Goal: Task Accomplishment & Management: Use online tool/utility

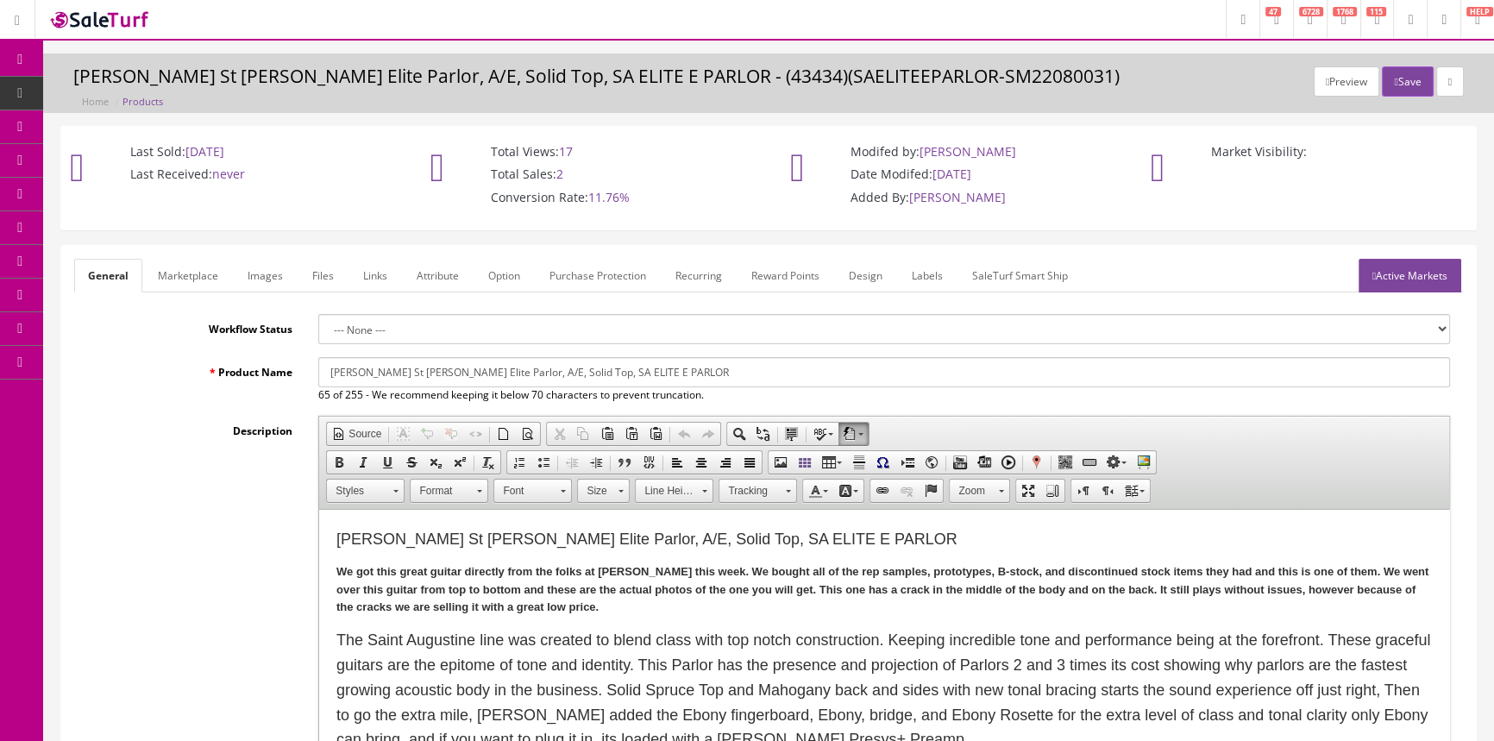
click at [126, 160] on span "POS Console" at bounding box center [133, 160] width 61 height 15
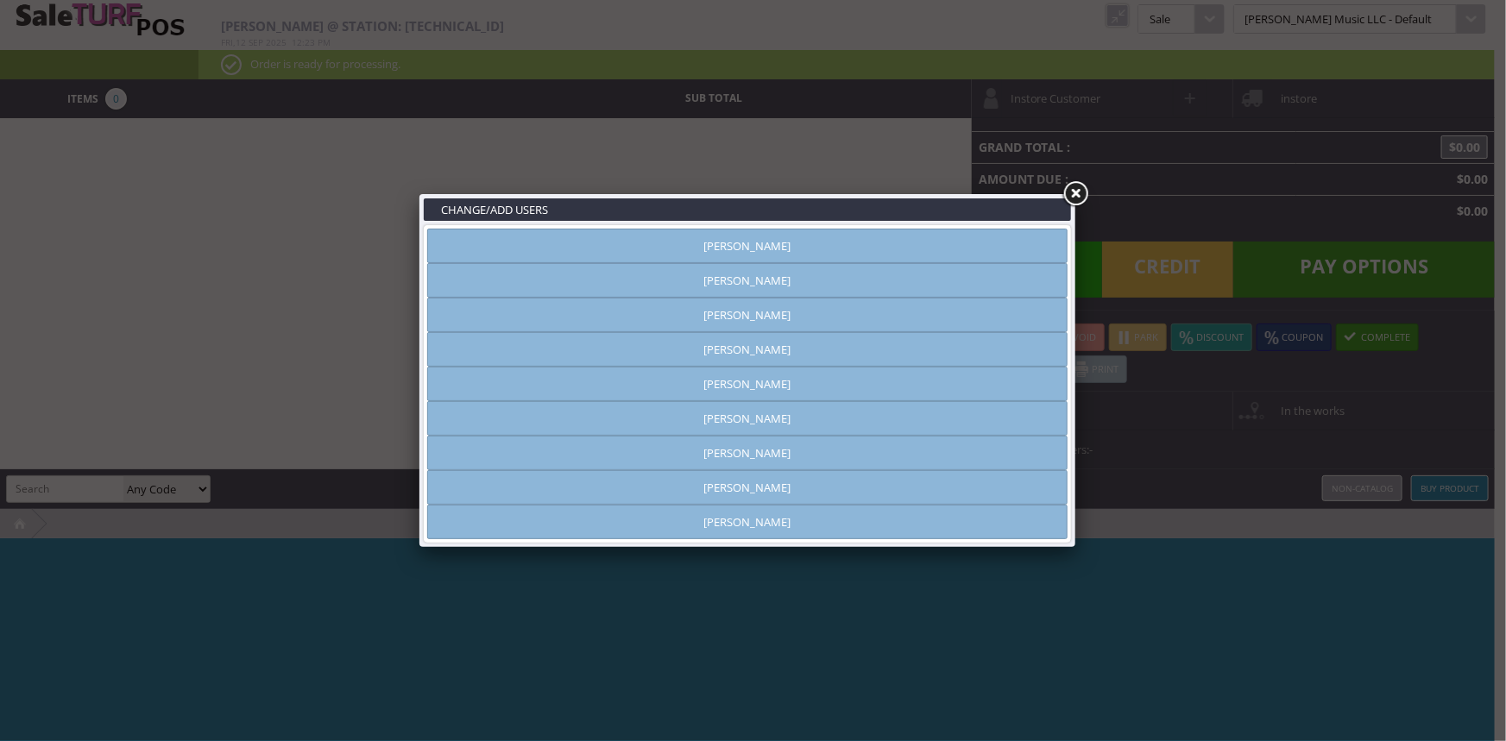
type input "[PERSON_NAME]"
click at [726, 251] on link "[PERSON_NAME]" at bounding box center [747, 246] width 640 height 35
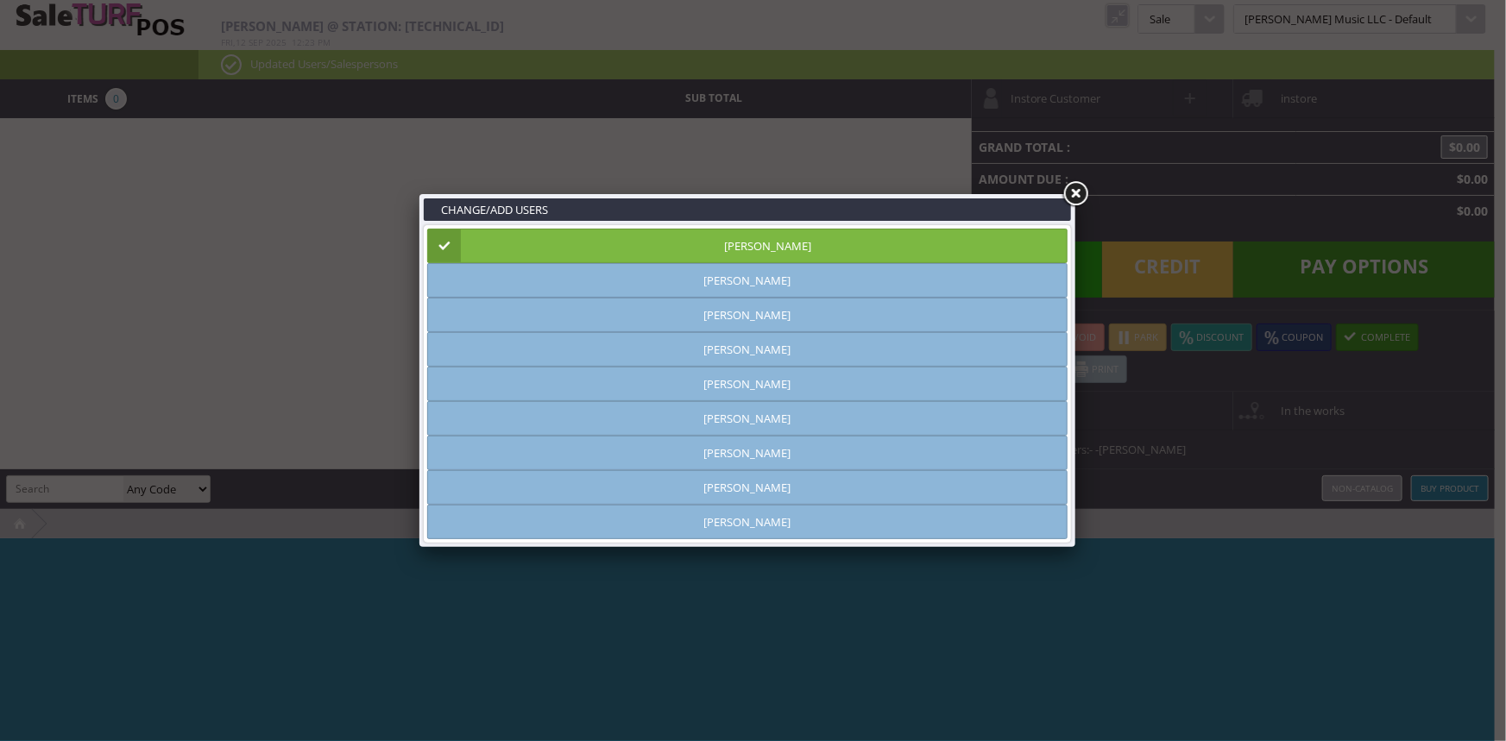
click at [1074, 187] on link at bounding box center [1074, 194] width 31 height 31
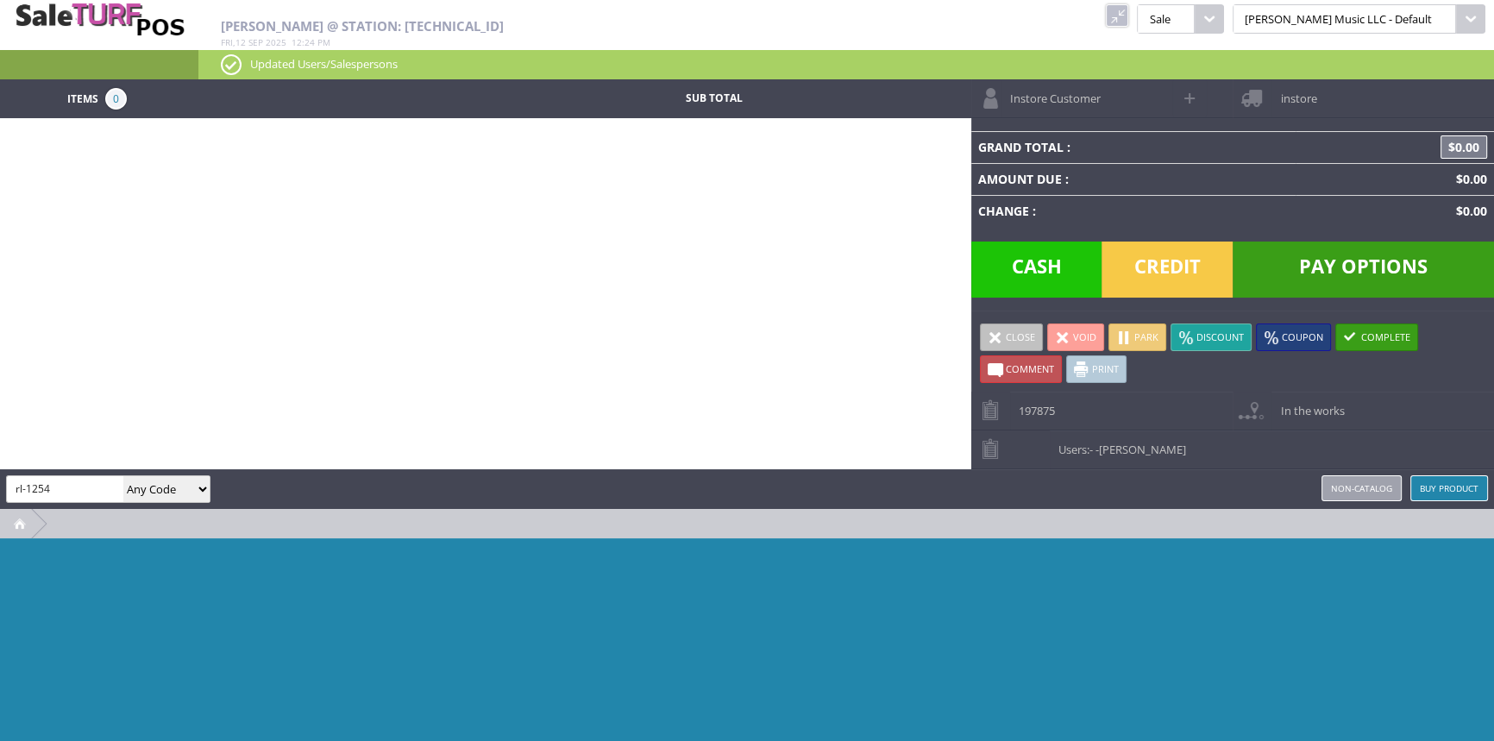
type input "rl-1254"
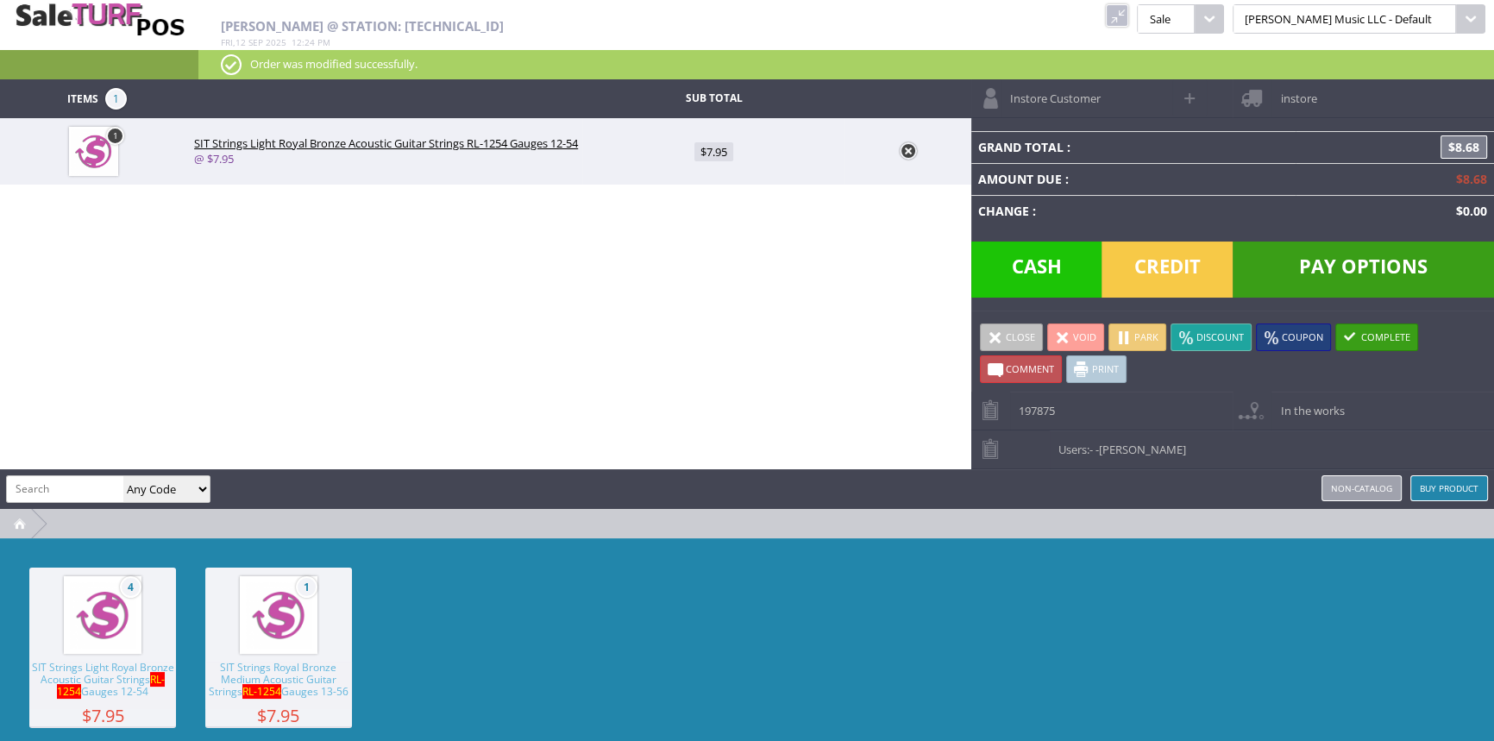
click at [1197, 267] on span "Credit" at bounding box center [1167, 270] width 131 height 56
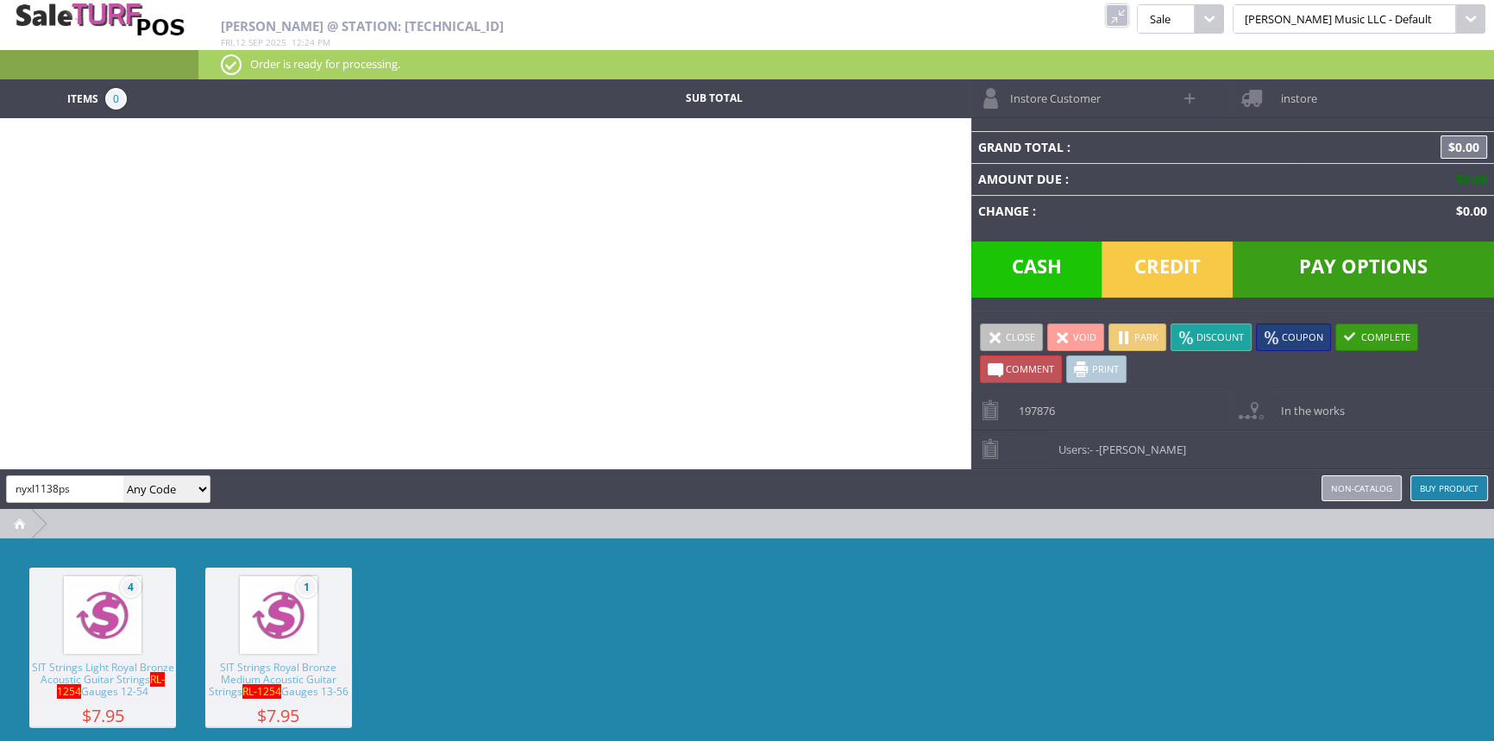
type input "nyxl1138ps"
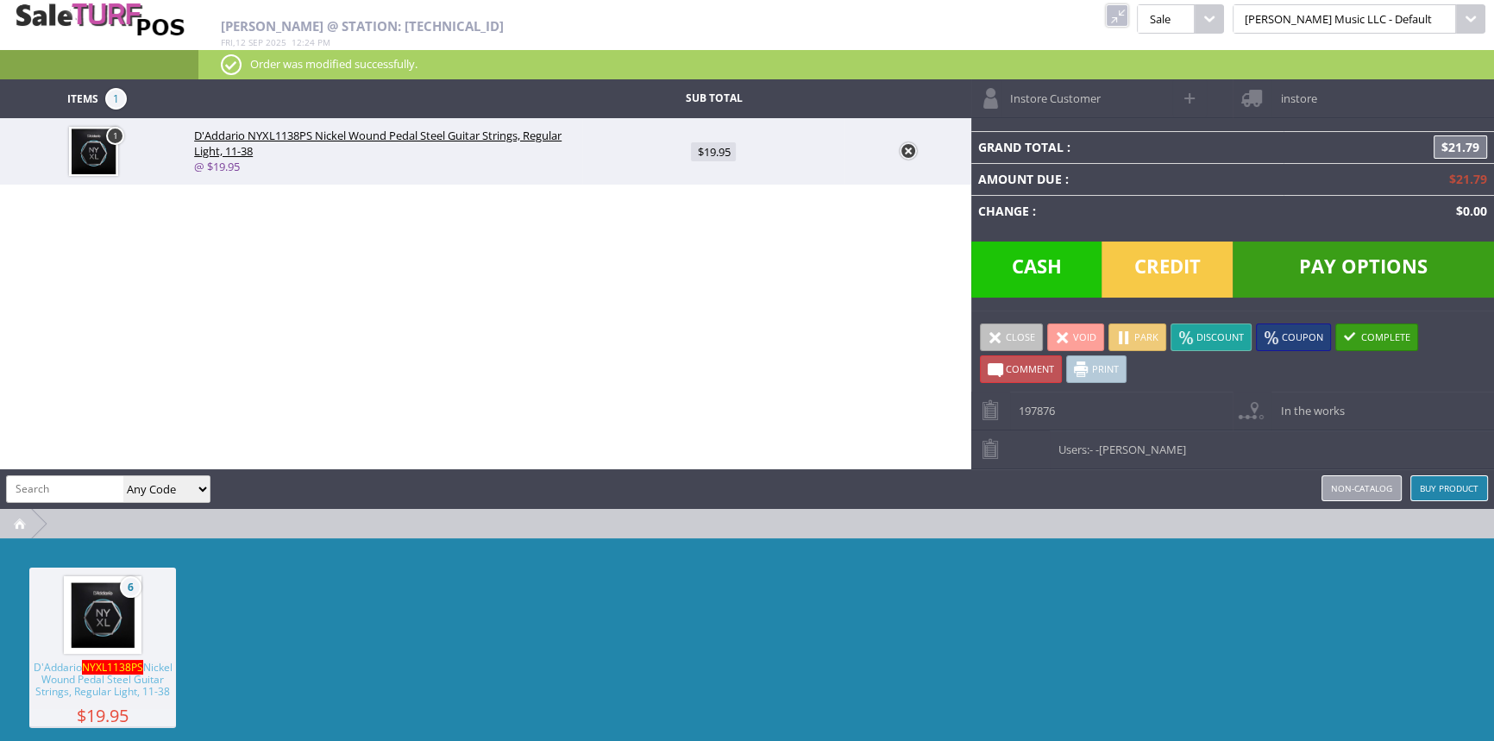
click at [1165, 271] on span "Credit" at bounding box center [1167, 270] width 131 height 56
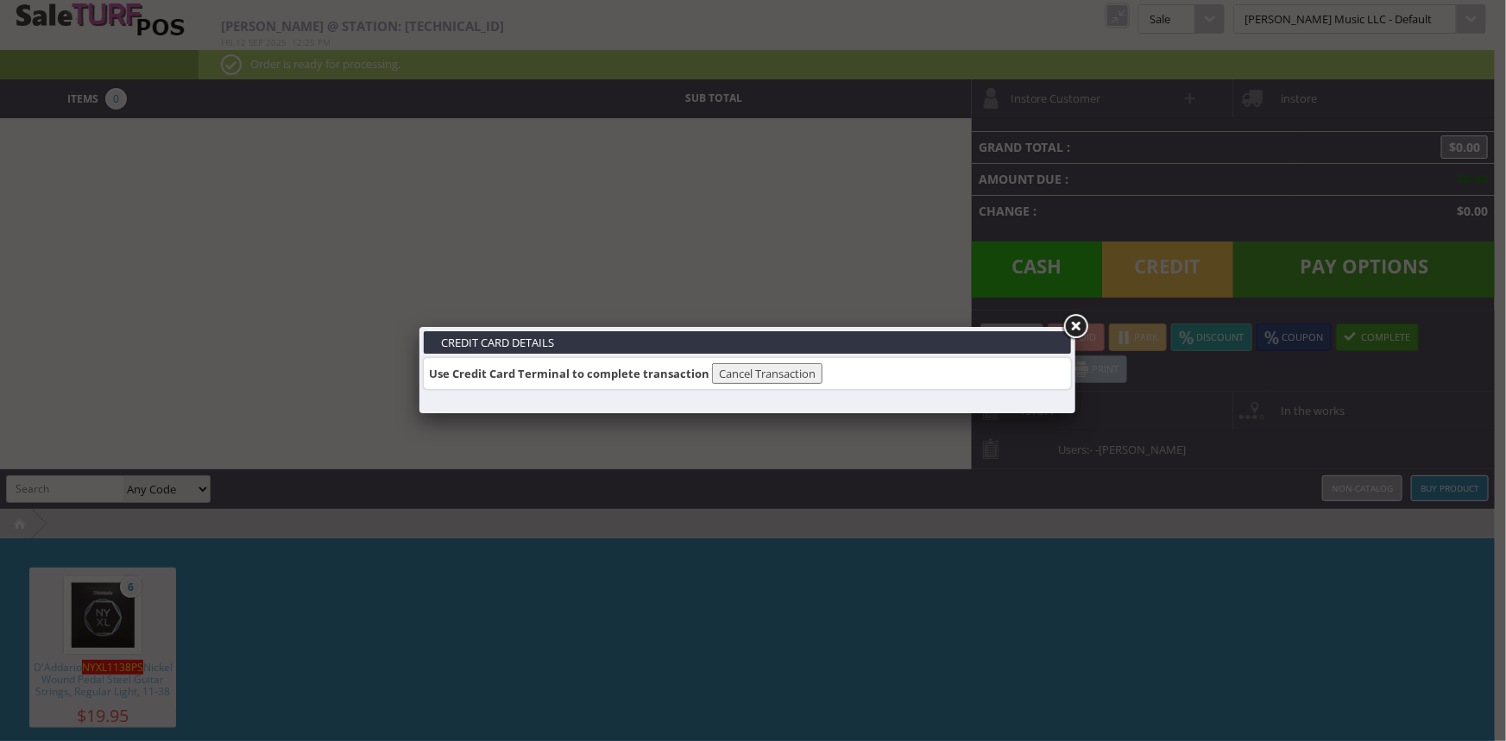
click at [1074, 325] on link at bounding box center [1074, 326] width 31 height 31
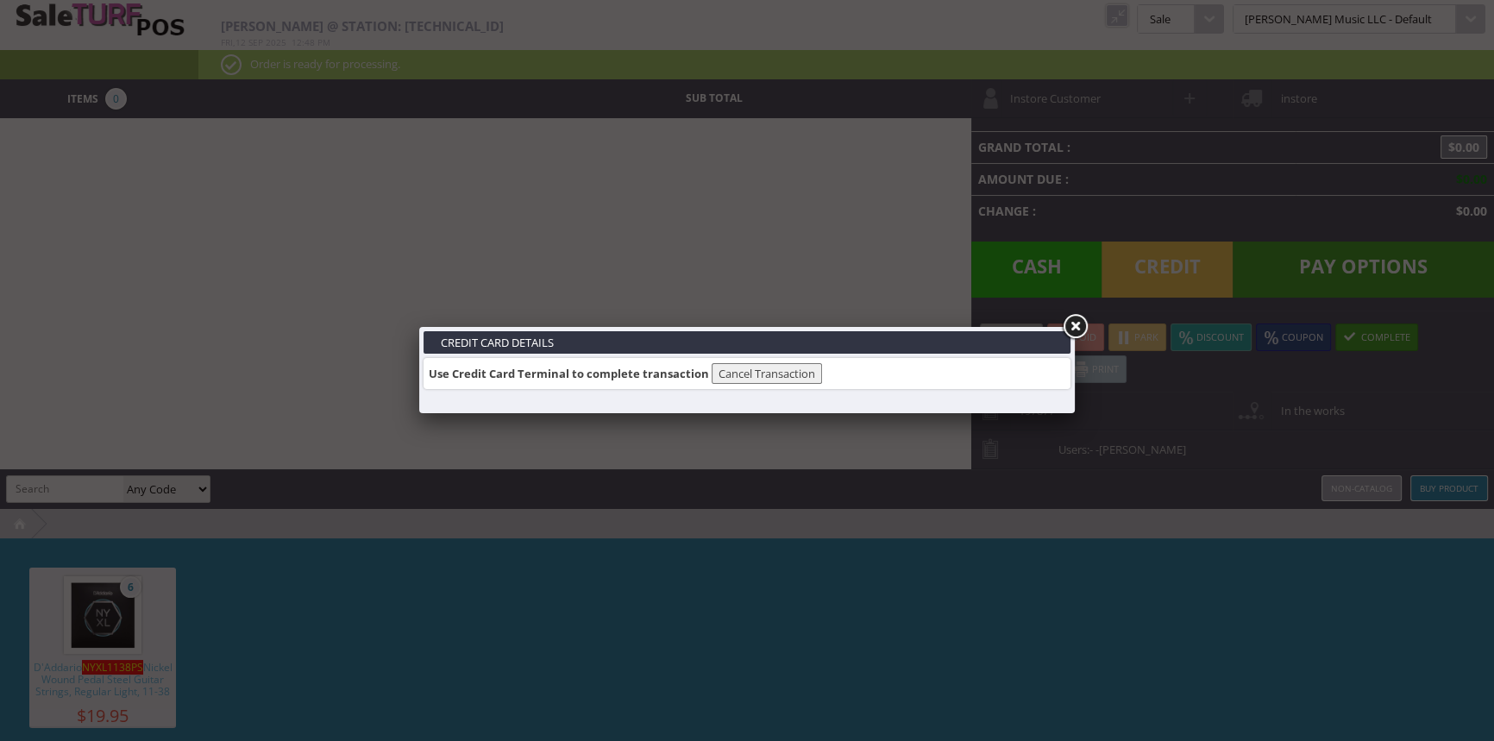
click at [1078, 322] on link at bounding box center [1074, 326] width 31 height 31
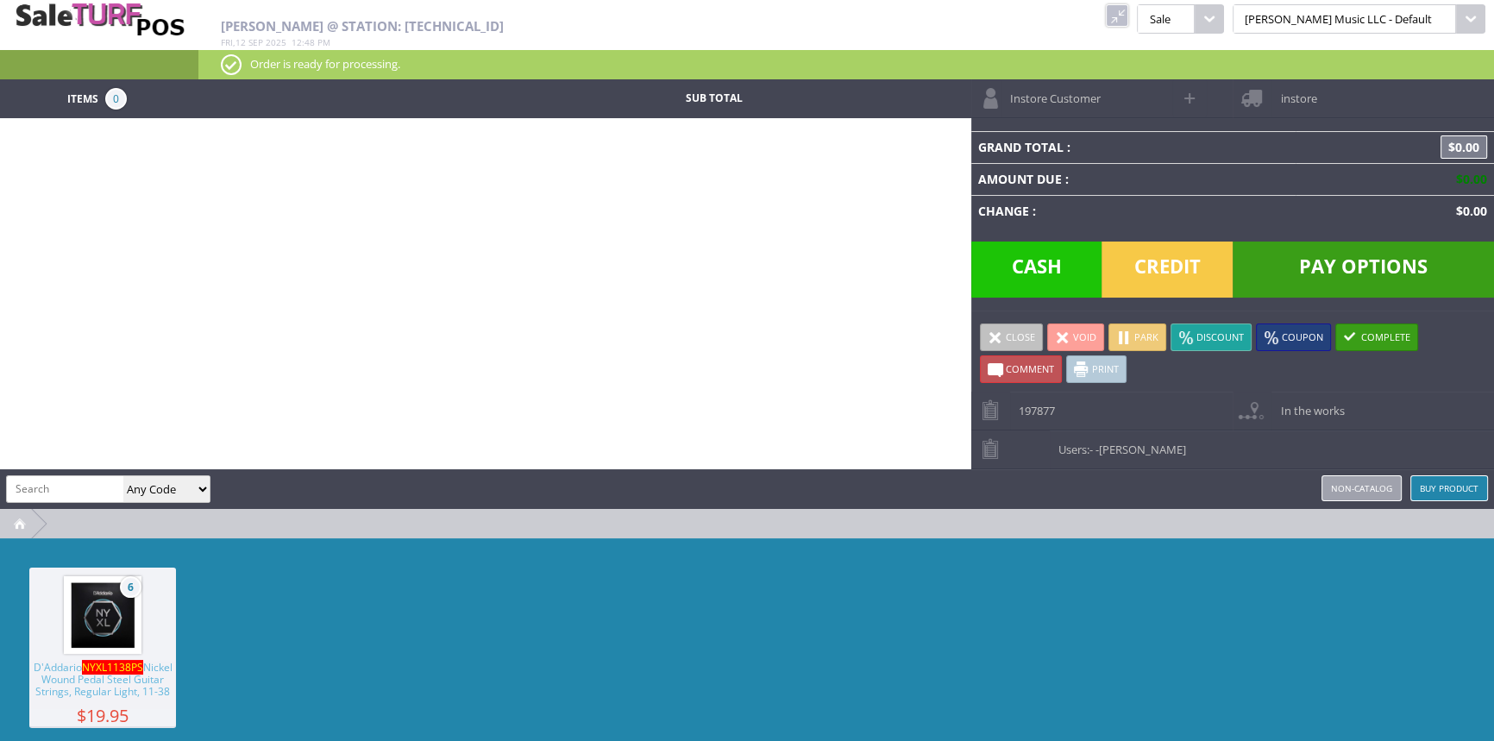
click at [1128, 18] on link at bounding box center [1117, 15] width 22 height 22
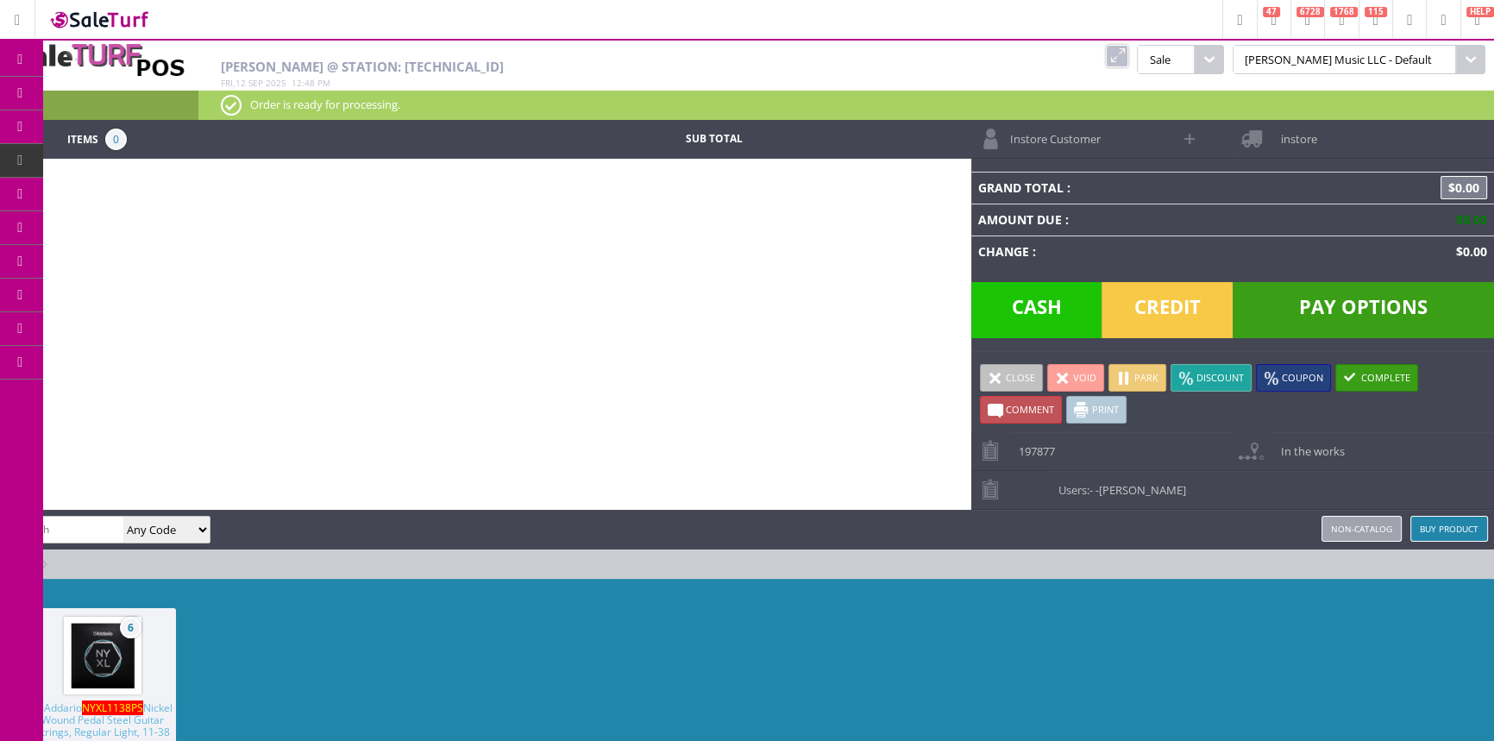
click at [92, 86] on icon at bounding box center [91, 93] width 18 height 14
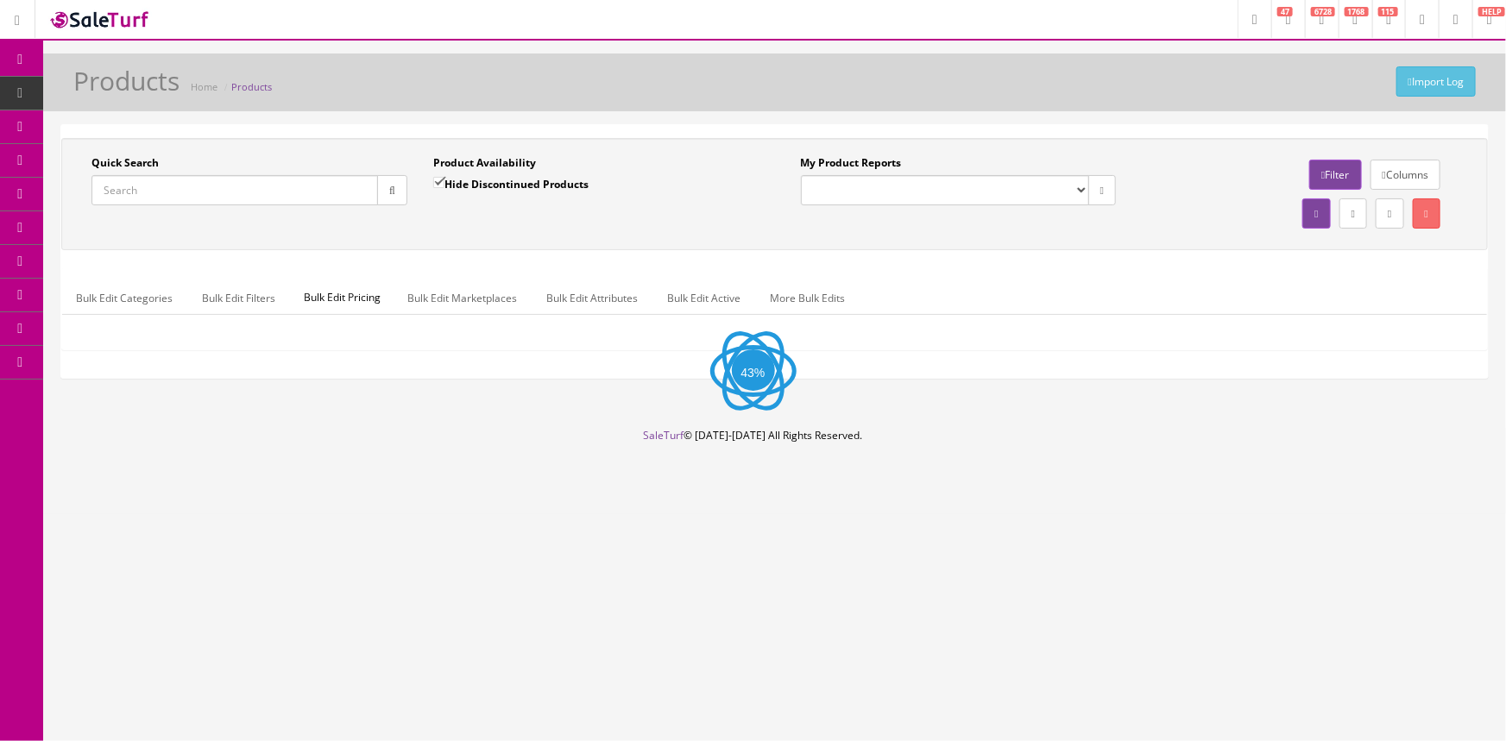
click at [215, 194] on input "Quick Search" at bounding box center [234, 190] width 286 height 30
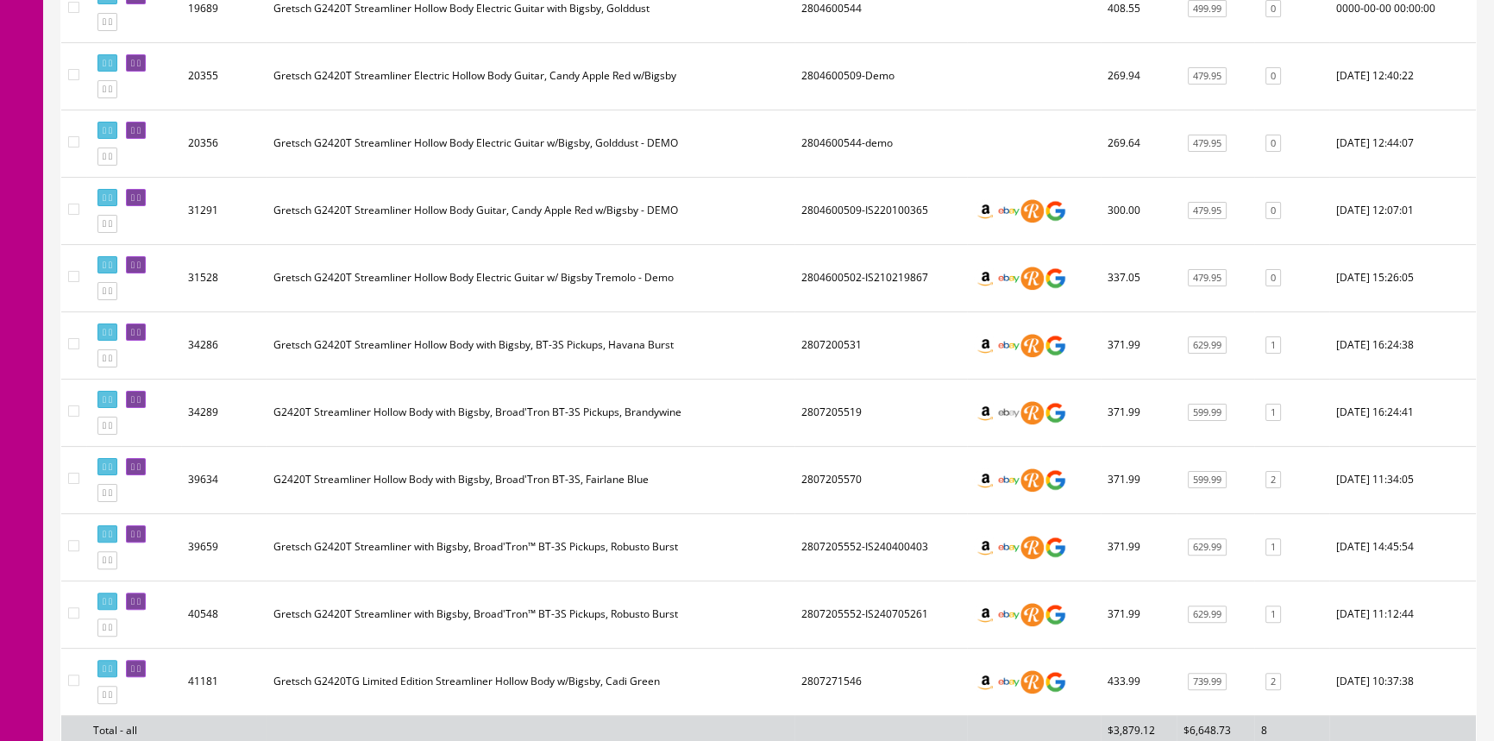
scroll to position [549, 0]
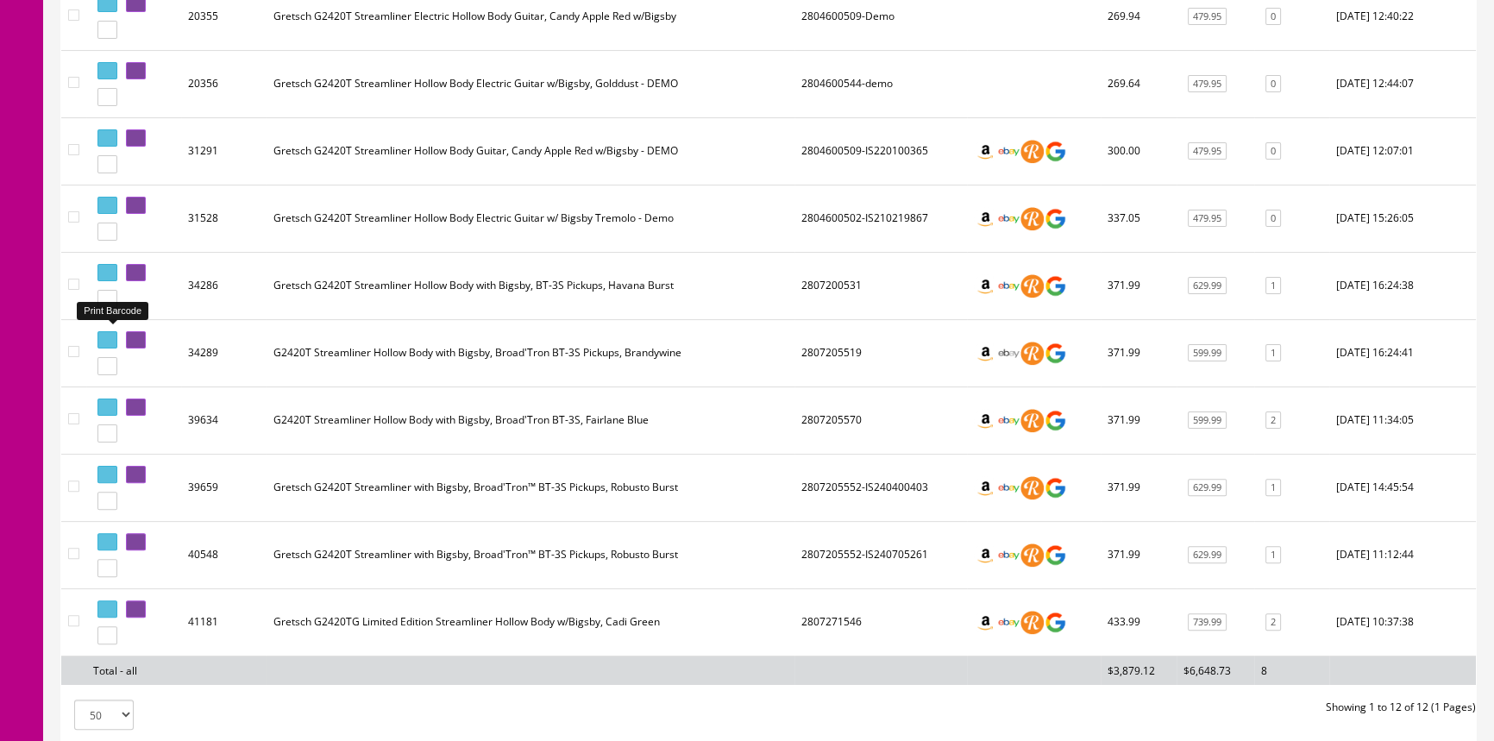
type input "G2420T"
click at [114, 340] on link at bounding box center [107, 340] width 20 height 18
click at [801, 348] on div at bounding box center [796, 254] width 9 height 877
drag, startPoint x: 808, startPoint y: 348, endPoint x: 846, endPoint y: 351, distance: 38.1
click at [846, 351] on td "2807205519" at bounding box center [884, 352] width 167 height 67
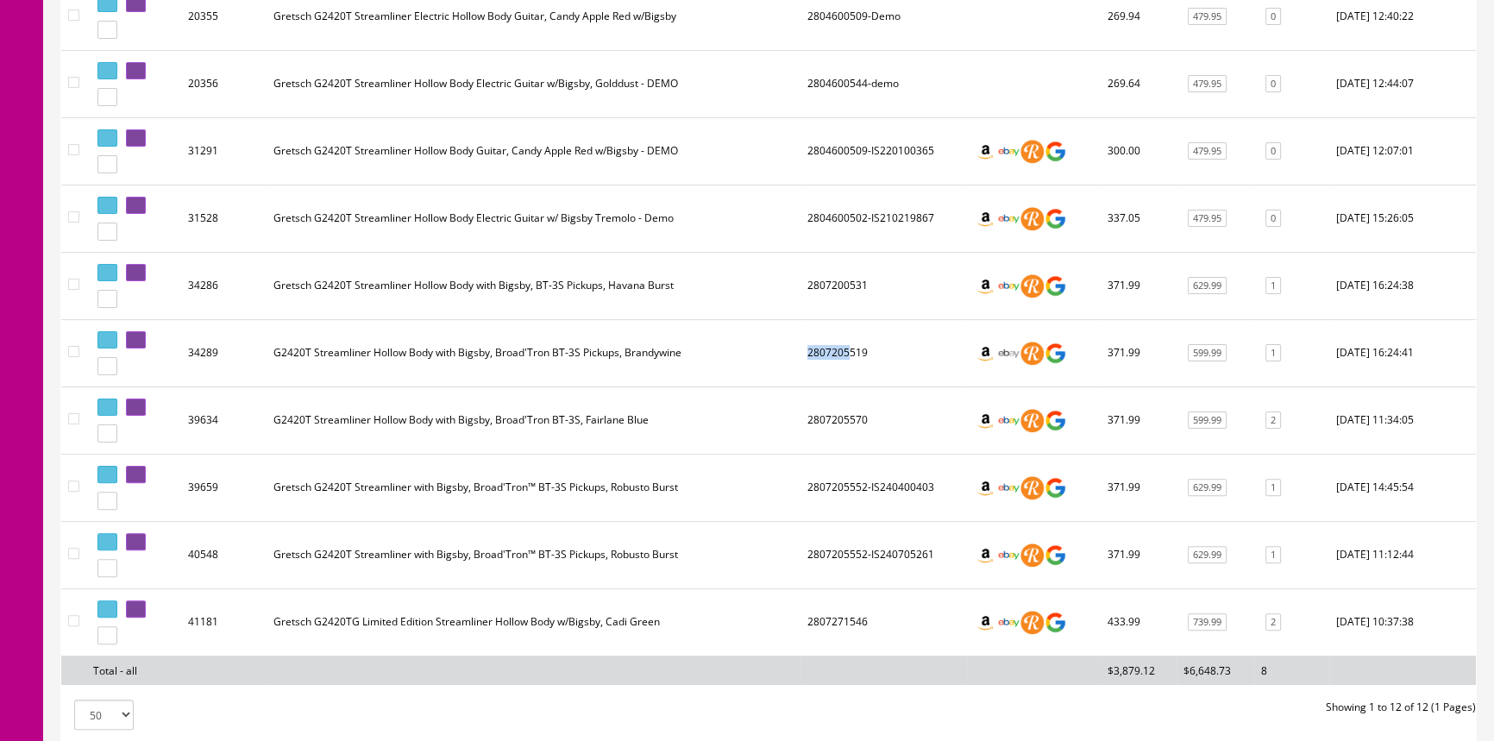
copy td "2807205"
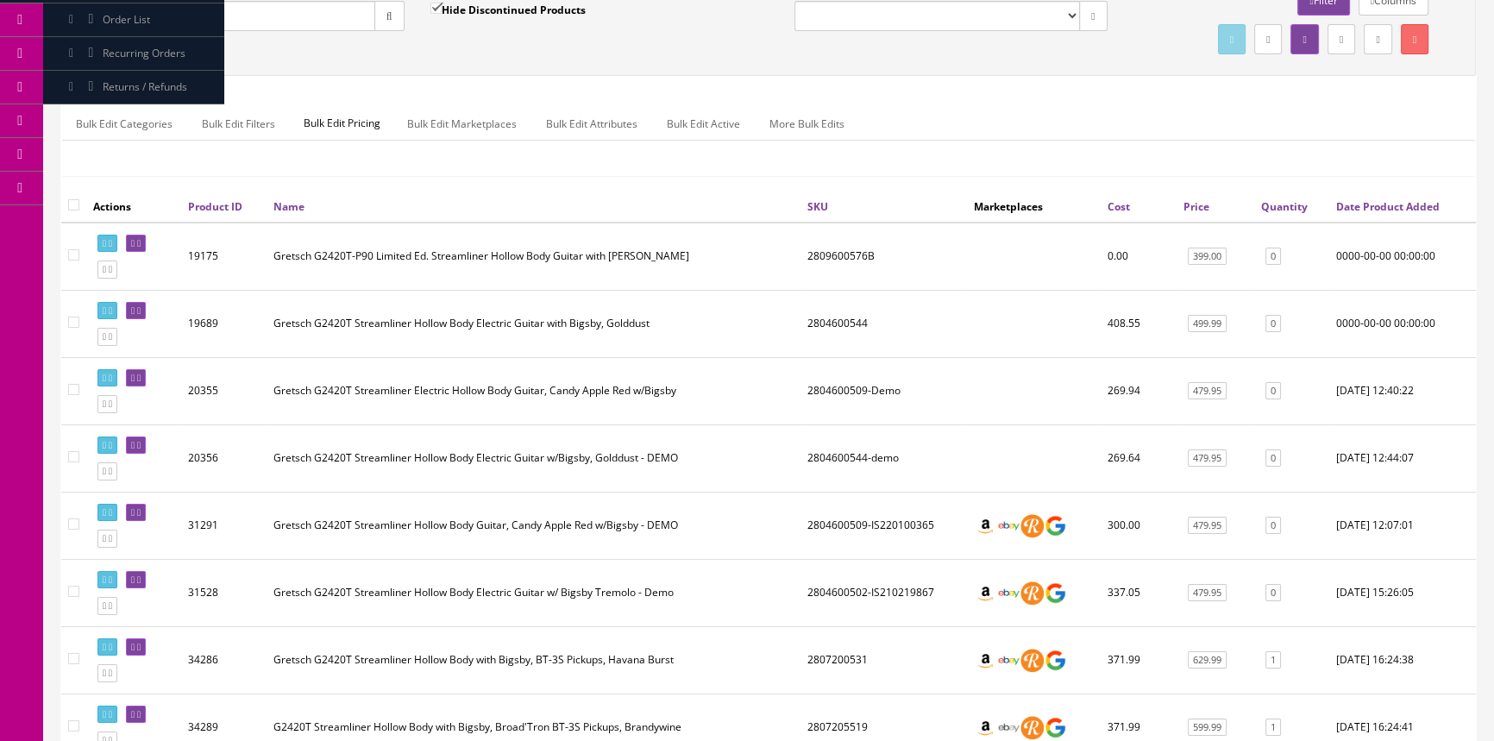
scroll to position [0, 0]
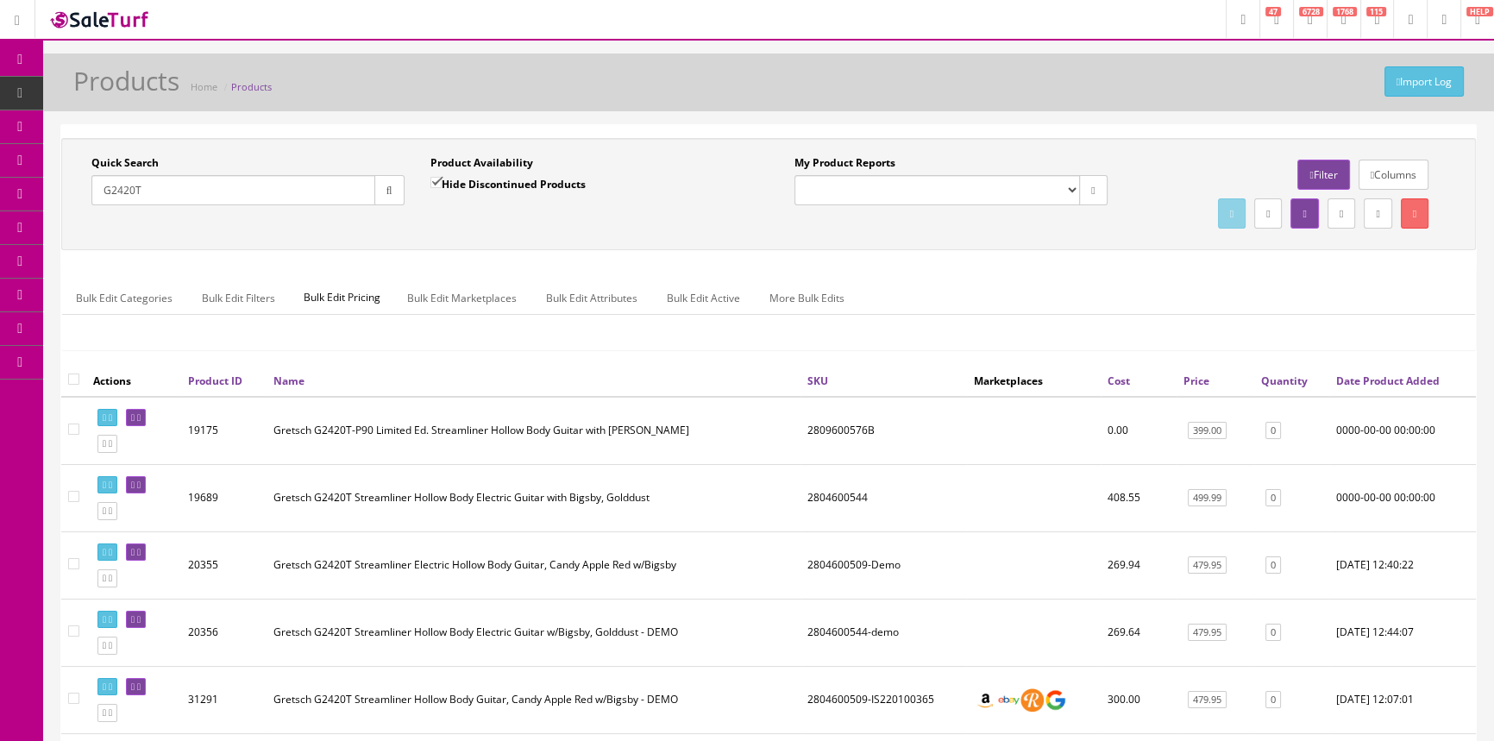
click at [178, 152] on link "POS Console" at bounding box center [133, 161] width 181 height 34
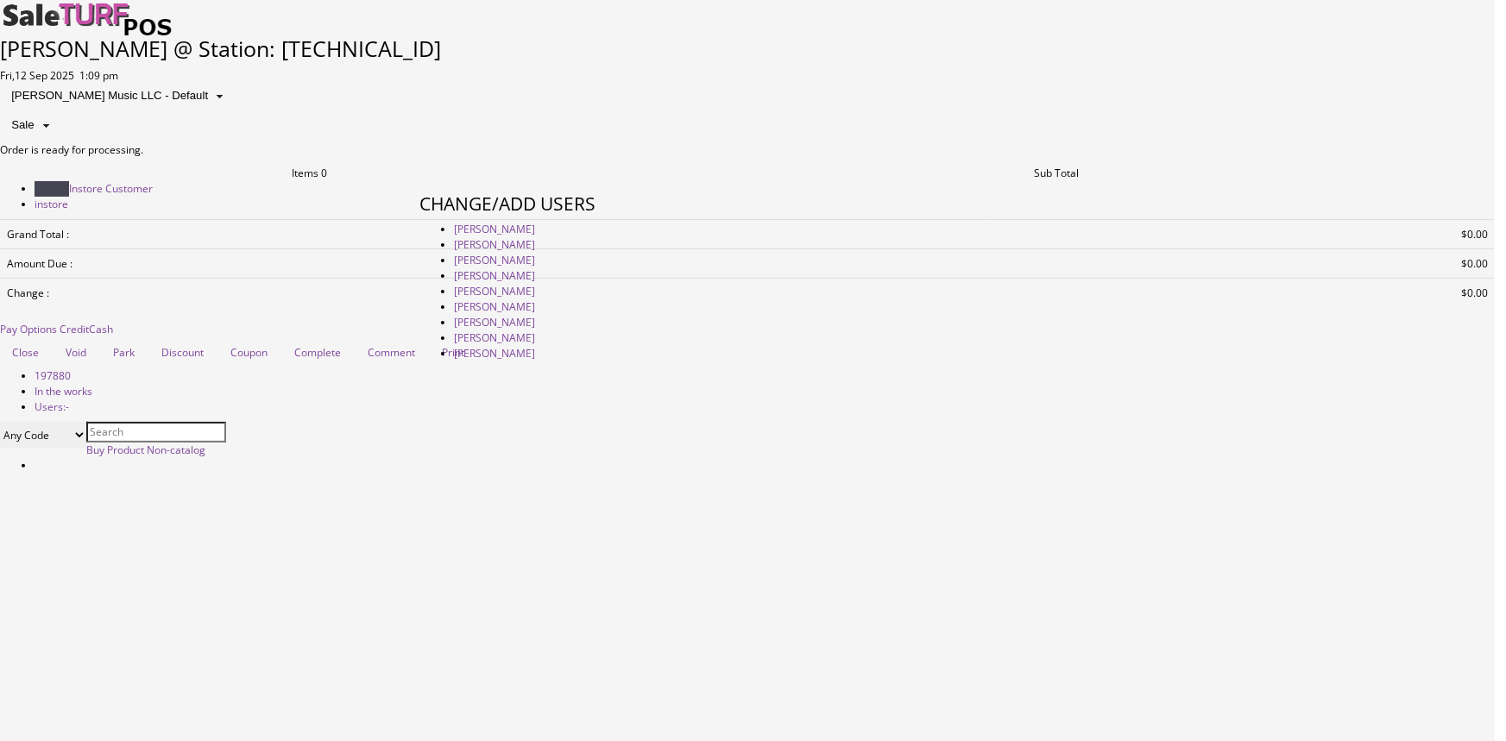
type input "[PERSON_NAME]"
drag, startPoint x: 988, startPoint y: 251, endPoint x: 1003, endPoint y: 236, distance: 21.4
click at [535, 236] on link "[PERSON_NAME]" at bounding box center [494, 229] width 81 height 15
click at [419, 547] on link at bounding box center [419, 547] width 0 height 0
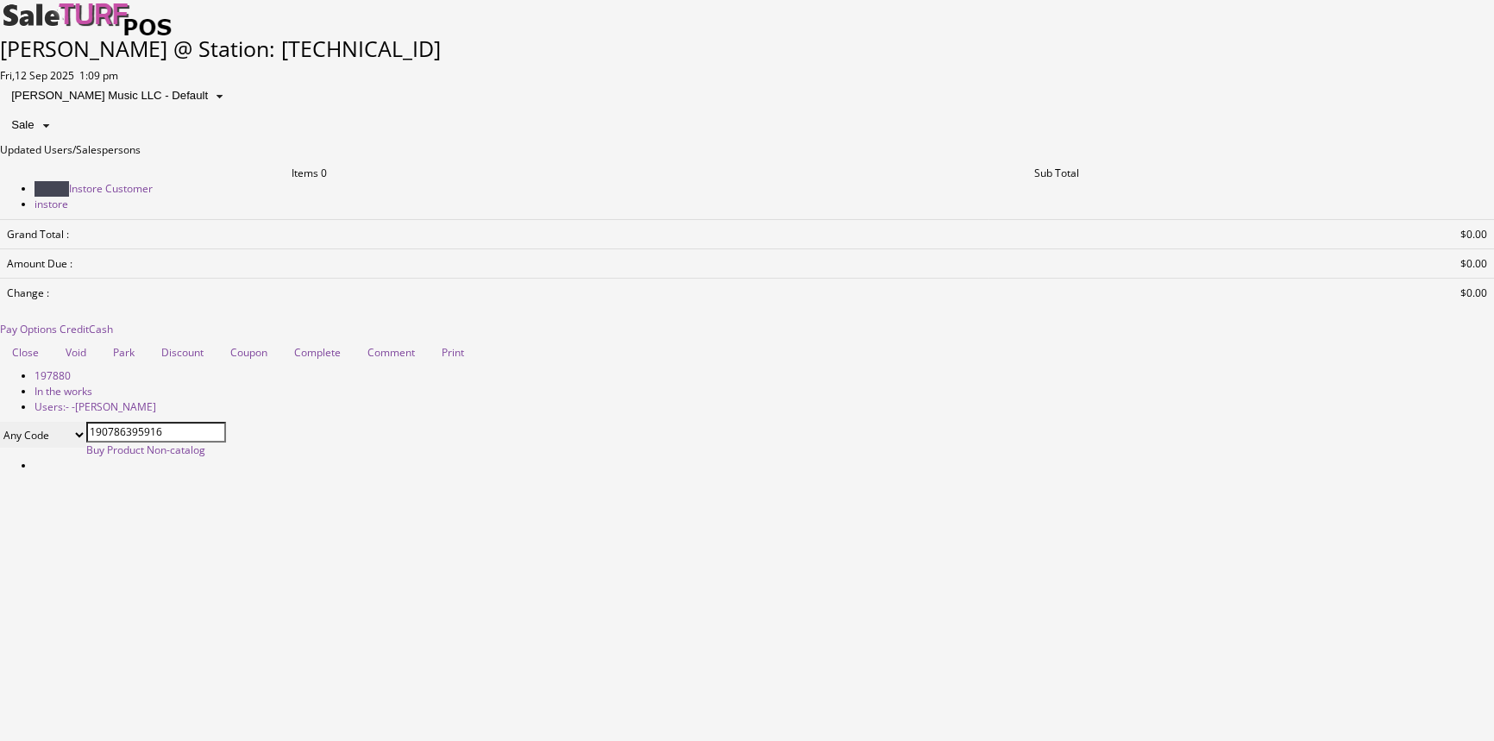
type input "190786395916"
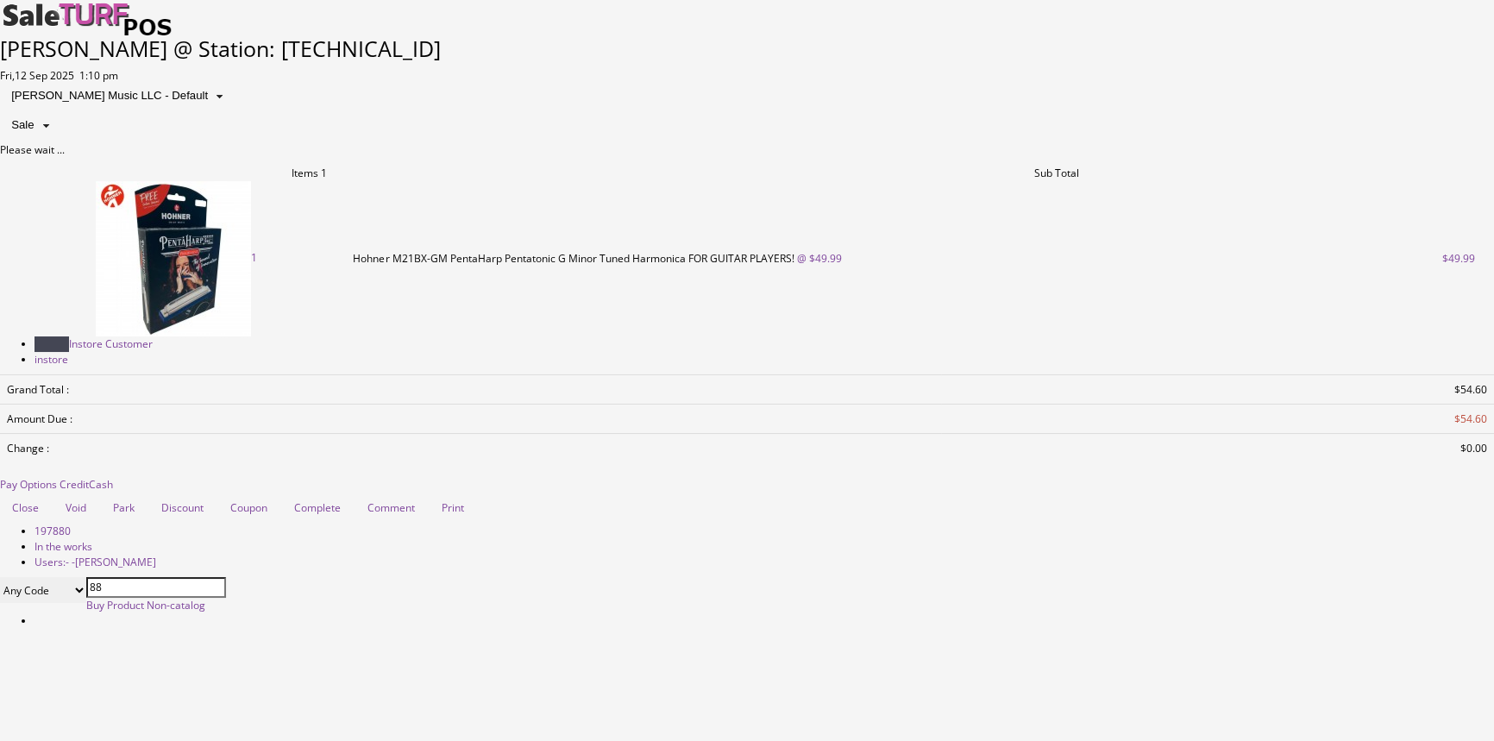
type input "8"
type input "ngc6vtr"
click at [0, 142] on link at bounding box center [0, 142] width 0 height 0
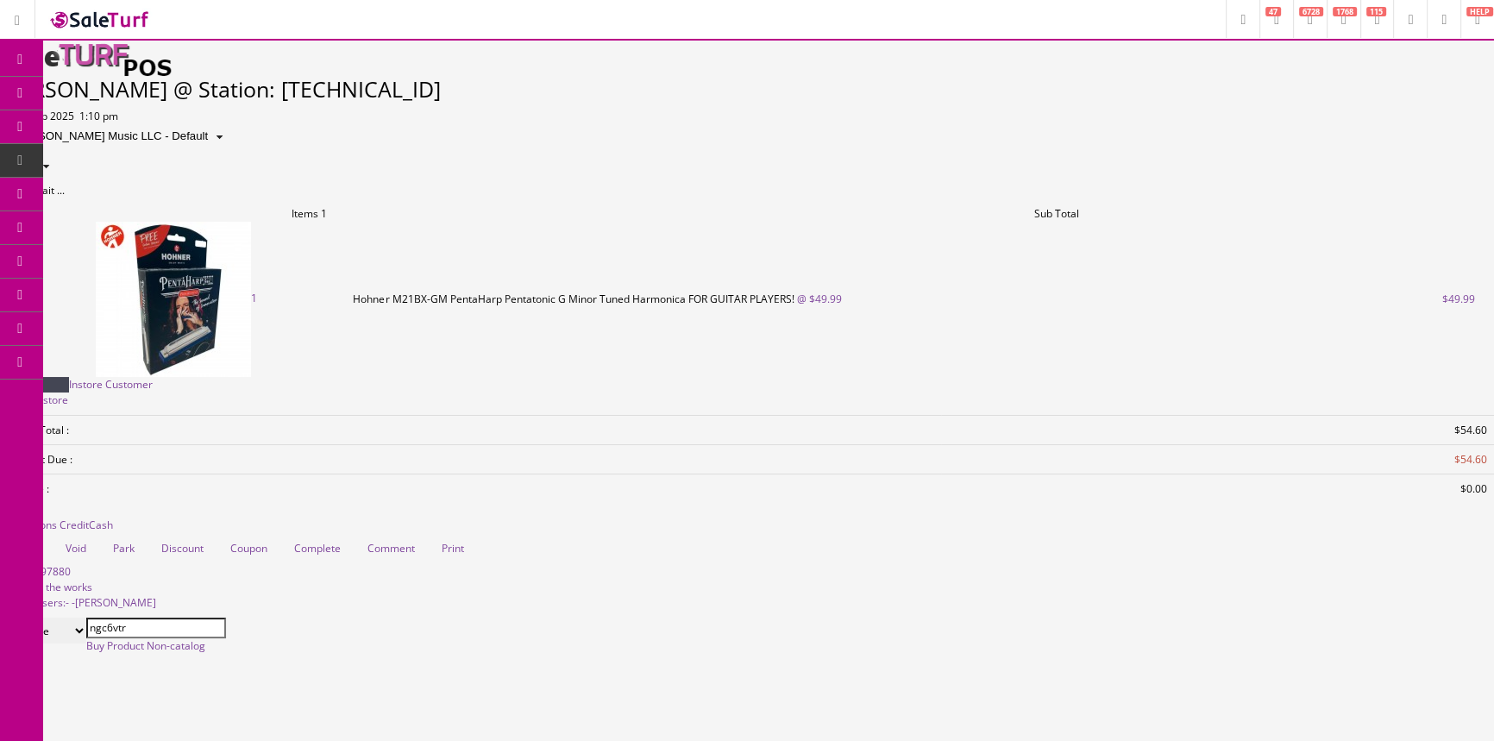
click at [129, 95] on span "Products" at bounding box center [124, 92] width 42 height 15
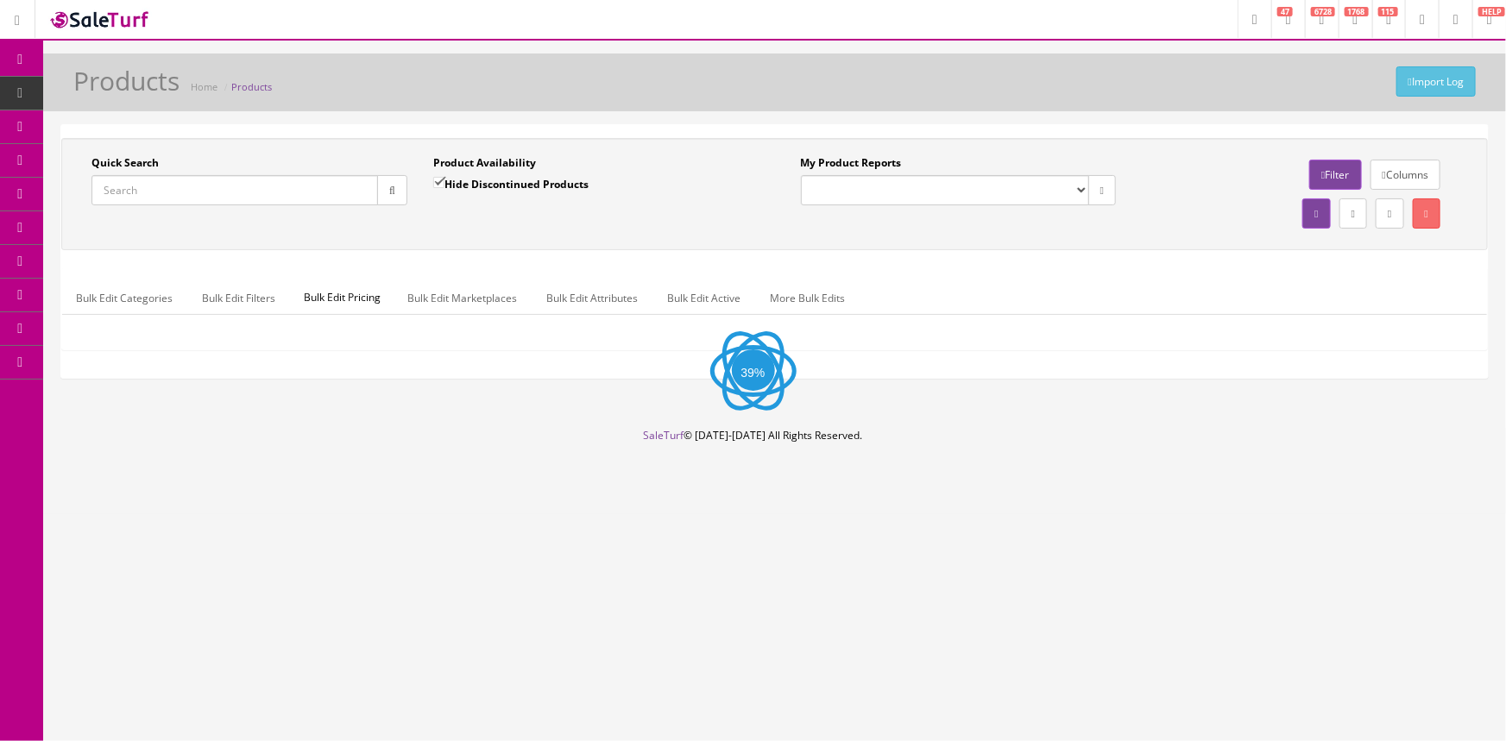
click at [143, 194] on input "Quick Search" at bounding box center [234, 190] width 286 height 30
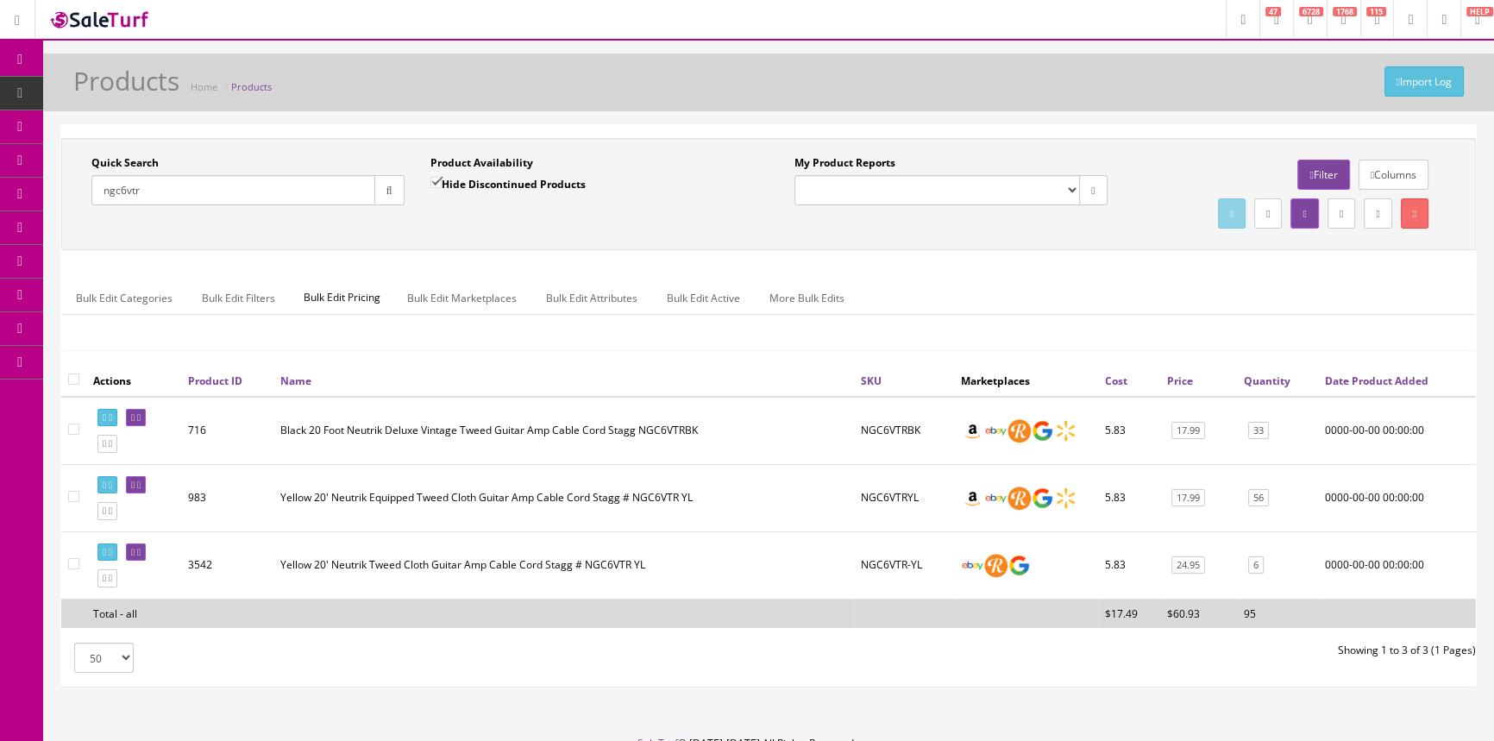
type input "ngc6vtr"
drag, startPoint x: 861, startPoint y: 561, endPoint x: 927, endPoint y: 573, distance: 66.7
click at [927, 573] on td "NGC6VTR-YL" at bounding box center [904, 564] width 100 height 67
copy td "NGC6VTR-YL"
click at [155, 157] on span "POS Console" at bounding box center [133, 160] width 61 height 15
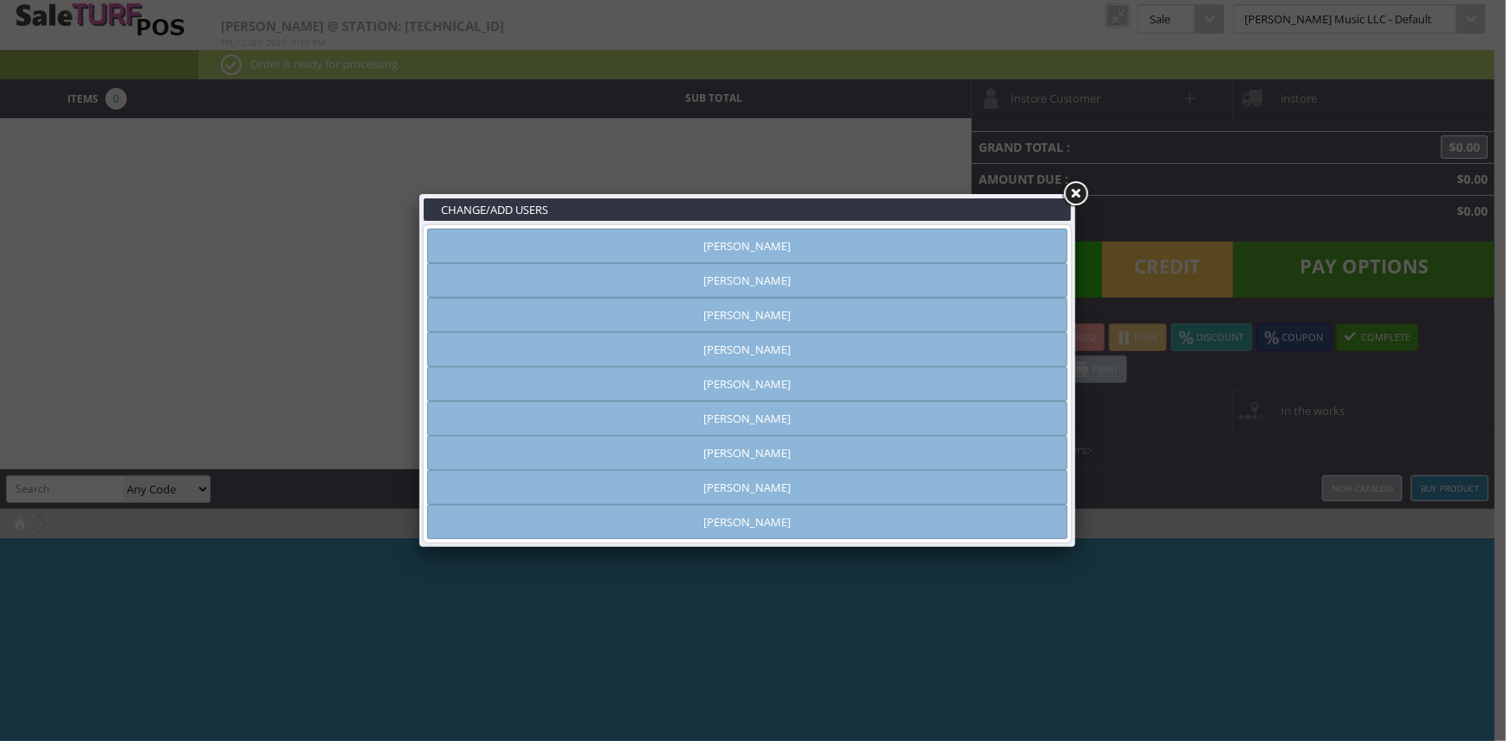
type input "amber helgren"
click at [1074, 189] on link at bounding box center [1074, 194] width 31 height 31
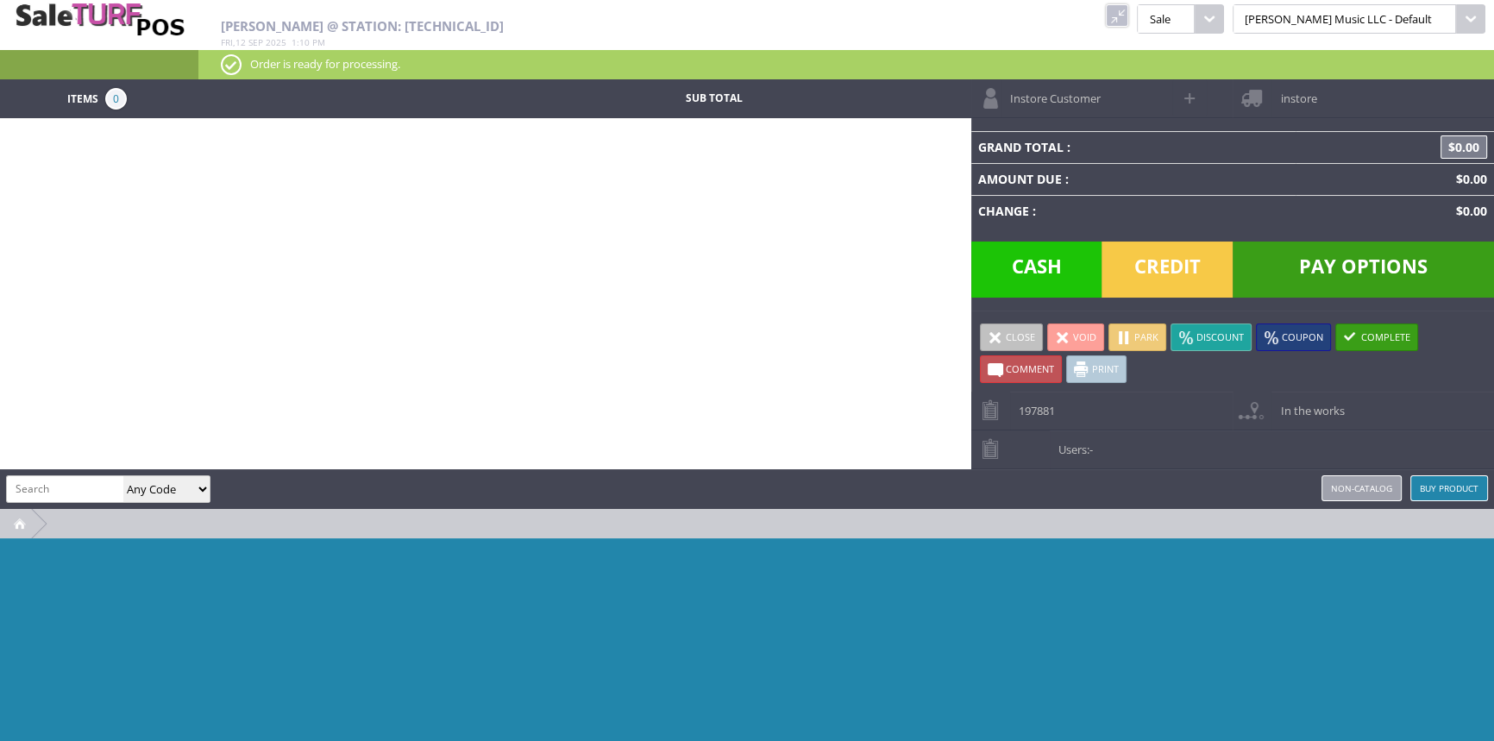
click at [1106, 409] on link "197881" at bounding box center [1101, 411] width 261 height 38
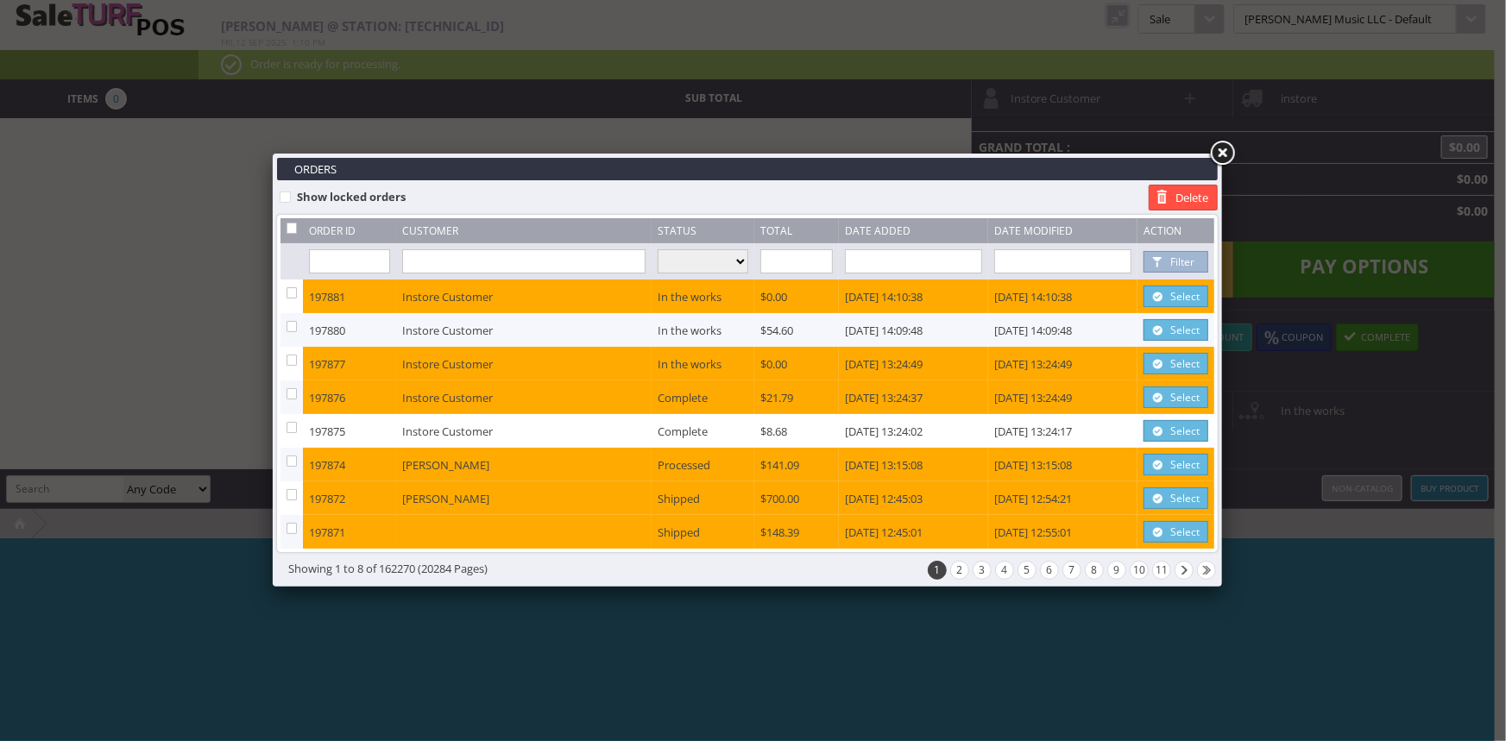
click at [1183, 330] on link "Select" at bounding box center [1175, 330] width 65 height 22
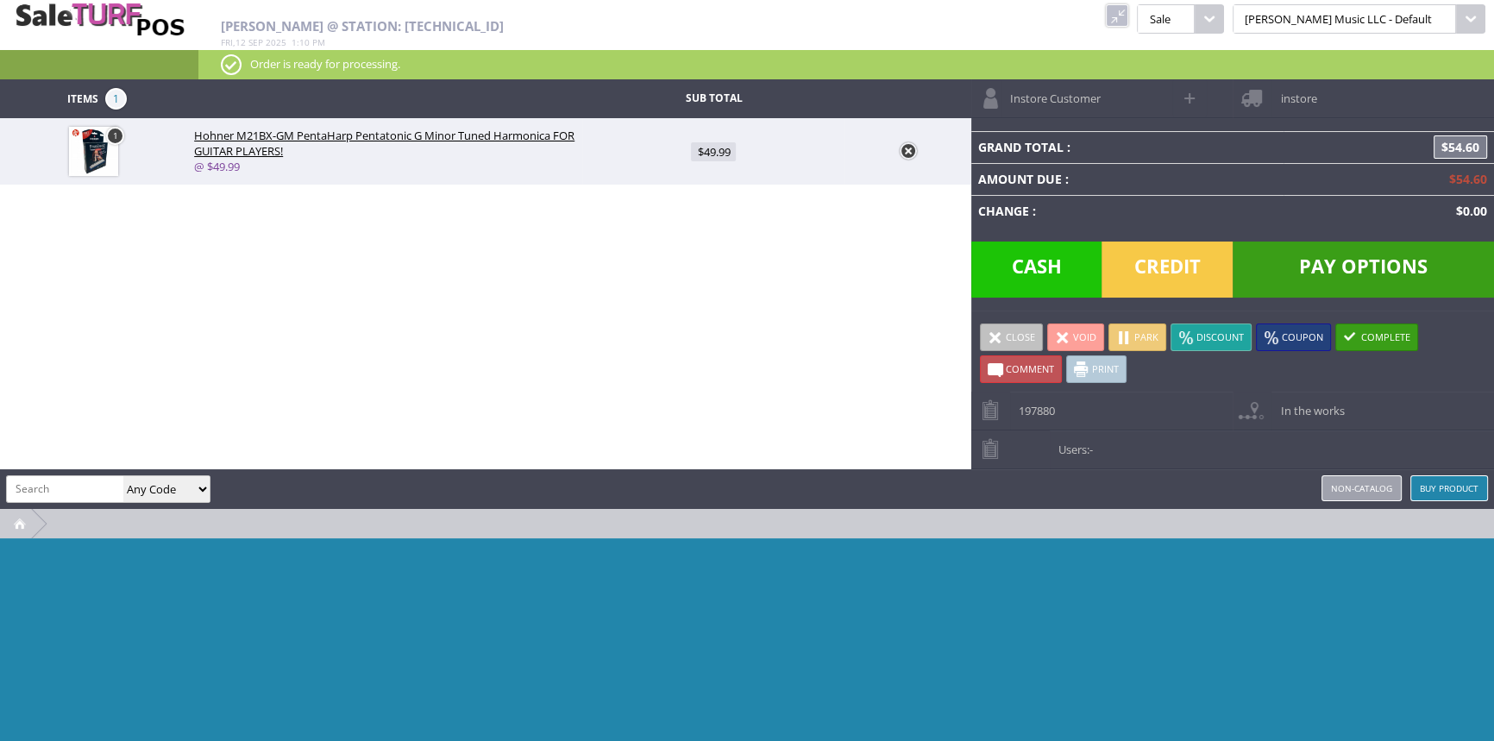
paste input "NGC6VTR-YL"
type input "NGC6VTR-YL"
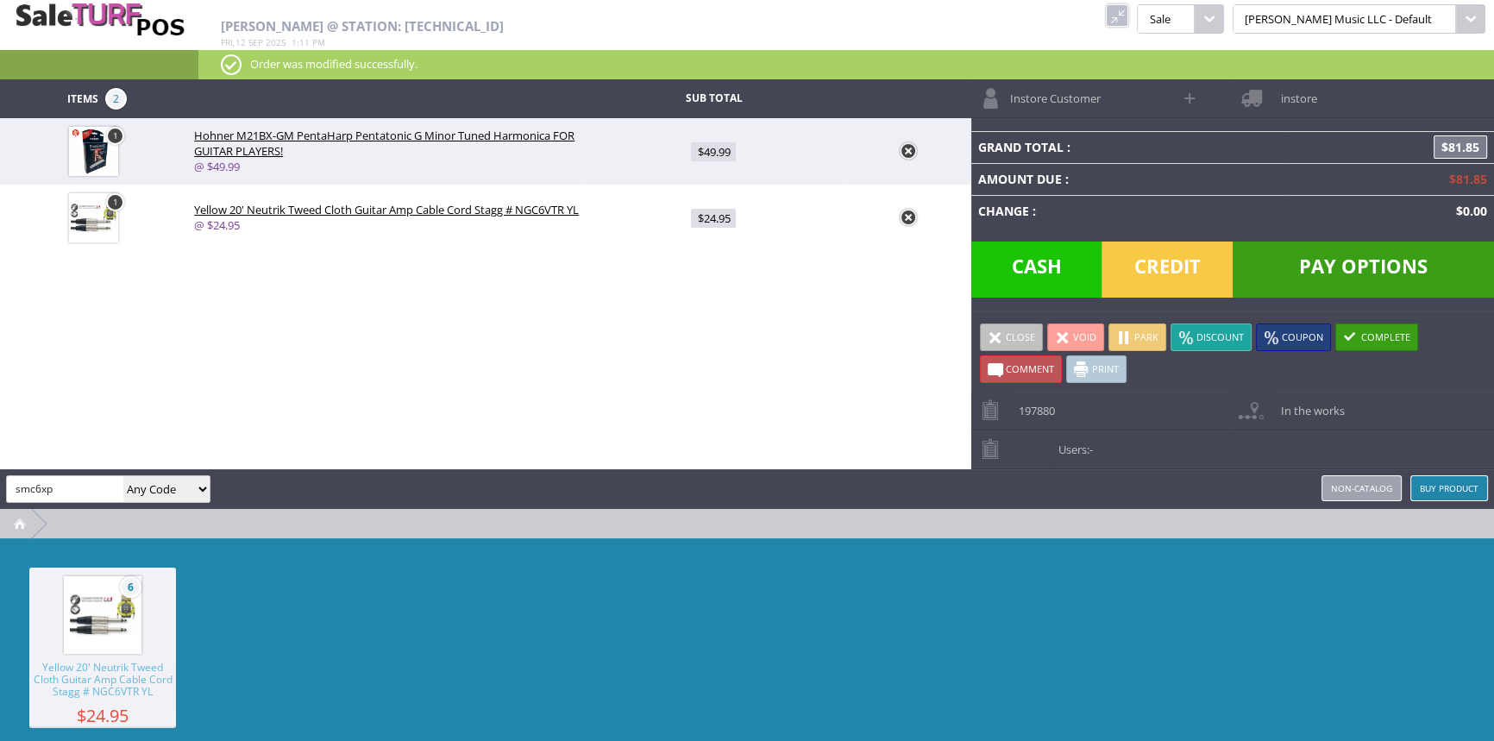
type input "smc6xp"
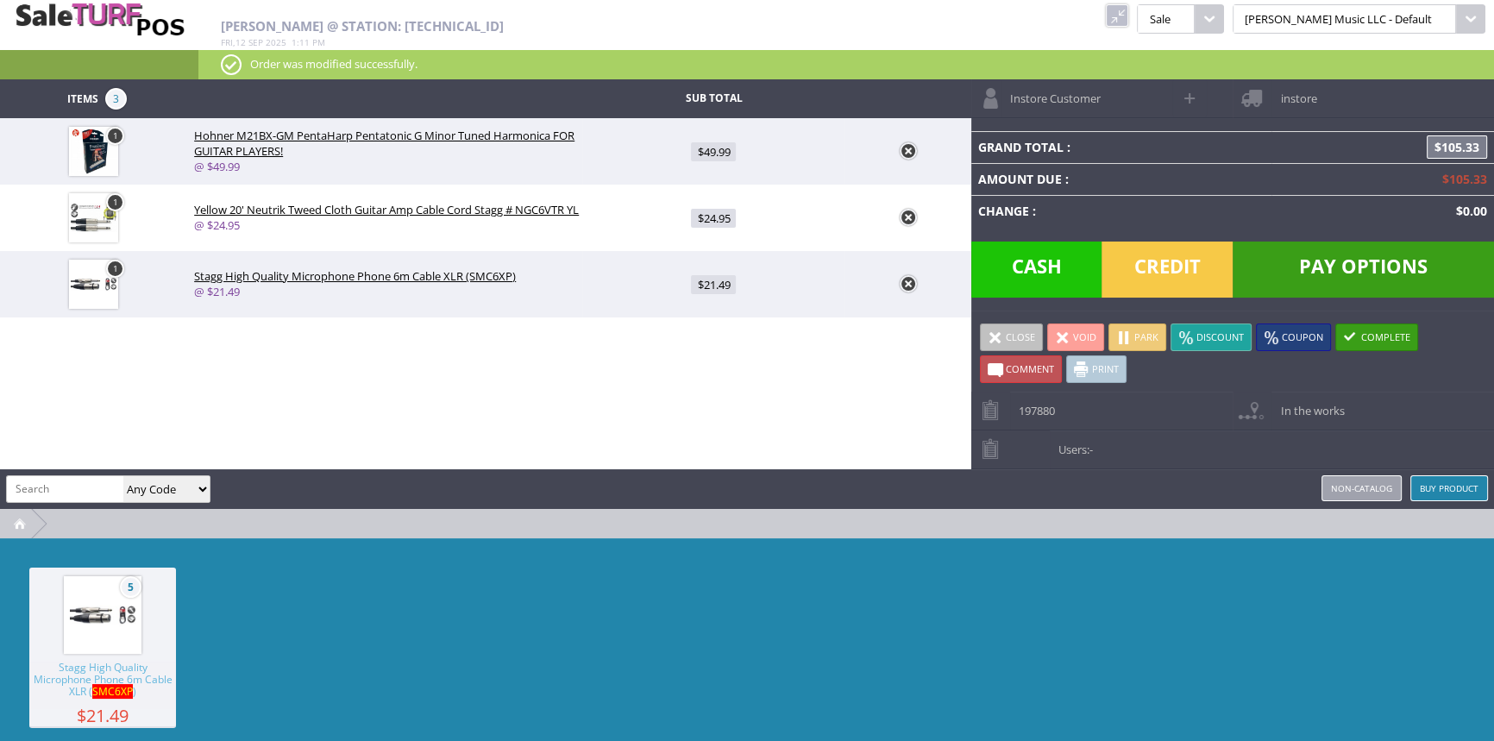
click at [1181, 267] on span "Credit" at bounding box center [1167, 270] width 131 height 56
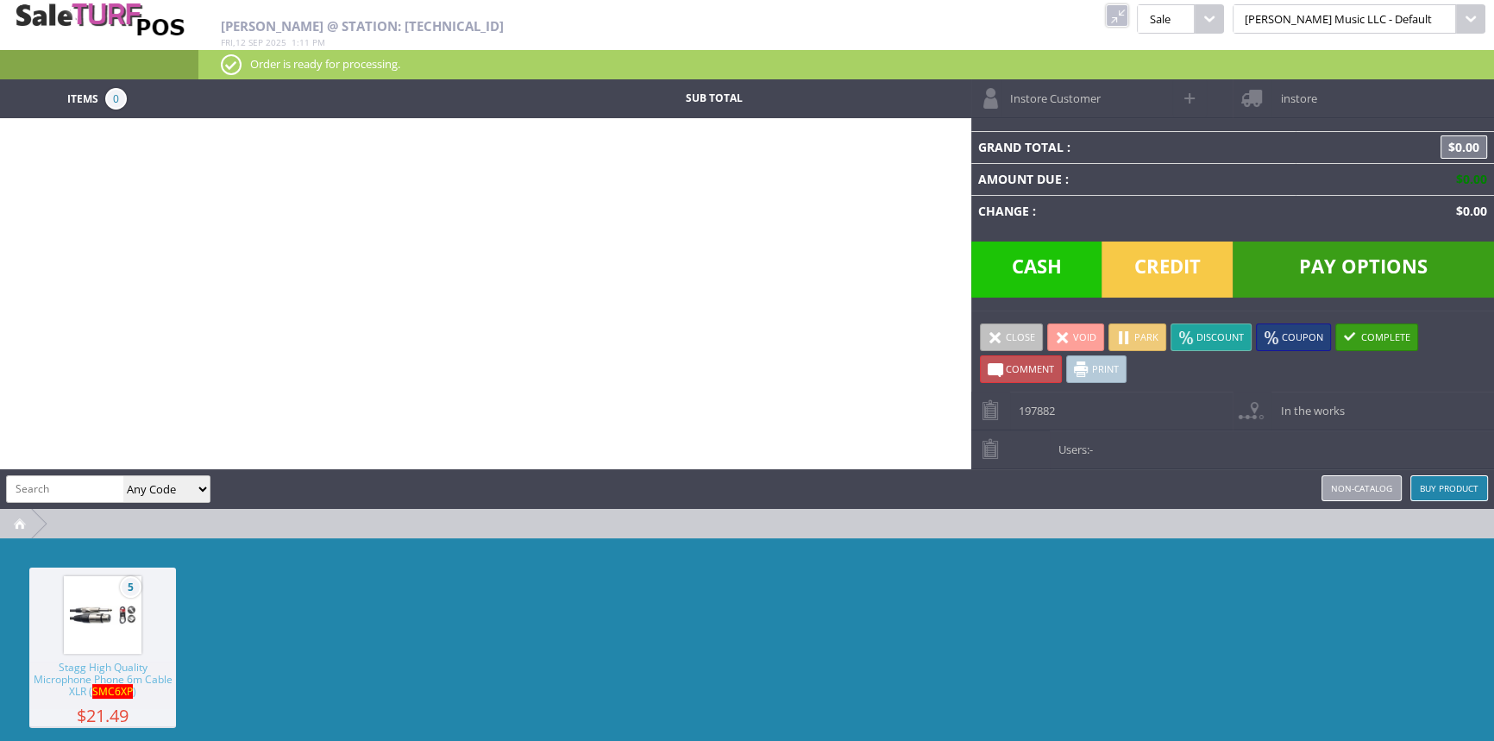
click at [1128, 18] on link at bounding box center [1117, 15] width 22 height 22
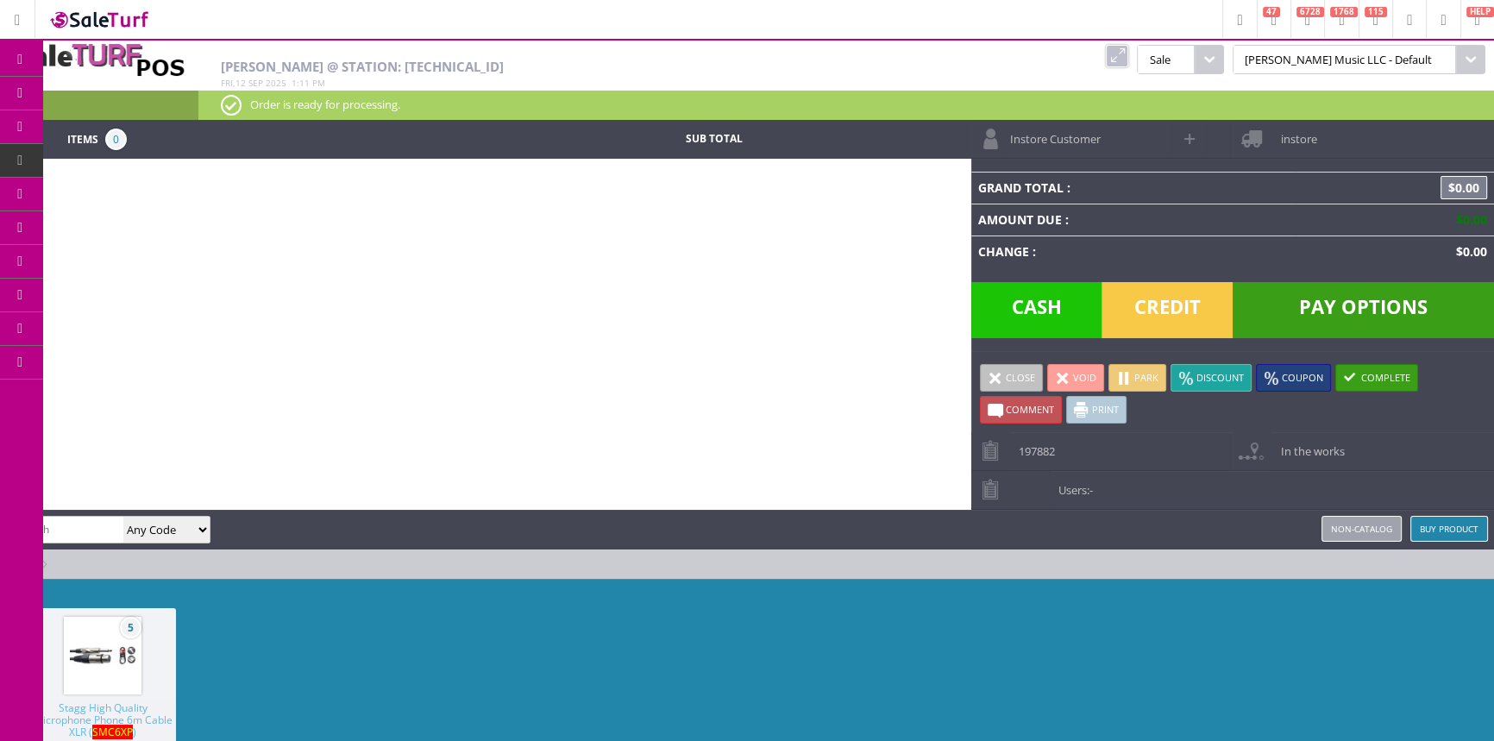
click at [137, 191] on span "Order List" at bounding box center [128, 195] width 51 height 16
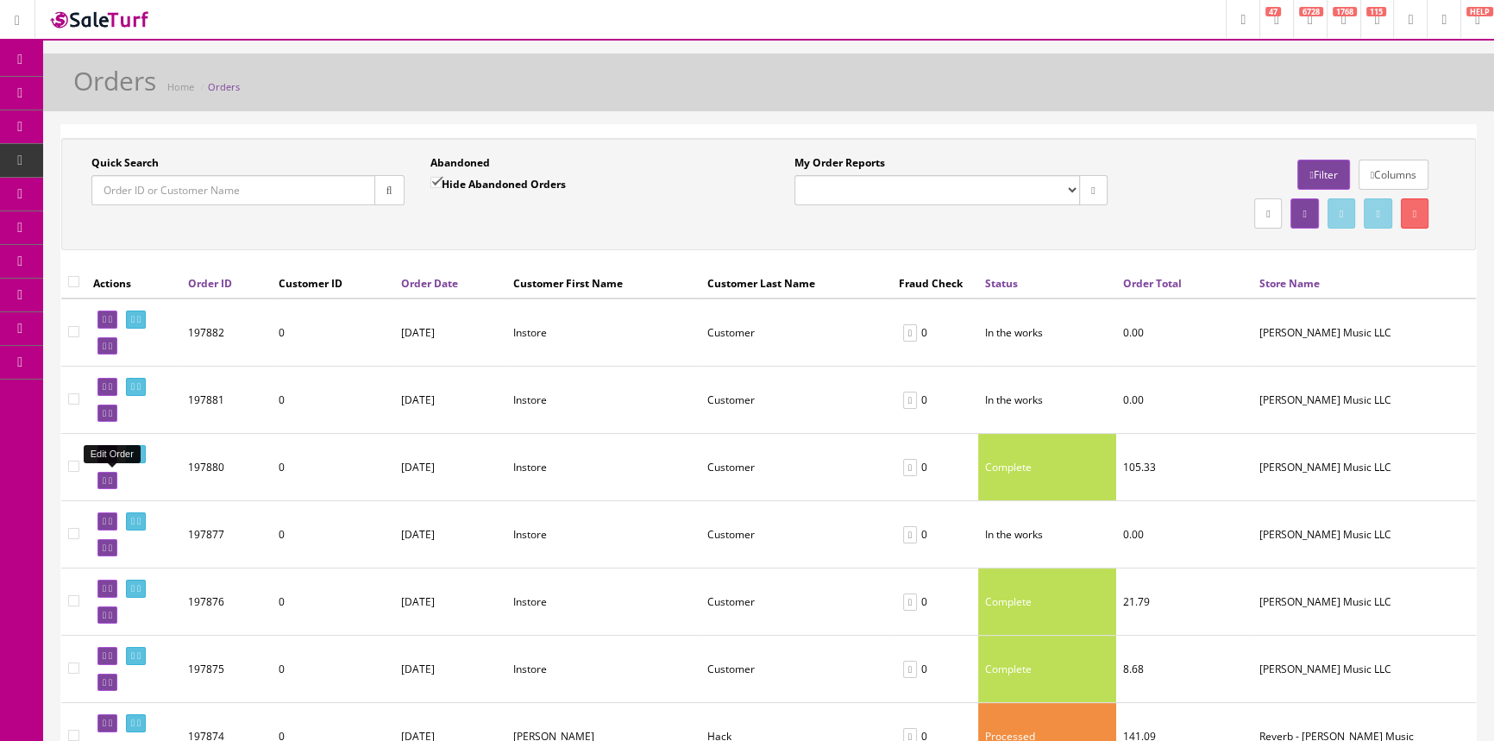
click at [104, 481] on icon at bounding box center [104, 480] width 3 height 9
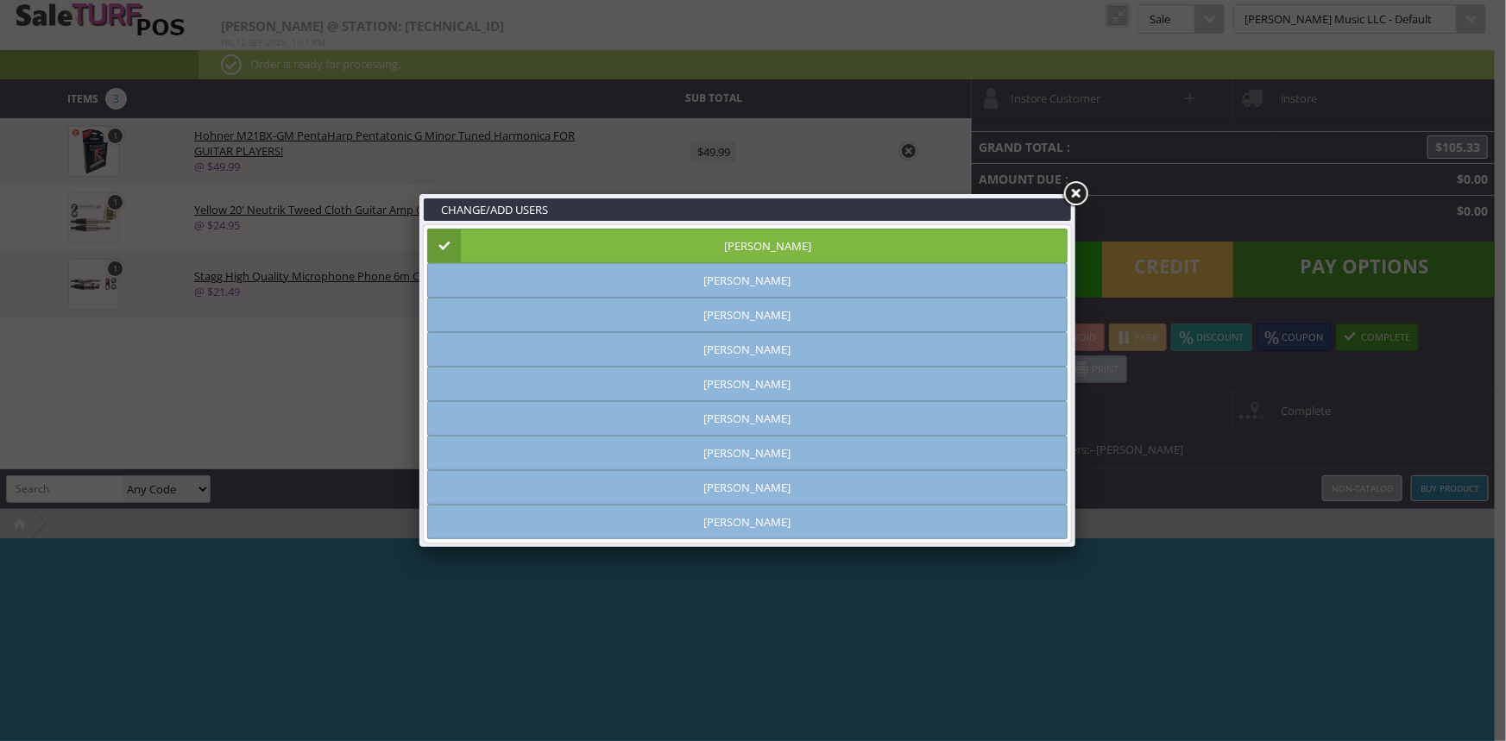
type input "[PERSON_NAME]"
click at [1075, 192] on link at bounding box center [1074, 194] width 31 height 31
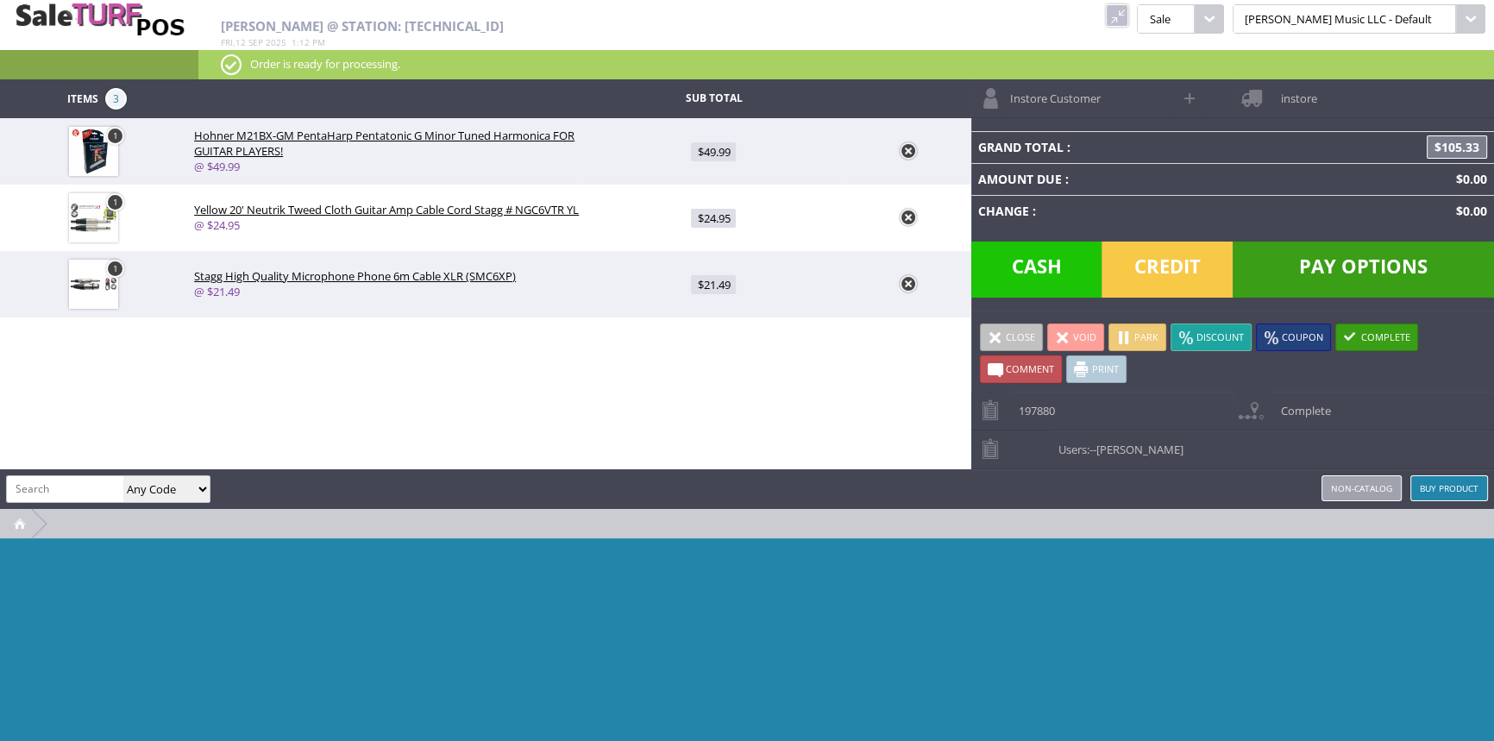
click at [995, 331] on span at bounding box center [996, 338] width 16 height 16
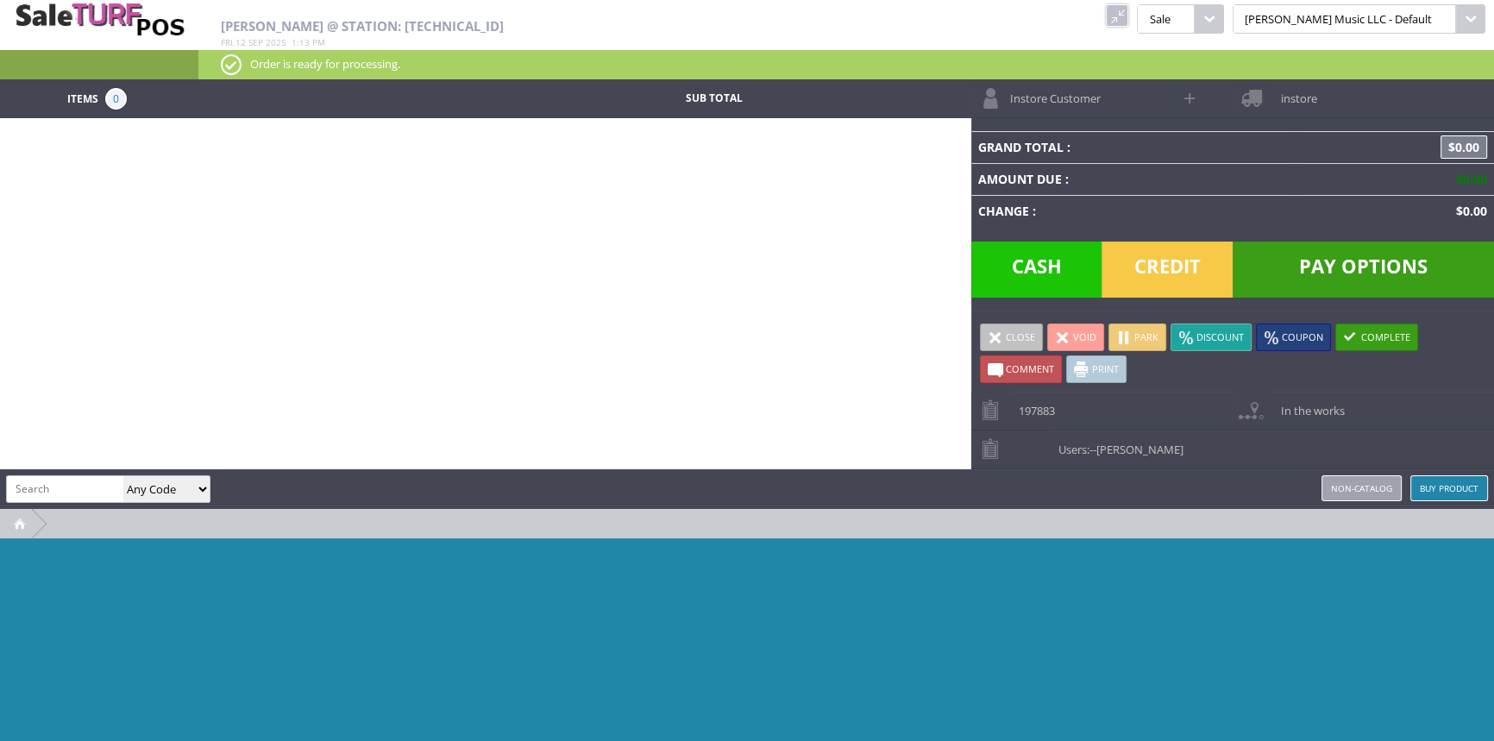
paste input "0992622000"
type input "0992622000"
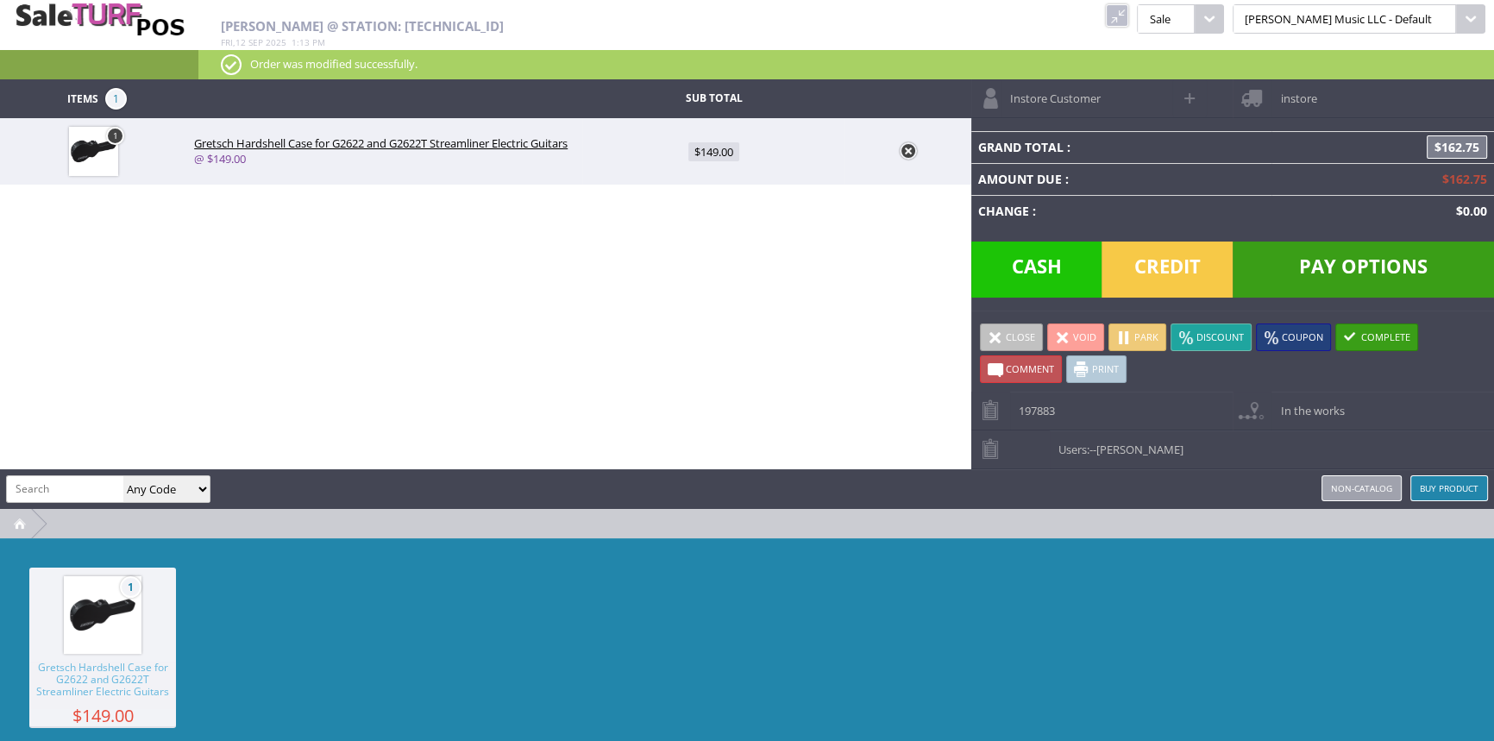
click at [730, 148] on span "$149.00" at bounding box center [713, 151] width 51 height 19
type input "149"
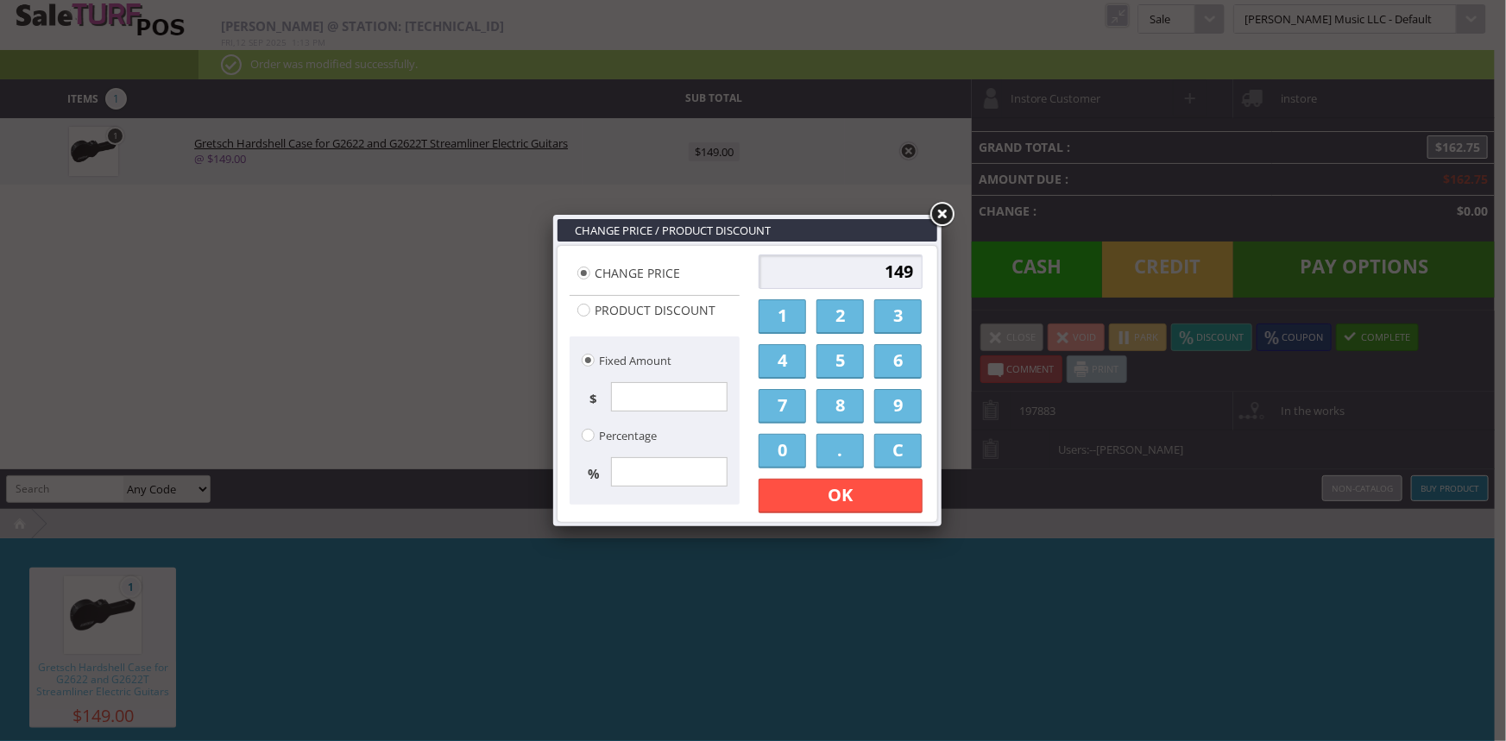
click at [872, 288] on input "149" at bounding box center [840, 272] width 164 height 35
click at [873, 286] on input "149" at bounding box center [840, 272] width 164 height 35
type input "129"
click at [837, 511] on link "OK" at bounding box center [840, 496] width 164 height 35
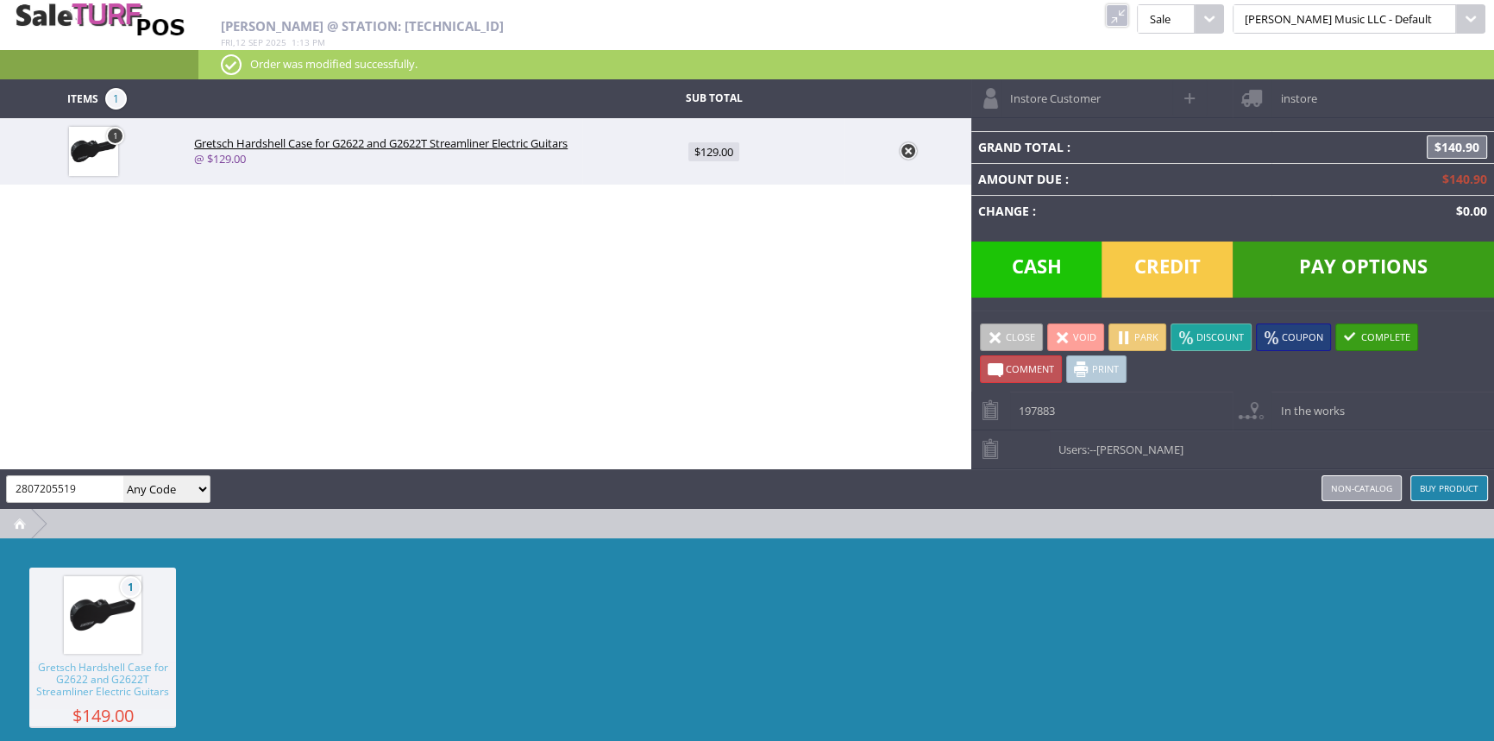
type input "2807205519"
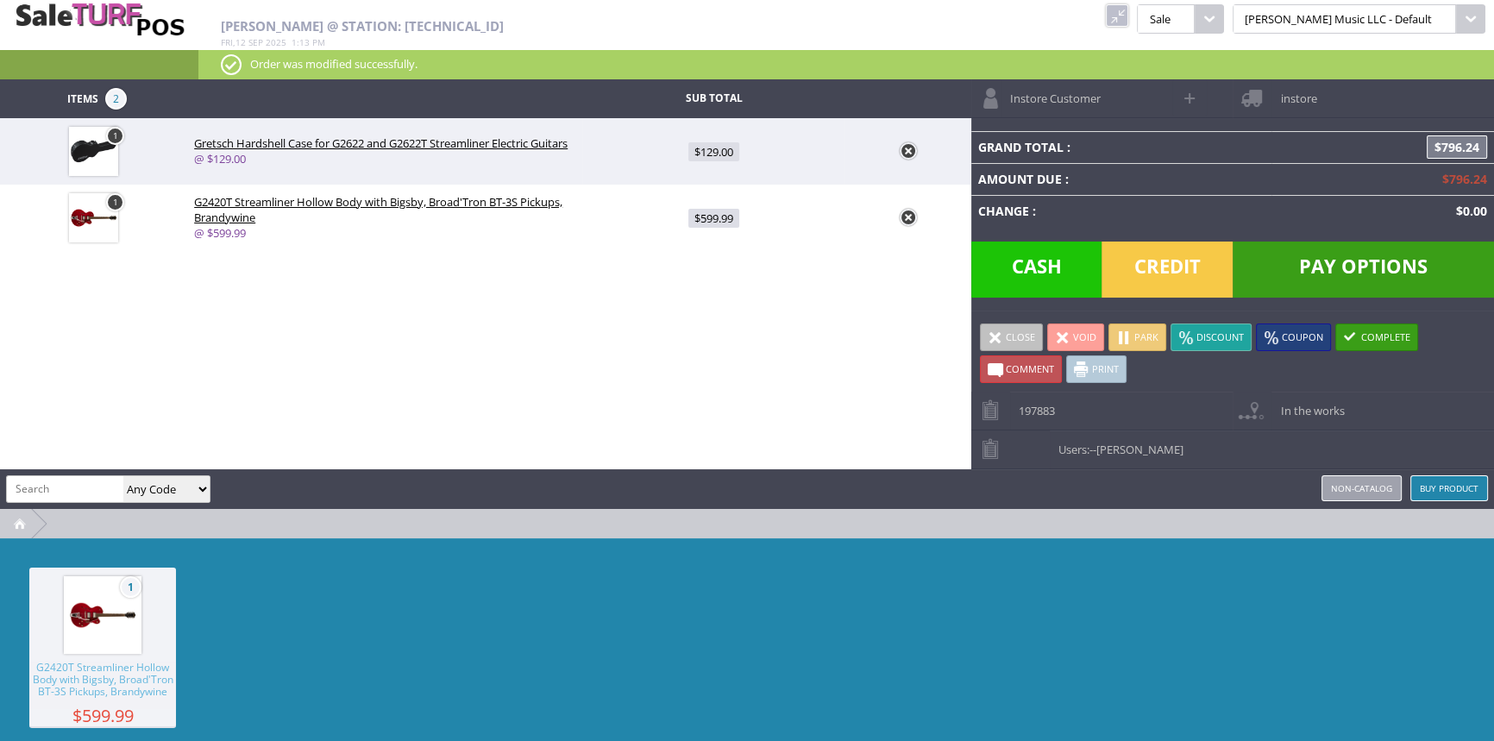
click at [721, 218] on span "$599.99" at bounding box center [713, 218] width 51 height 19
type input "599.99"
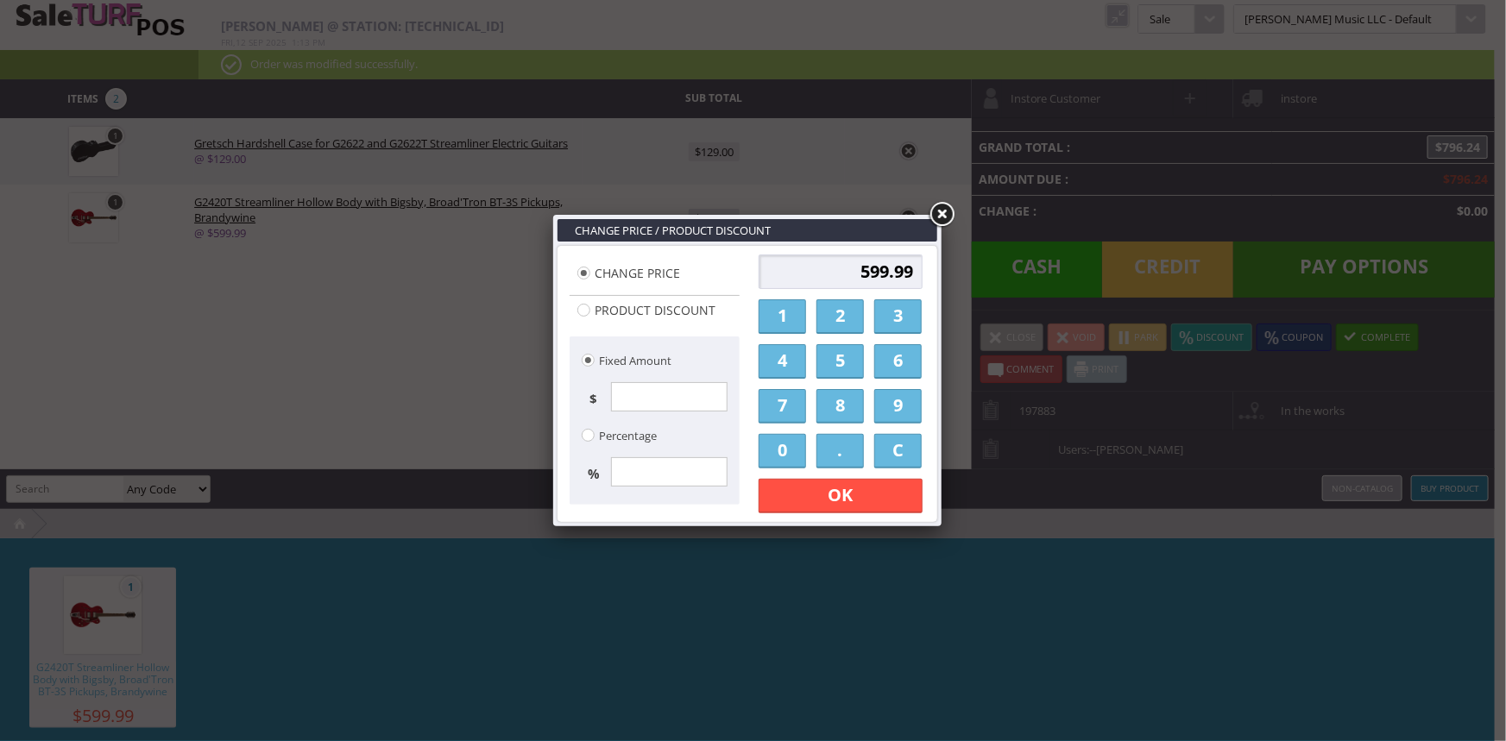
click at [870, 269] on input "599.99" at bounding box center [840, 272] width 164 height 35
click at [869, 269] on input "599.99" at bounding box center [840, 272] width 164 height 35
type input "539.95"
click at [863, 494] on link "OK" at bounding box center [840, 496] width 164 height 35
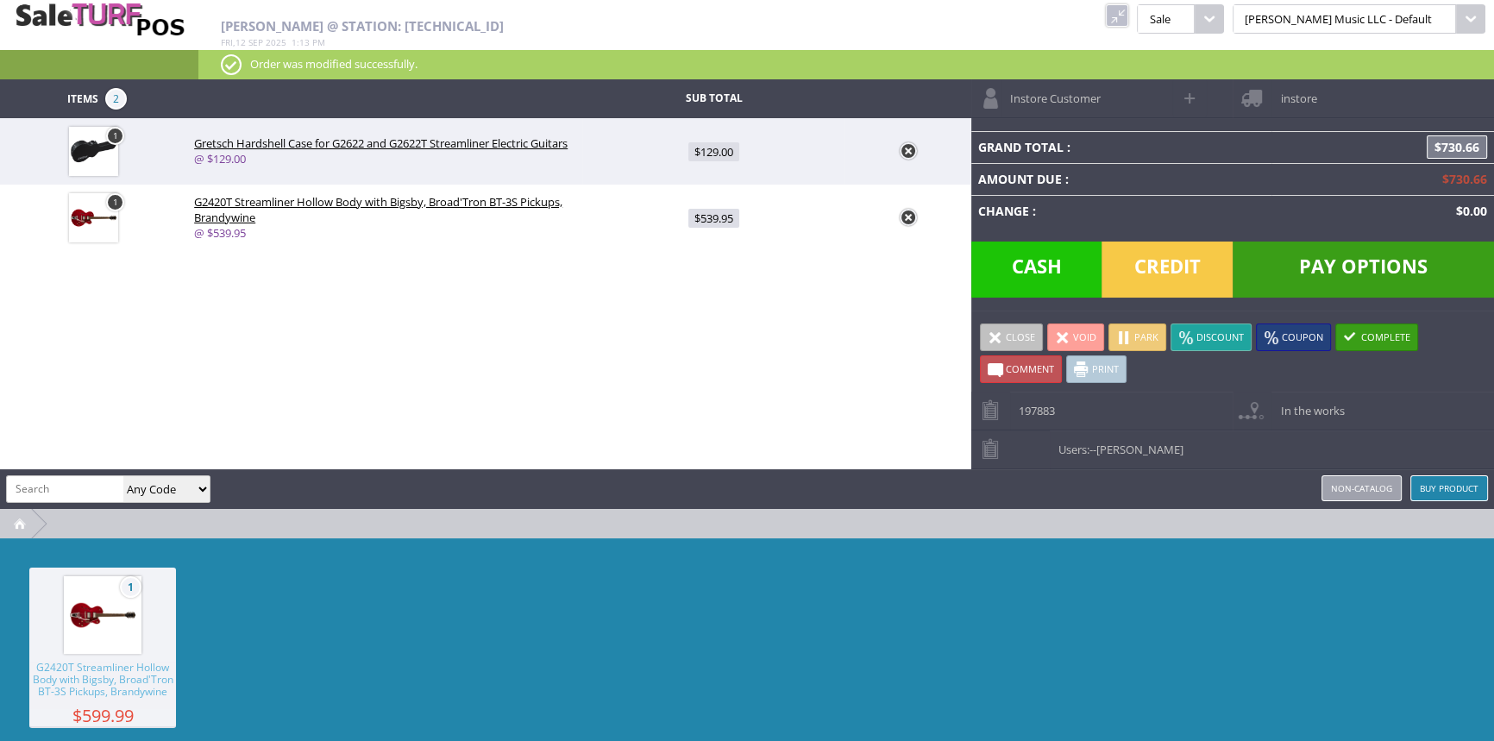
click at [921, 566] on div "1 G2420T Streamliner Hollow Body with Bigsby, Broad'Tron BT-3S Pickups, Brandyw…" at bounding box center [747, 667] width 1494 height 259
click at [1172, 437] on span "Users: - -Amber Helgren" at bounding box center [1117, 444] width 134 height 27
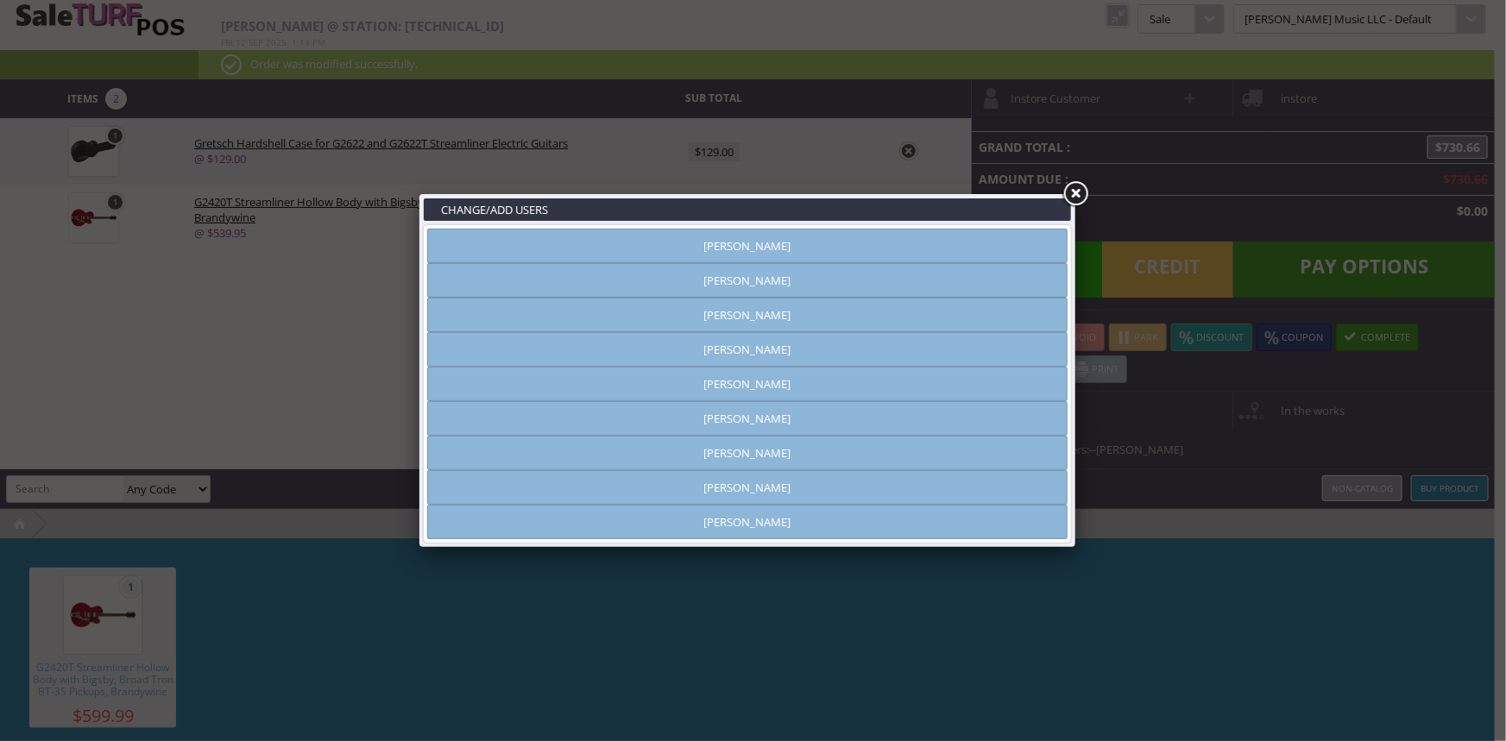
click at [739, 250] on link "[PERSON_NAME]" at bounding box center [747, 246] width 640 height 35
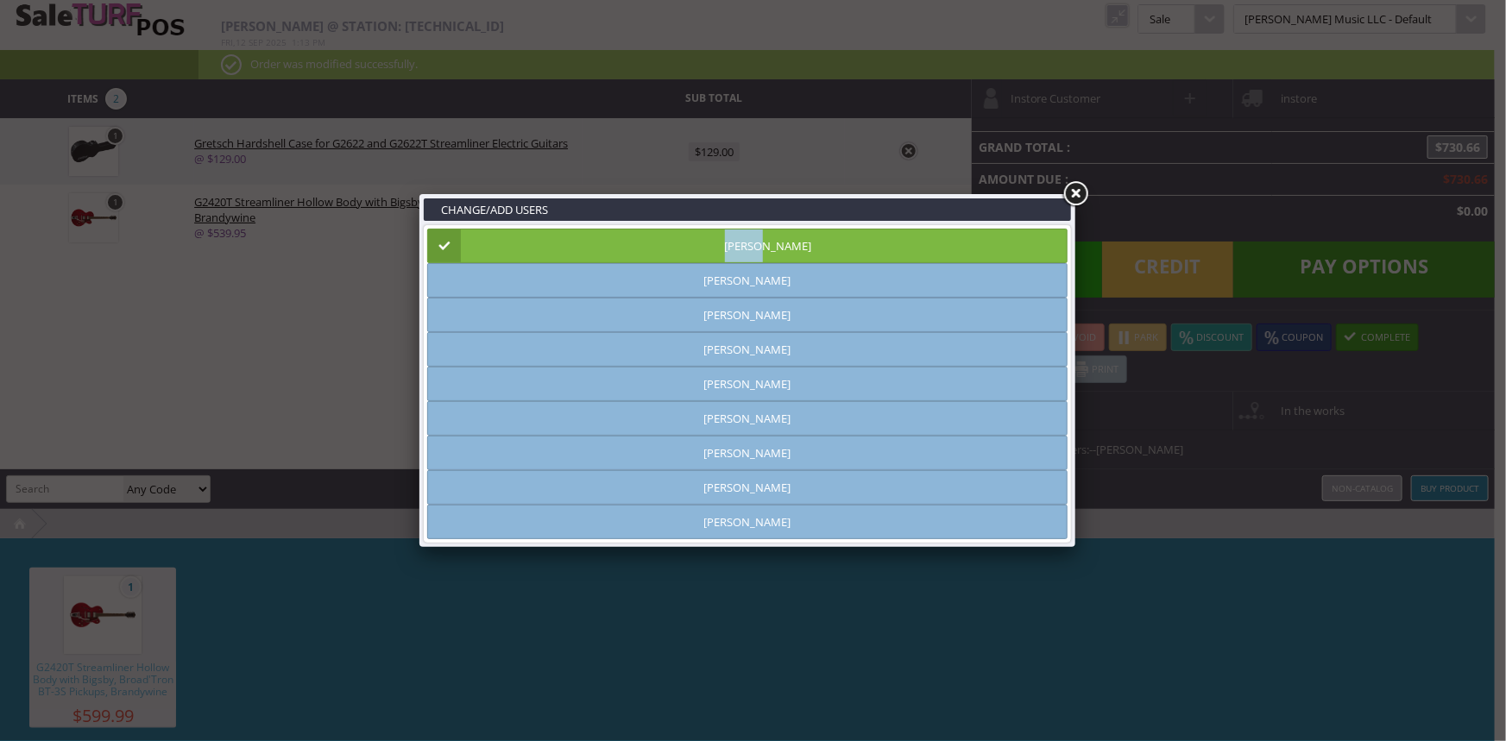
click at [739, 251] on link "[PERSON_NAME]" at bounding box center [747, 246] width 640 height 35
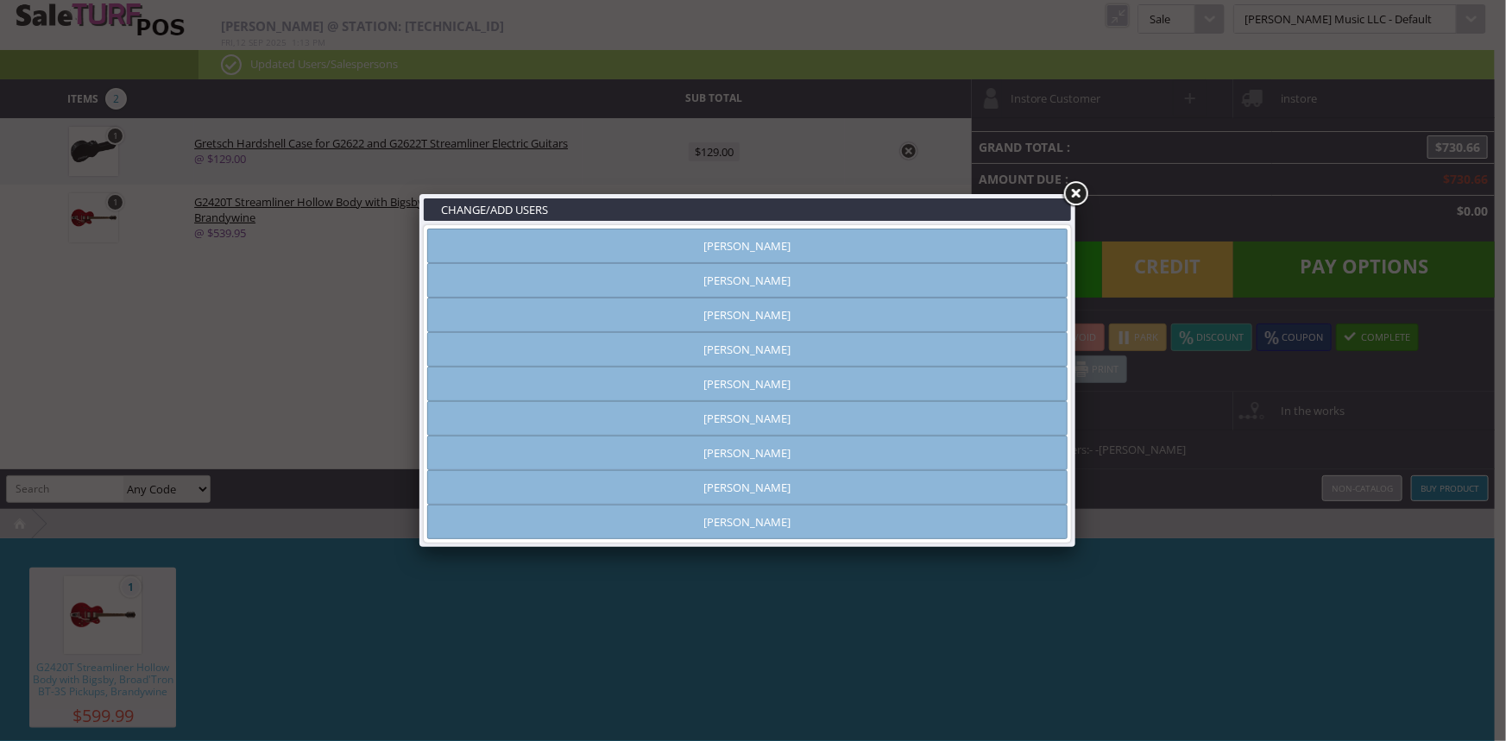
click at [755, 487] on link "[PERSON_NAME]" at bounding box center [747, 487] width 640 height 35
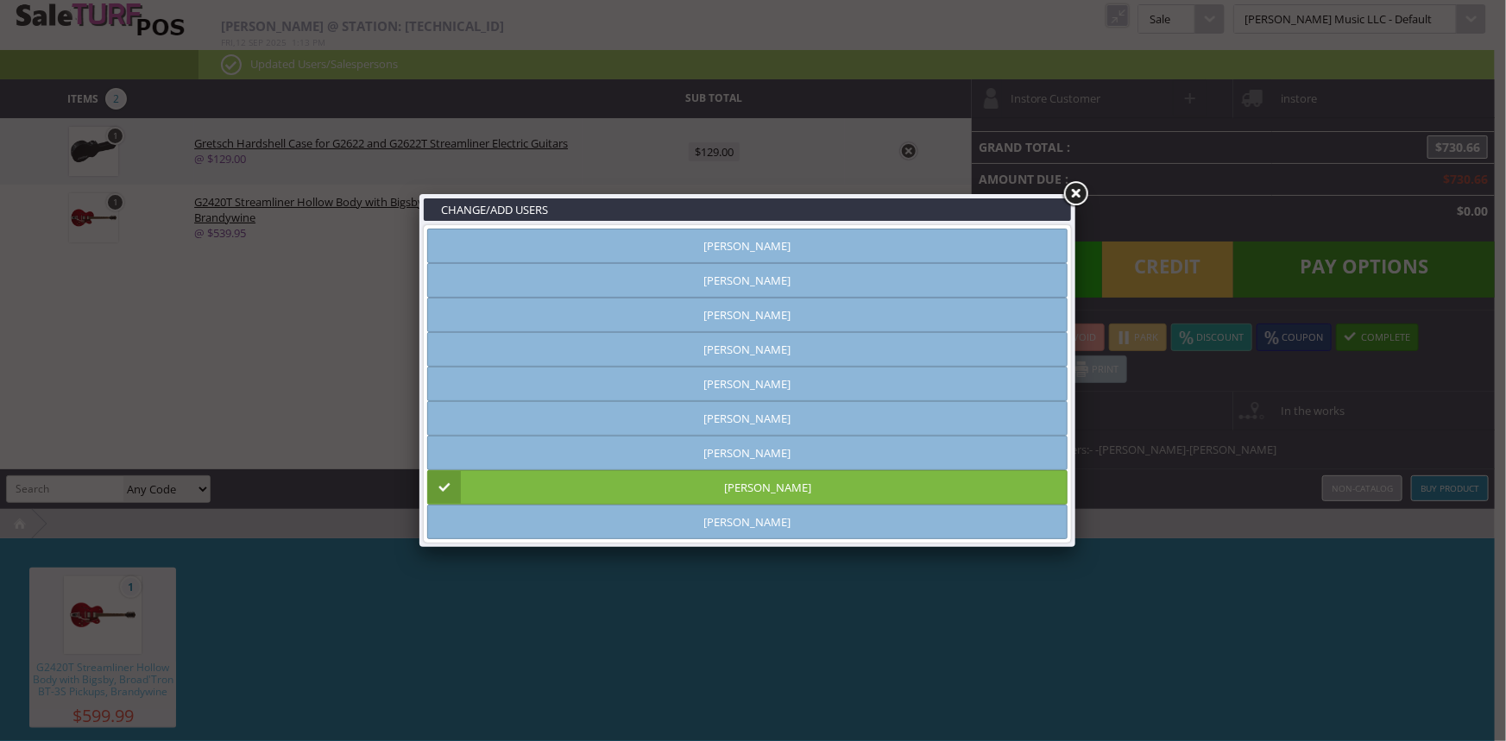
click at [1071, 196] on link at bounding box center [1074, 194] width 31 height 31
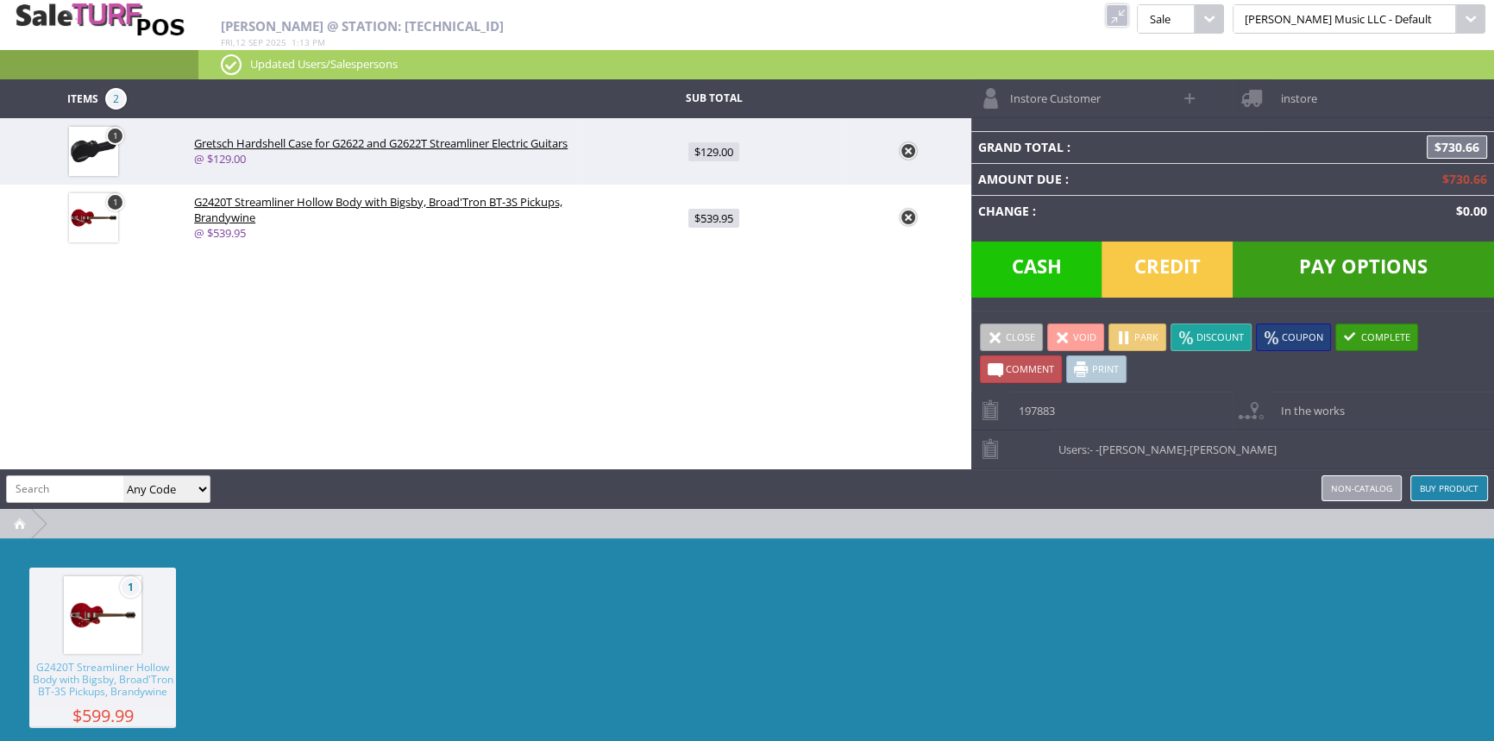
click at [1173, 254] on span "Credit" at bounding box center [1167, 270] width 131 height 56
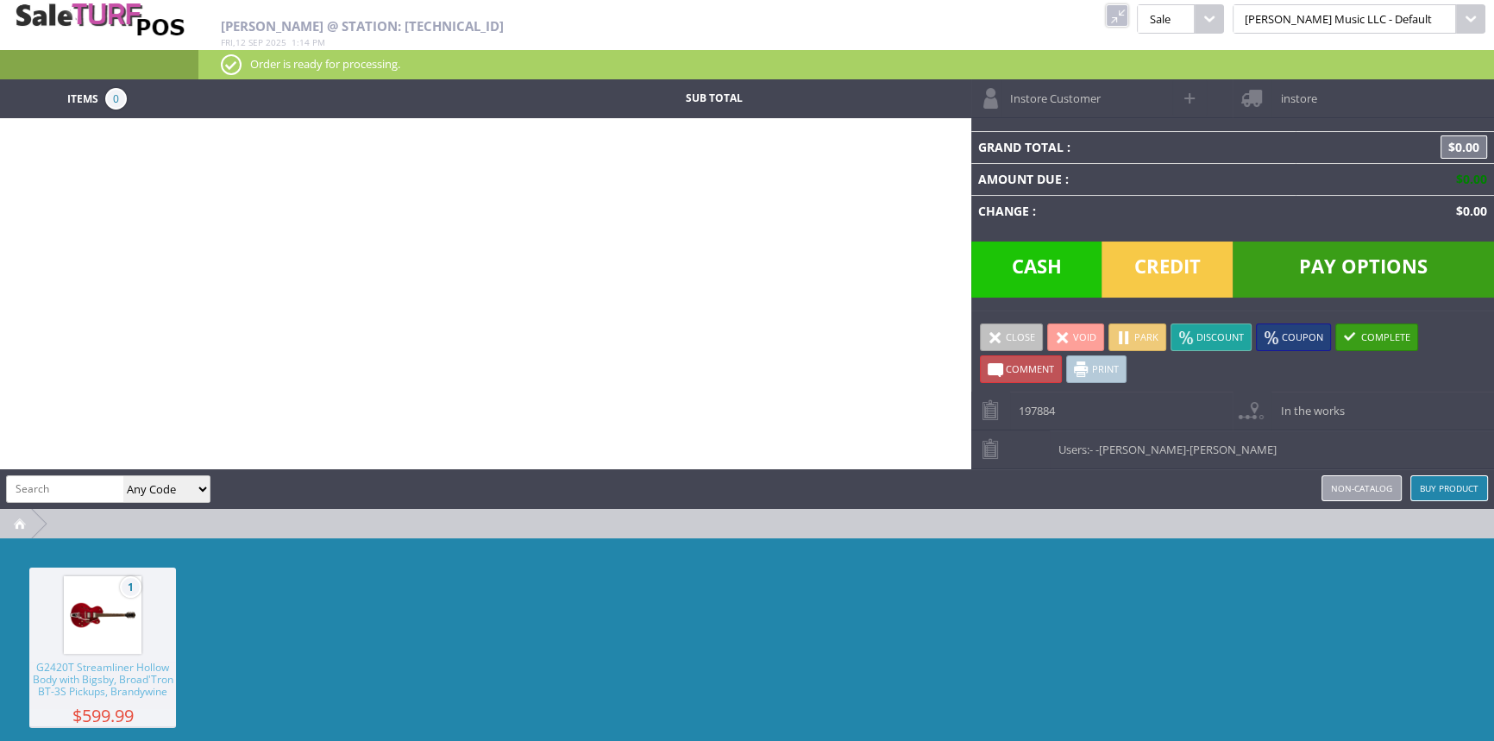
click at [1128, 13] on link at bounding box center [1117, 15] width 22 height 22
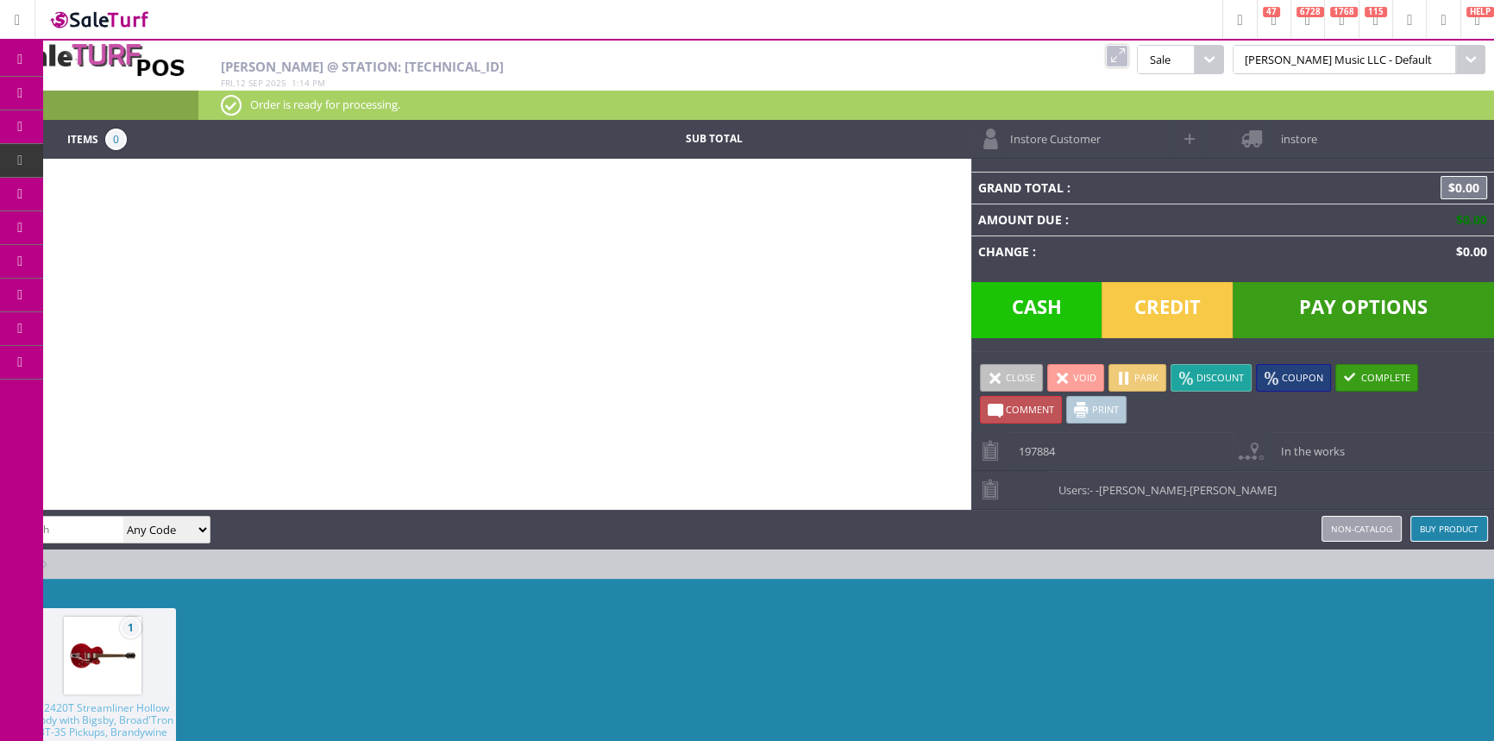
click at [148, 187] on span "Order List" at bounding box center [136, 195] width 51 height 16
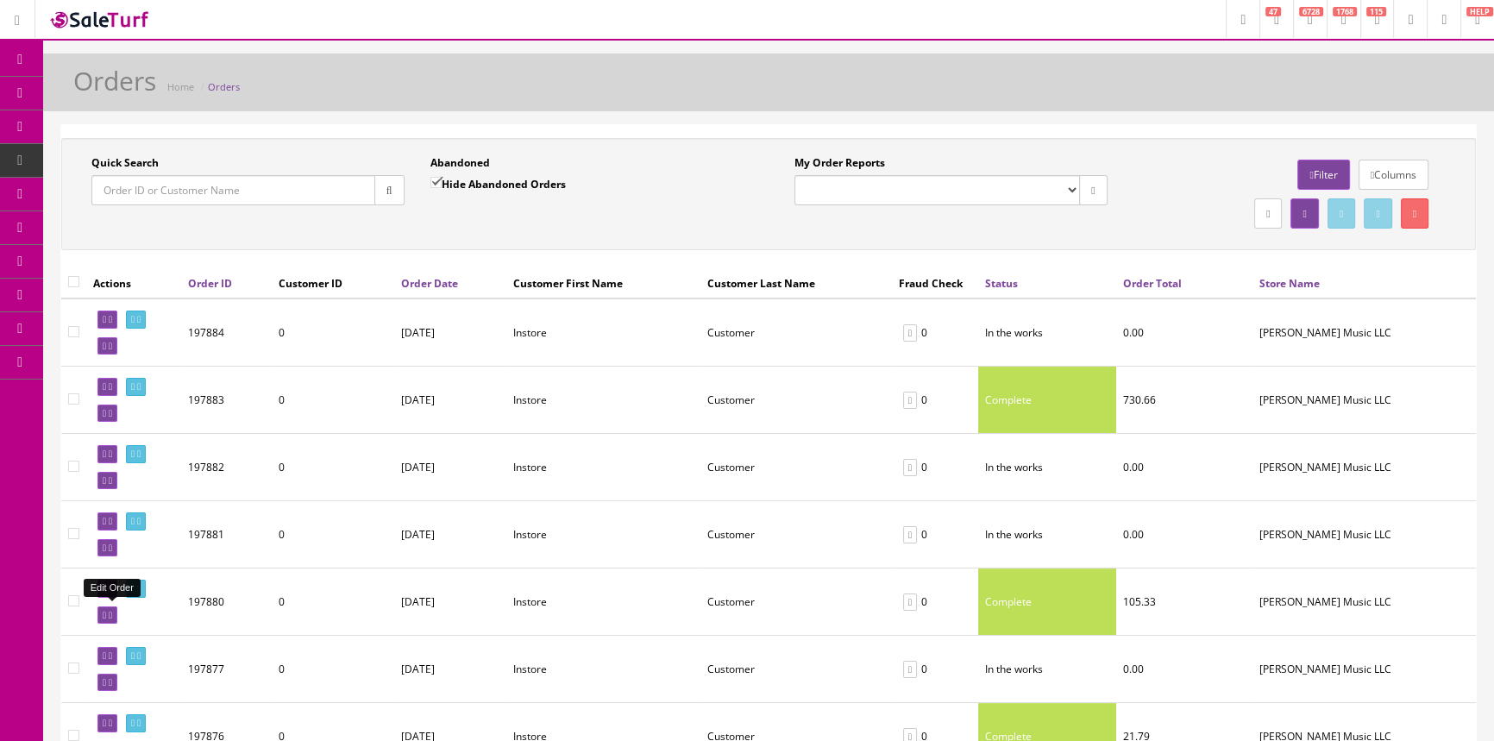
drag, startPoint x: 104, startPoint y: 609, endPoint x: 814, endPoint y: 102, distance: 872.0
click at [104, 611] on icon at bounding box center [104, 615] width 3 height 9
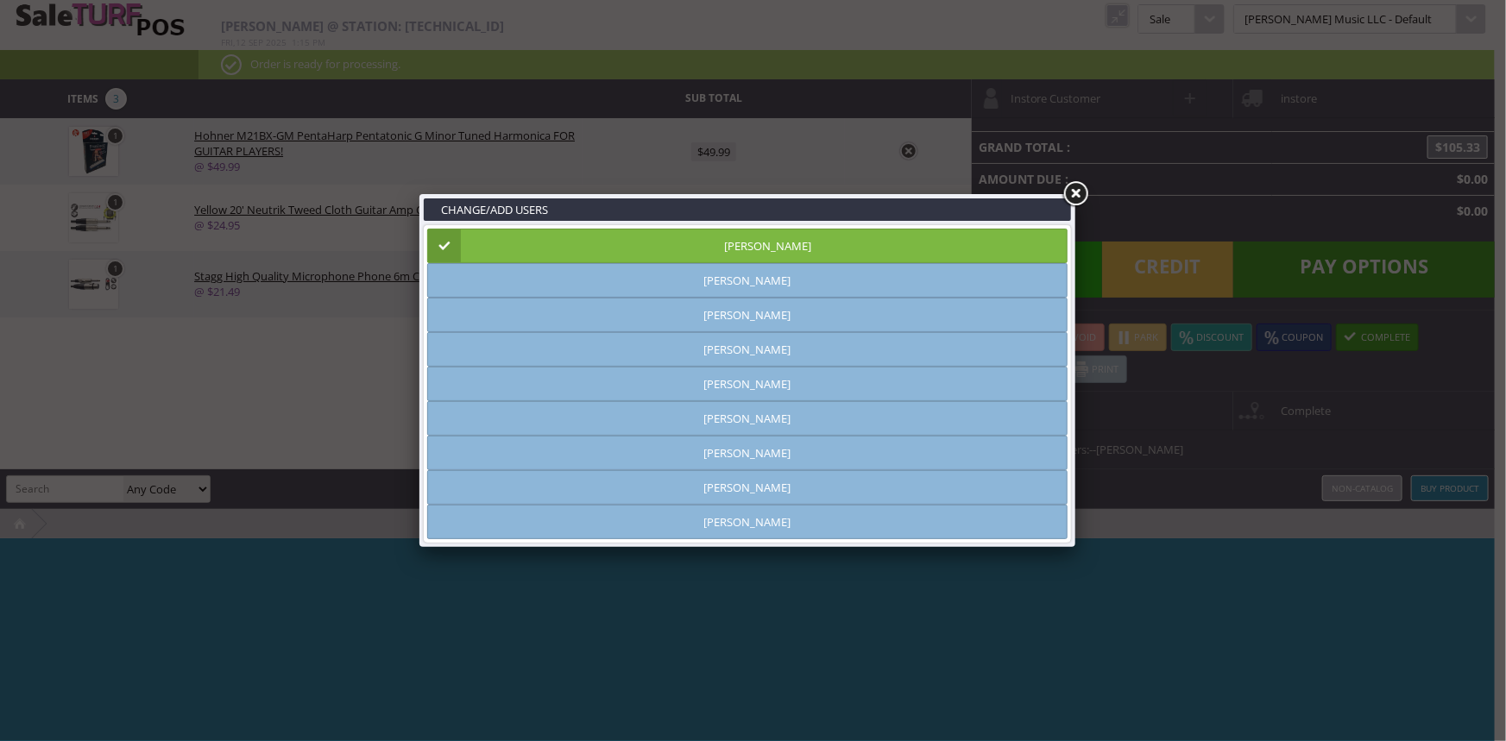
type input "[PERSON_NAME]"
click at [1082, 189] on link at bounding box center [1074, 194] width 31 height 31
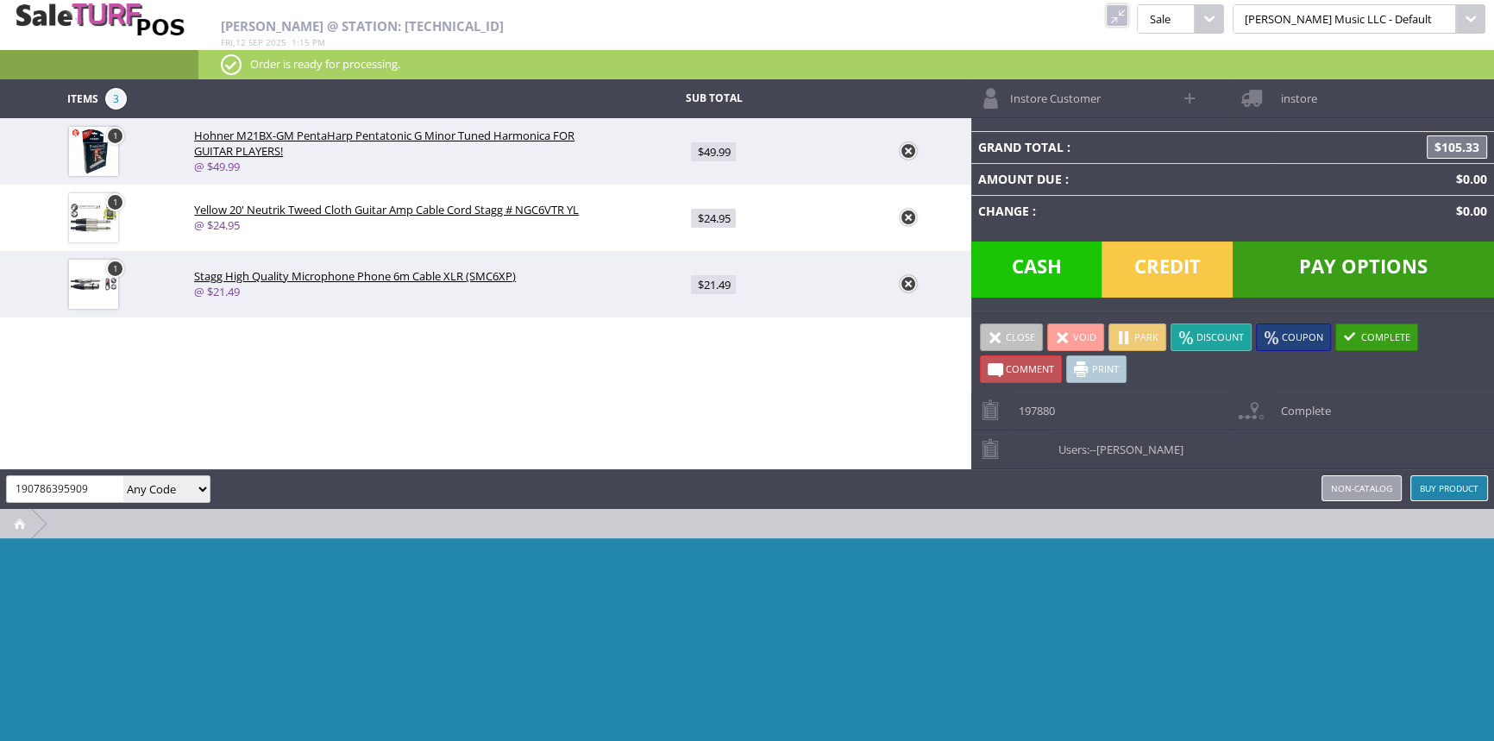
type input "190786395909"
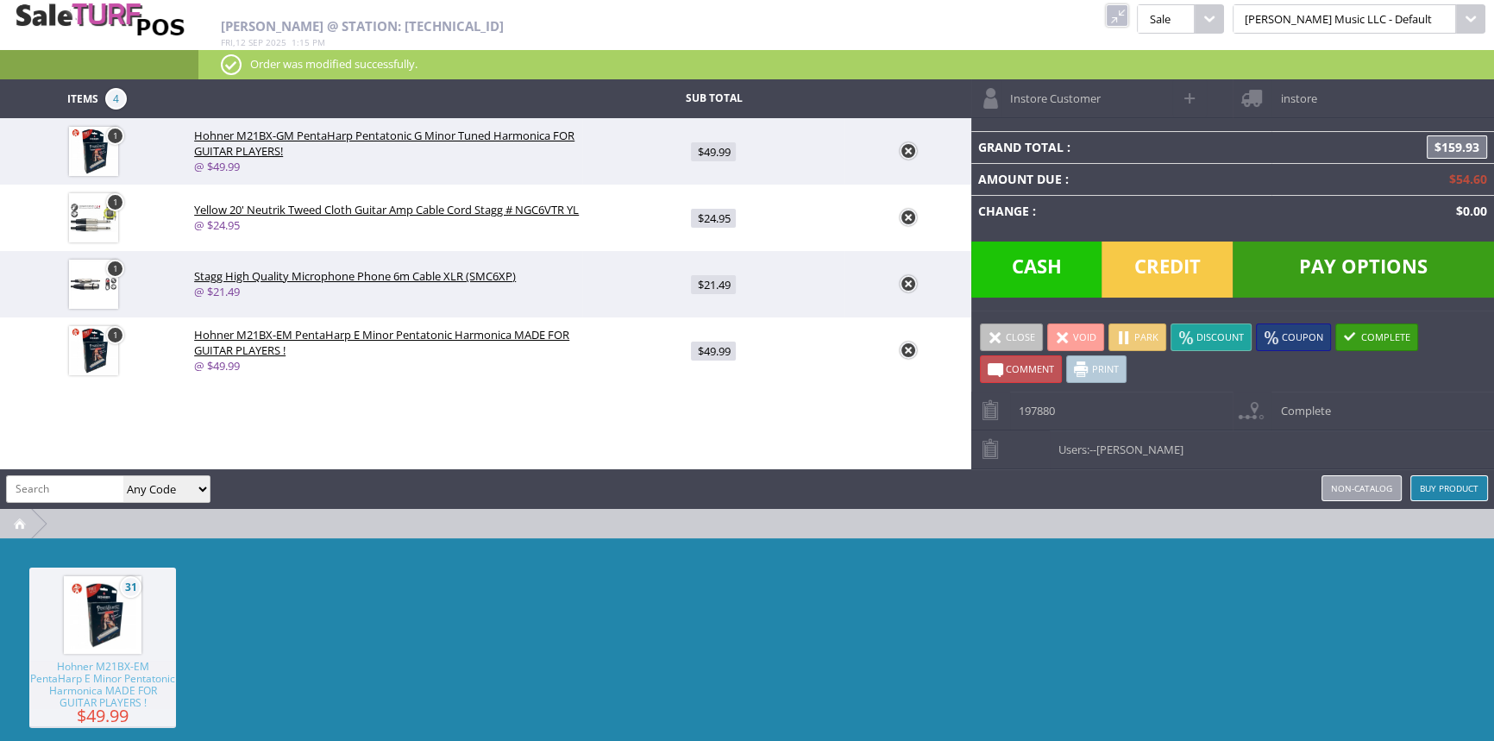
click at [906, 153] on link at bounding box center [908, 150] width 17 height 17
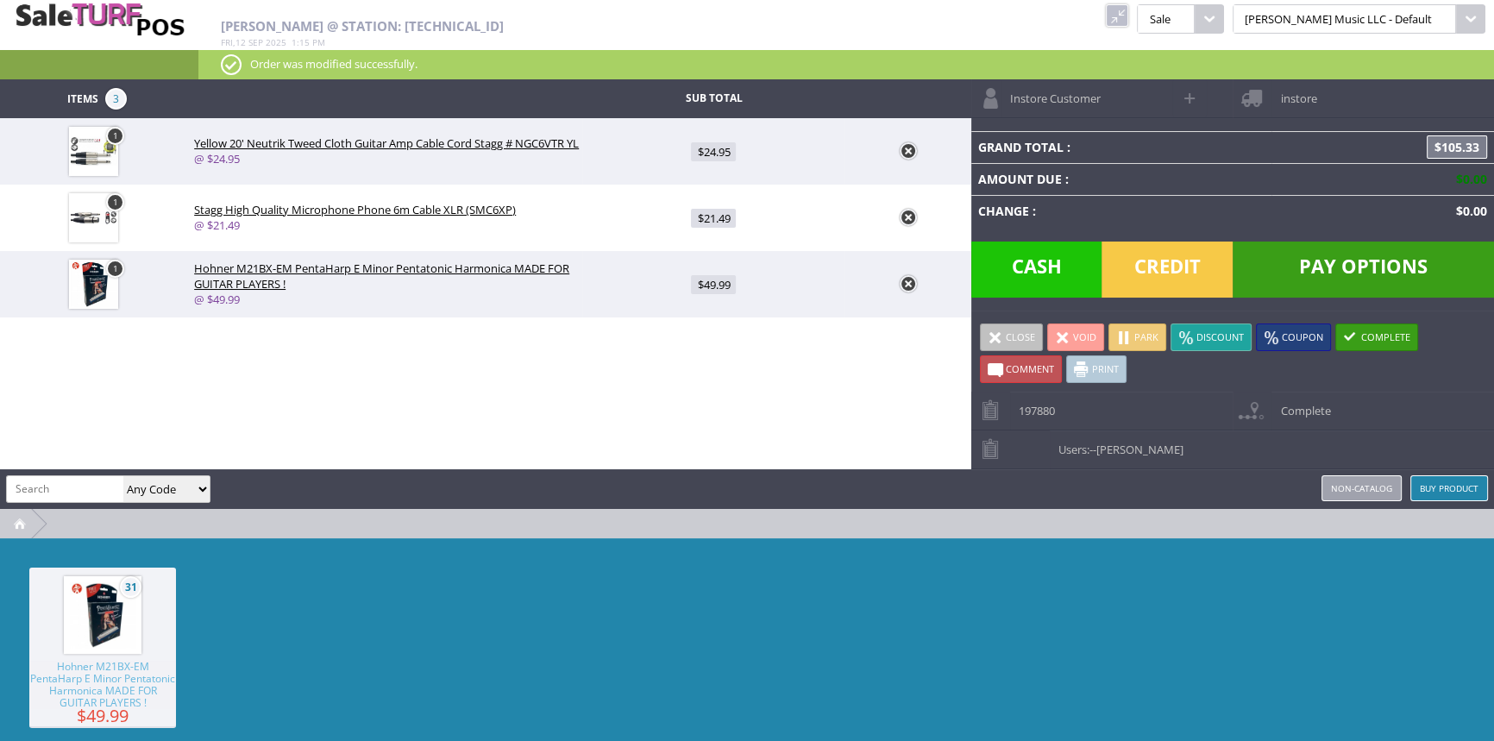
click at [996, 327] on link "Close" at bounding box center [1011, 338] width 63 height 28
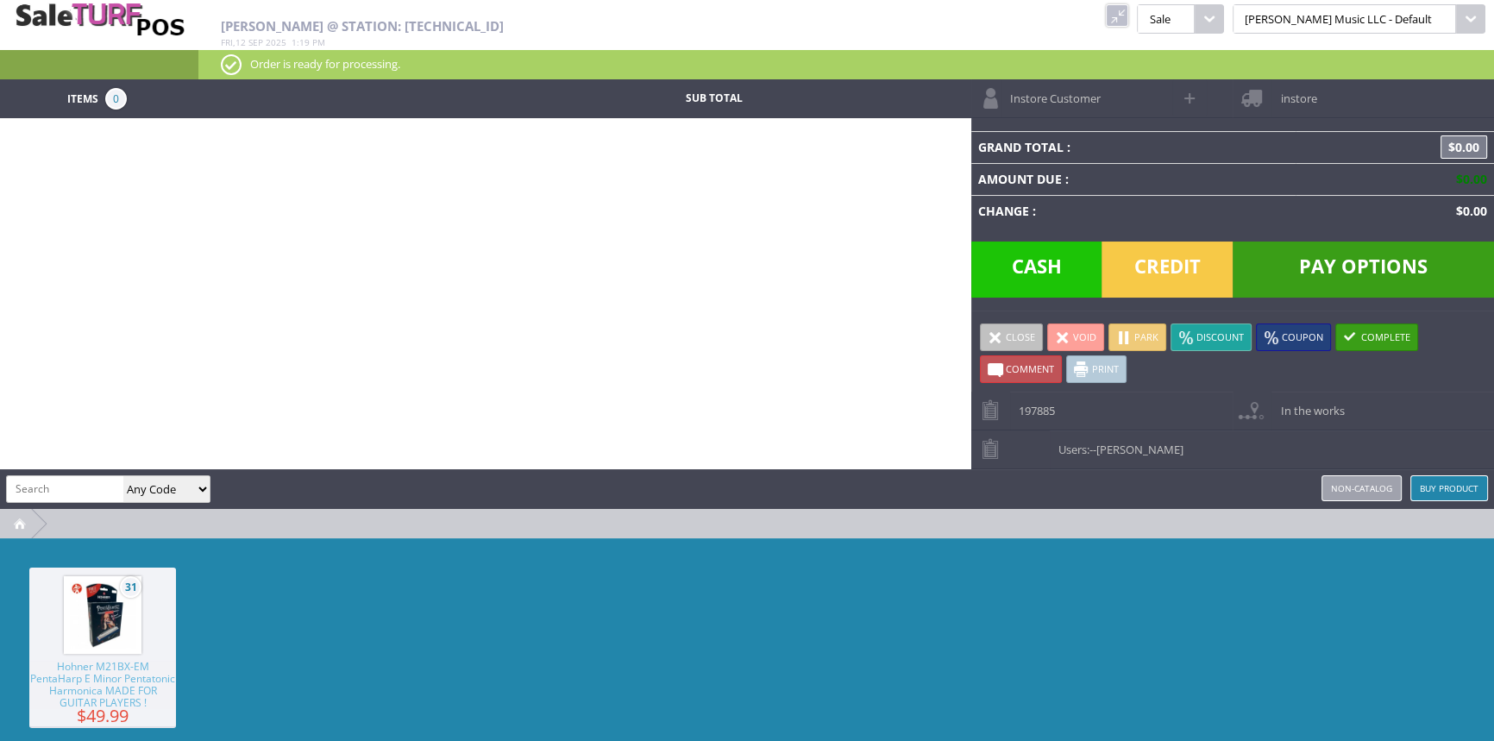
click at [1128, 10] on link at bounding box center [1117, 15] width 22 height 22
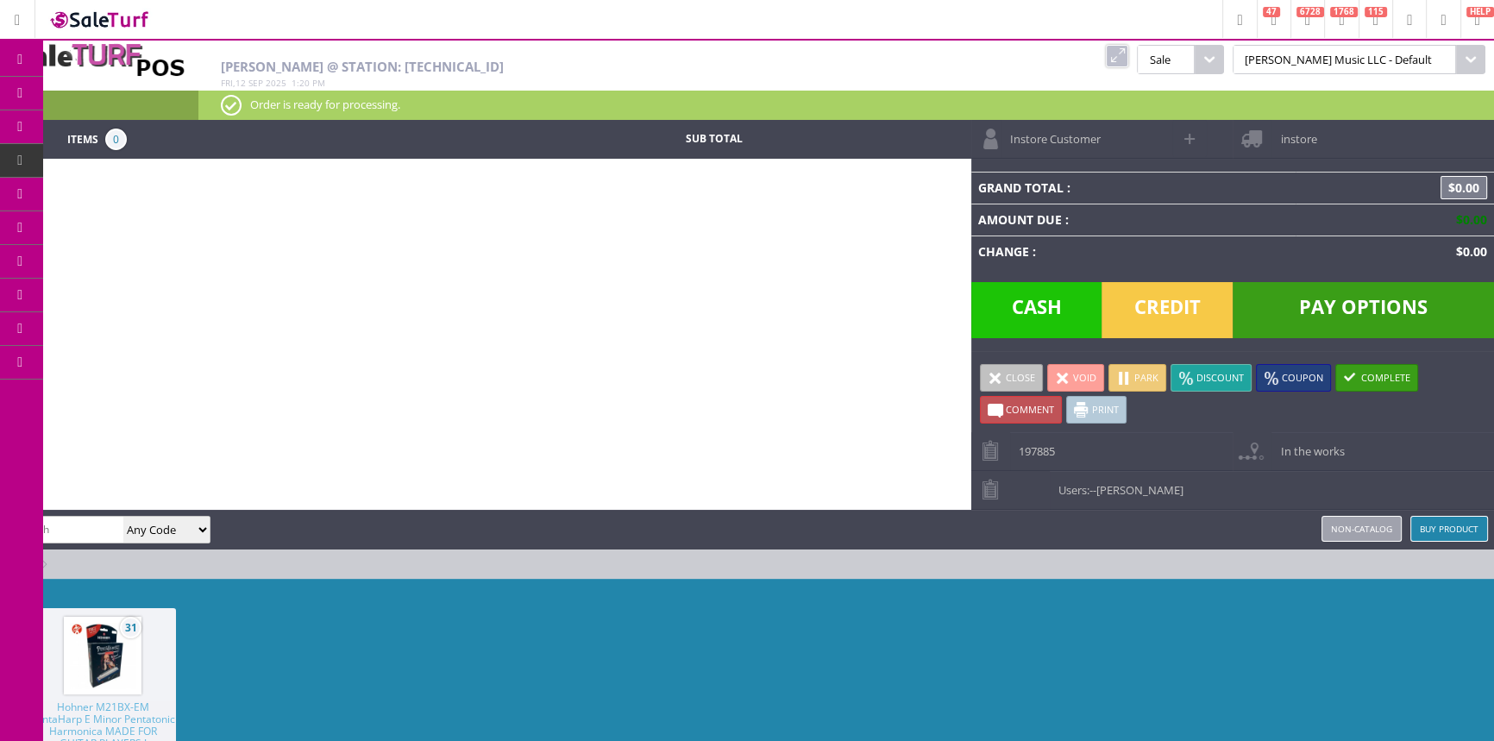
click at [92, 94] on icon at bounding box center [91, 93] width 18 height 14
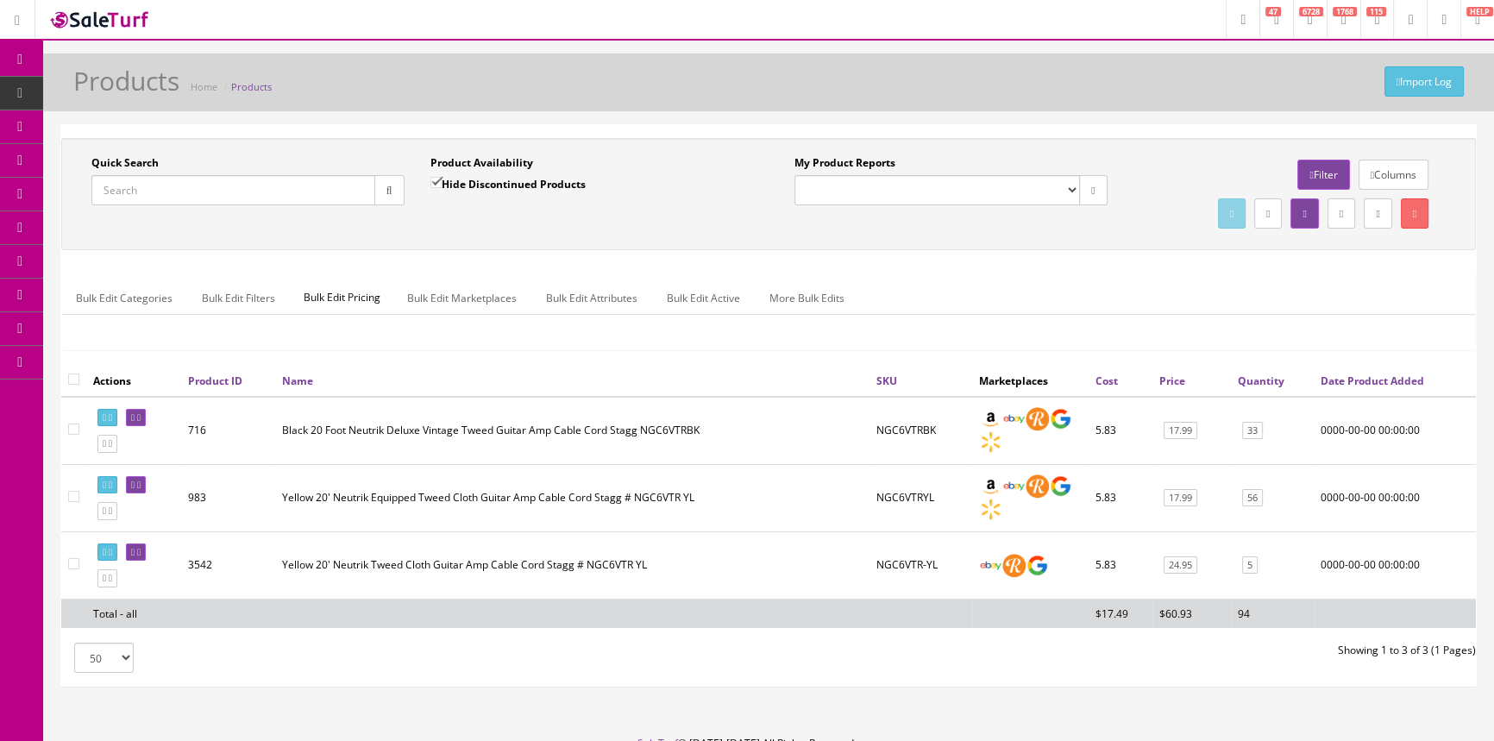
click at [169, 169] on div "Quick Search" at bounding box center [247, 180] width 313 height 50
click at [158, 183] on input "Quick Search" at bounding box center [233, 190] width 284 height 30
drag, startPoint x: 242, startPoint y: 192, endPoint x: 43, endPoint y: 199, distance: 199.4
click at [43, 199] on div "Quick Search 2519010547-cyg220126732 Date From Product Availability Hide Discon…" at bounding box center [768, 412] width 1451 height 577
type input "2519010547-cyg220126732"
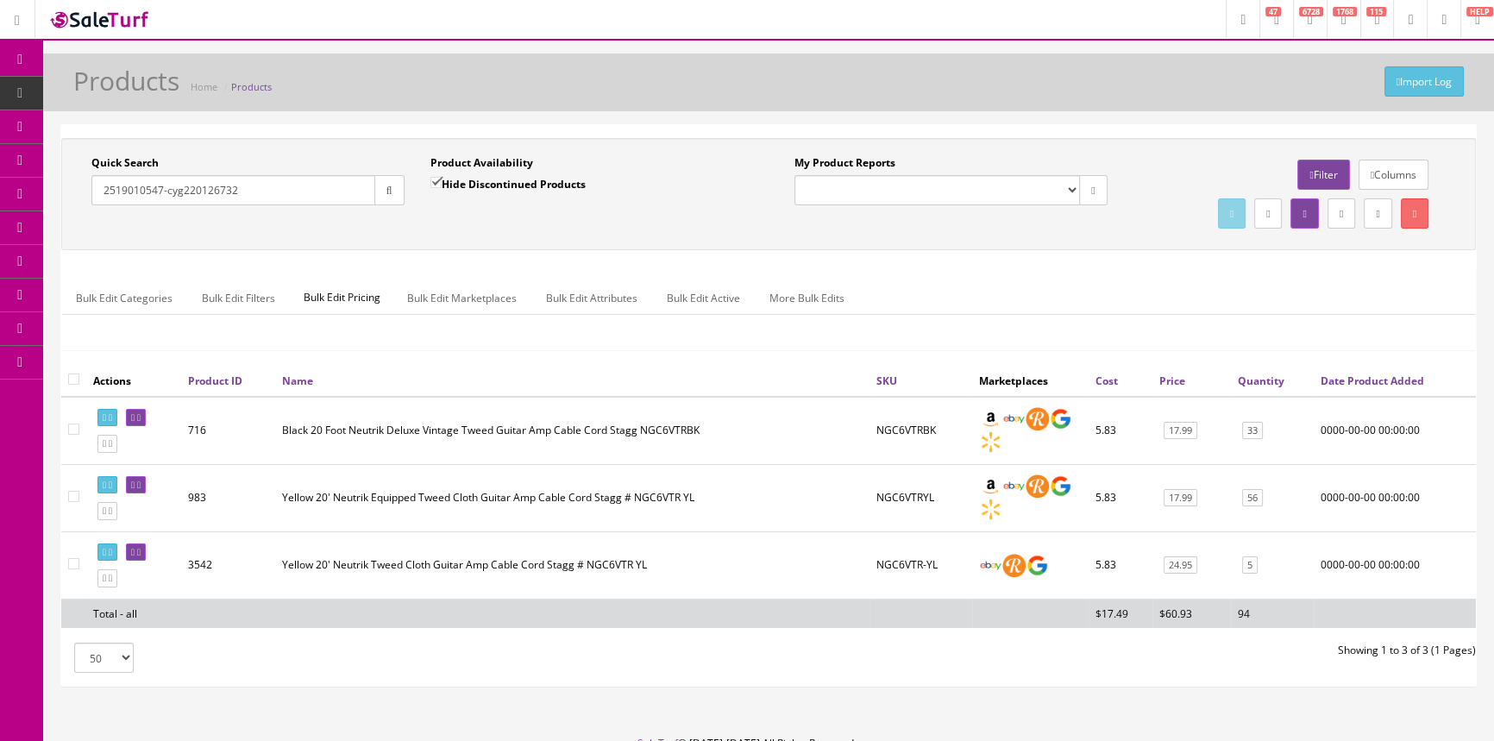
click at [387, 192] on icon "button" at bounding box center [390, 190] width 6 height 10
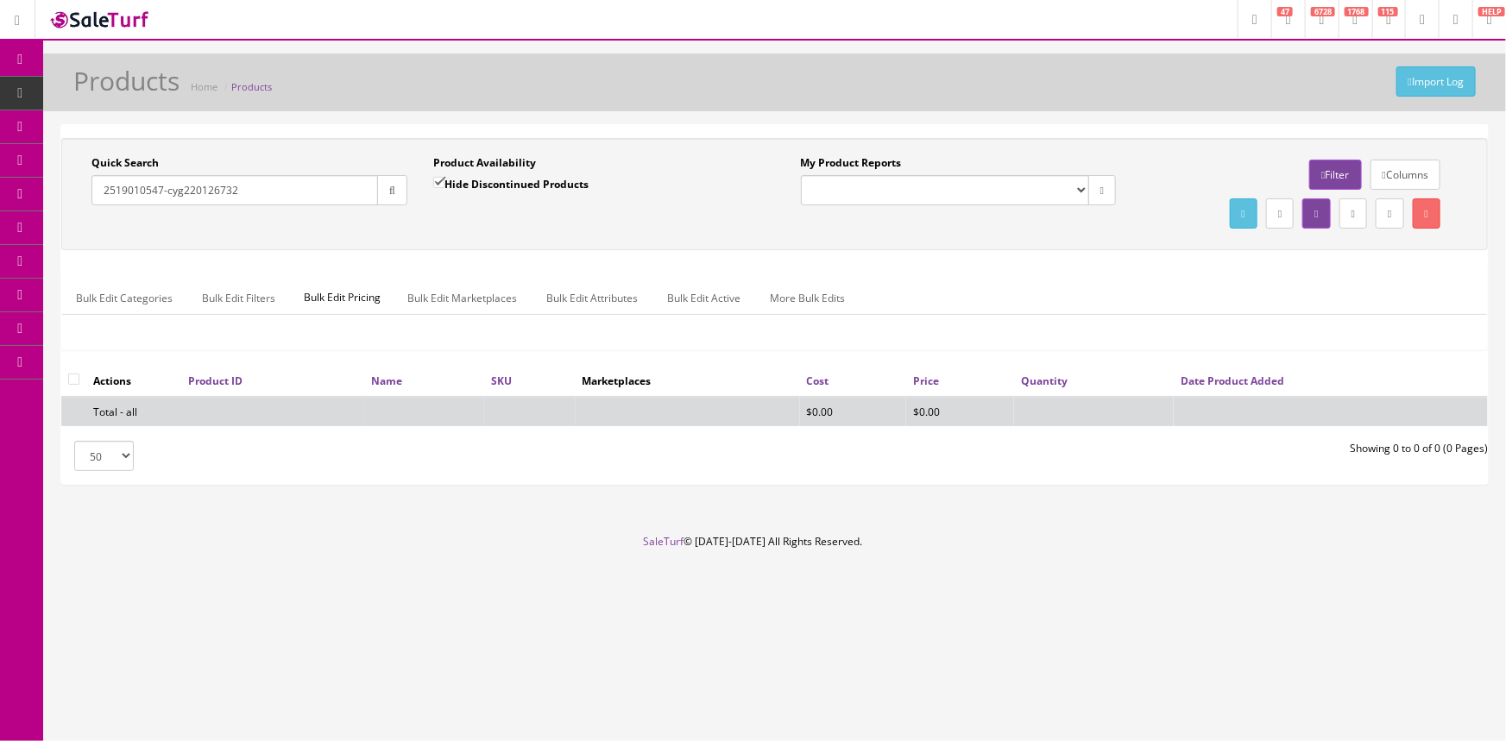
click at [443, 186] on input "Hide Discontinued Products" at bounding box center [438, 182] width 11 height 11
checkbox input "false"
click at [187, 201] on input "2519010547-cyg220126732" at bounding box center [234, 190] width 286 height 30
click at [163, 192] on input "2519010547-cyg220126732" at bounding box center [234, 190] width 286 height 30
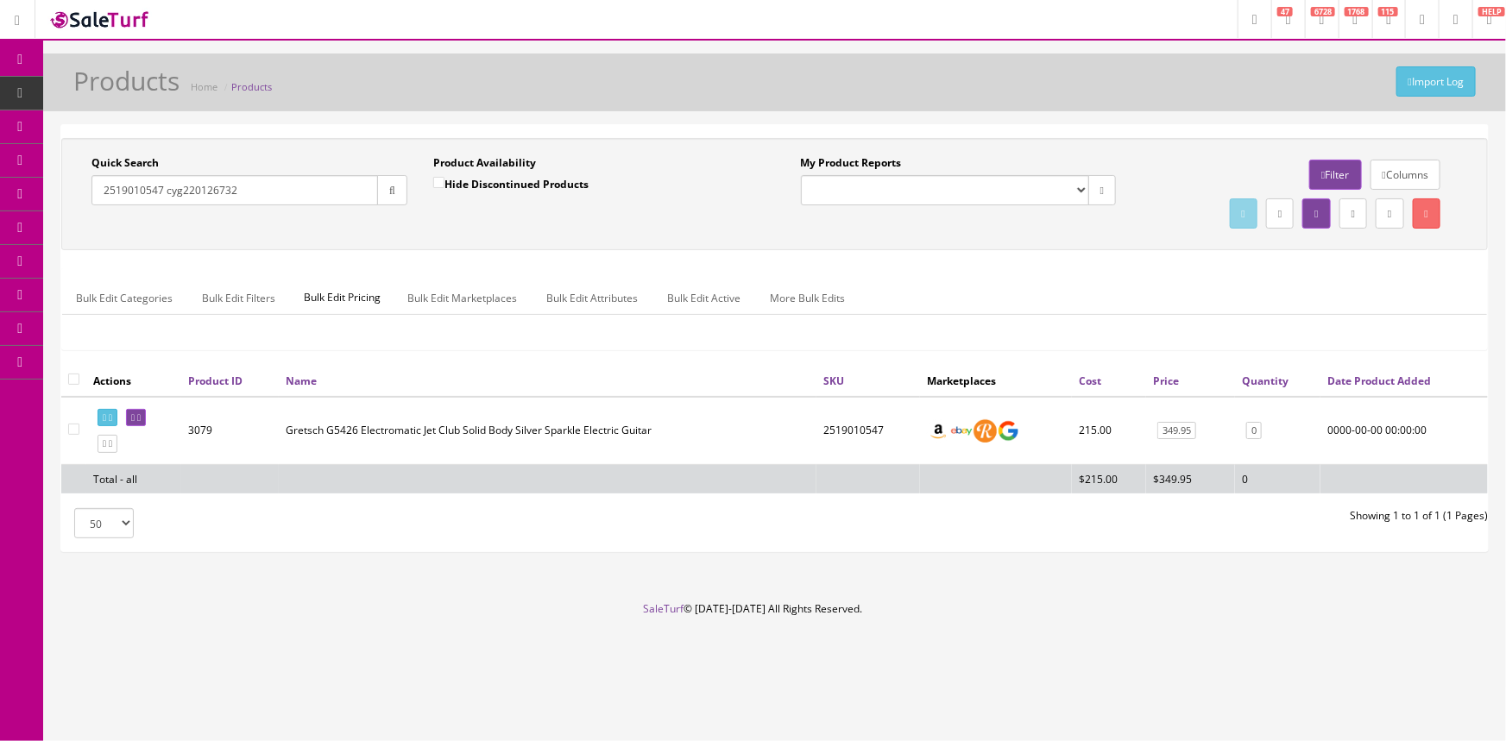
drag, startPoint x: 255, startPoint y: 189, endPoint x: 162, endPoint y: 189, distance: 92.3
click at [162, 189] on input "2519010547 cyg220126732" at bounding box center [234, 190] width 286 height 30
type input "2519010547 cyg220126732"
click at [485, 185] on label "Hide Discontinued Products" at bounding box center [510, 183] width 155 height 17
click at [444, 185] on input "Hide Discontinued Products" at bounding box center [438, 182] width 11 height 11
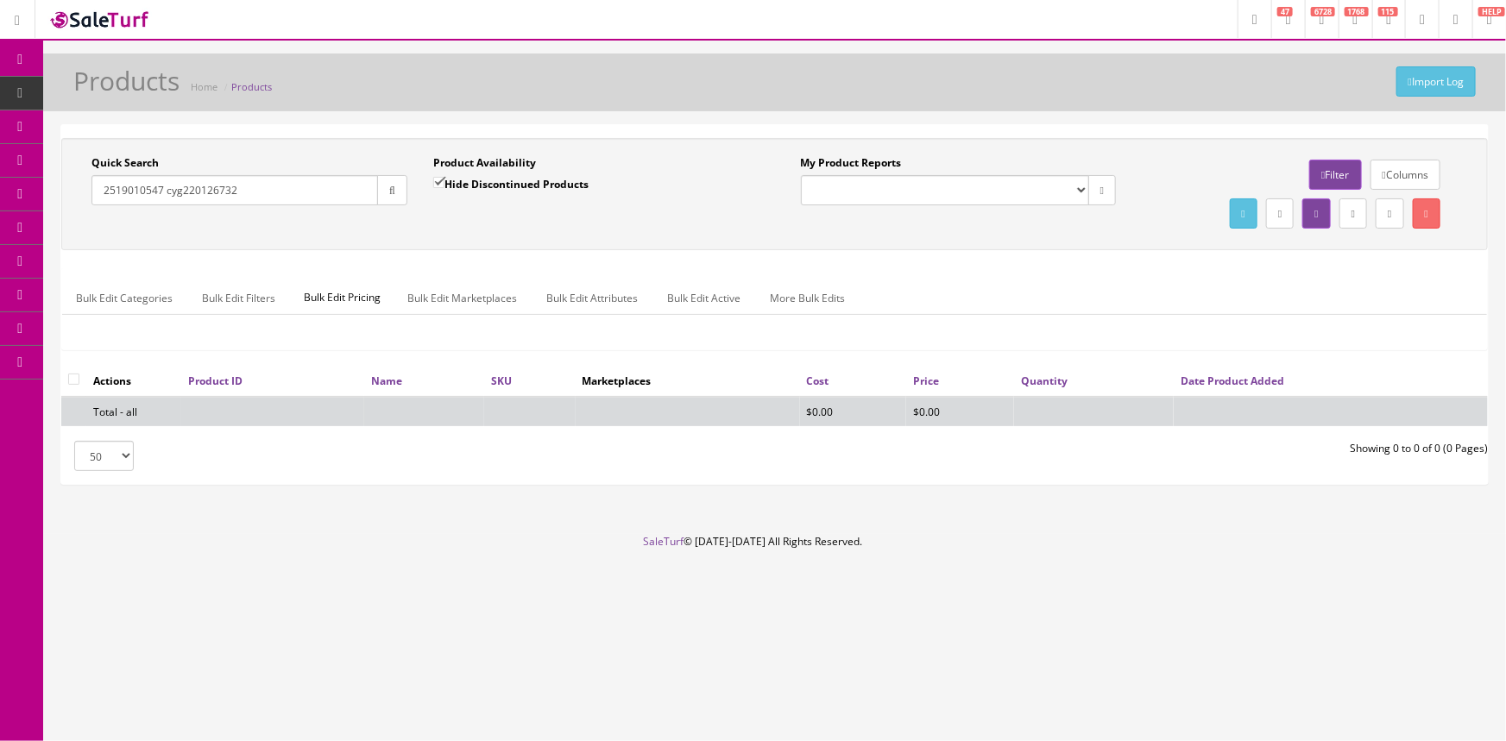
click at [485, 185] on label "Hide Discontinued Products" at bounding box center [510, 183] width 155 height 17
click at [444, 185] on input "Hide Discontinued Products" at bounding box center [438, 182] width 11 height 11
checkbox input "false"
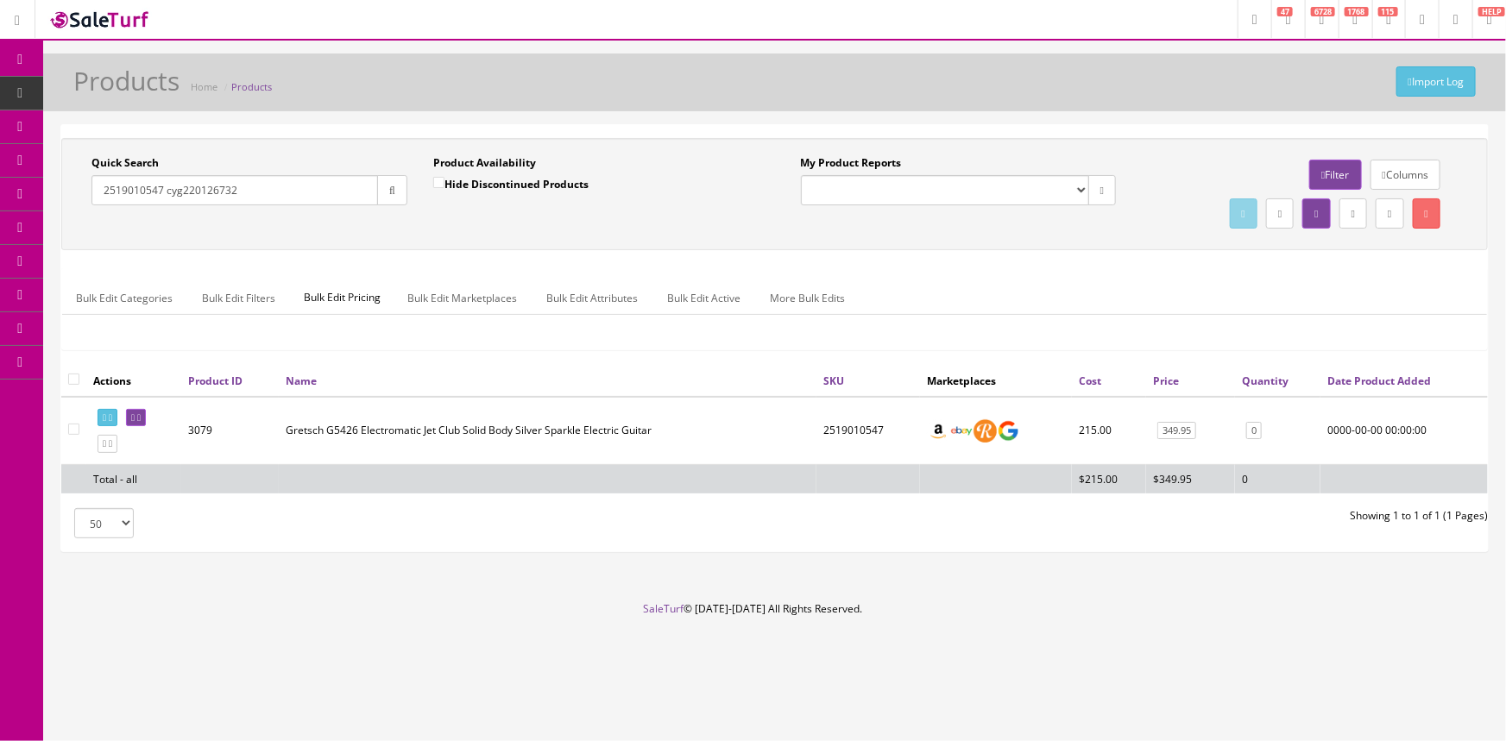
drag, startPoint x: 242, startPoint y: 189, endPoint x: 160, endPoint y: 192, distance: 81.1
click at [160, 192] on input "2519010547 cyg220126732" at bounding box center [234, 190] width 286 height 30
click at [233, 187] on input "2519010547 cyg220126732" at bounding box center [234, 190] width 286 height 30
click at [236, 190] on input "2519010547 cyg220126732" at bounding box center [234, 190] width 286 height 30
click at [217, 187] on input "2519010547 cyg220126732" at bounding box center [234, 190] width 286 height 30
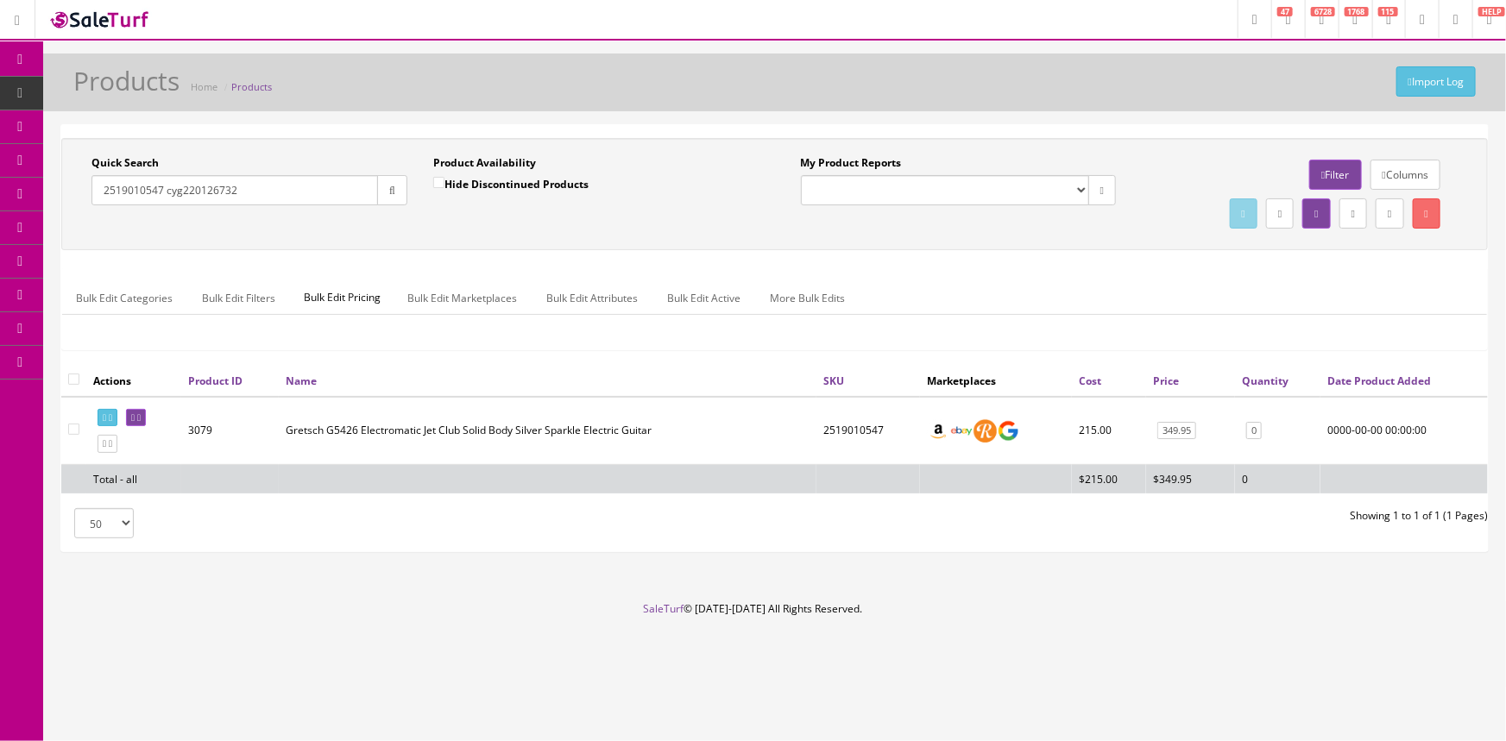
click at [180, 191] on input "2519010547 cyg220126732" at bounding box center [234, 190] width 286 height 30
click at [180, 190] on input "2519010547 cyg220126732" at bounding box center [234, 190] width 286 height 30
click at [217, 194] on input "2519010547 cyg220126732" at bounding box center [234, 190] width 286 height 30
click at [211, 185] on input "2519010547 cyg220126732" at bounding box center [234, 190] width 286 height 30
click at [131, 191] on input "2519010547 cyg220126732" at bounding box center [234, 190] width 286 height 30
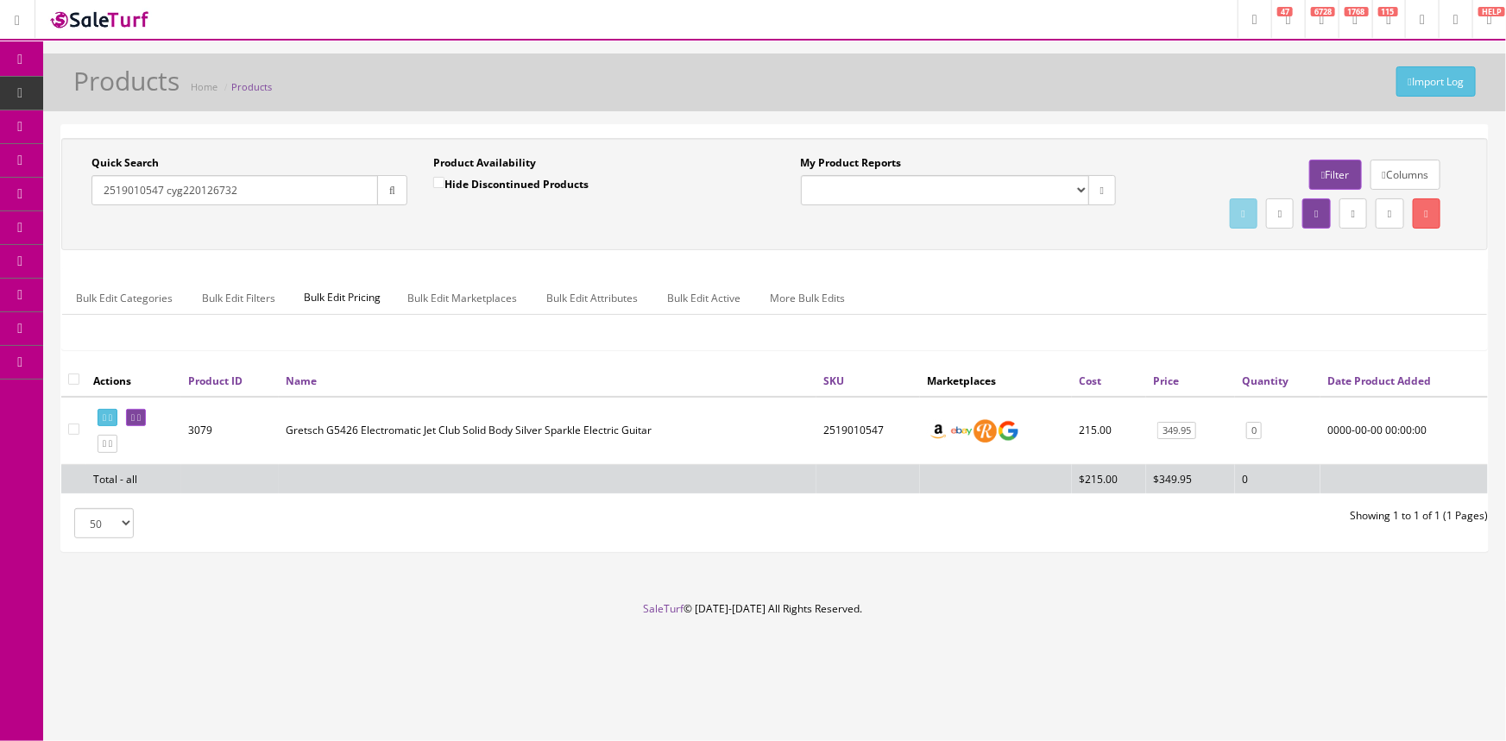
click at [241, 188] on input "2519010547 cyg220126732" at bounding box center [234, 190] width 286 height 30
drag, startPoint x: 251, startPoint y: 192, endPoint x: 172, endPoint y: 198, distance: 79.5
click at [172, 198] on input "2519010547 cyg22012673" at bounding box center [234, 190] width 286 height 30
click at [333, 176] on input "2519010547 cyg22012673" at bounding box center [234, 190] width 286 height 30
click at [280, 204] on input "2519010547 cyg22012673" at bounding box center [234, 190] width 286 height 30
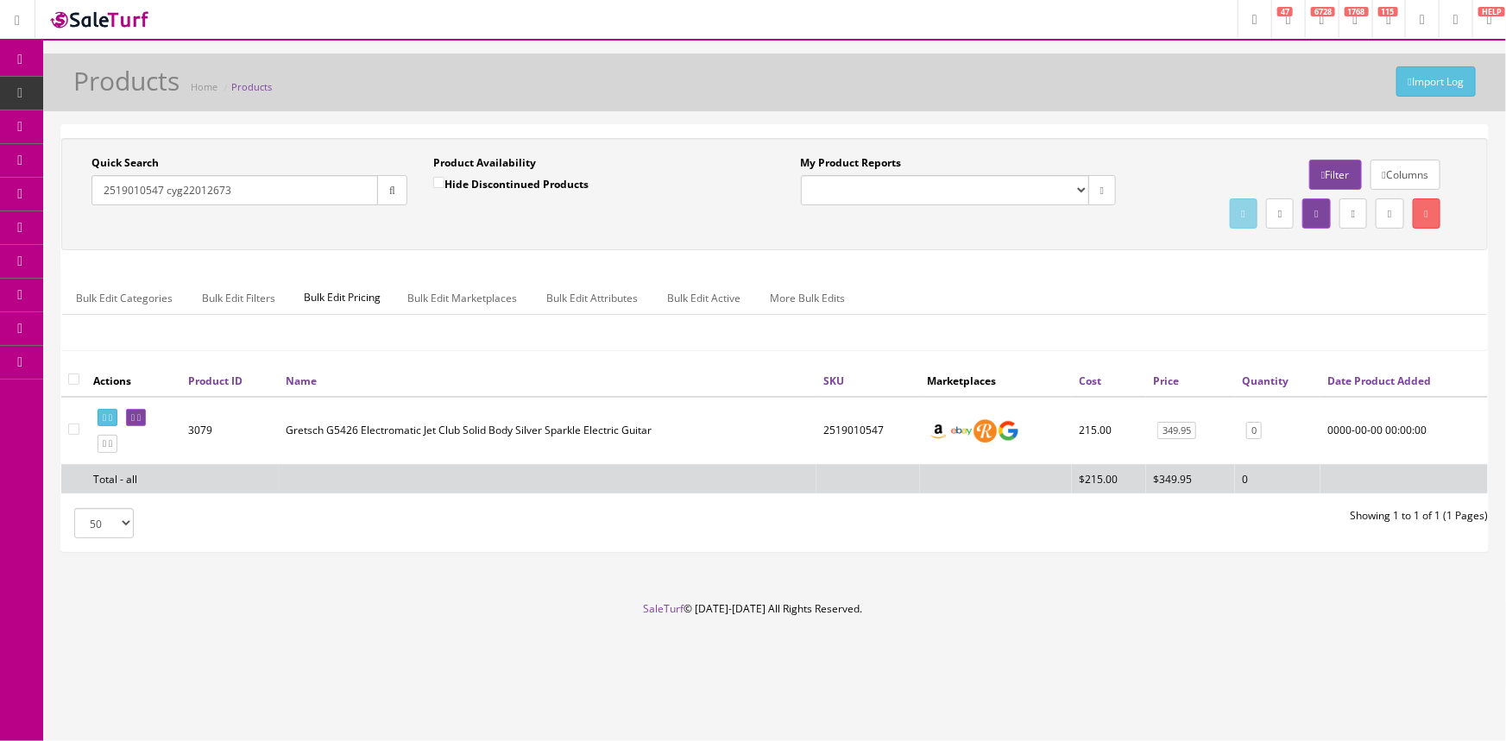
click at [267, 192] on input "2519010547 cyg22012673" at bounding box center [234, 190] width 286 height 30
drag, startPoint x: 252, startPoint y: 192, endPoint x: 86, endPoint y: 188, distance: 165.7
click at [86, 188] on div "Quick Search 2519010547 cyg22012673 Date From" at bounding box center [250, 186] width 342 height 63
click at [265, 192] on input "2519010547 cyg22012673" at bounding box center [234, 190] width 286 height 30
type input "2519010547"
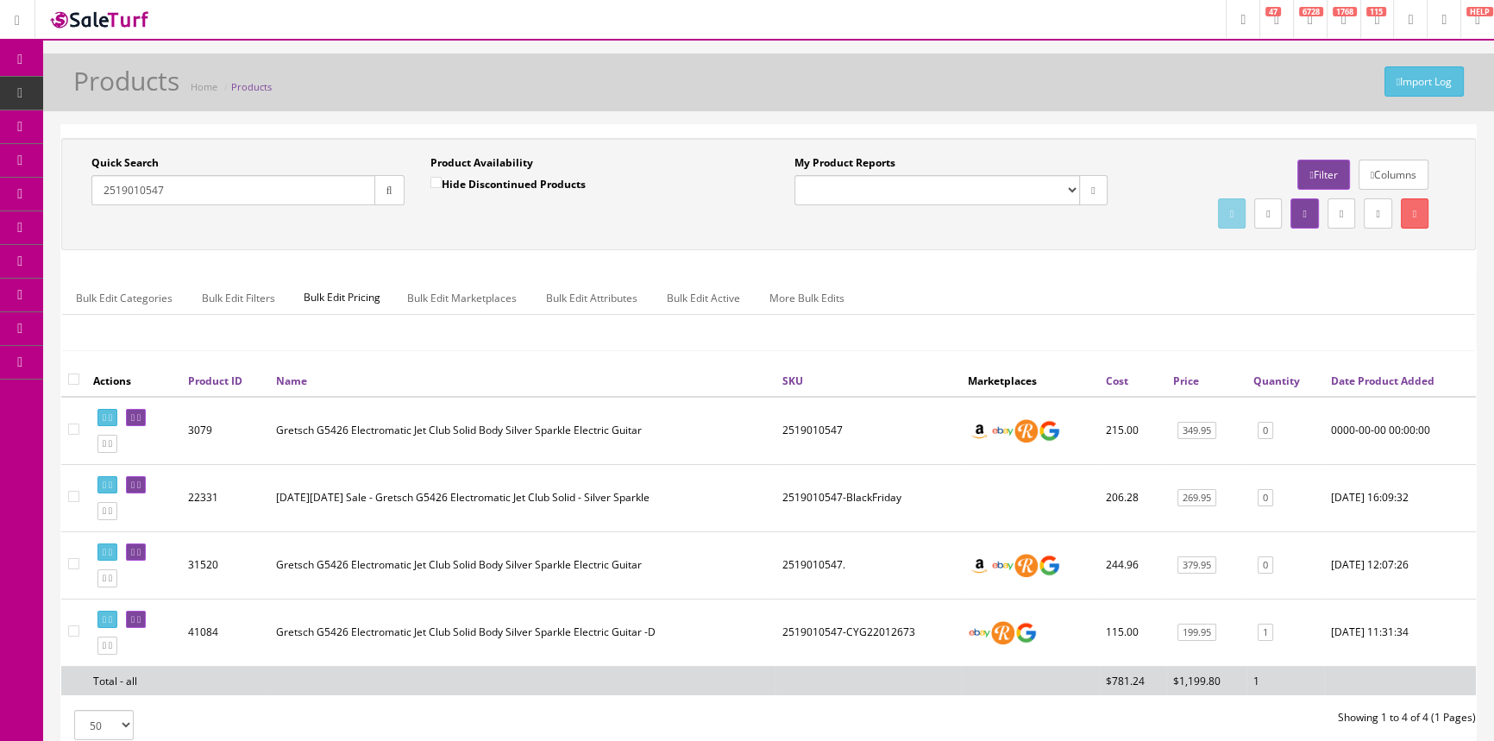
click at [250, 198] on input "2519010547" at bounding box center [233, 190] width 284 height 30
click at [118, 180] on link "Order List" at bounding box center [133, 195] width 181 height 34
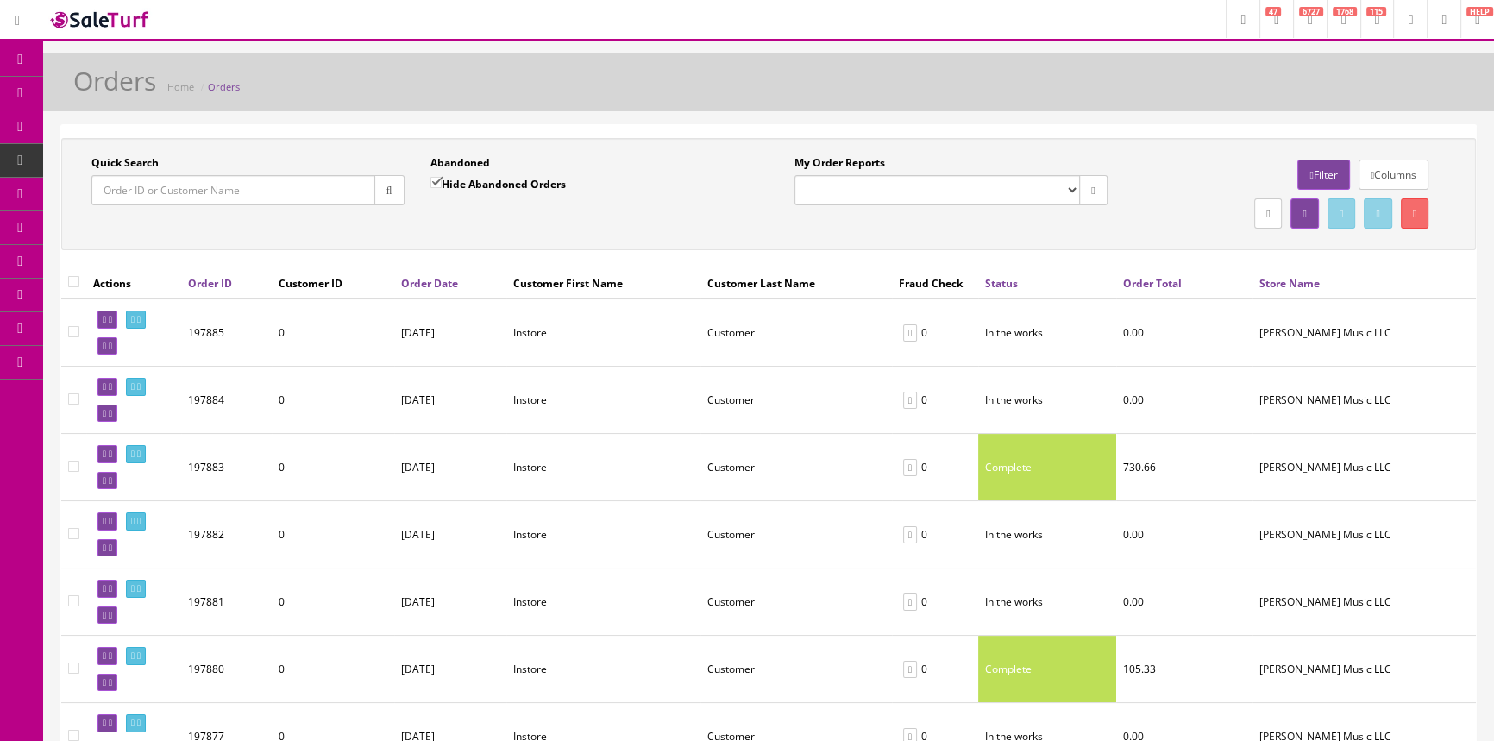
click at [439, 185] on input "Hide Abandoned Orders" at bounding box center [436, 182] width 11 height 11
checkbox input "false"
click at [457, 220] on div "Quick Search Date From Abandoned Hide Abandoned Orders Date To My Order Reports…" at bounding box center [769, 194] width 1406 height 78
click at [513, 225] on div "Quick Search Date From Abandoned Hide Abandoned Orders Date To My Order Reports…" at bounding box center [769, 194] width 1406 height 78
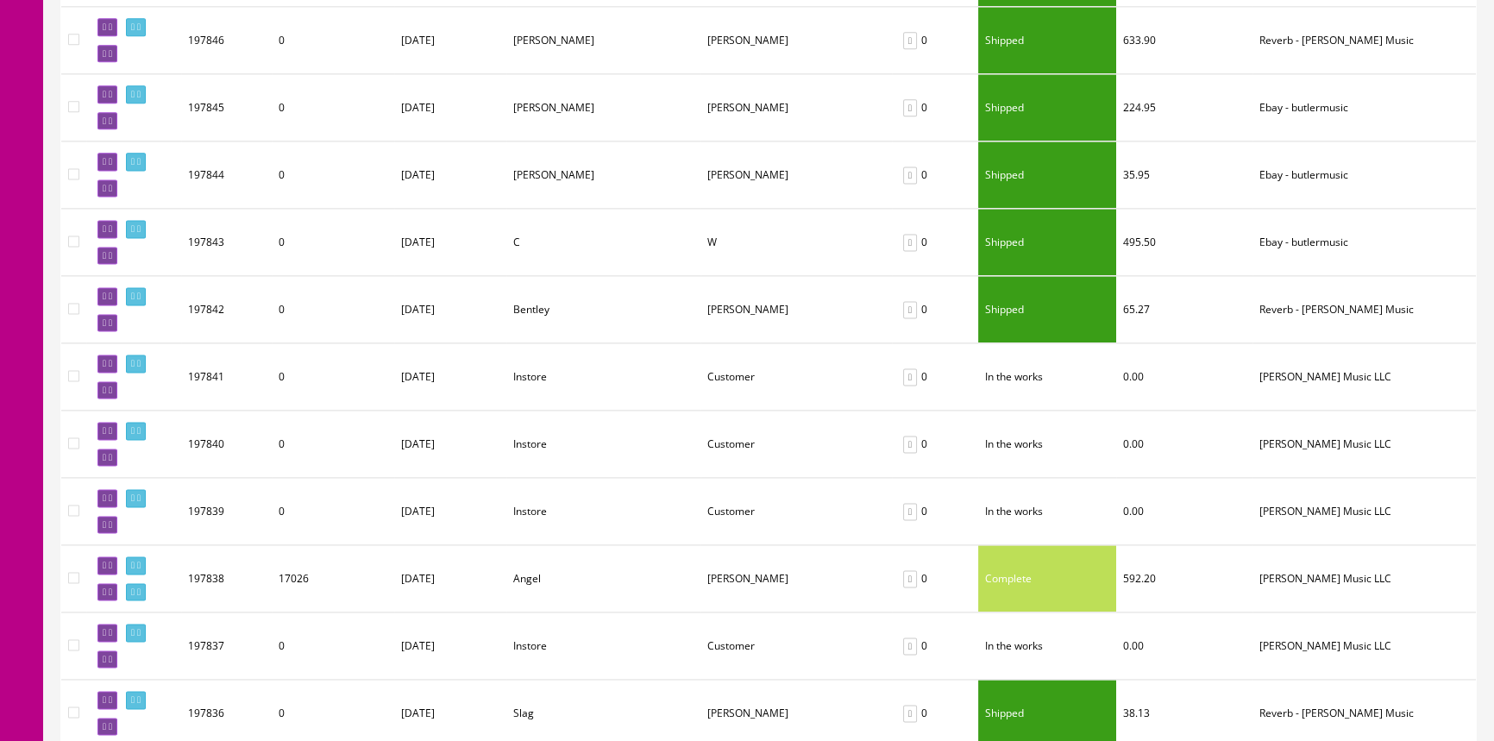
scroll to position [3128, 0]
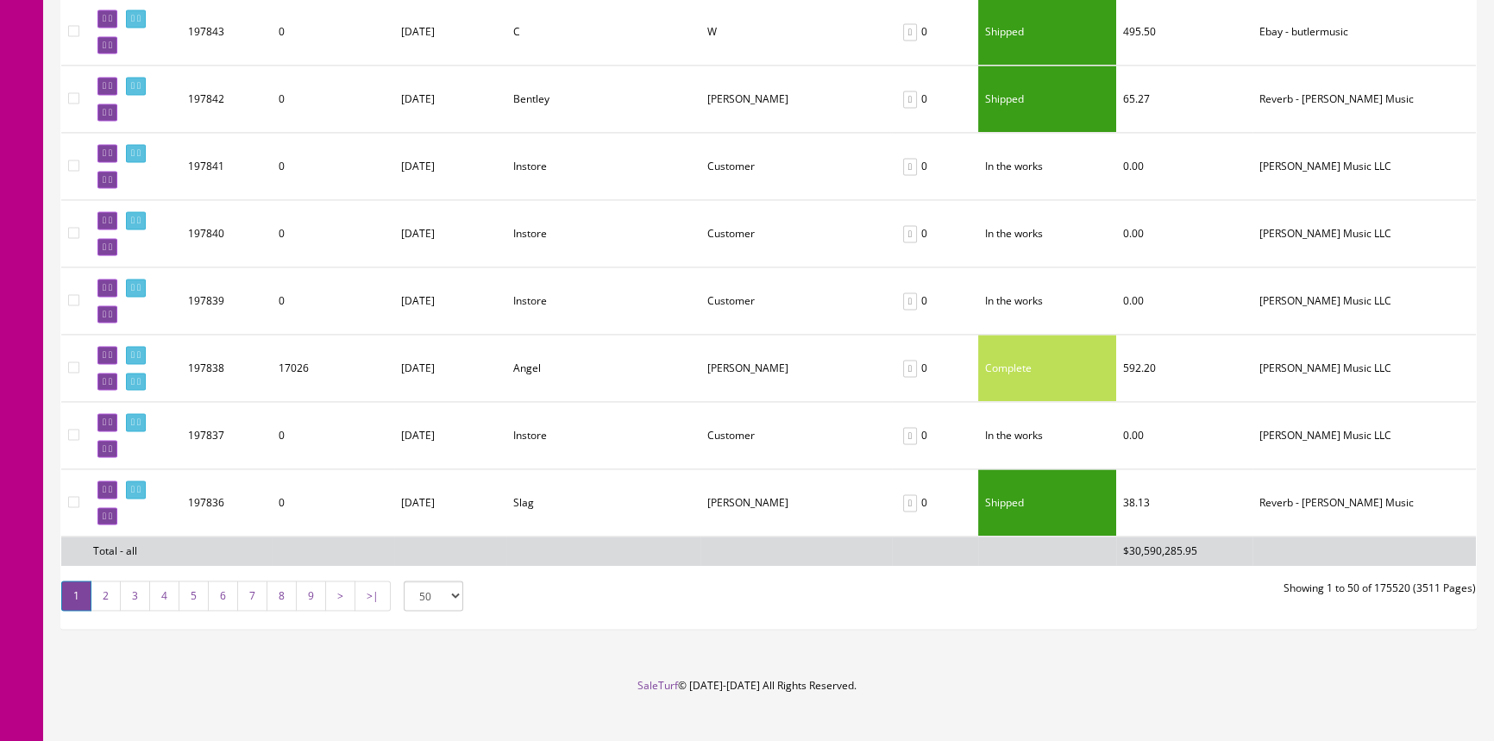
click at [104, 581] on link "2" at bounding box center [106, 596] width 30 height 30
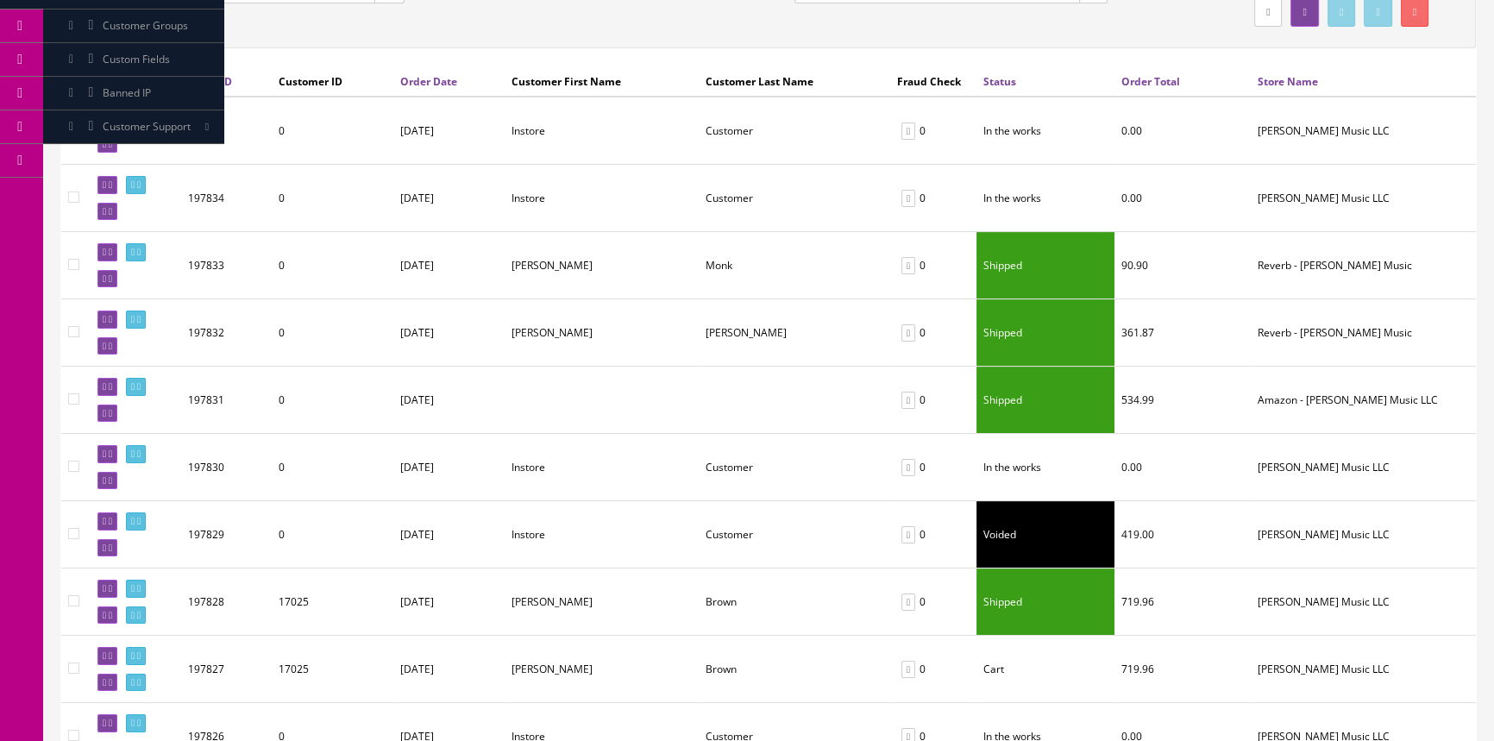
scroll to position [0, 0]
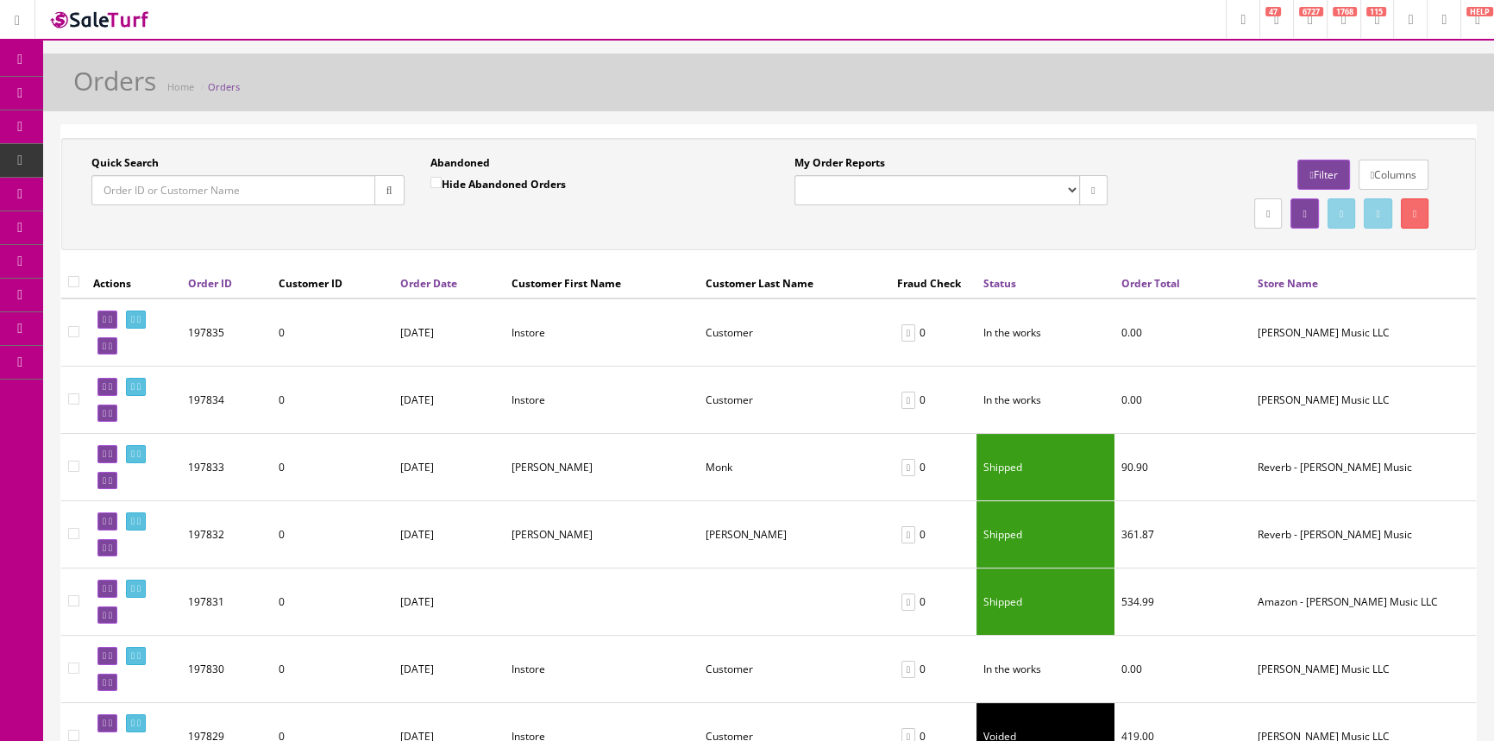
click at [99, 104] on link "Products" at bounding box center [133, 94] width 181 height 34
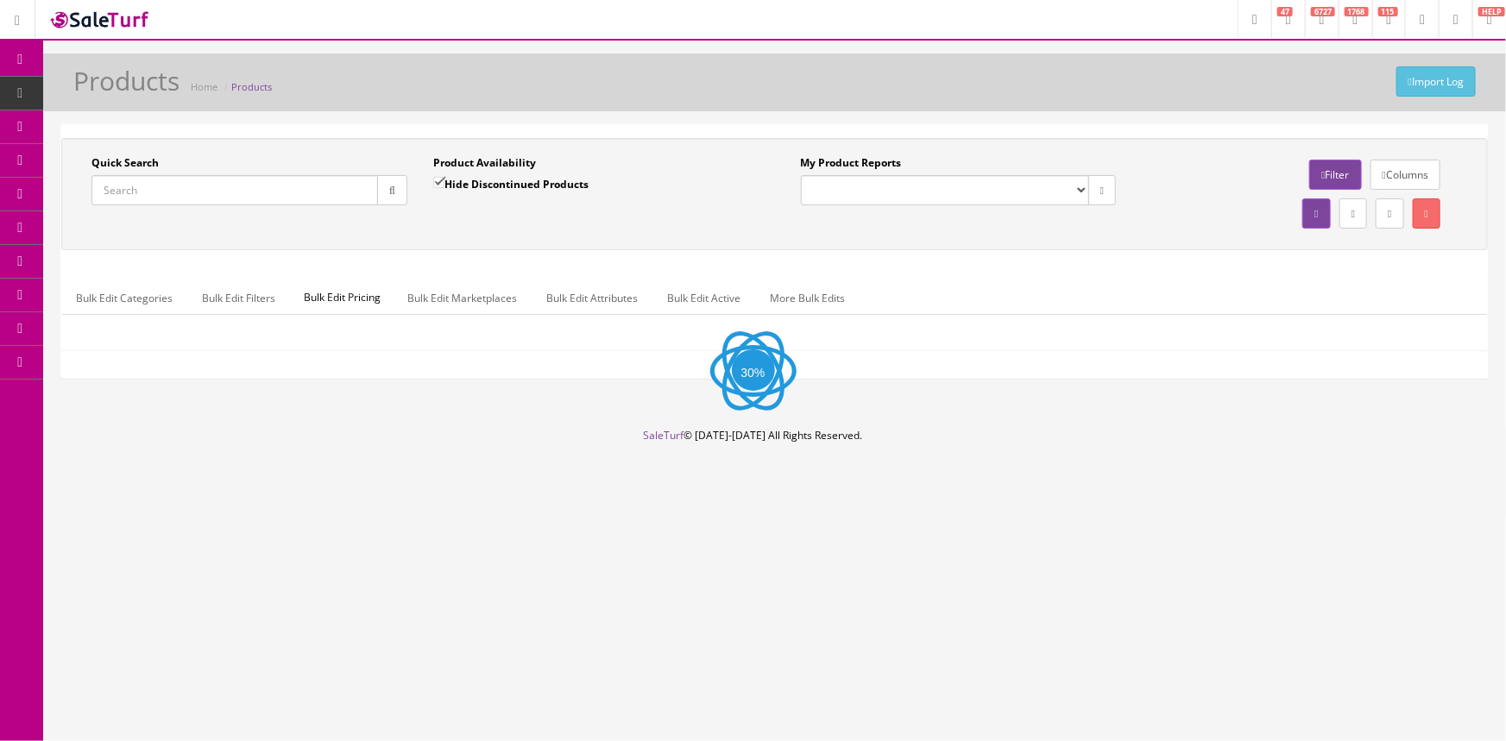
click at [169, 190] on input "Quick Search" at bounding box center [234, 190] width 286 height 30
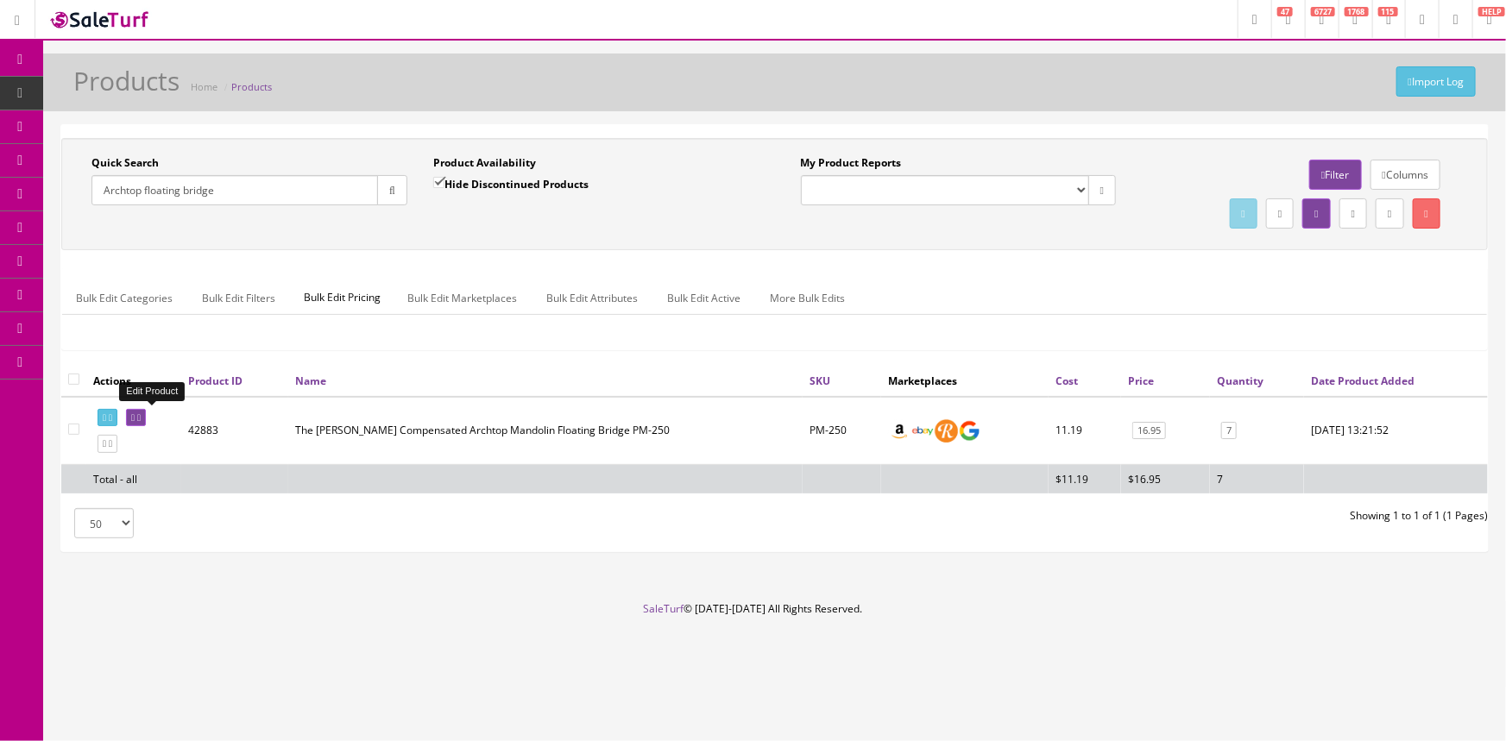
type input "Archtop floating bridge"
click at [146, 422] on link at bounding box center [136, 418] width 20 height 18
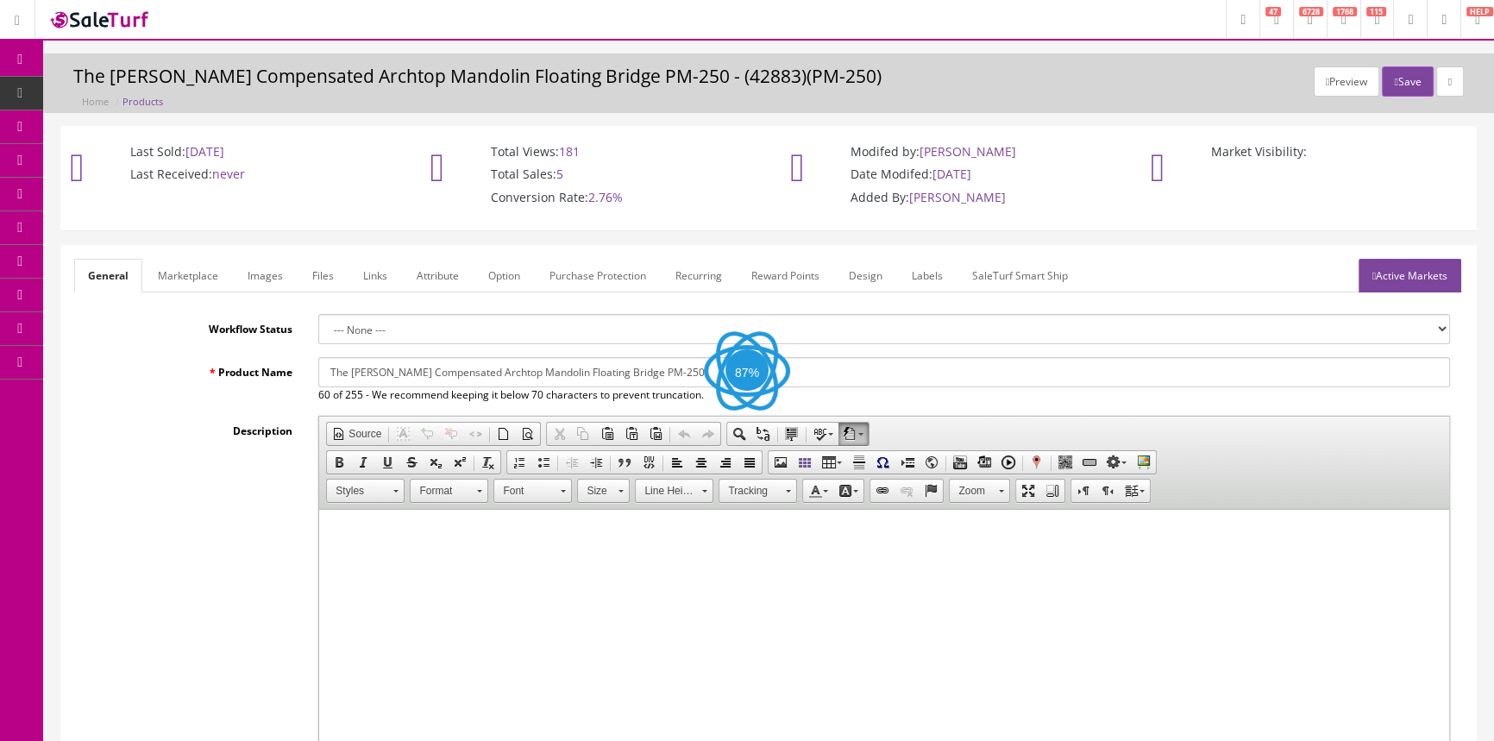
click at [183, 286] on link "Marketplace" at bounding box center [188, 276] width 88 height 34
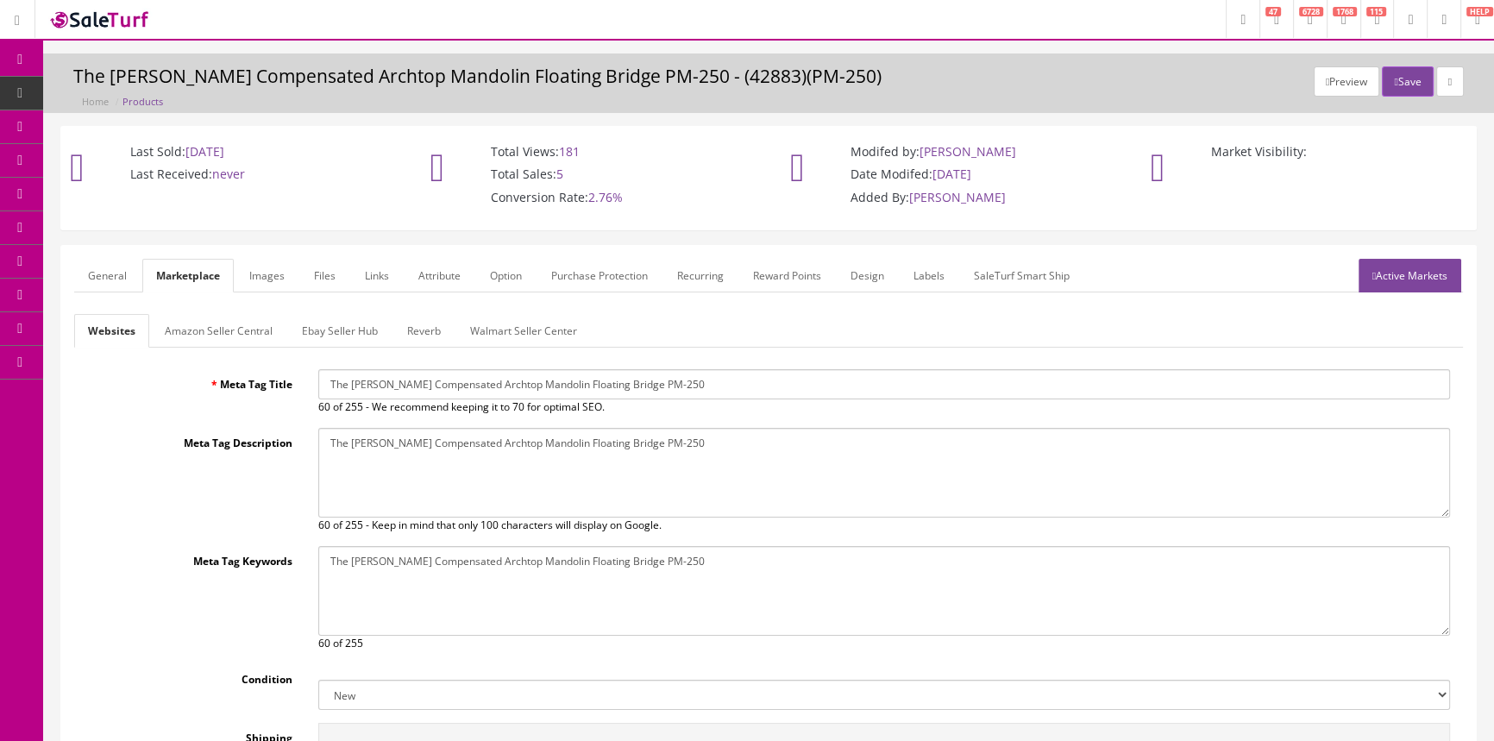
click at [91, 83] on link "Products" at bounding box center [133, 94] width 181 height 34
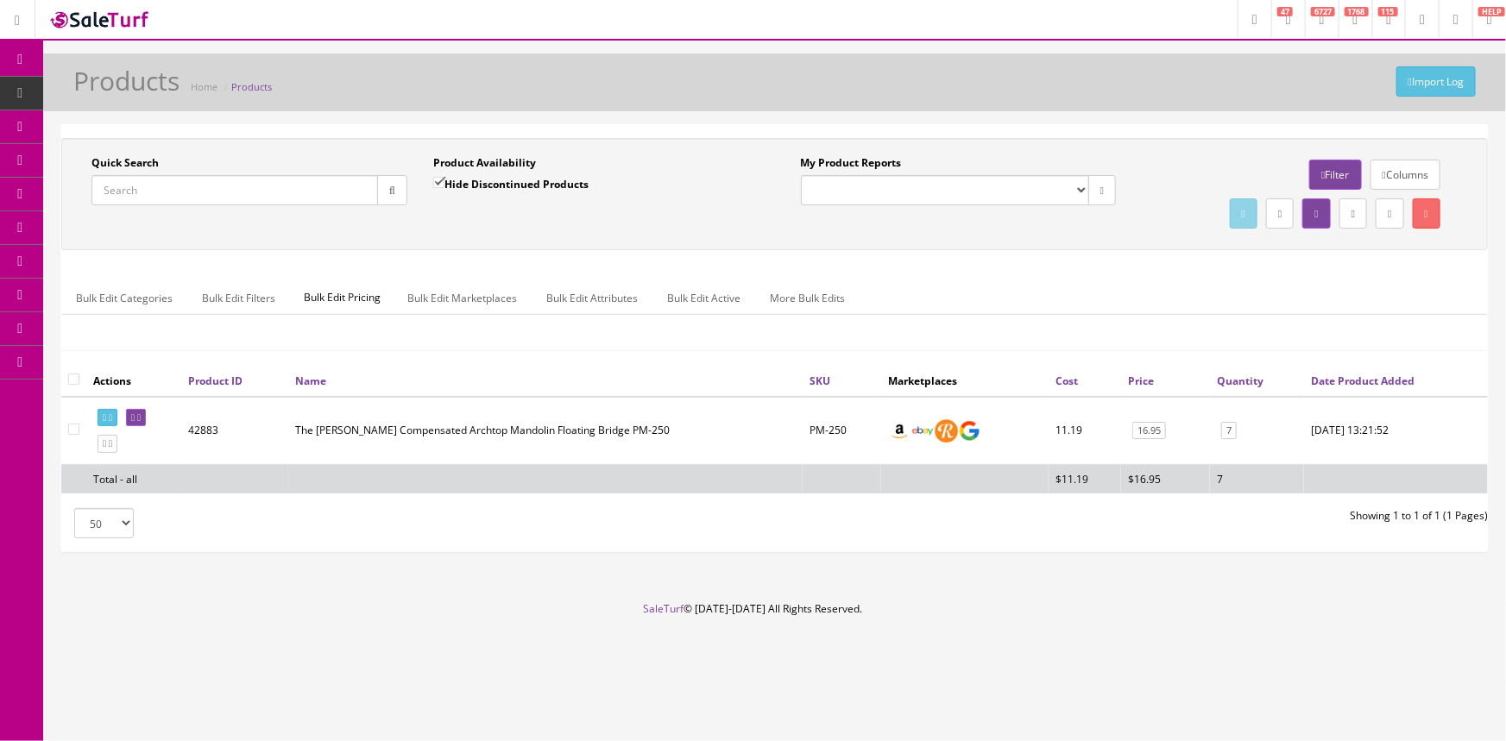
click at [96, 194] on icon at bounding box center [91, 193] width 18 height 14
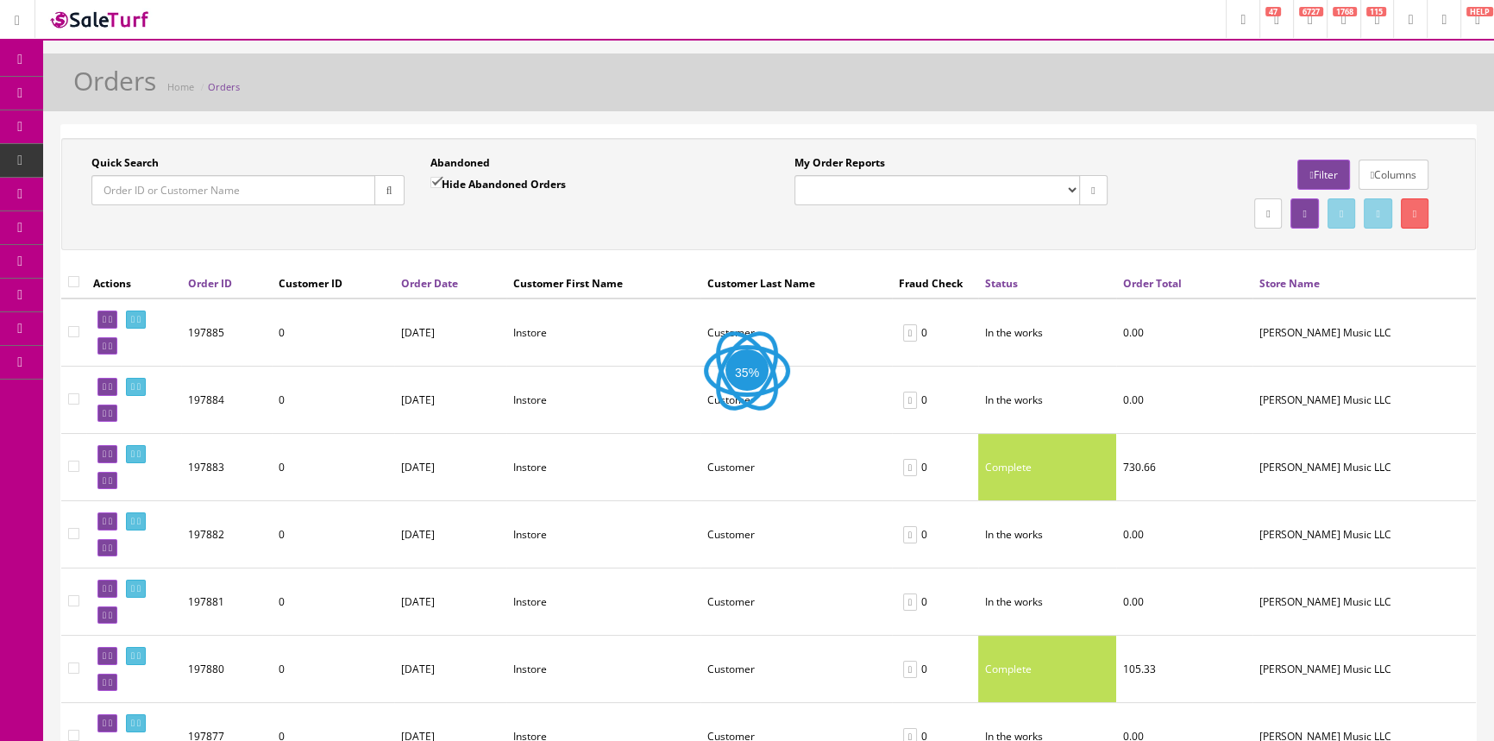
click at [446, 179] on label "Hide Abandoned Orders" at bounding box center [498, 183] width 135 height 17
click at [442, 179] on input "Hide Abandoned Orders" at bounding box center [436, 182] width 11 height 11
checkbox input "false"
click at [462, 215] on div "Abandoned Hide Abandoned Orders Date To" at bounding box center [587, 186] width 339 height 63
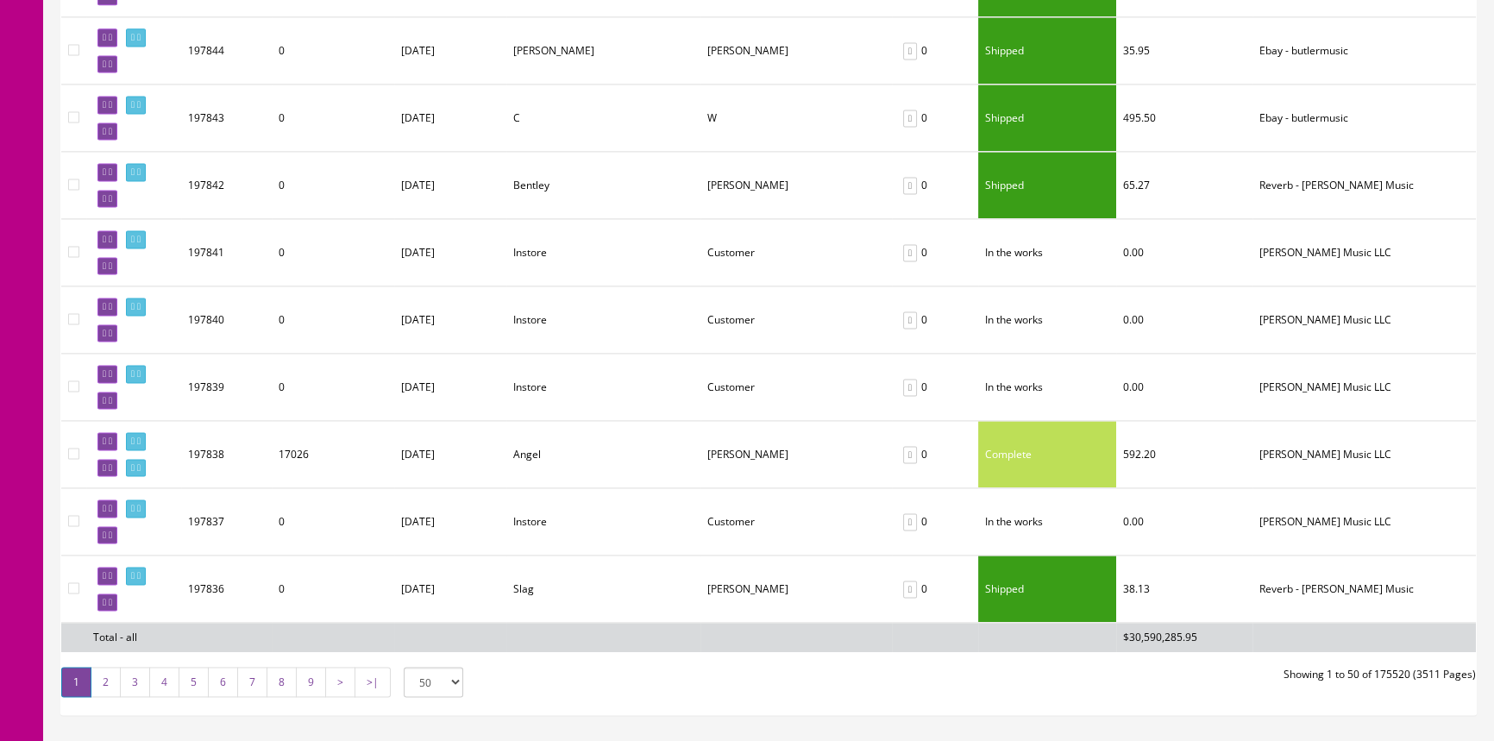
scroll to position [3058, 0]
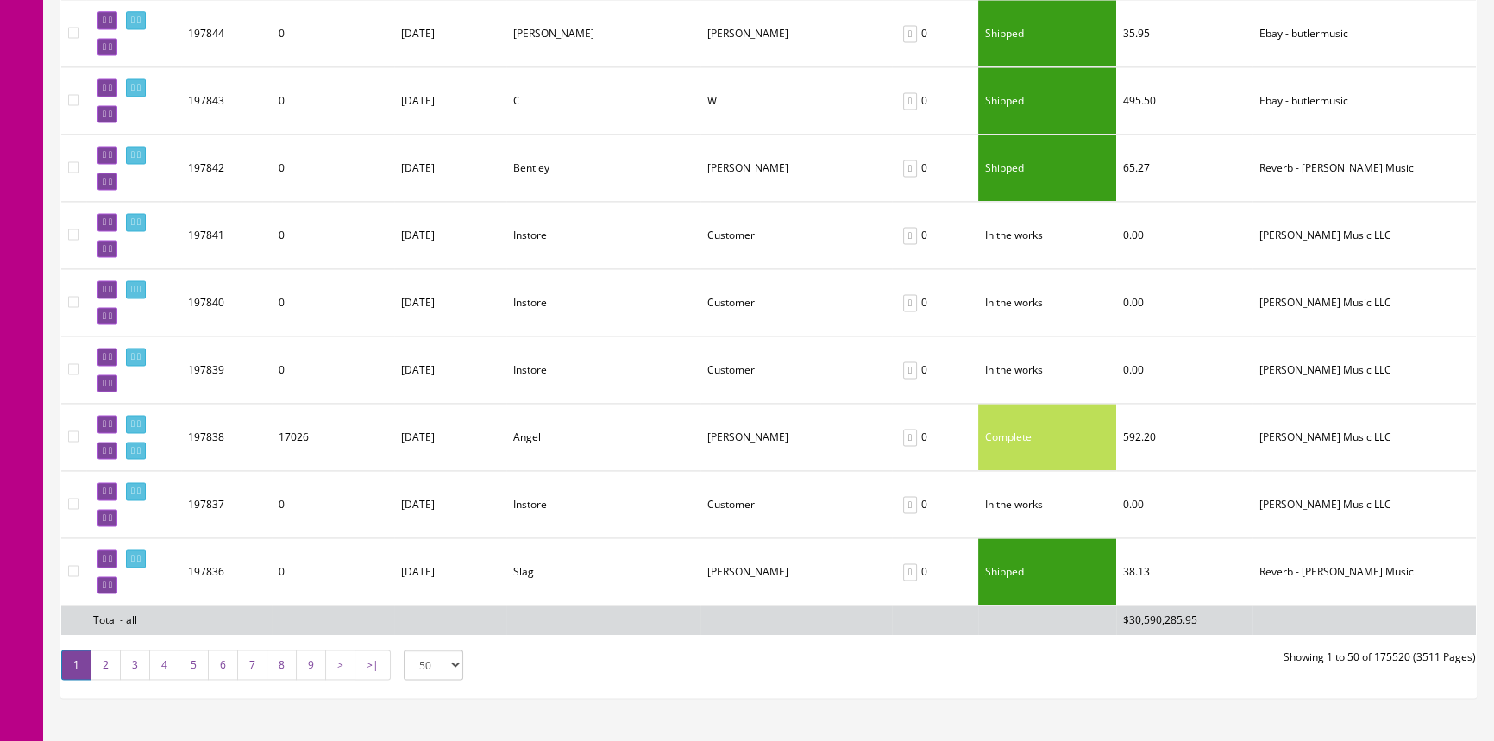
click at [110, 650] on link "2" at bounding box center [106, 665] width 30 height 30
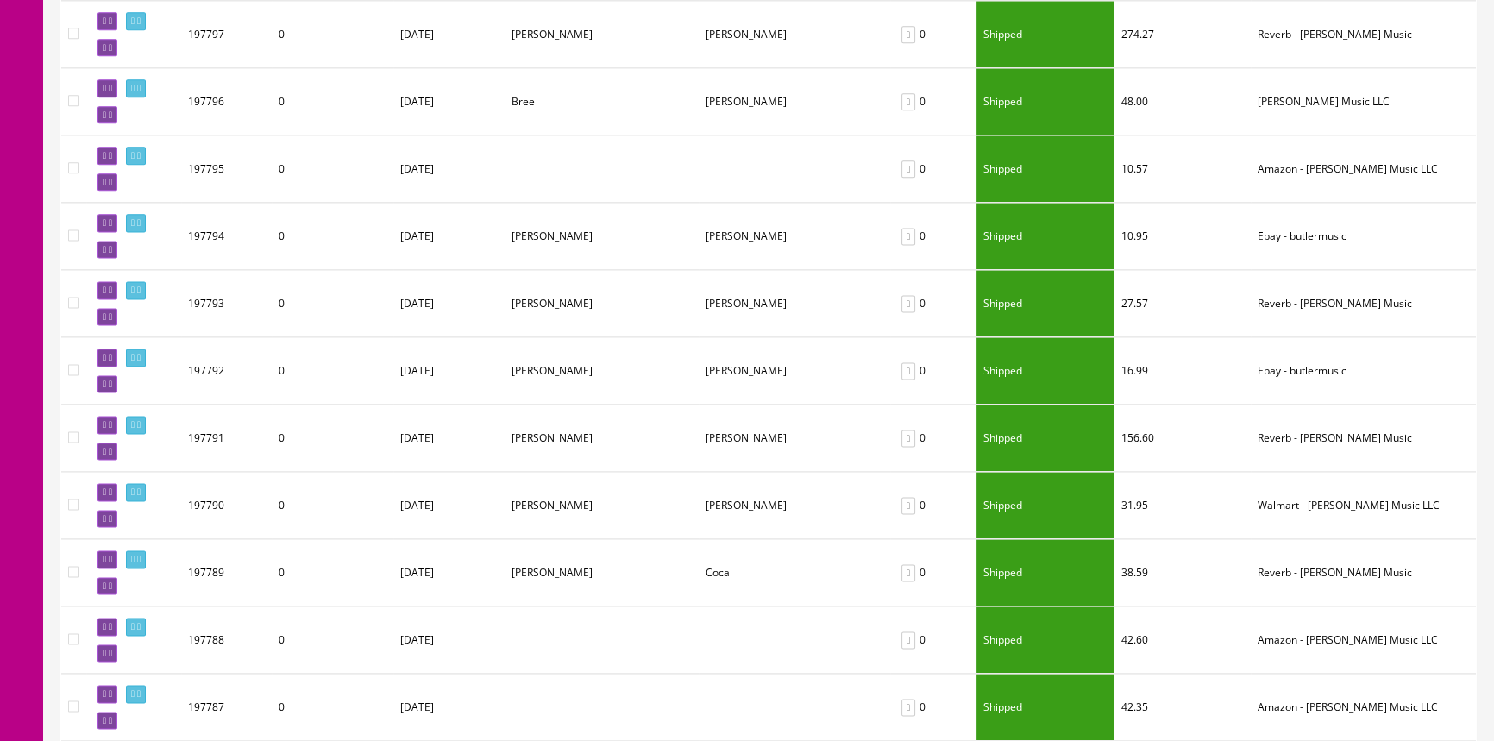
scroll to position [3128, 0]
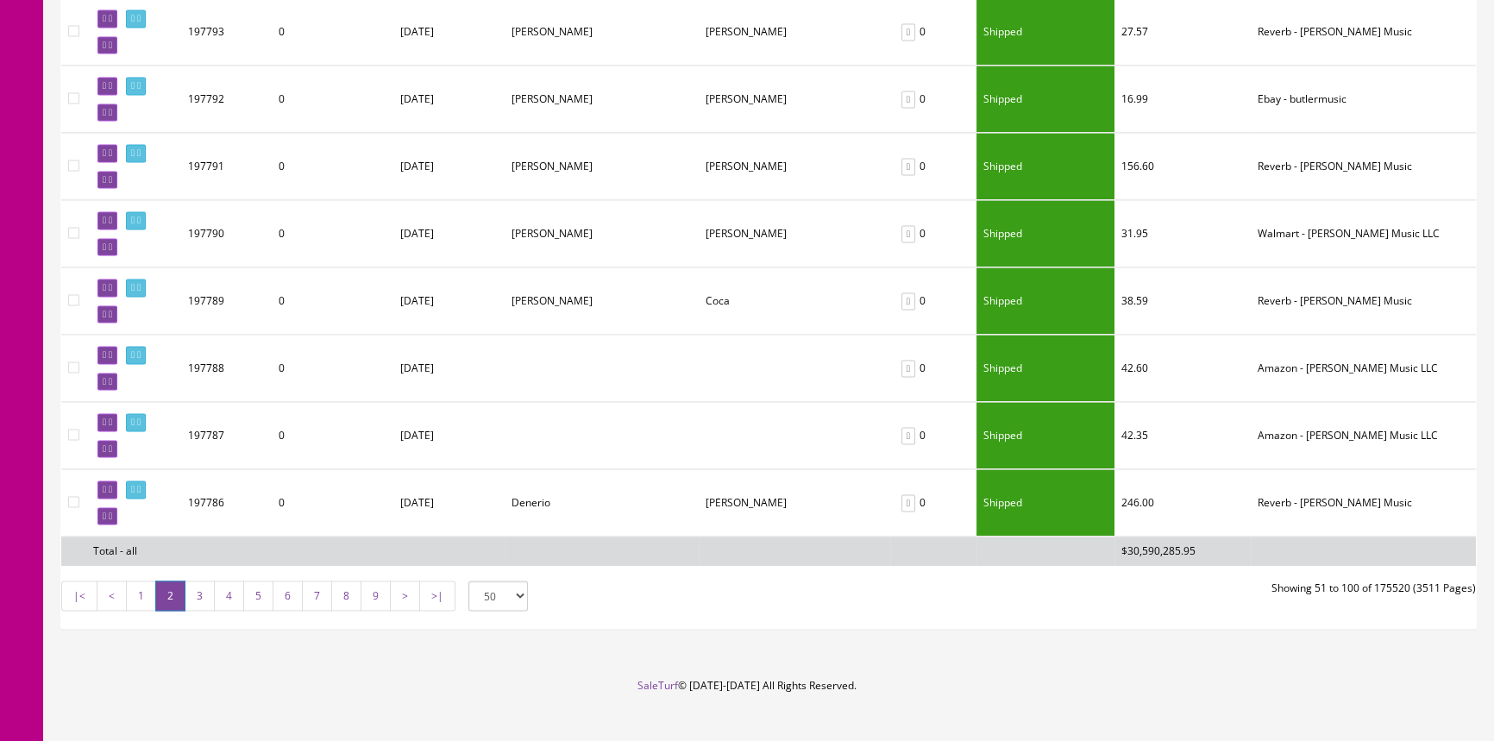
click at [202, 581] on link "3" at bounding box center [200, 596] width 30 height 30
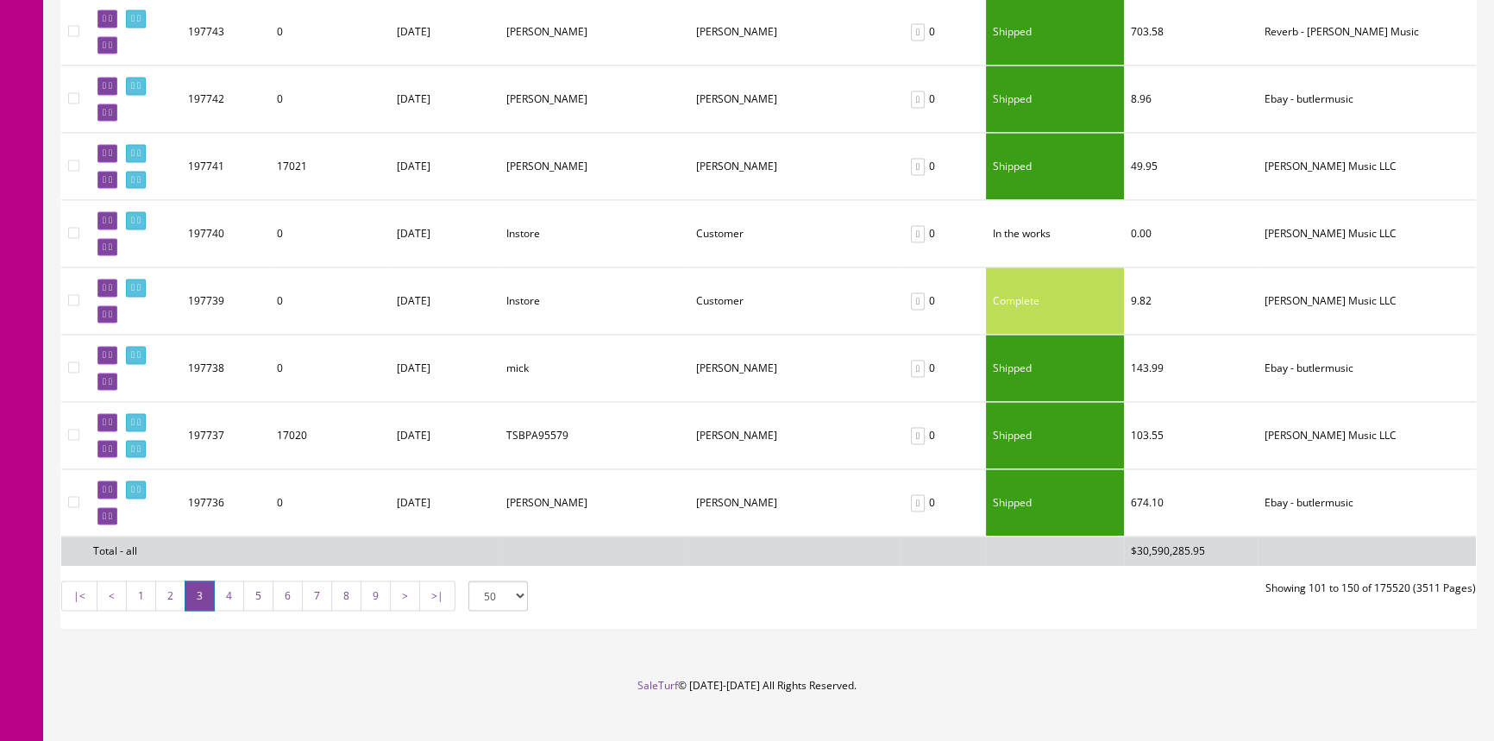
click at [221, 581] on link "4" at bounding box center [229, 596] width 30 height 30
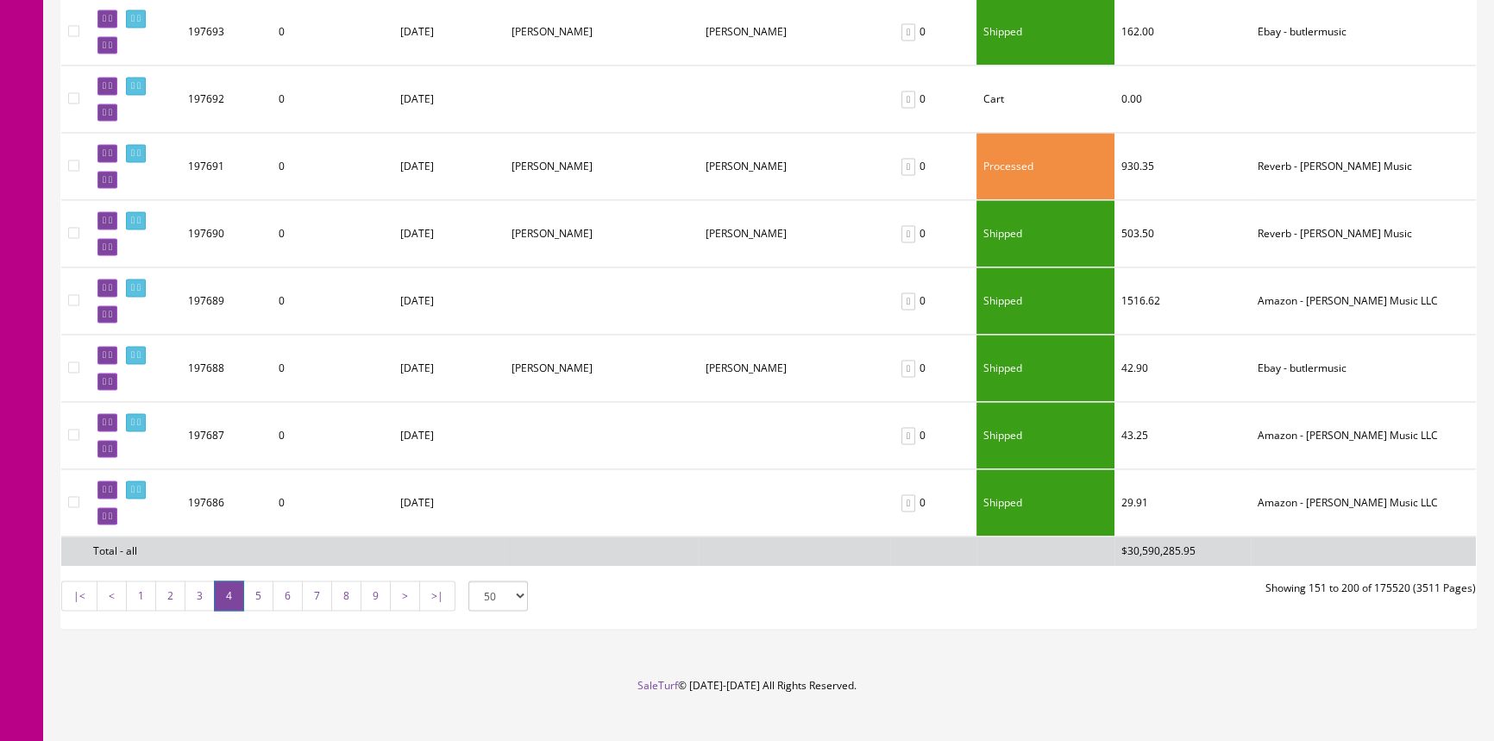
click at [259, 581] on link "5" at bounding box center [258, 596] width 30 height 30
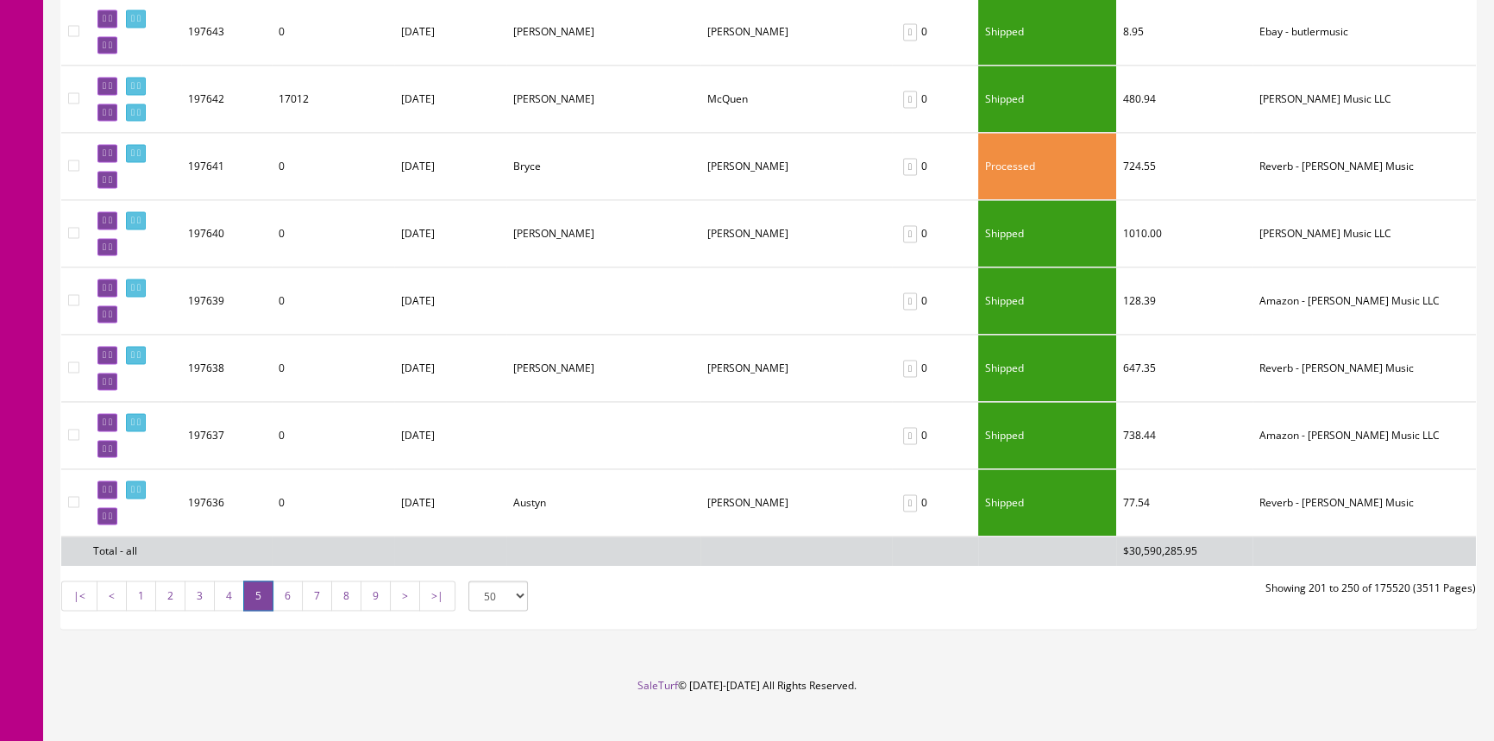
click at [149, 581] on link "1" at bounding box center [141, 596] width 30 height 30
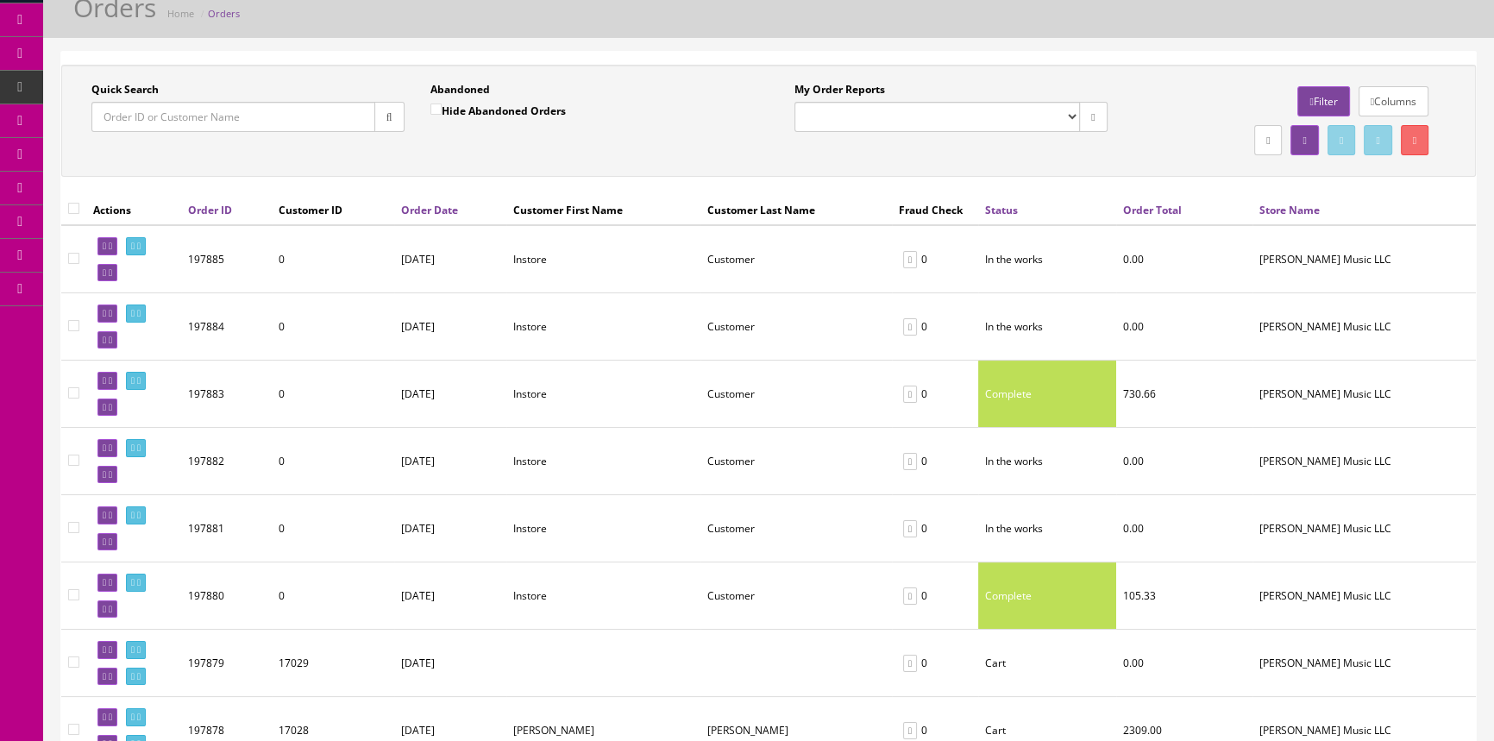
scroll to position [0, 0]
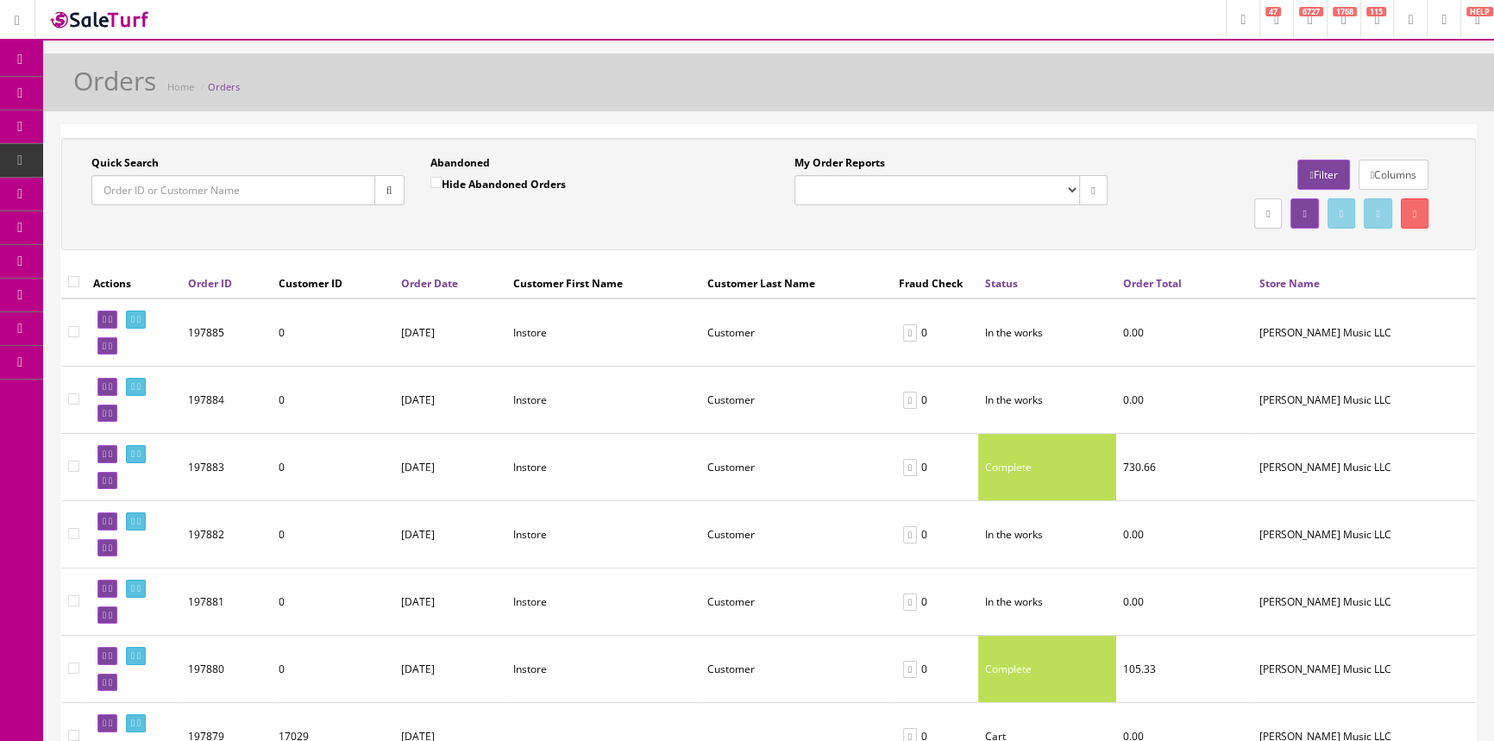
click at [389, 186] on icon "button" at bounding box center [390, 190] width 6 height 10
click at [305, 204] on input "Quick Search" at bounding box center [233, 190] width 284 height 30
click at [343, 189] on input "Quick Search" at bounding box center [233, 190] width 284 height 30
click at [348, 195] on input "Quick Search" at bounding box center [233, 190] width 284 height 30
click at [393, 192] on button "button" at bounding box center [389, 190] width 30 height 30
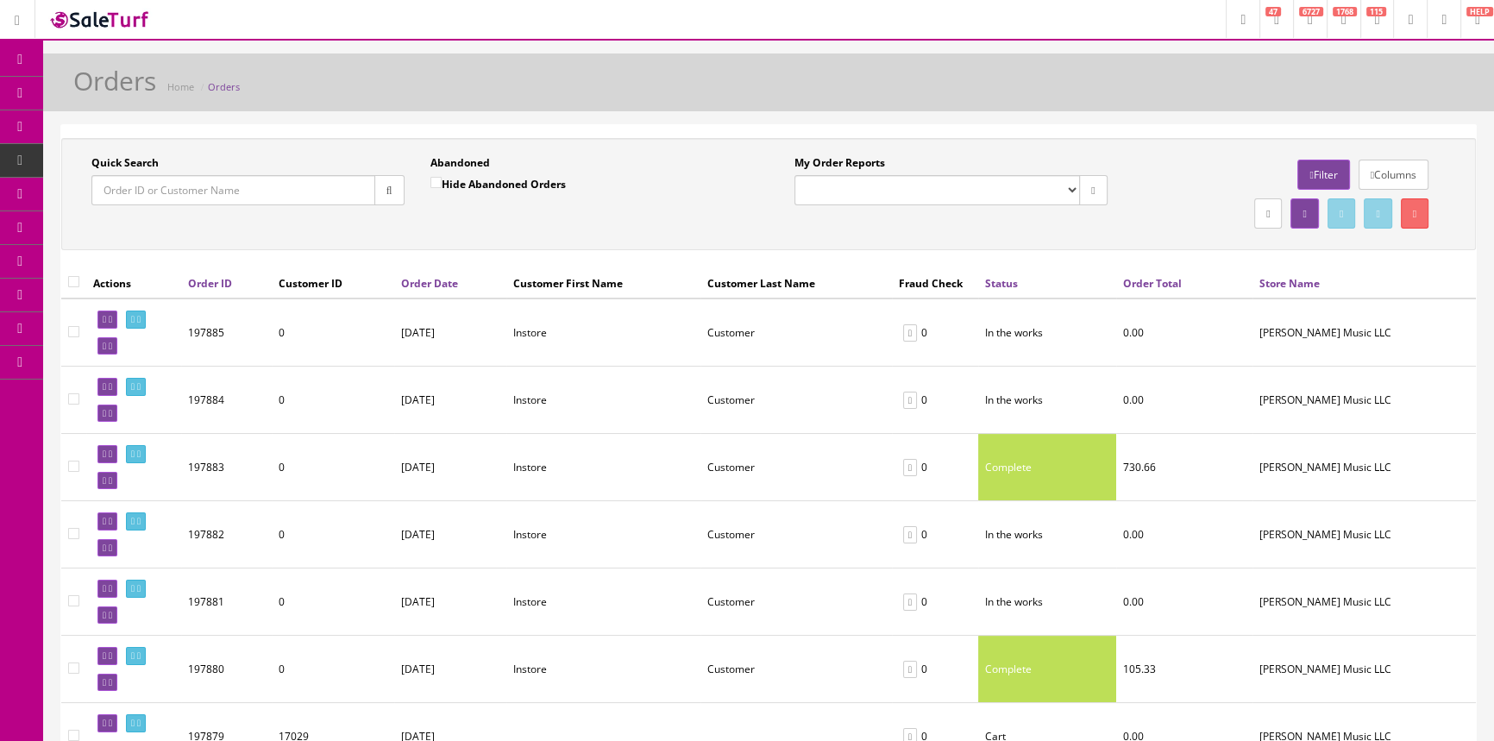
click at [428, 233] on div "Quick Search Date From Abandoned Hide Abandoned Orders Date To My Order Reports…" at bounding box center [768, 194] width 1415 height 112
click at [354, 197] on input "Quick Search" at bounding box center [233, 190] width 284 height 30
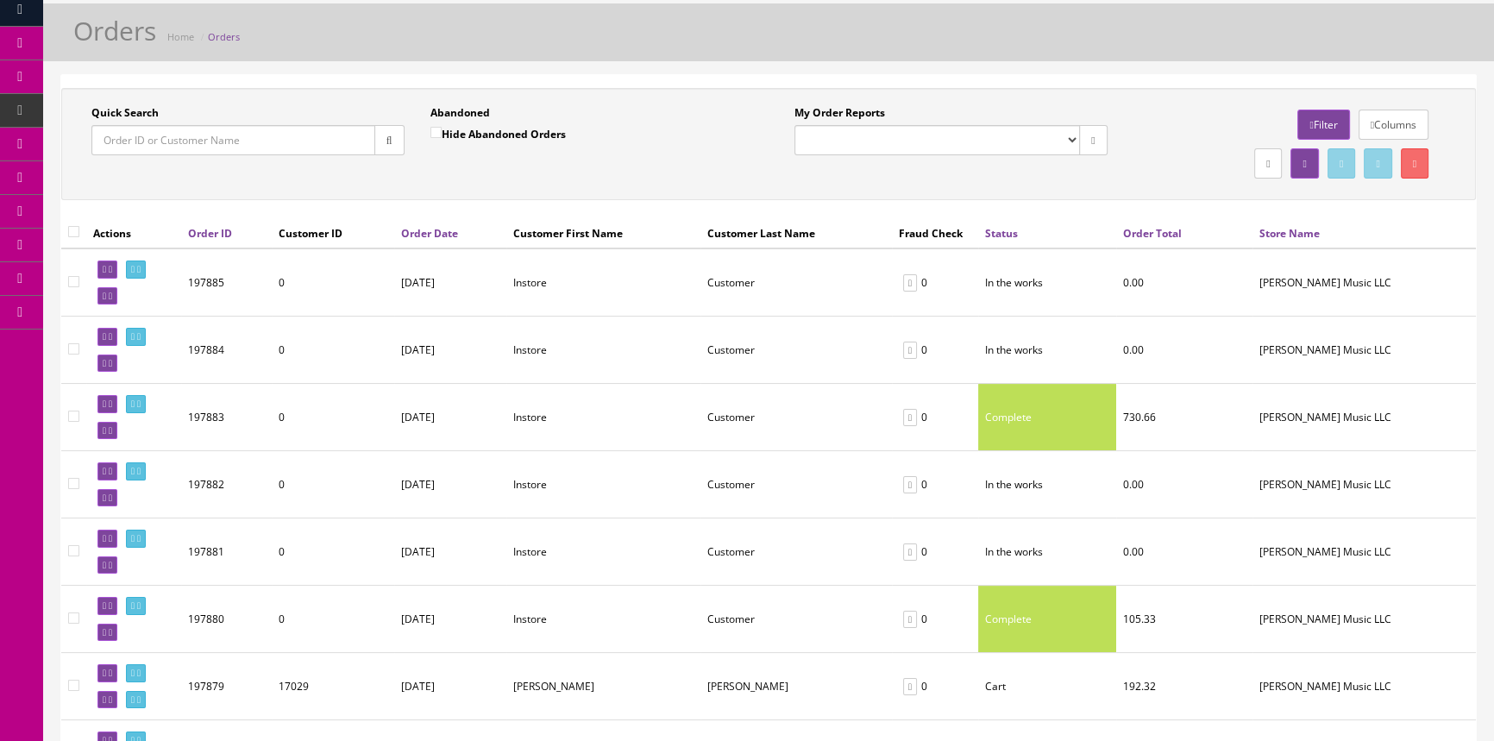
scroll to position [78, 0]
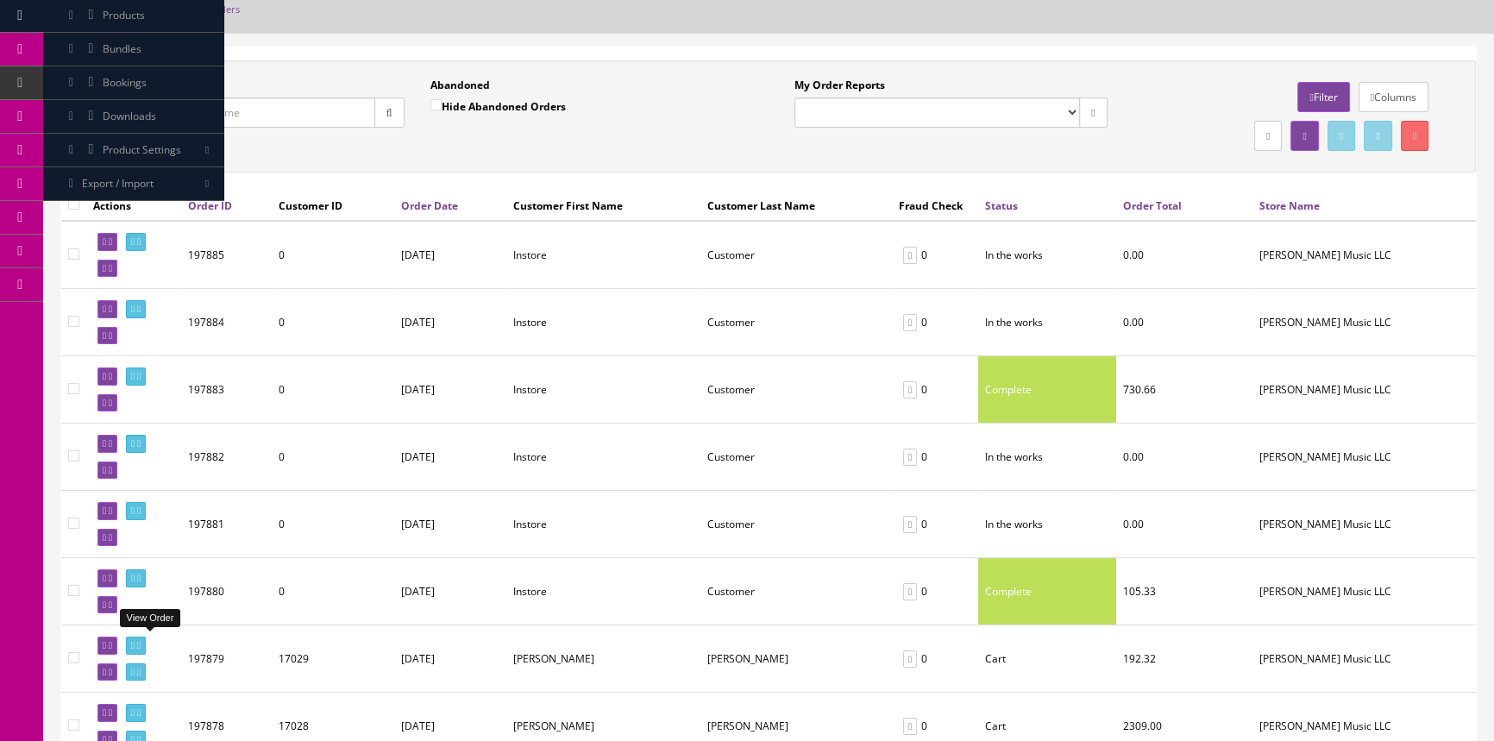
click at [141, 644] on icon at bounding box center [138, 645] width 3 height 9
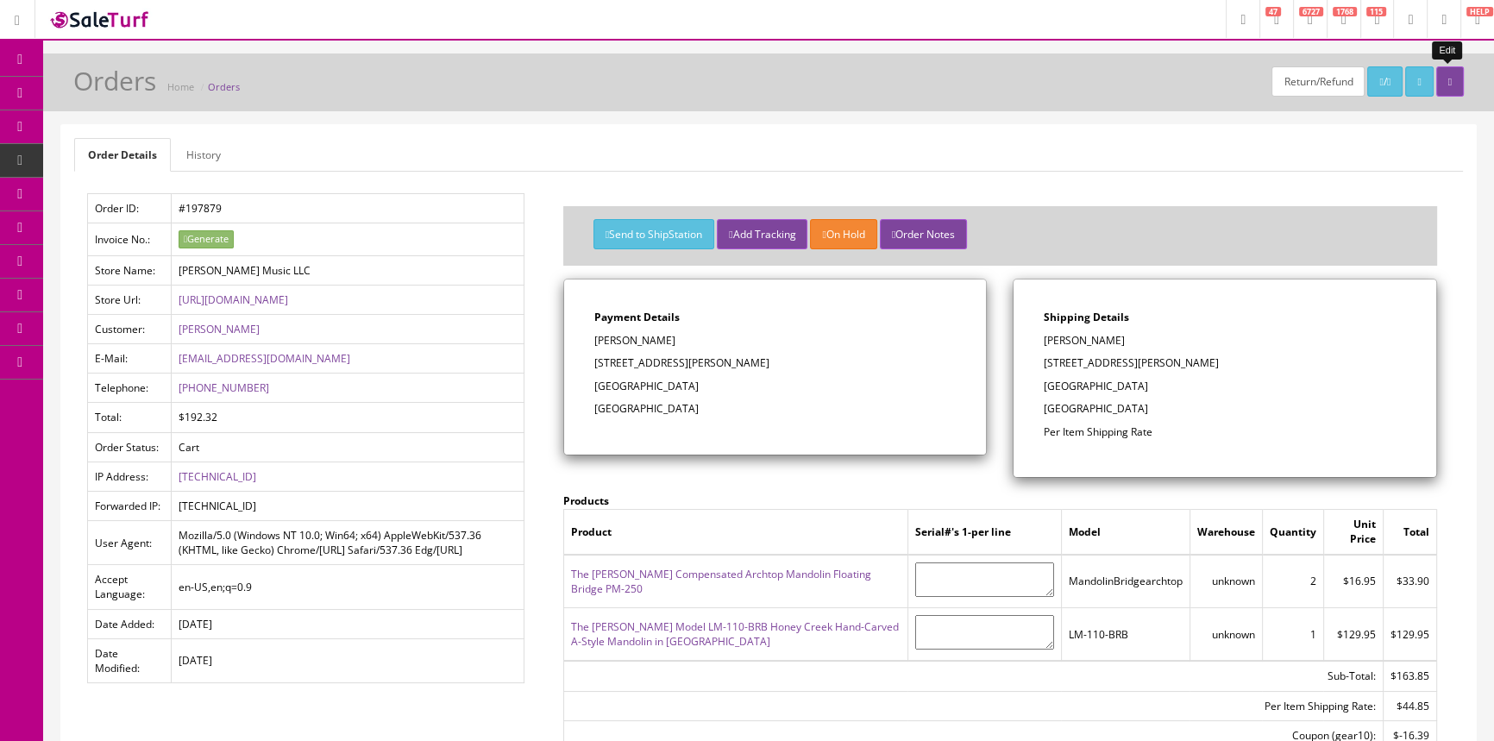
click at [1449, 85] on icon at bounding box center [1450, 82] width 3 height 10
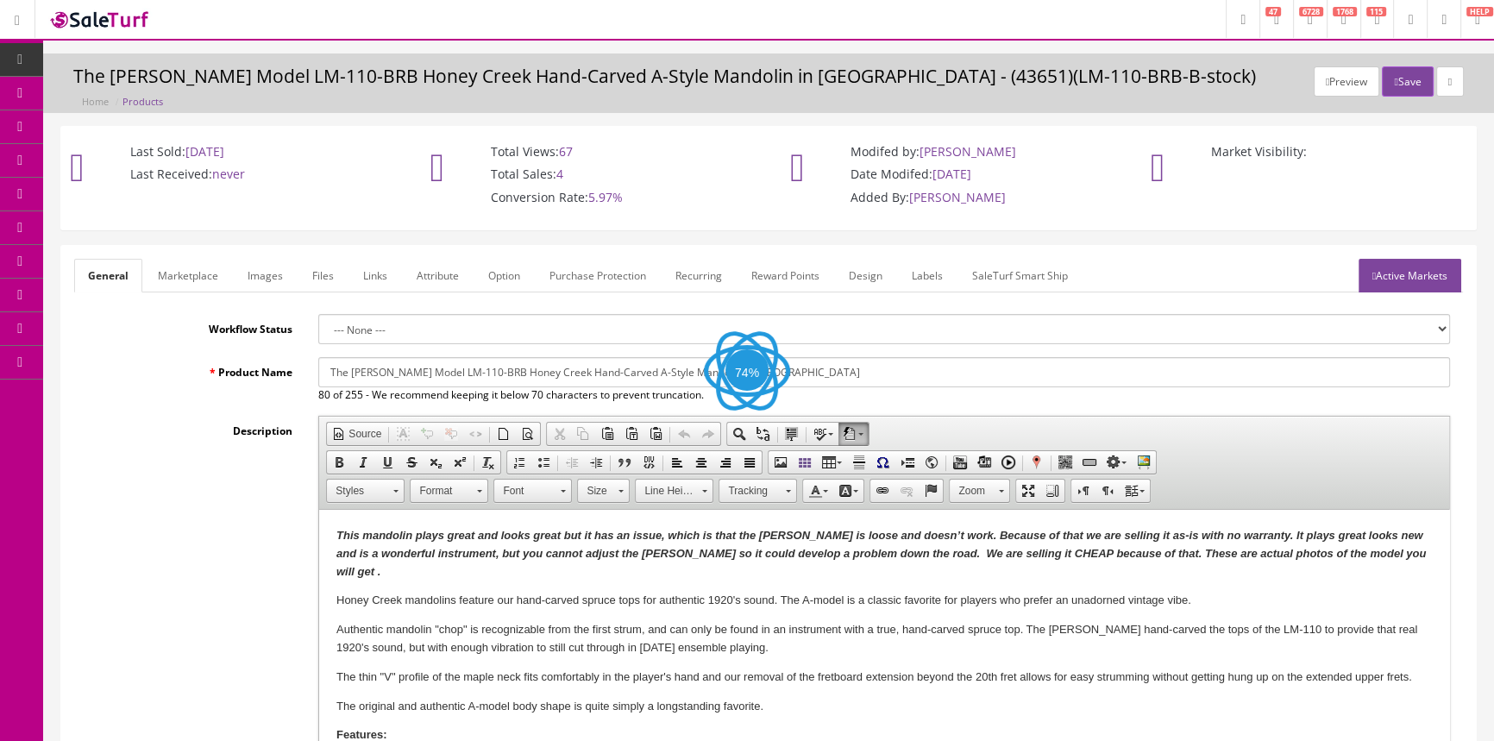
click at [204, 267] on link "Marketplace" at bounding box center [188, 276] width 88 height 34
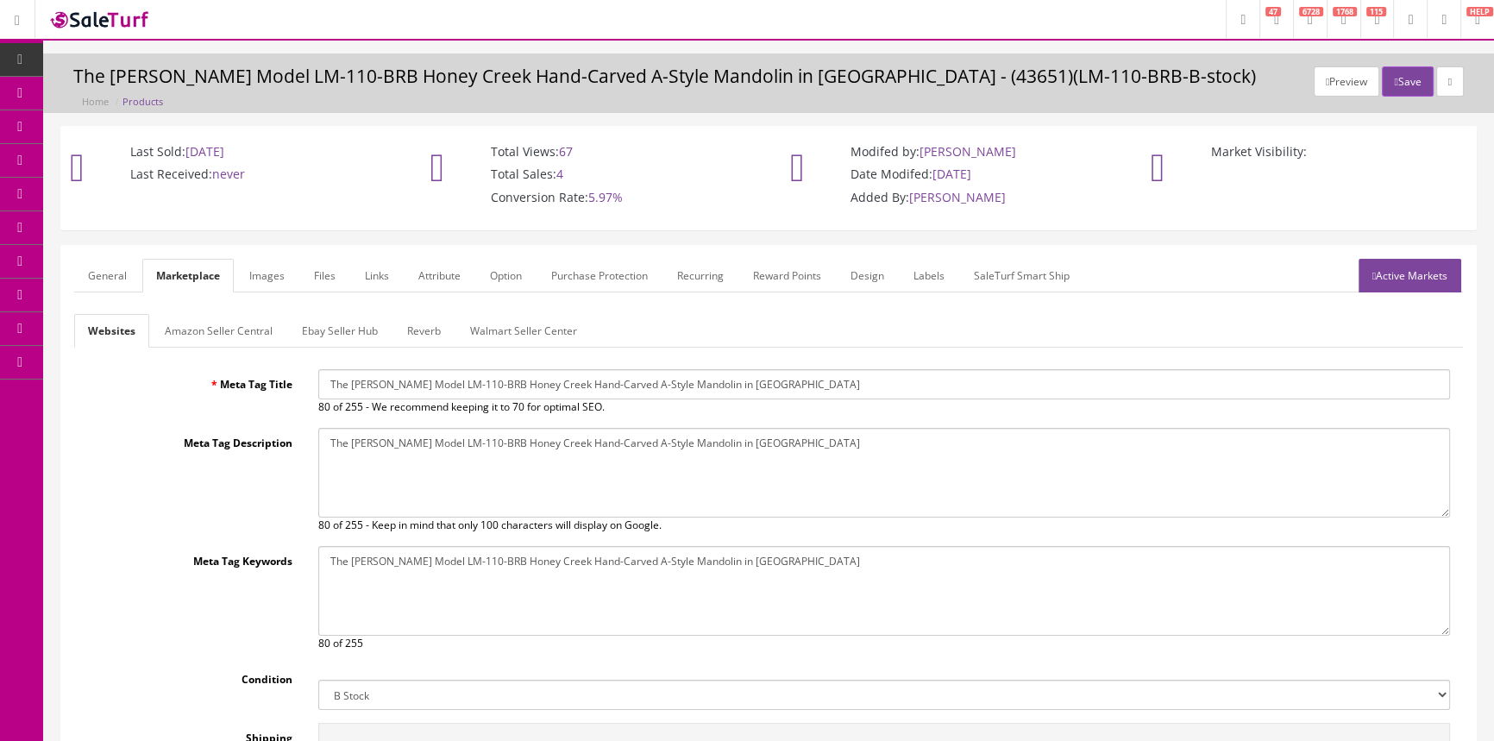
click at [185, 89] on link "Products" at bounding box center [133, 94] width 181 height 34
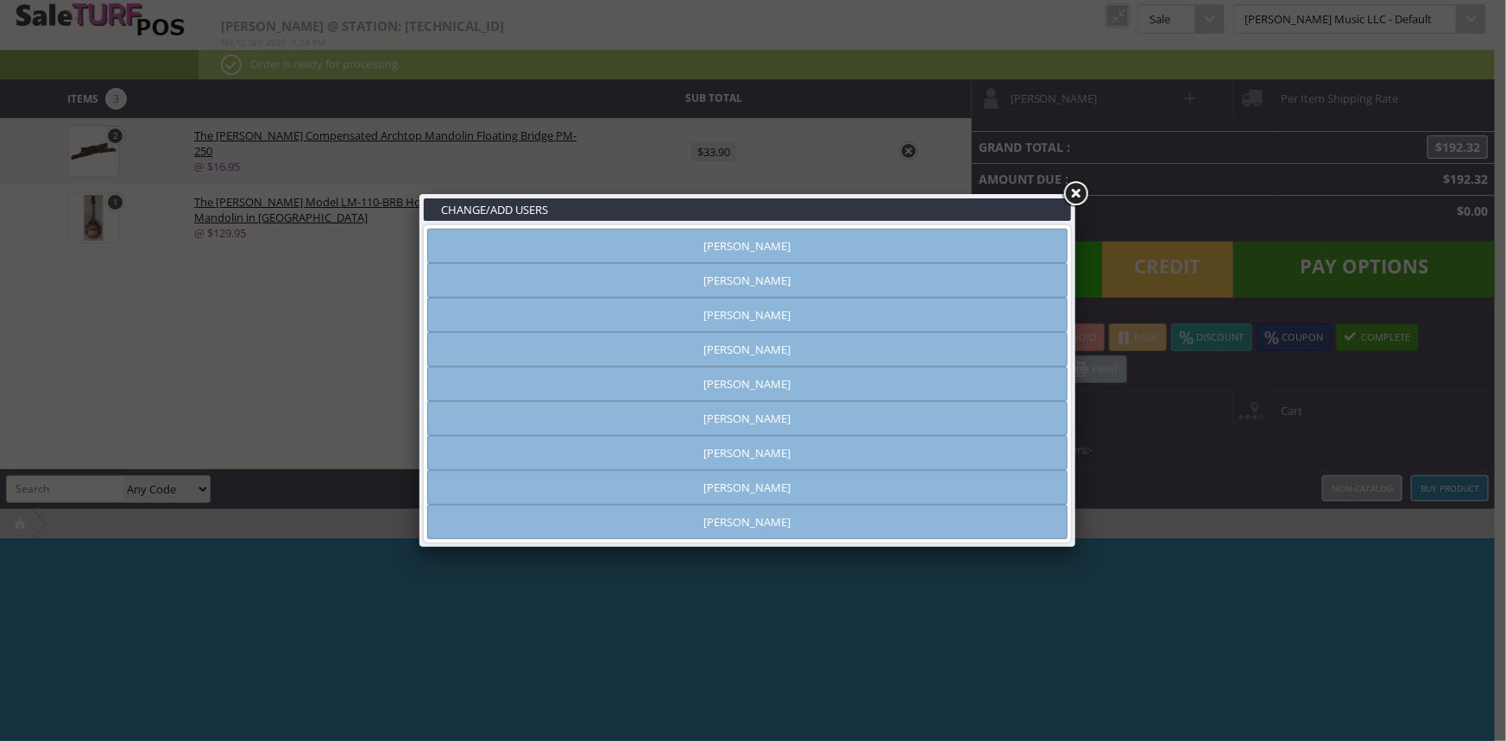
type input "[PERSON_NAME]"
click at [1070, 199] on link at bounding box center [1074, 194] width 31 height 31
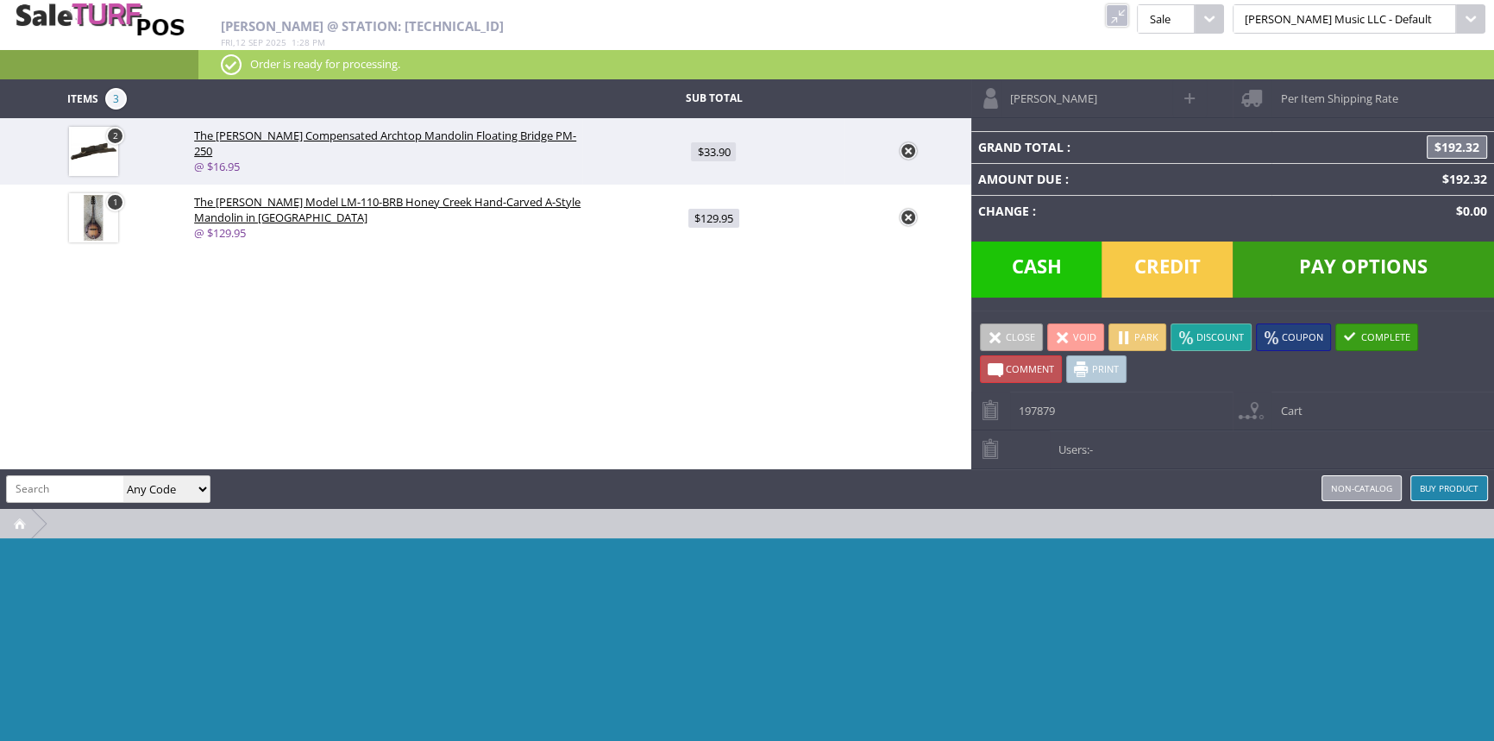
click at [1321, 94] on span "Per Item Shipping Rate" at bounding box center [1335, 92] width 126 height 27
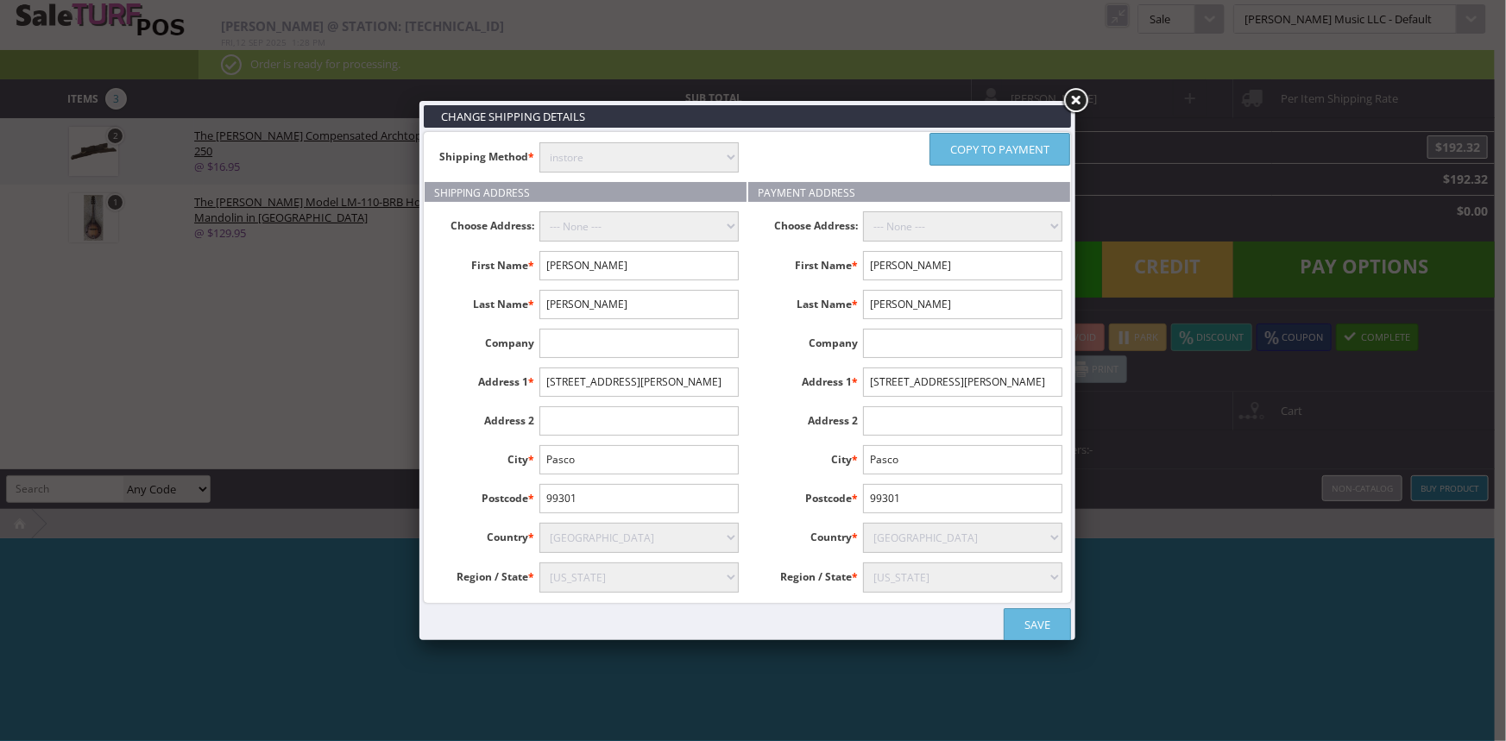
click at [560, 164] on select "instore Free Shipping (2-7days) ($0) Per Item Shipping ($3) text_description ($…" at bounding box center [638, 157] width 199 height 30
select select "pickup.pickup"
click at [539, 142] on select "instore Free Shipping (2-7days) ($0) Per Item Shipping ($3) text_description ($…" at bounding box center [638, 157] width 199 height 30
click at [1040, 618] on link "Save" at bounding box center [1036, 624] width 67 height 33
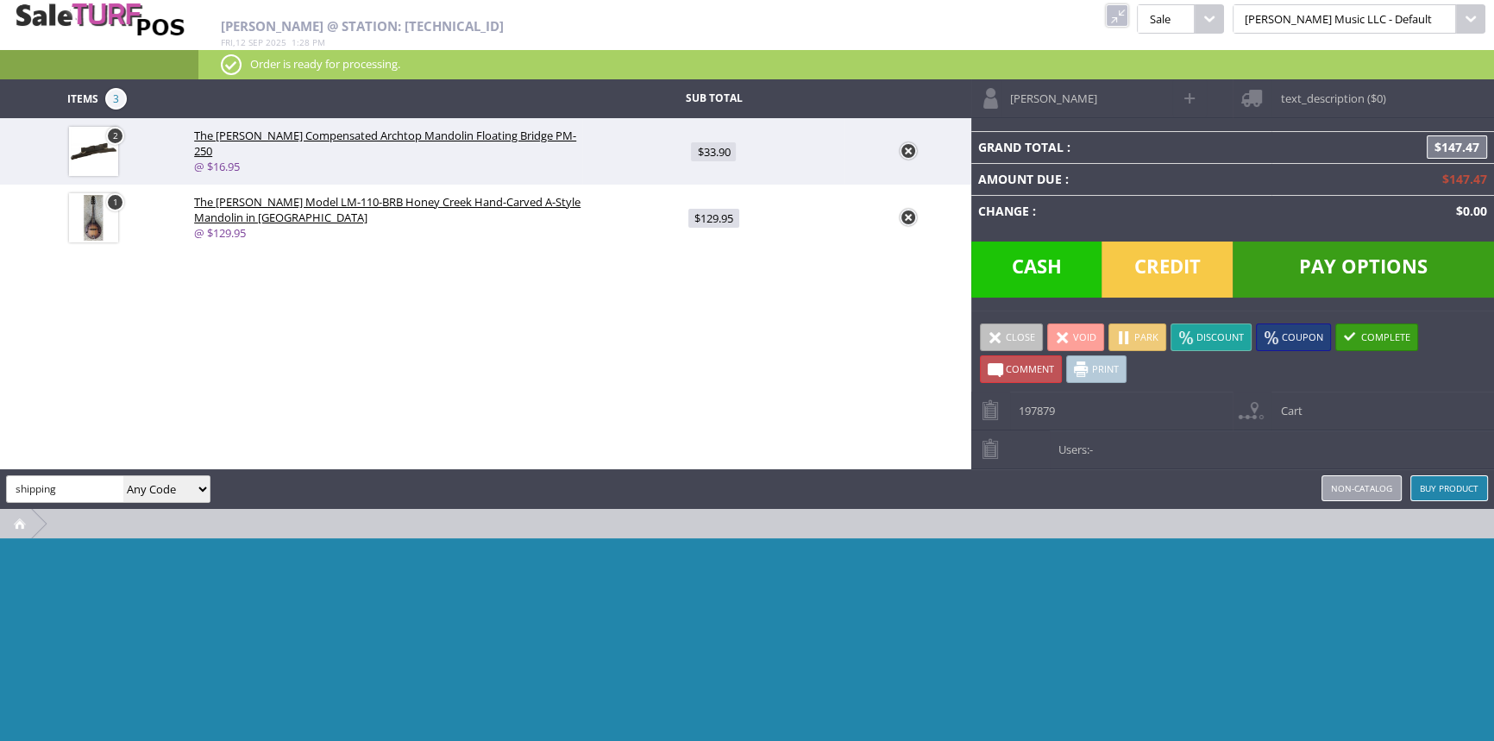
type input "shipping"
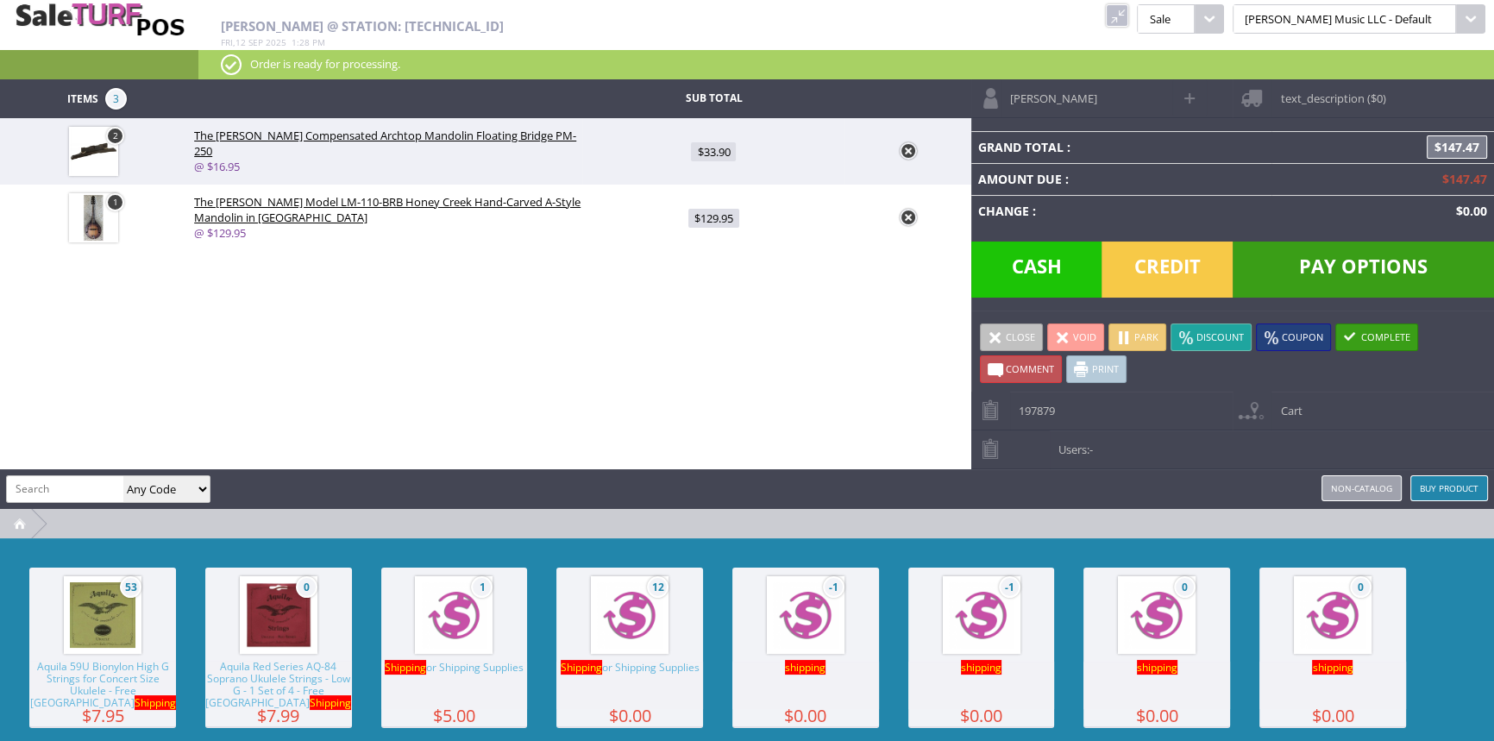
click at [606, 630] on img at bounding box center [630, 615] width 66 height 66
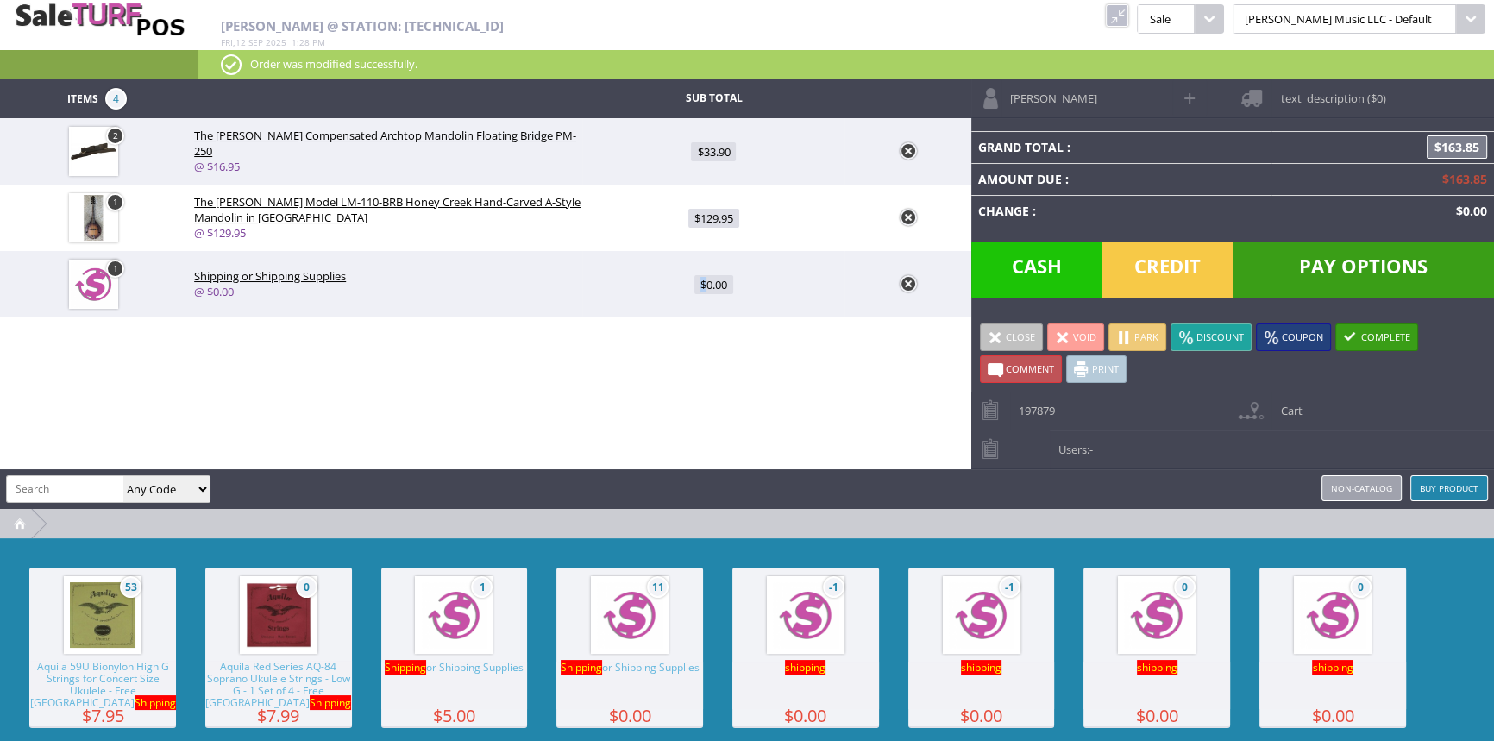
click at [702, 286] on span "$0.00" at bounding box center [714, 284] width 39 height 19
type input "0"
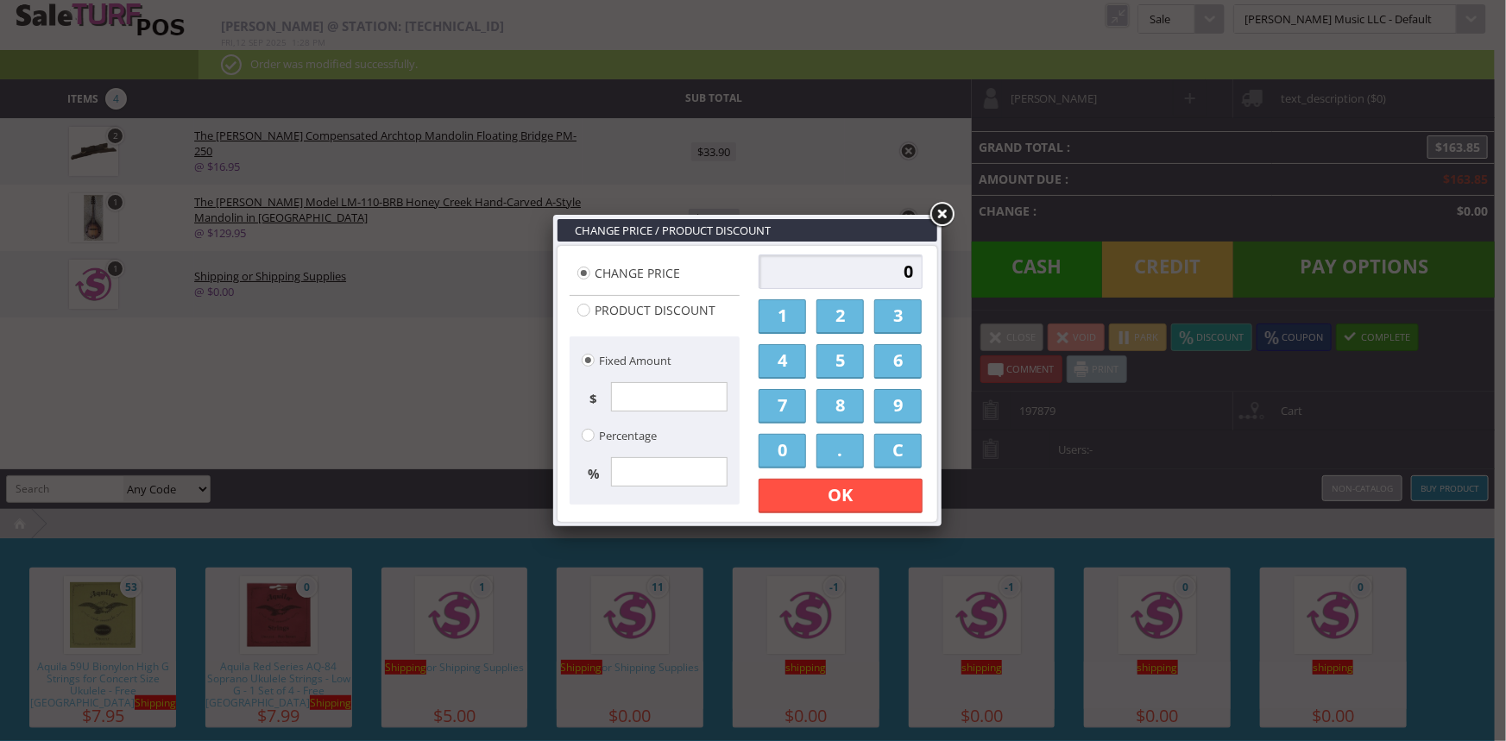
click at [822, 279] on input "0" at bounding box center [840, 272] width 164 height 35
type input "14.95"
click at [808, 503] on link "OK" at bounding box center [840, 496] width 164 height 35
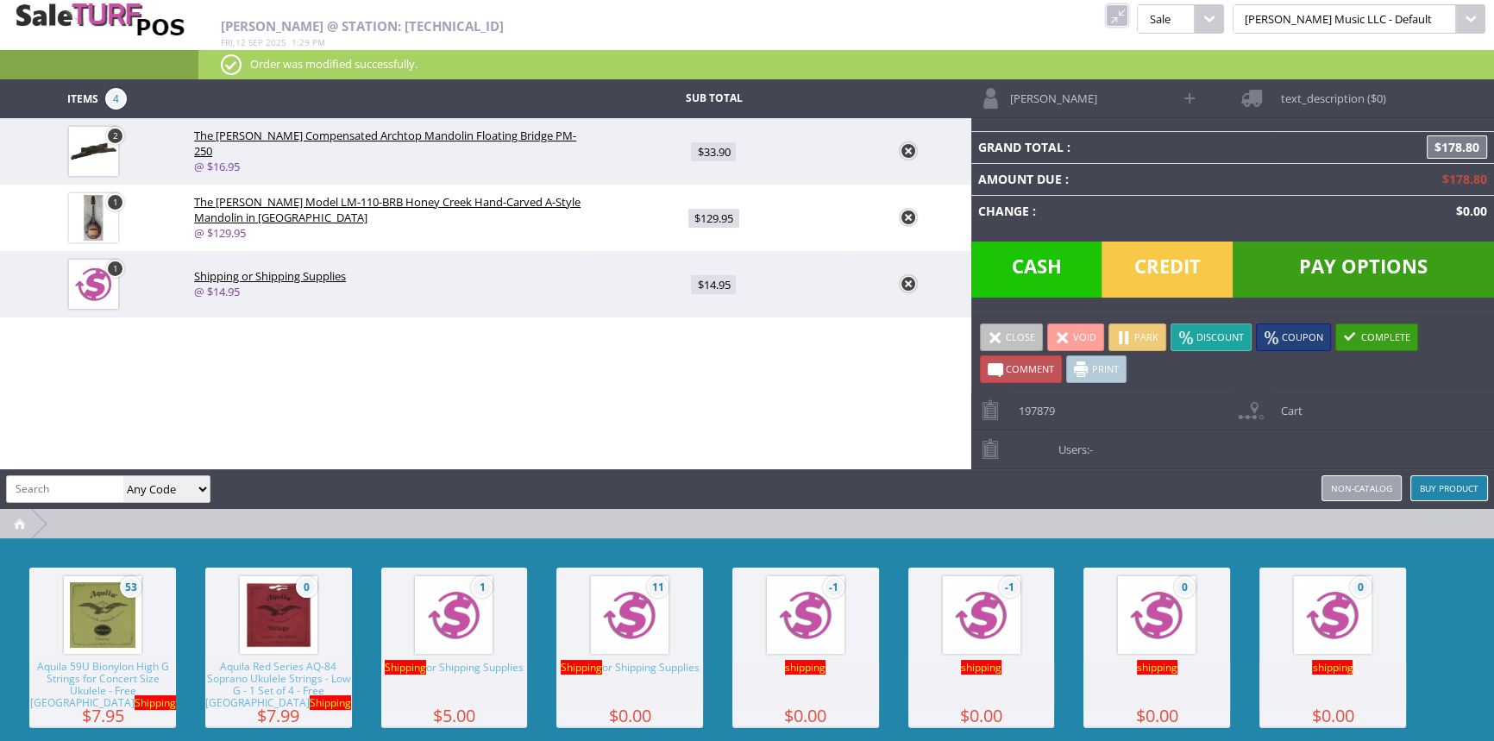
click at [844, 514] on div at bounding box center [747, 523] width 1494 height 29
click at [1278, 338] on link "Coupon" at bounding box center [1293, 338] width 75 height 28
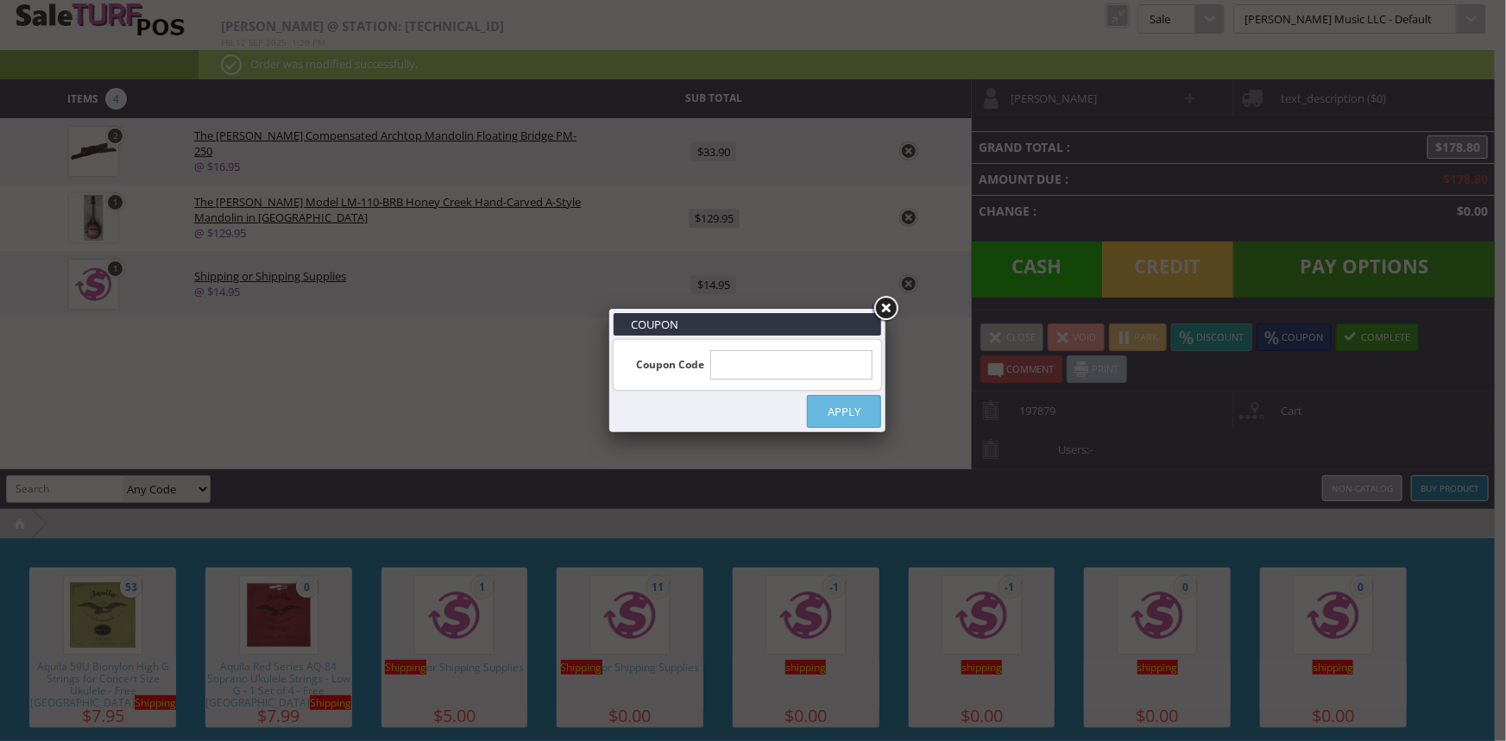
click at [816, 368] on input "text" at bounding box center [791, 364] width 163 height 29
type input "GEAR10"
click at [868, 415] on link "Apply" at bounding box center [844, 411] width 74 height 33
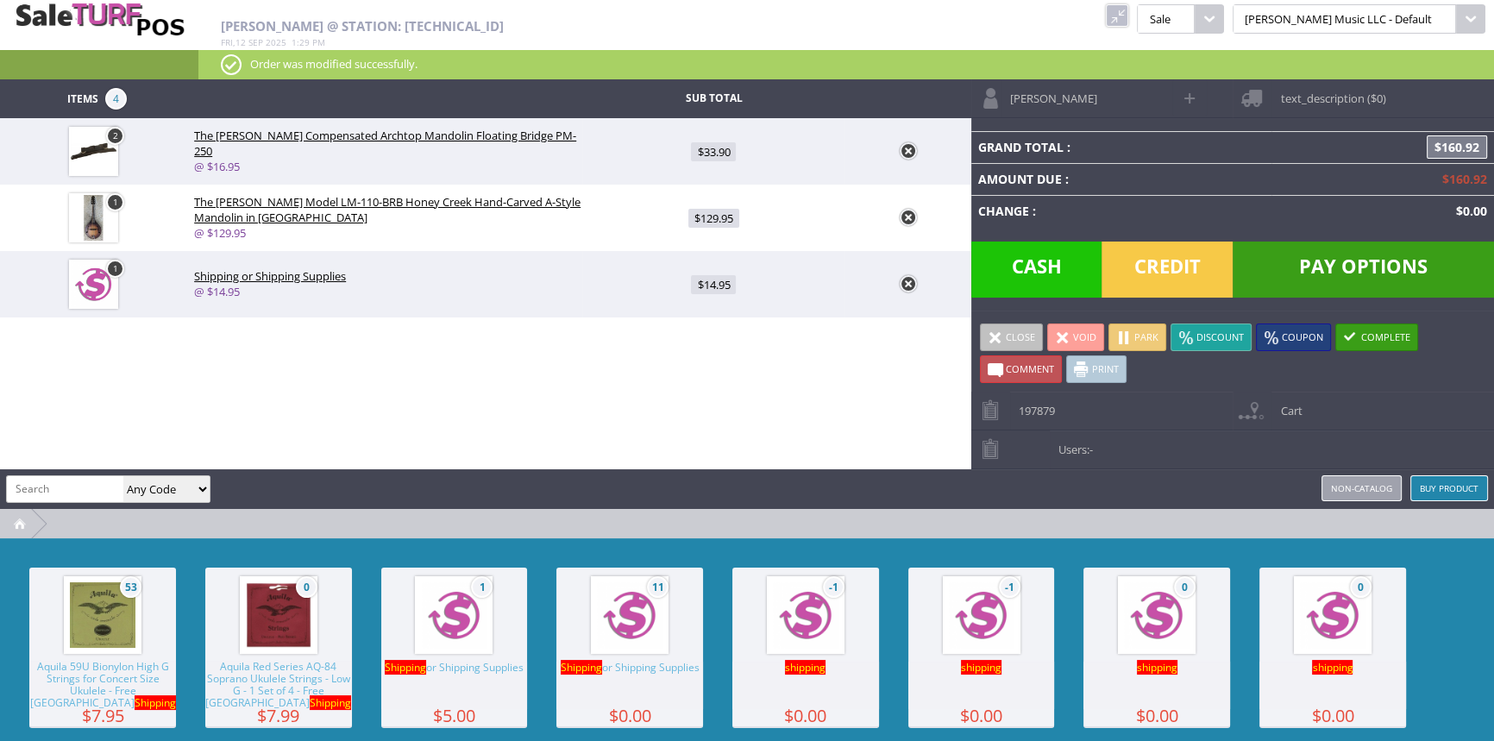
click at [1128, 16] on link at bounding box center [1117, 15] width 22 height 22
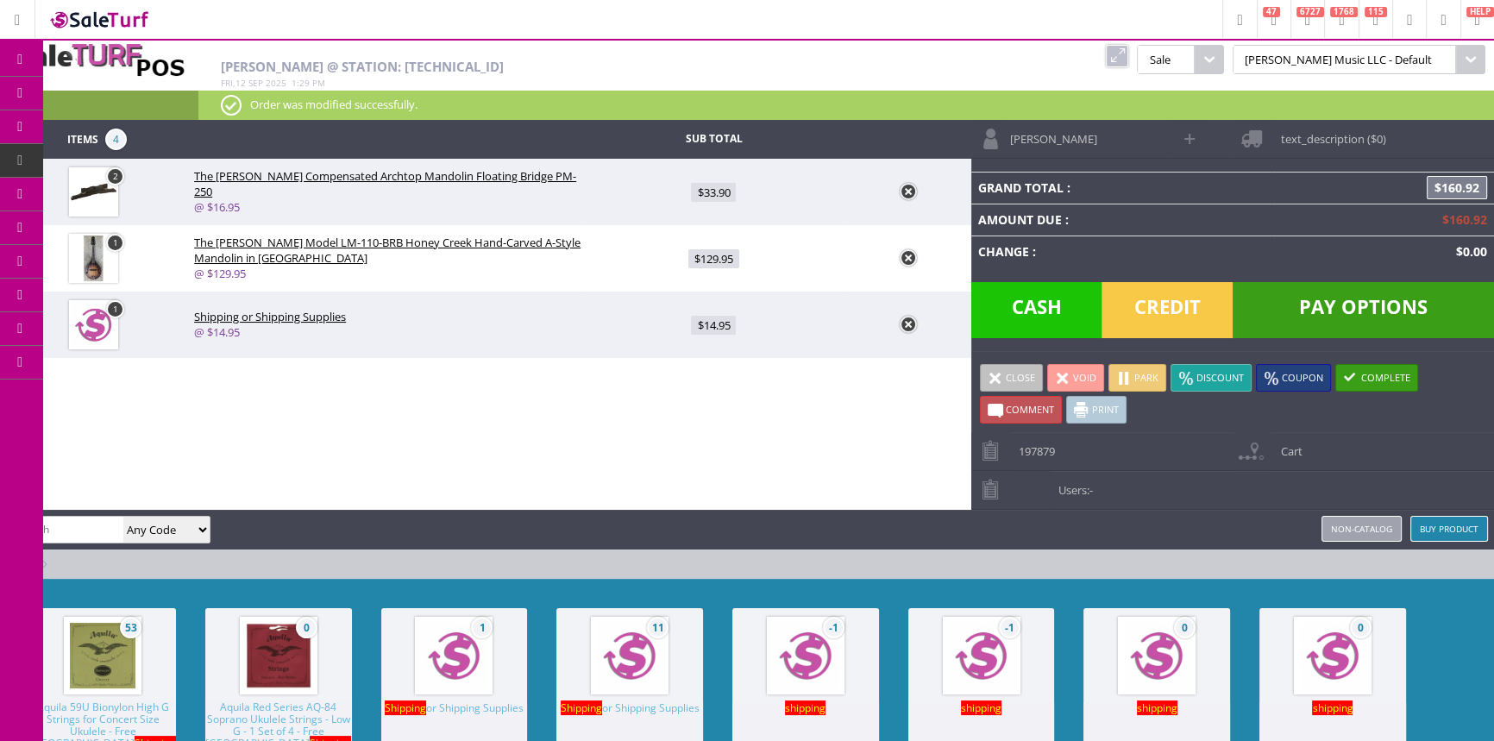
click at [103, 188] on icon at bounding box center [100, 195] width 18 height 14
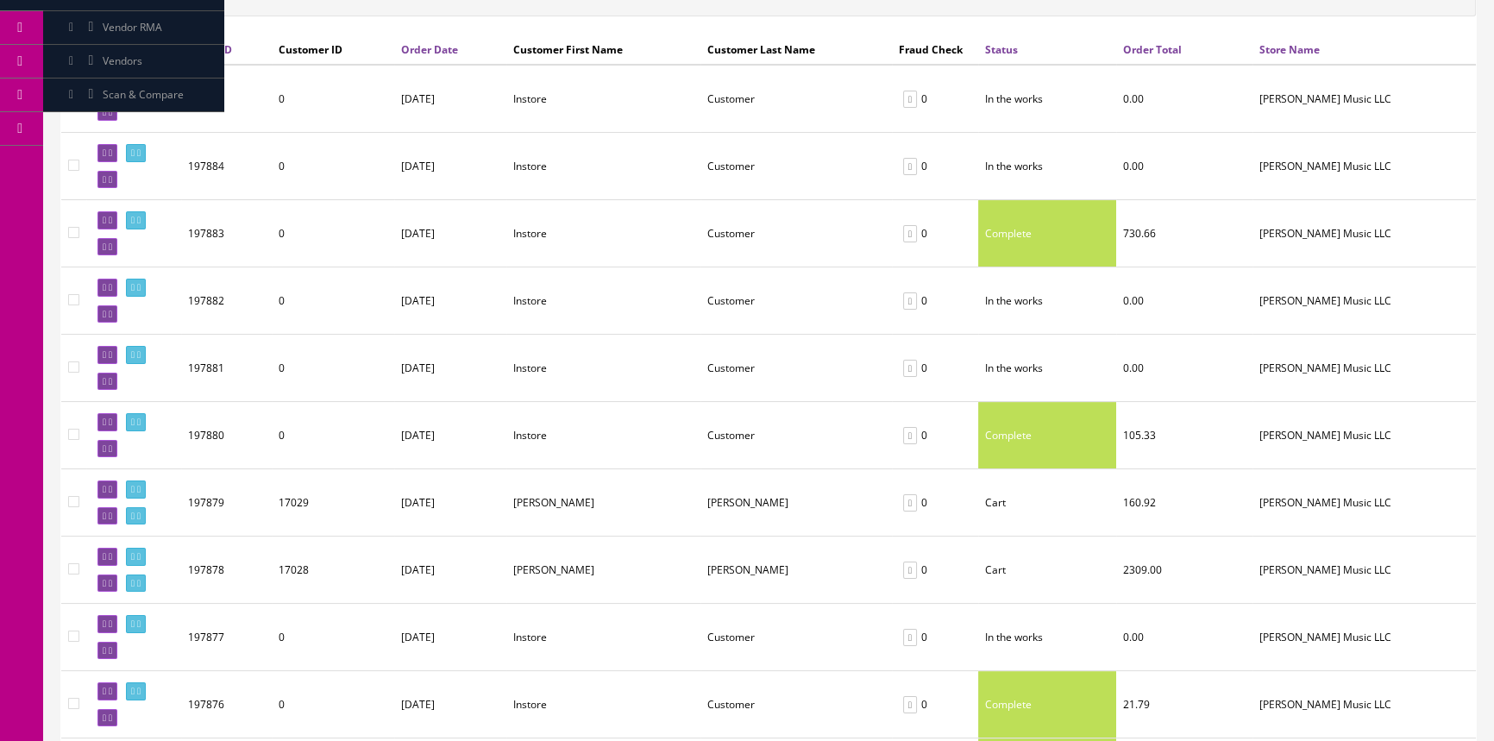
scroll to position [235, 0]
click at [146, 480] on link at bounding box center [136, 489] width 20 height 18
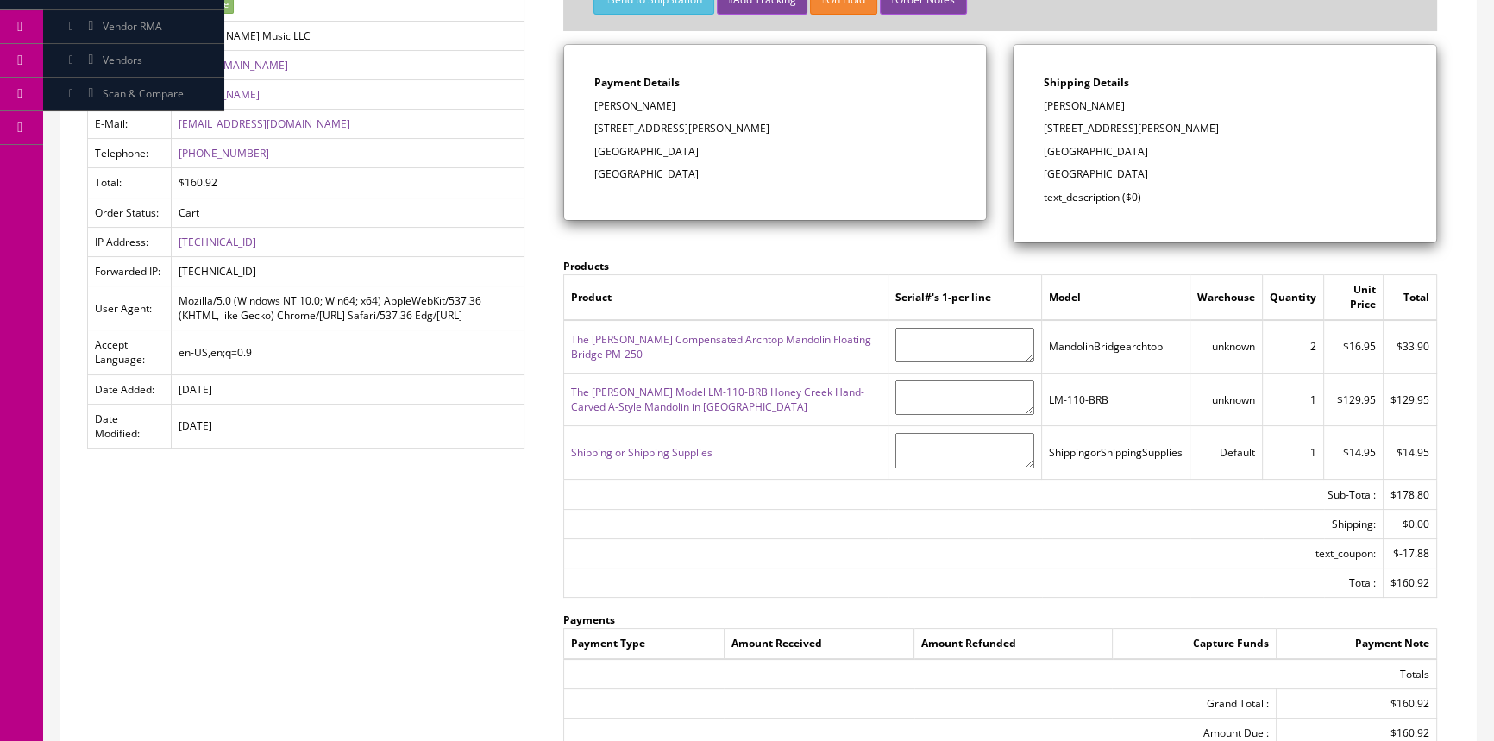
scroll to position [313, 0]
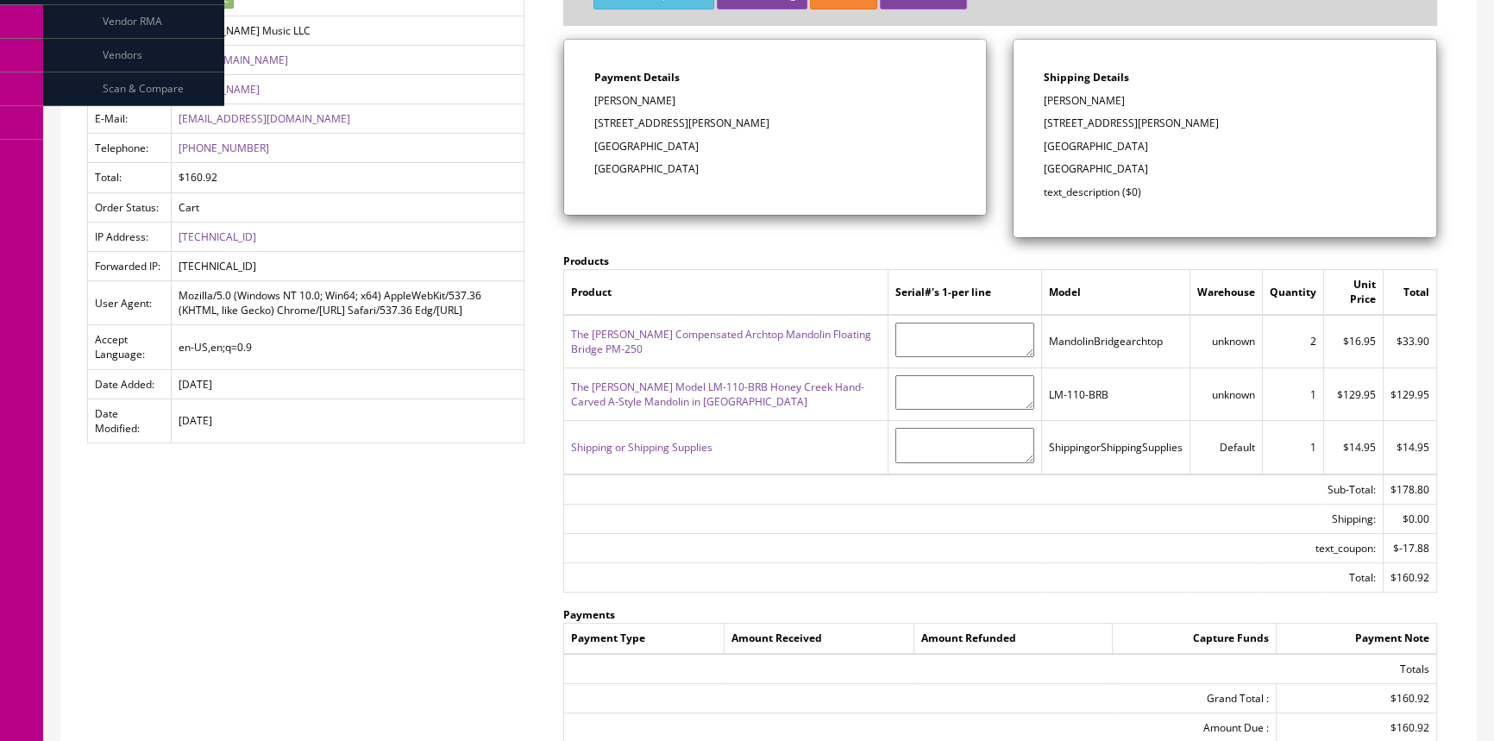
scroll to position [156, 0]
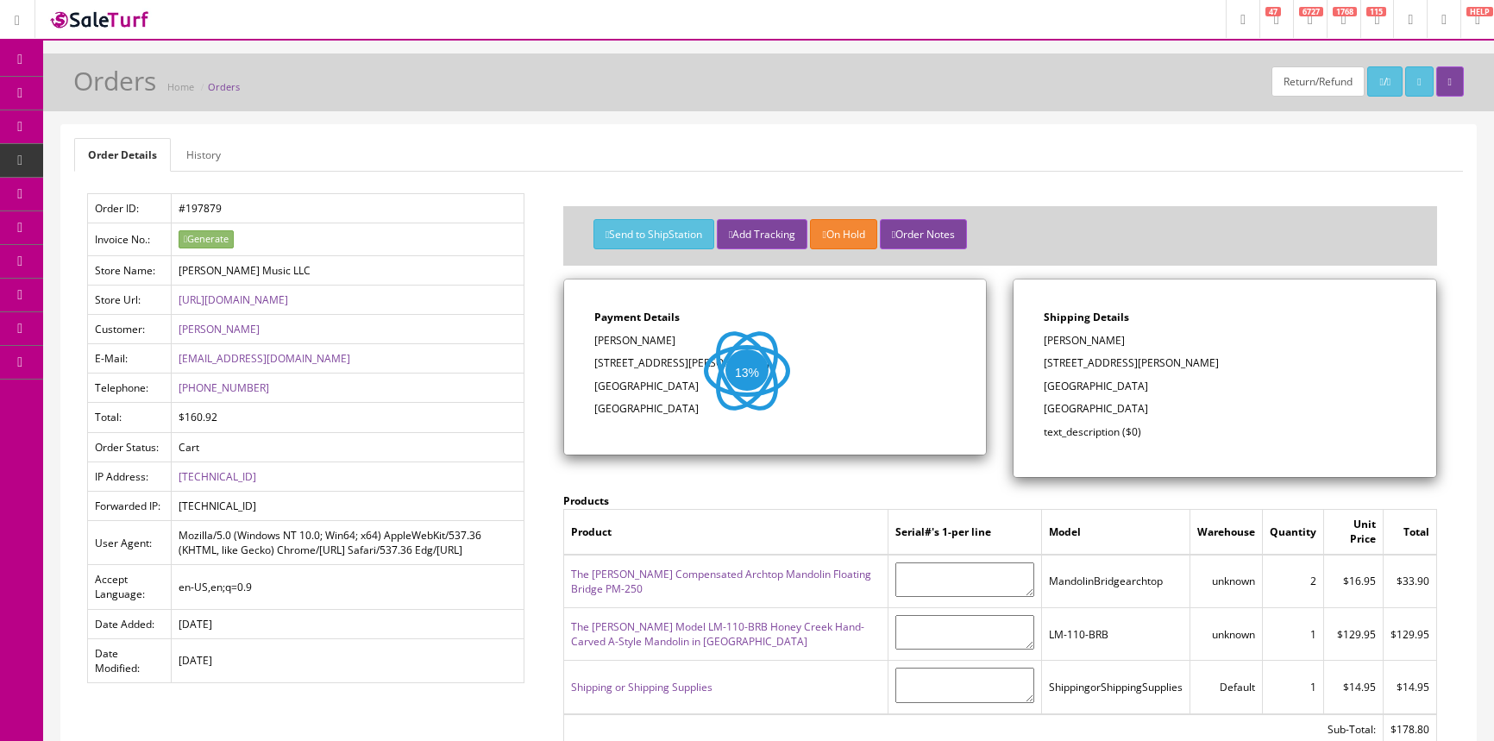
scroll to position [156, 0]
click at [105, 85] on link "Products" at bounding box center [133, 94] width 181 height 34
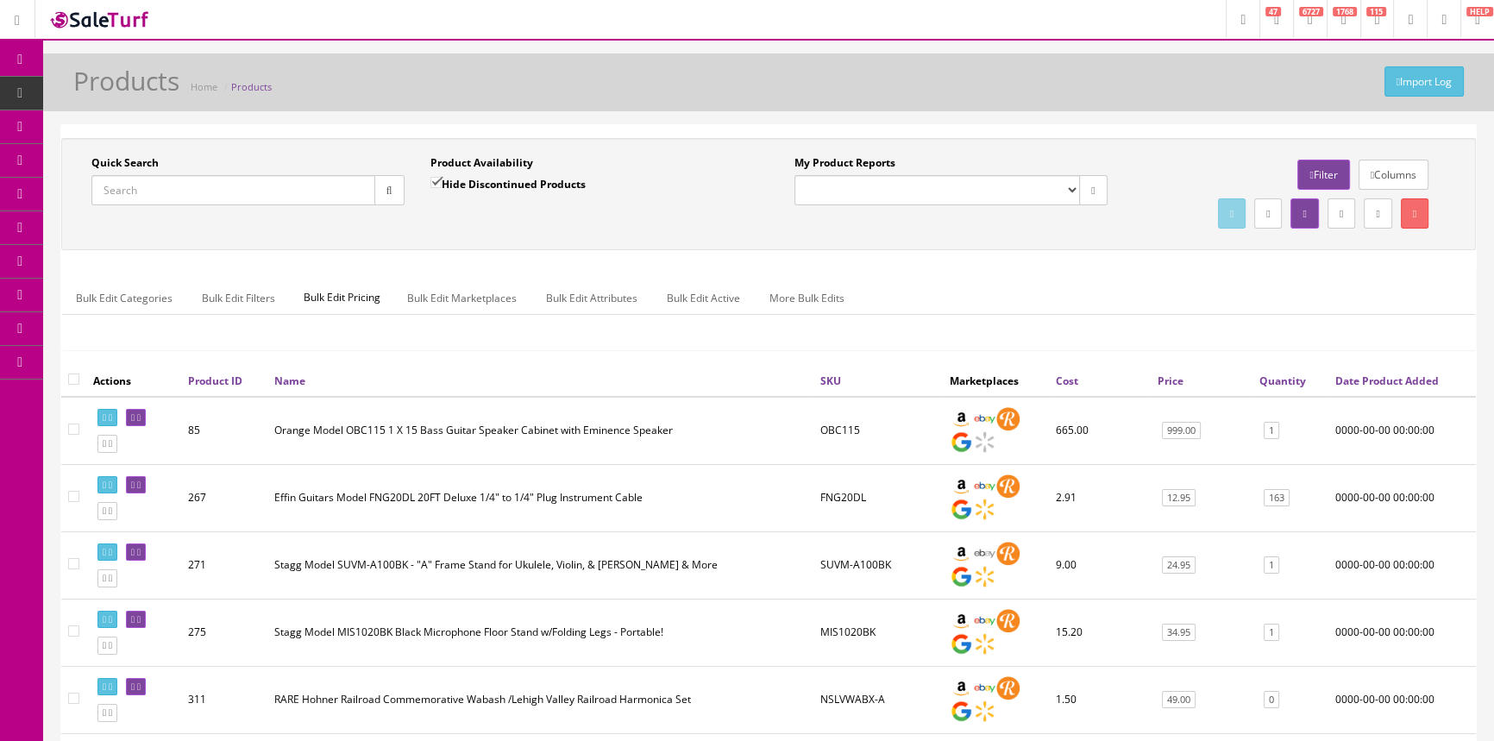
click at [113, 166] on span "POS Console" at bounding box center [133, 160] width 61 height 15
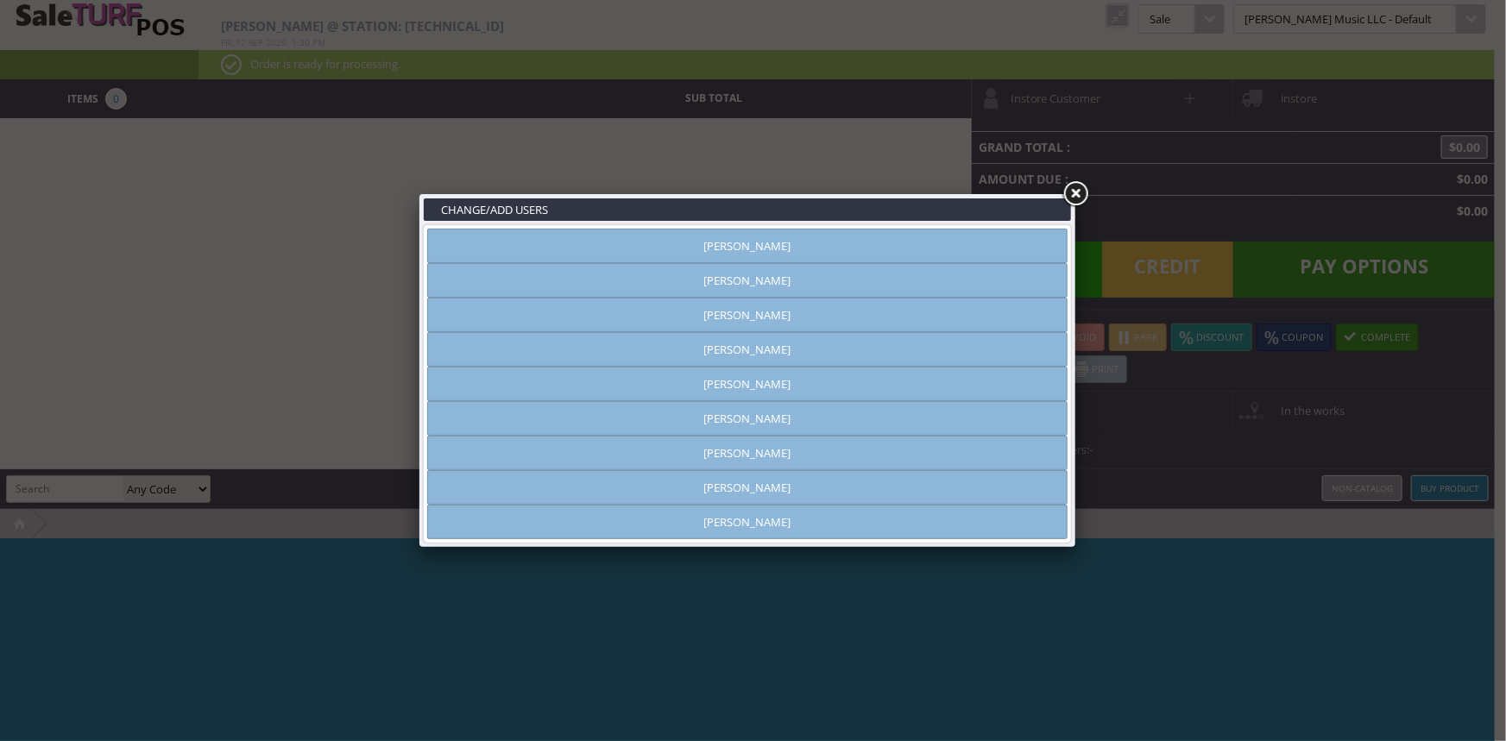
type input "amber helgren"
click at [702, 285] on link "Andrew Nelson" at bounding box center [747, 280] width 640 height 35
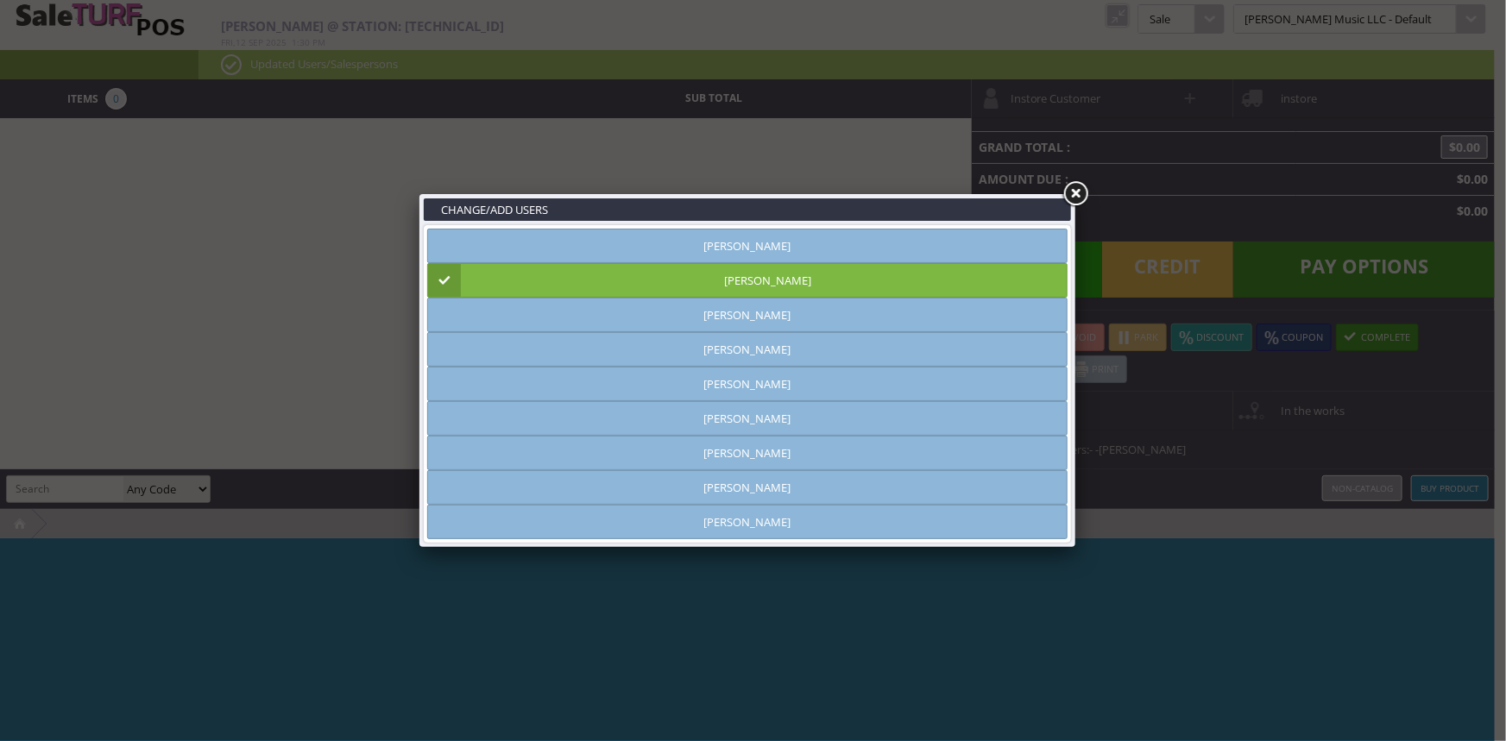
click at [1072, 197] on link at bounding box center [1074, 194] width 31 height 31
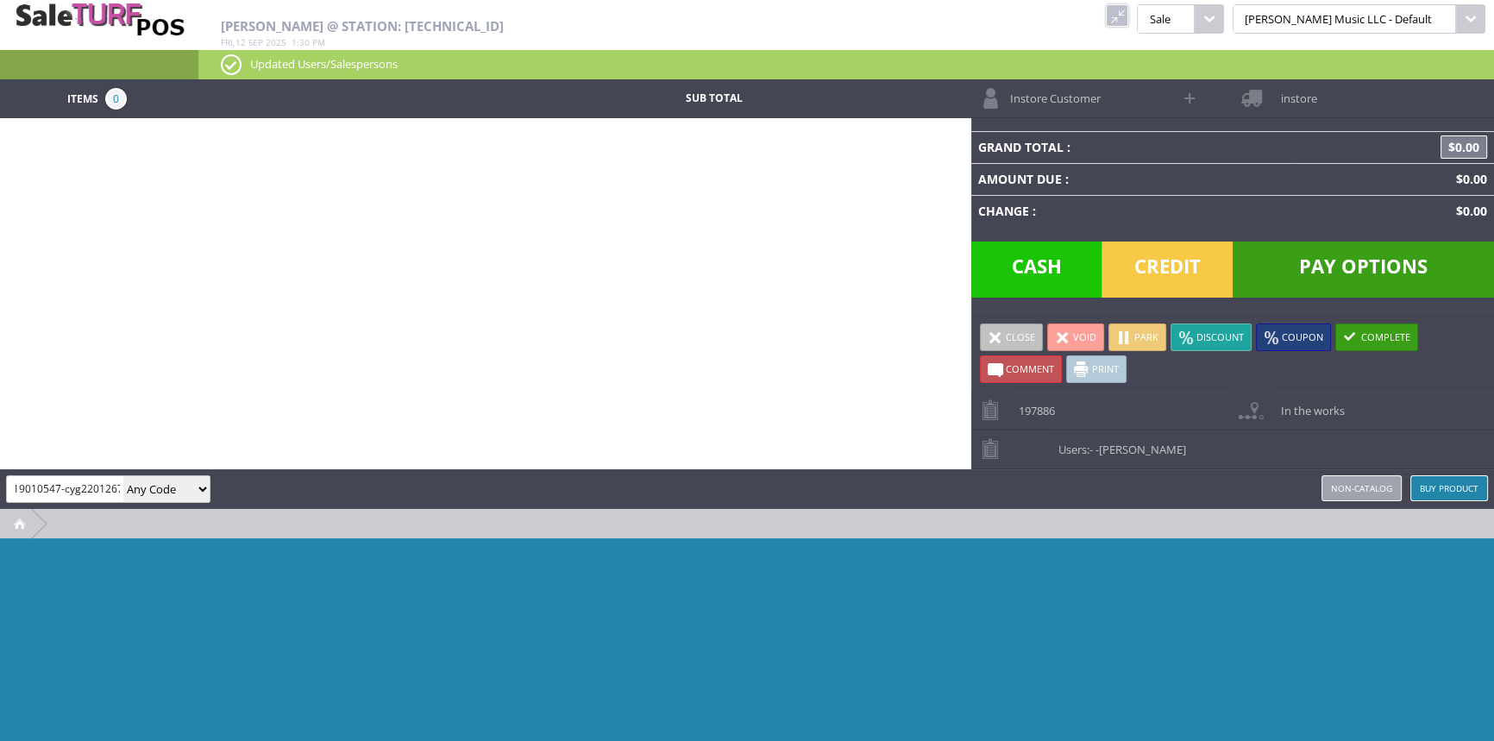
scroll to position [0, 21]
type input "2519010547-cyg22012673"
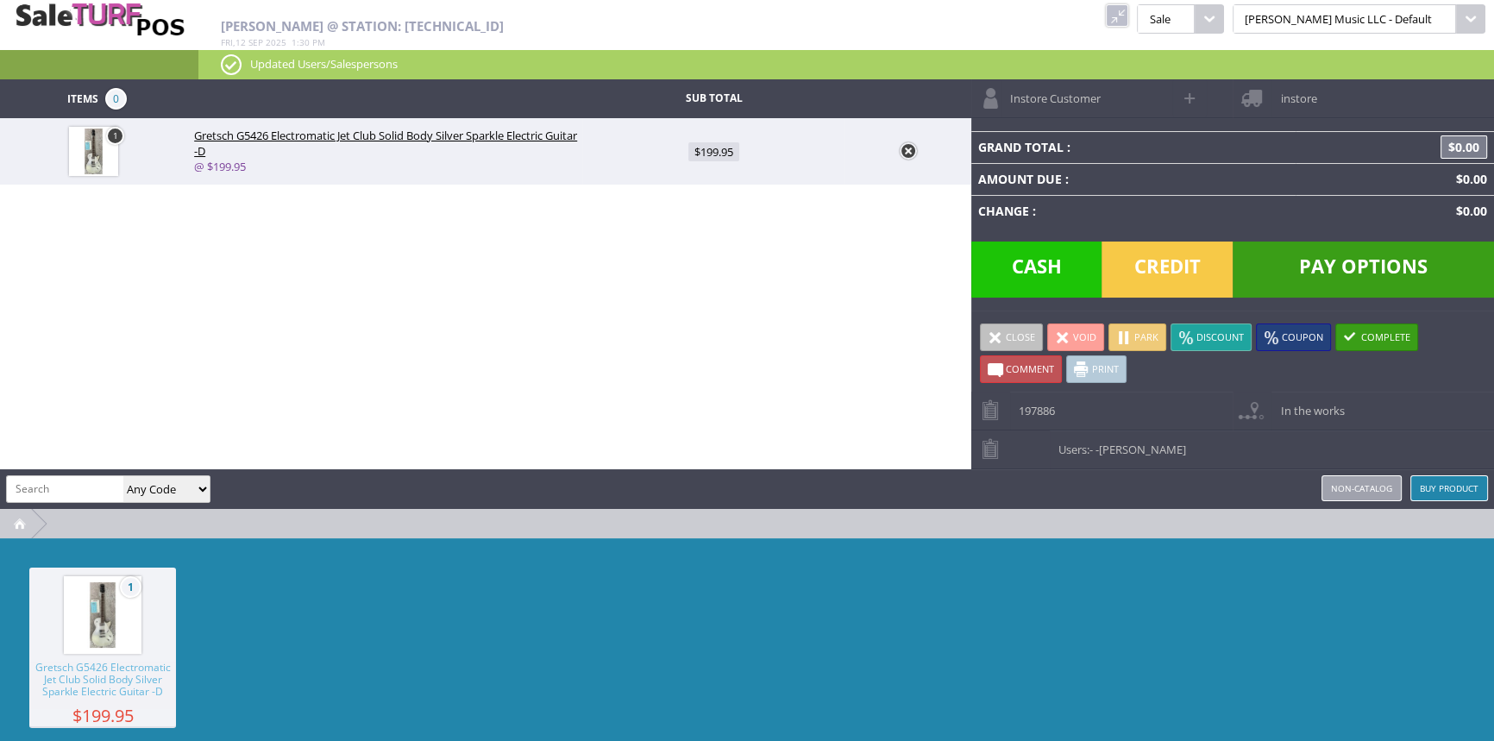
scroll to position [0, 0]
click at [729, 144] on span "$199.95" at bounding box center [713, 151] width 51 height 19
type input "199.95"
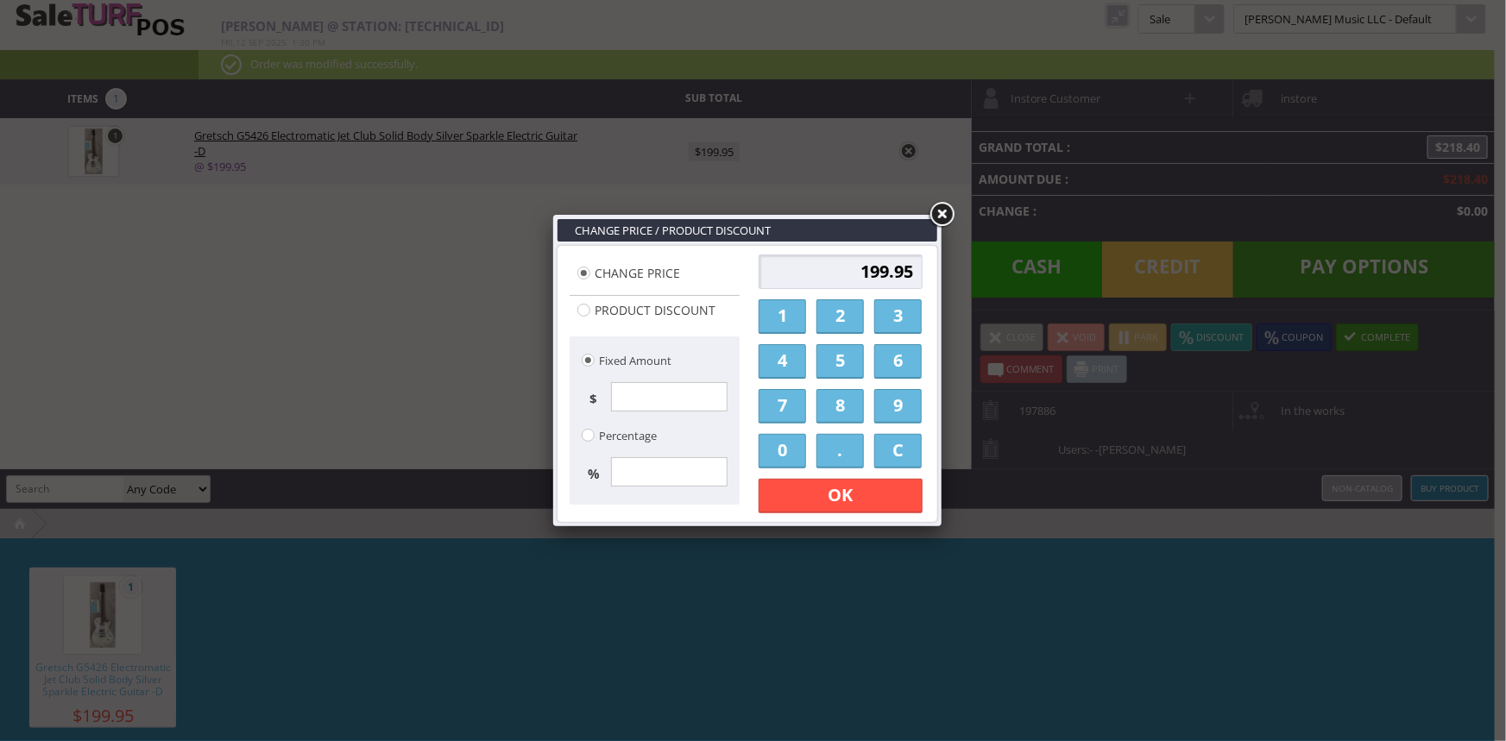
click at [906, 450] on link "C" at bounding box center [897, 451] width 47 height 35
click at [778, 311] on link "1" at bounding box center [781, 316] width 47 height 35
click at [777, 434] on link "0" at bounding box center [781, 451] width 47 height 35
click at [915, 452] on link "C" at bounding box center [897, 451] width 47 height 35
click at [795, 311] on link "1" at bounding box center [781, 316] width 47 height 35
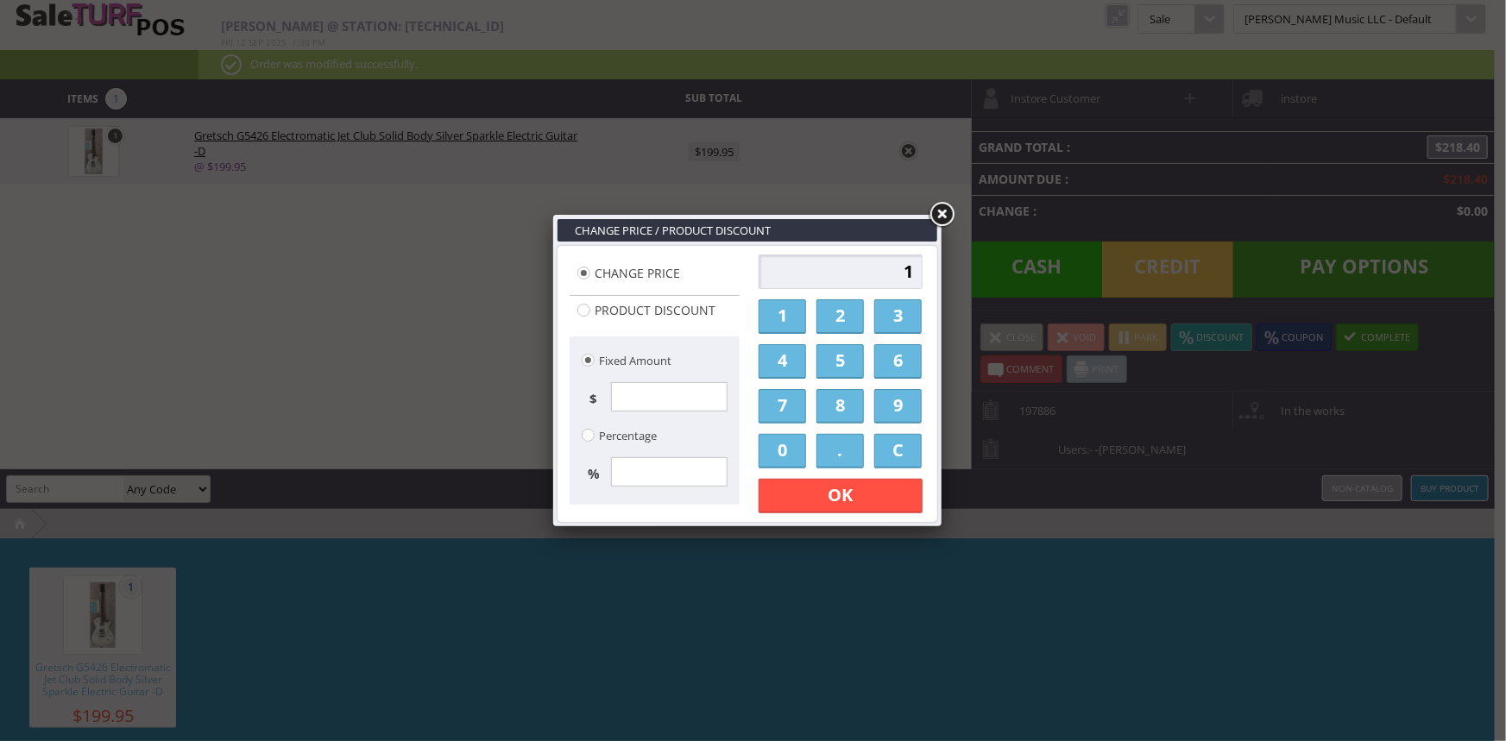
click at [783, 405] on link "7" at bounding box center [781, 406] width 47 height 35
click at [777, 446] on link "0" at bounding box center [781, 451] width 47 height 35
drag, startPoint x: 834, startPoint y: 449, endPoint x: 774, endPoint y: 451, distance: 60.4
click at [835, 450] on link "." at bounding box center [839, 451] width 47 height 35
click at [766, 454] on link "0" at bounding box center [781, 451] width 47 height 35
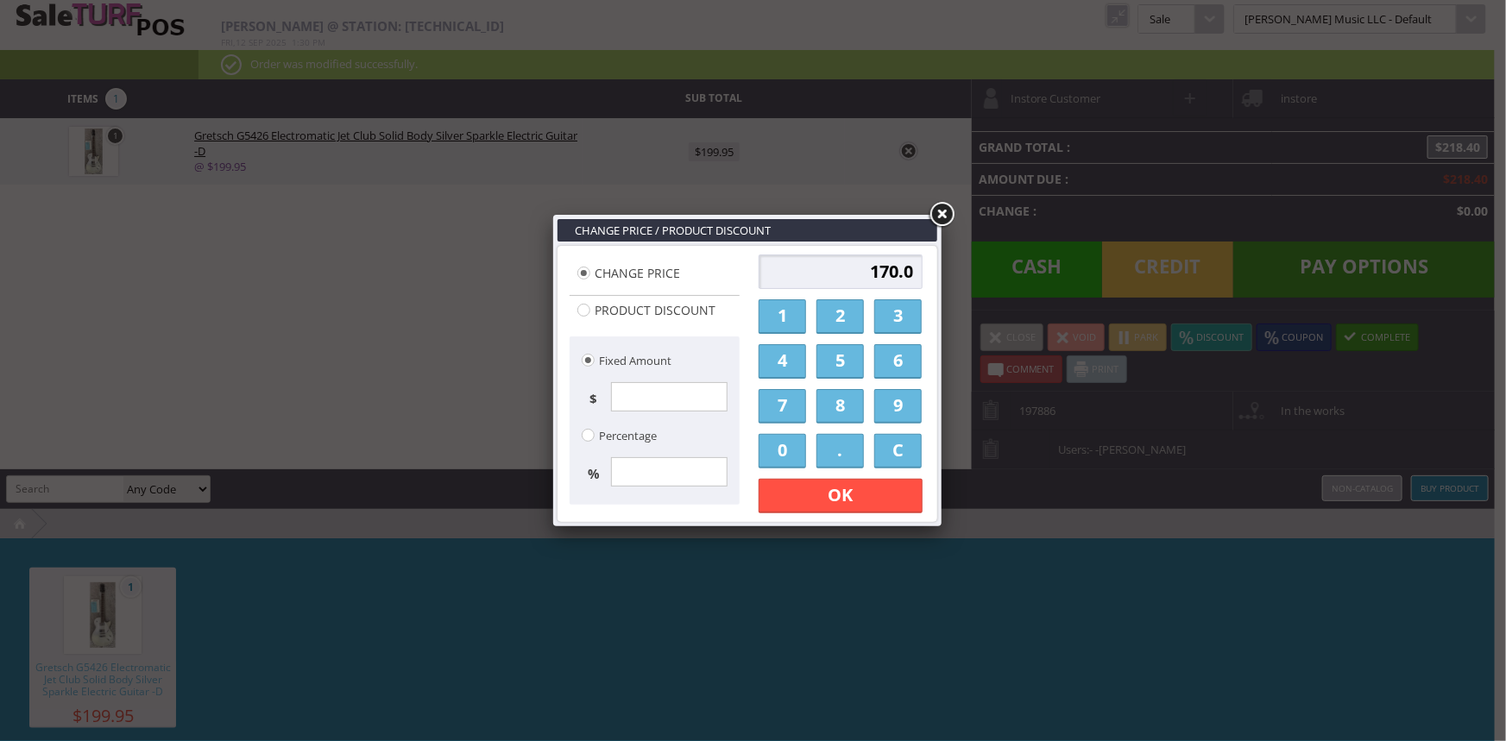
click at [767, 454] on link "0" at bounding box center [781, 451] width 47 height 35
type input "170.00"
click at [805, 500] on link "OK" at bounding box center [840, 496] width 164 height 35
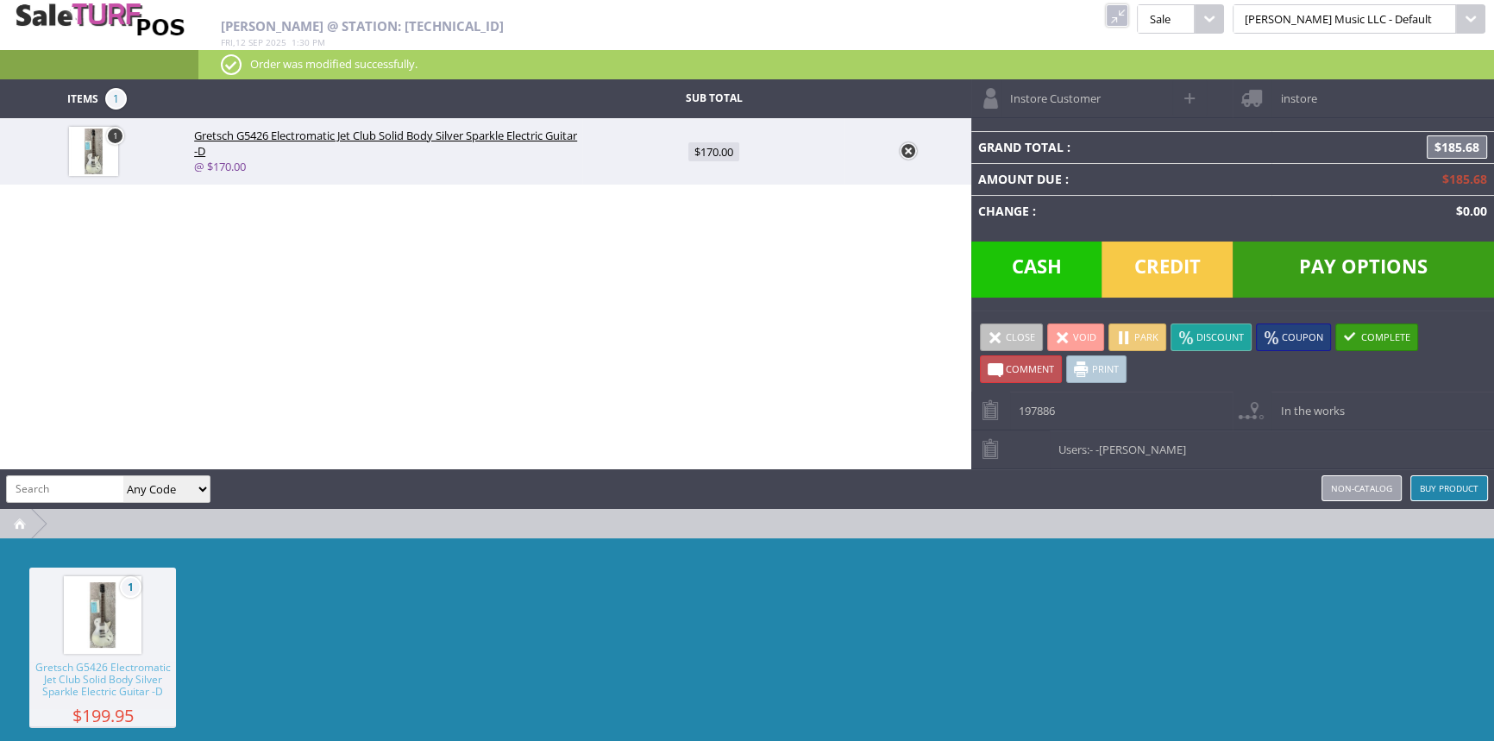
click at [1170, 276] on span "Credit" at bounding box center [1167, 270] width 131 height 56
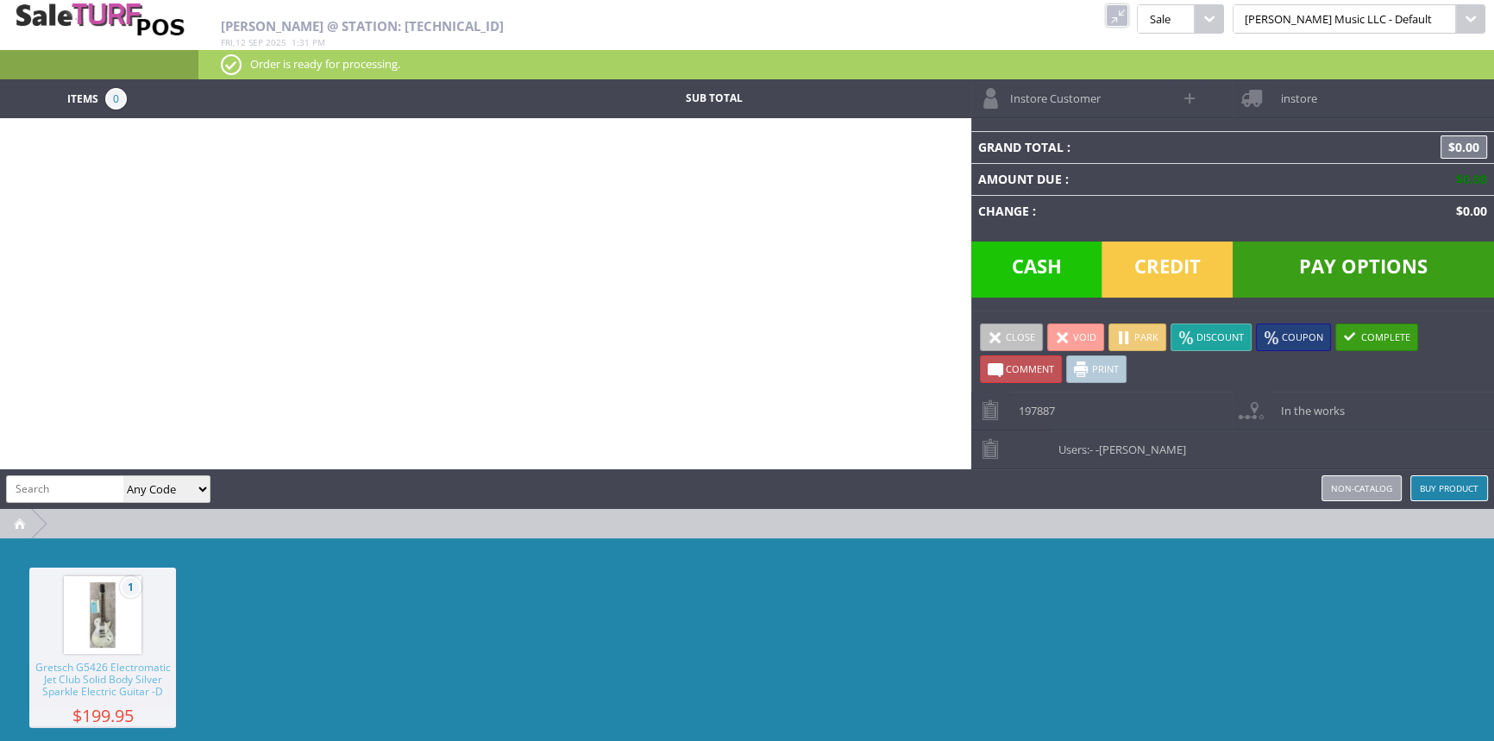
click at [1128, 15] on link at bounding box center [1117, 15] width 22 height 22
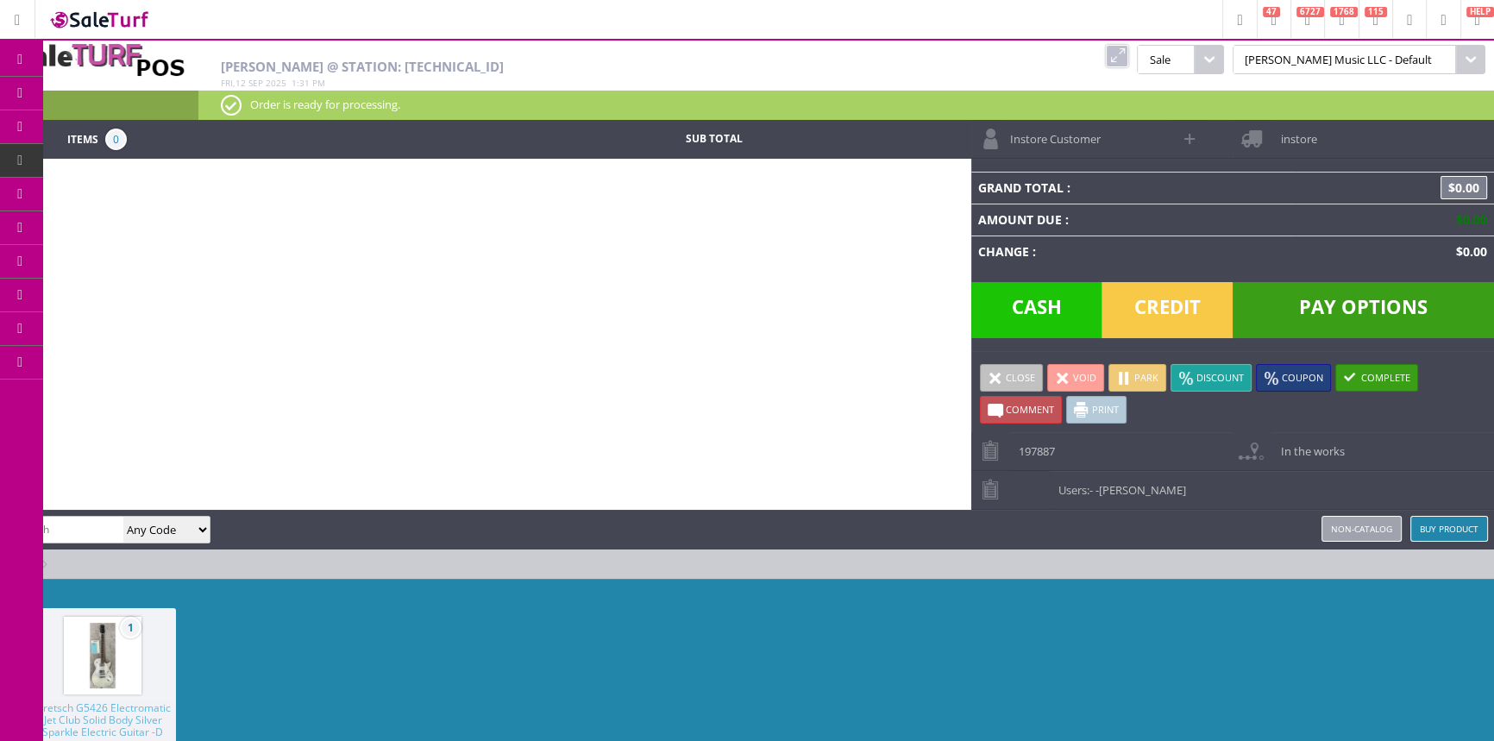
click at [139, 193] on span "Order List" at bounding box center [128, 195] width 51 height 16
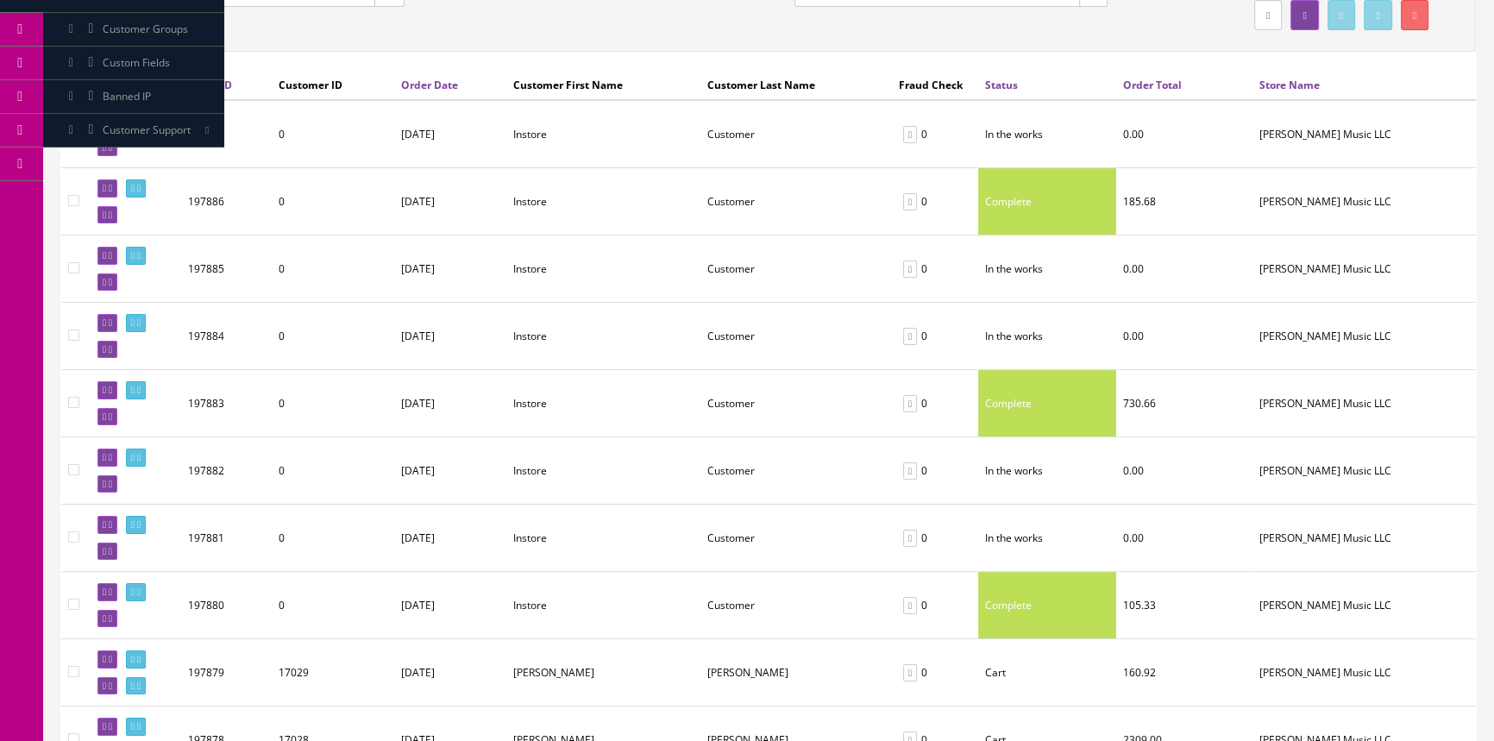
scroll to position [235, 0]
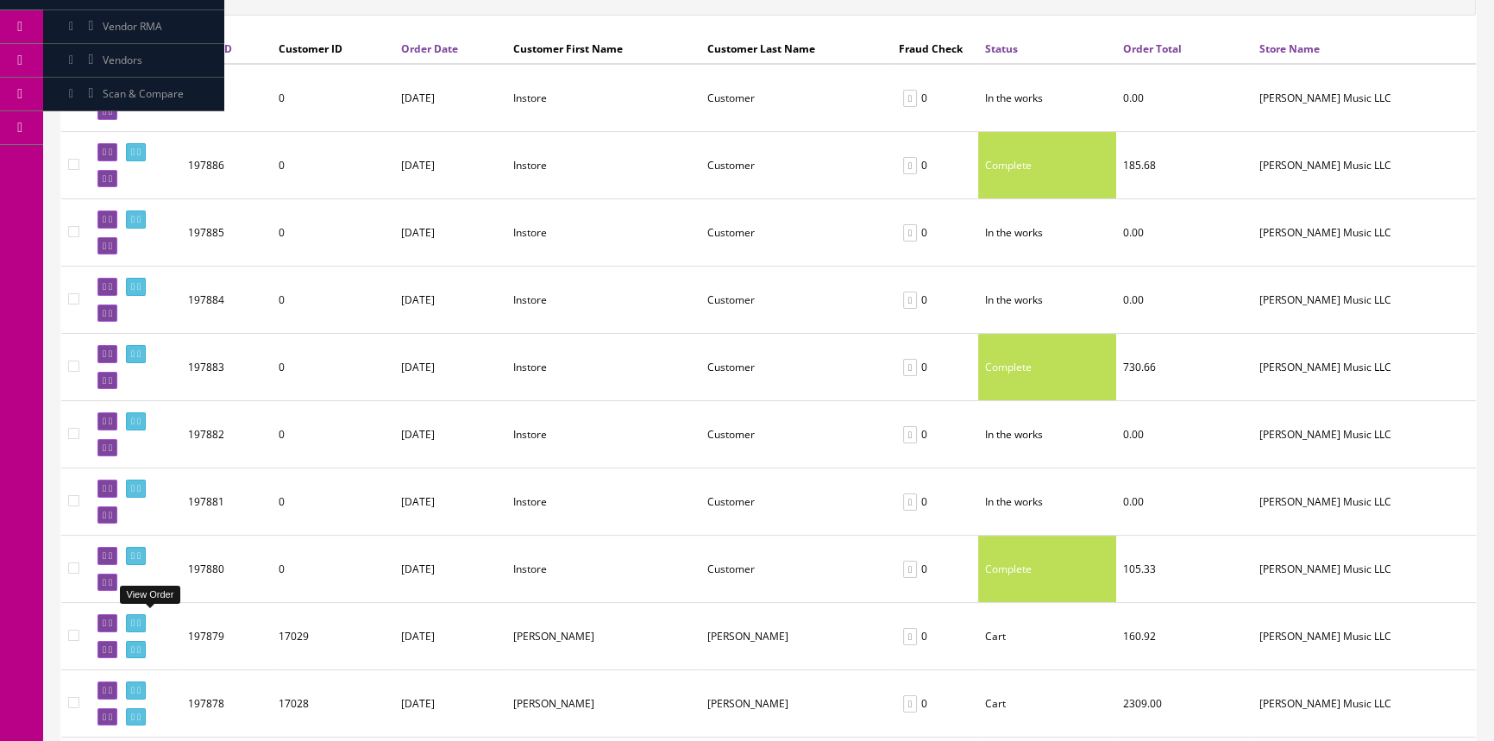
click at [135, 619] on icon at bounding box center [132, 623] width 3 height 9
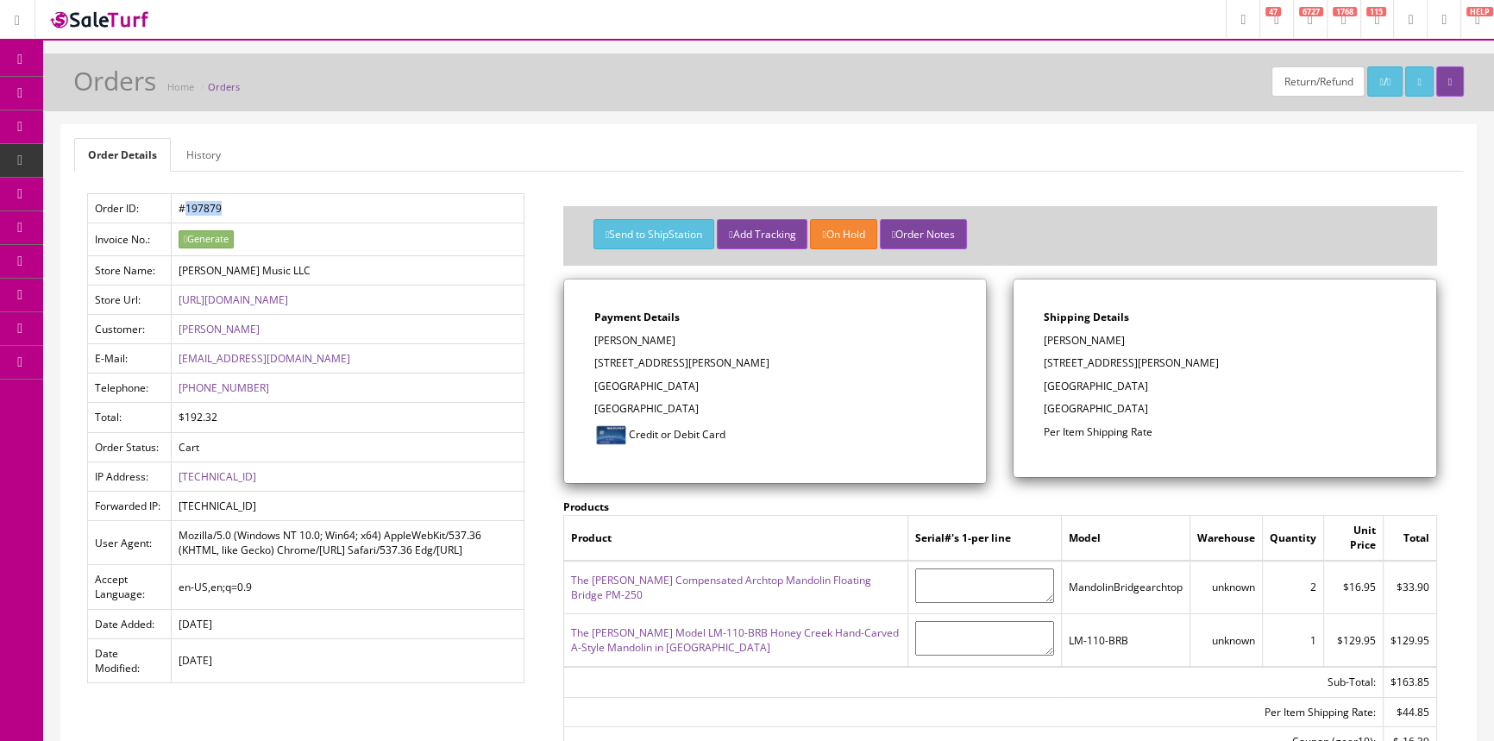
drag, startPoint x: 181, startPoint y: 206, endPoint x: 224, endPoint y: 208, distance: 43.2
click at [224, 208] on td "#197879" at bounding box center [348, 208] width 353 height 29
copy td "197879"
drag, startPoint x: 1096, startPoint y: 387, endPoint x: 1123, endPoint y: 387, distance: 27.6
click at [1123, 387] on p "Pasco, WA 99301" at bounding box center [1225, 387] width 362 height 16
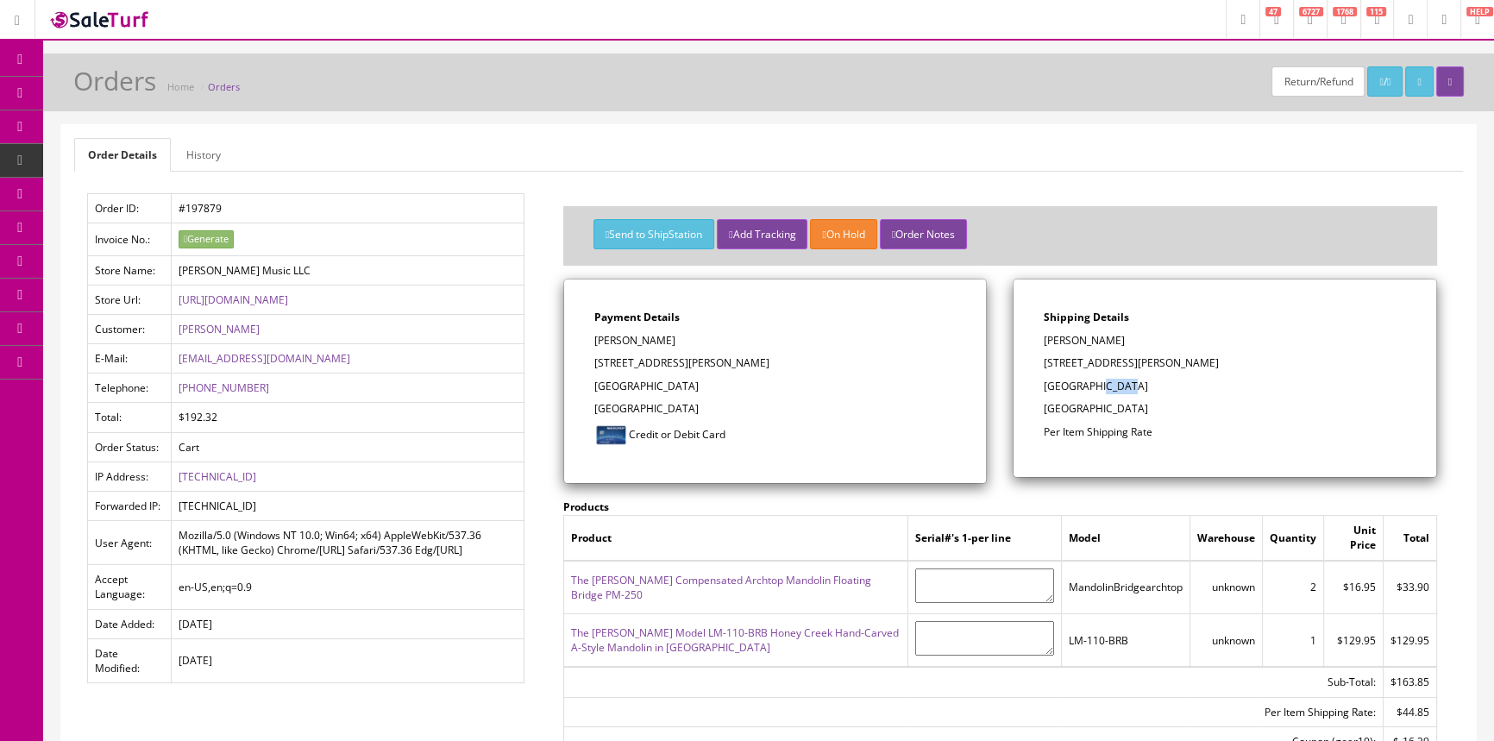
copy p "99301"
click at [194, 142] on link "History" at bounding box center [204, 155] width 62 height 34
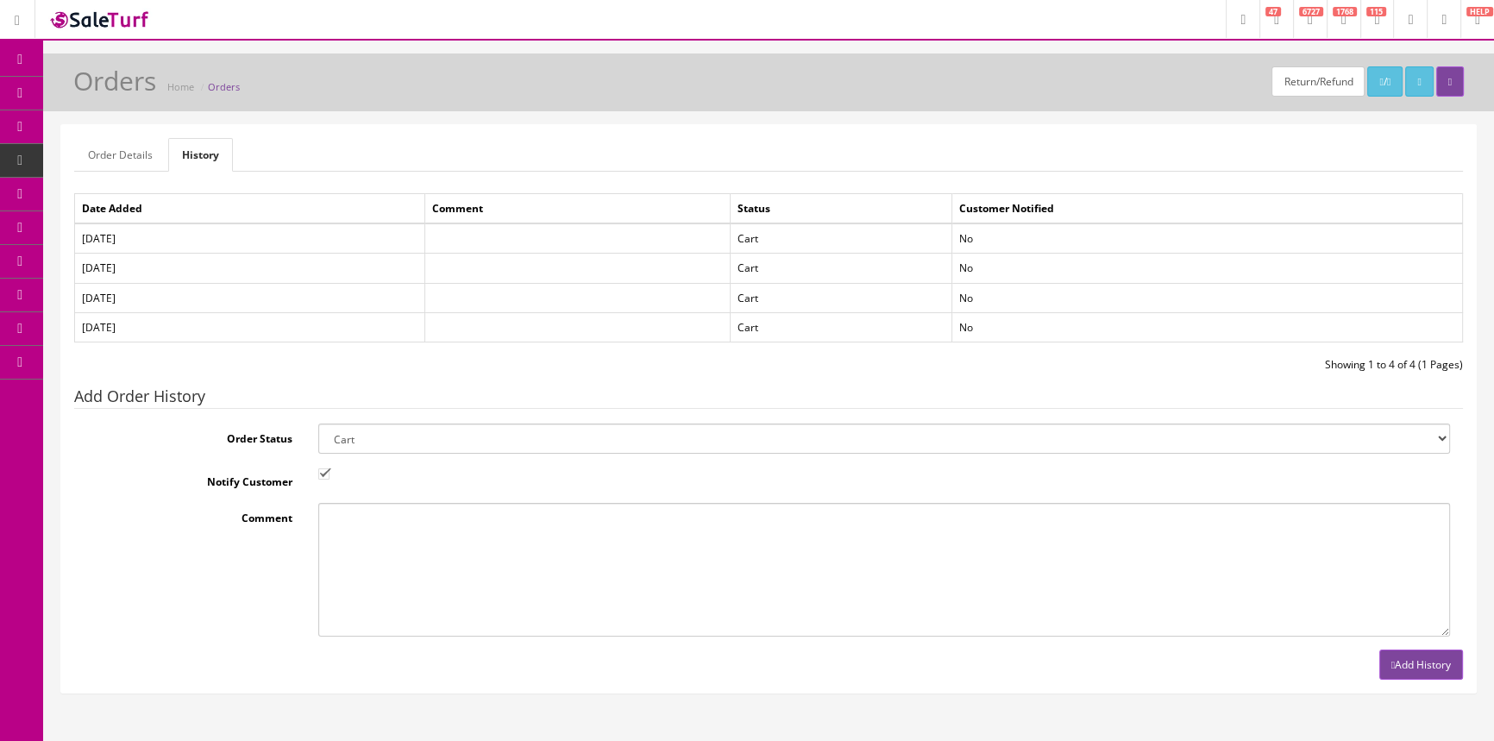
click at [374, 560] on textarea "Comment" at bounding box center [884, 570] width 1132 height 134
paste textarea "74V33263NA9307441"
type textarea "paid over the phone thru paypal 74V33263NA9307441"
click at [1425, 664] on button "Add History" at bounding box center [1422, 665] width 84 height 30
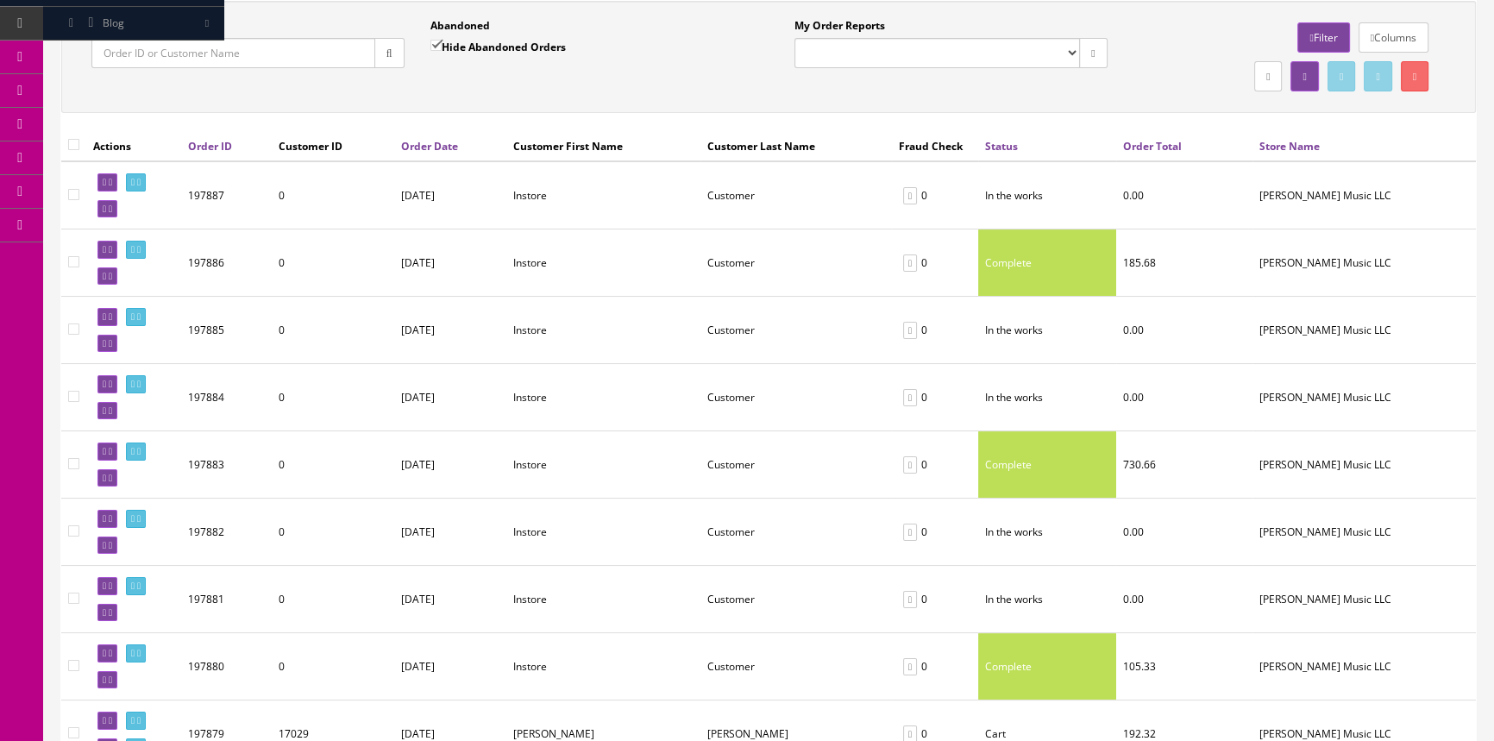
scroll to position [392, 0]
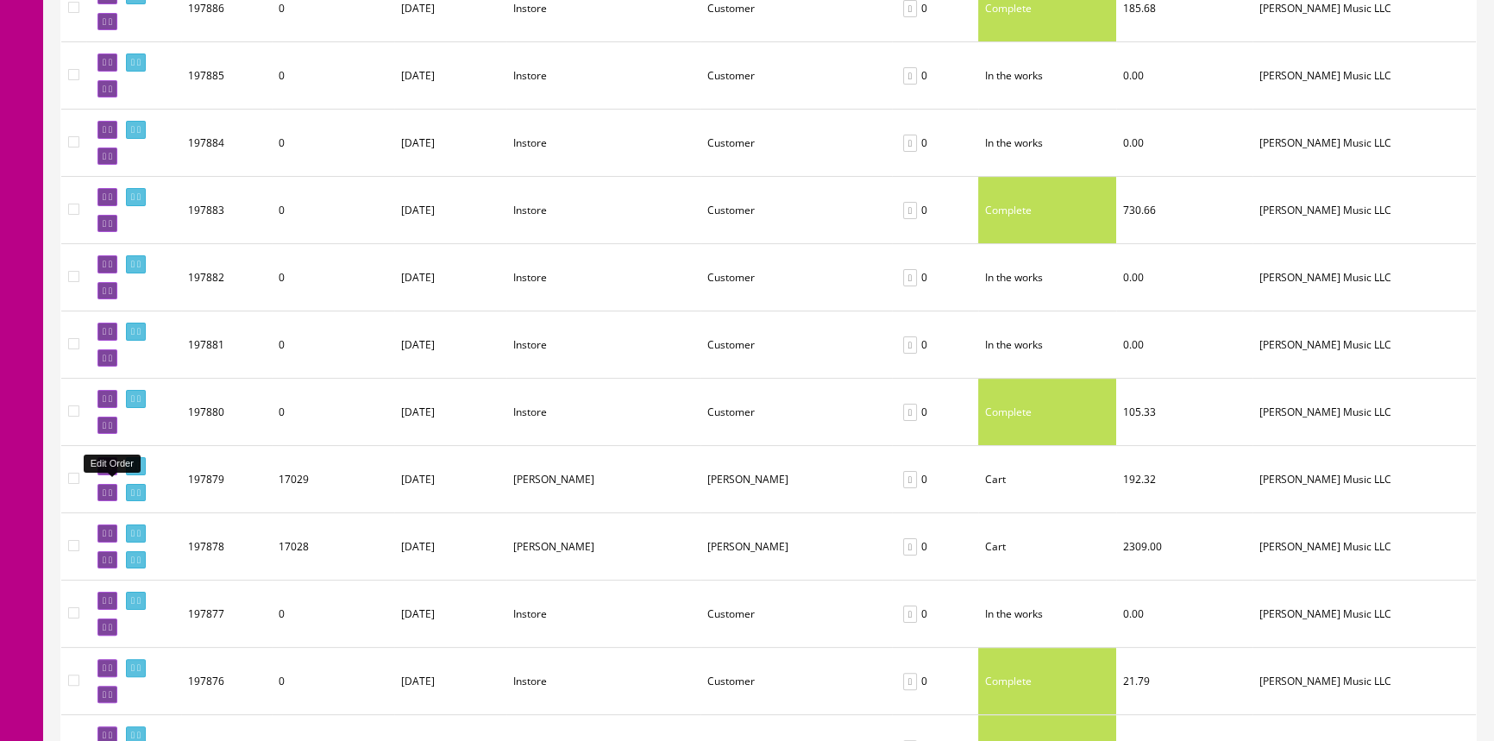
click at [106, 488] on icon at bounding box center [104, 492] width 3 height 9
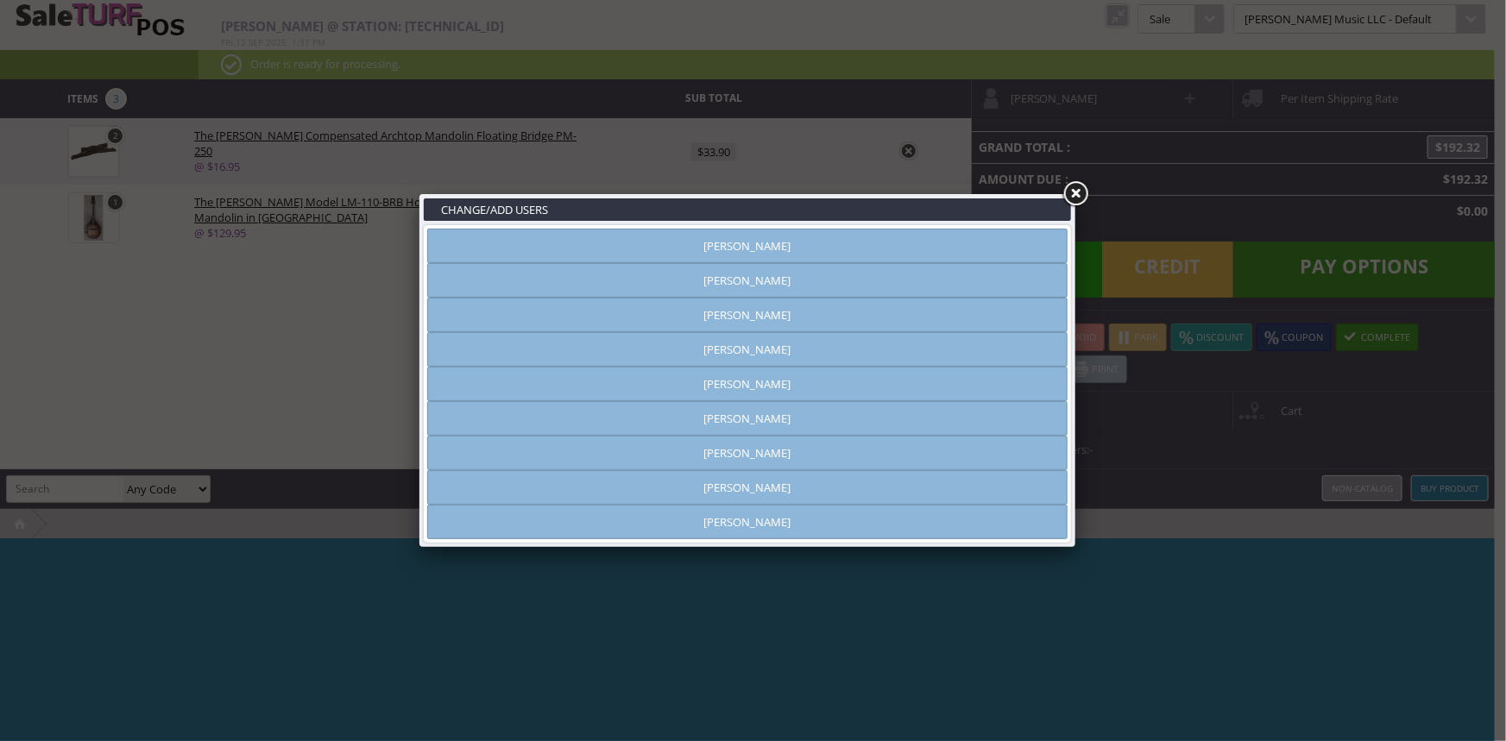
type input "amber helgren"
drag, startPoint x: 899, startPoint y: 242, endPoint x: 1010, endPoint y: 191, distance: 122.7
click at [899, 242] on link "[PERSON_NAME]" at bounding box center [747, 246] width 640 height 35
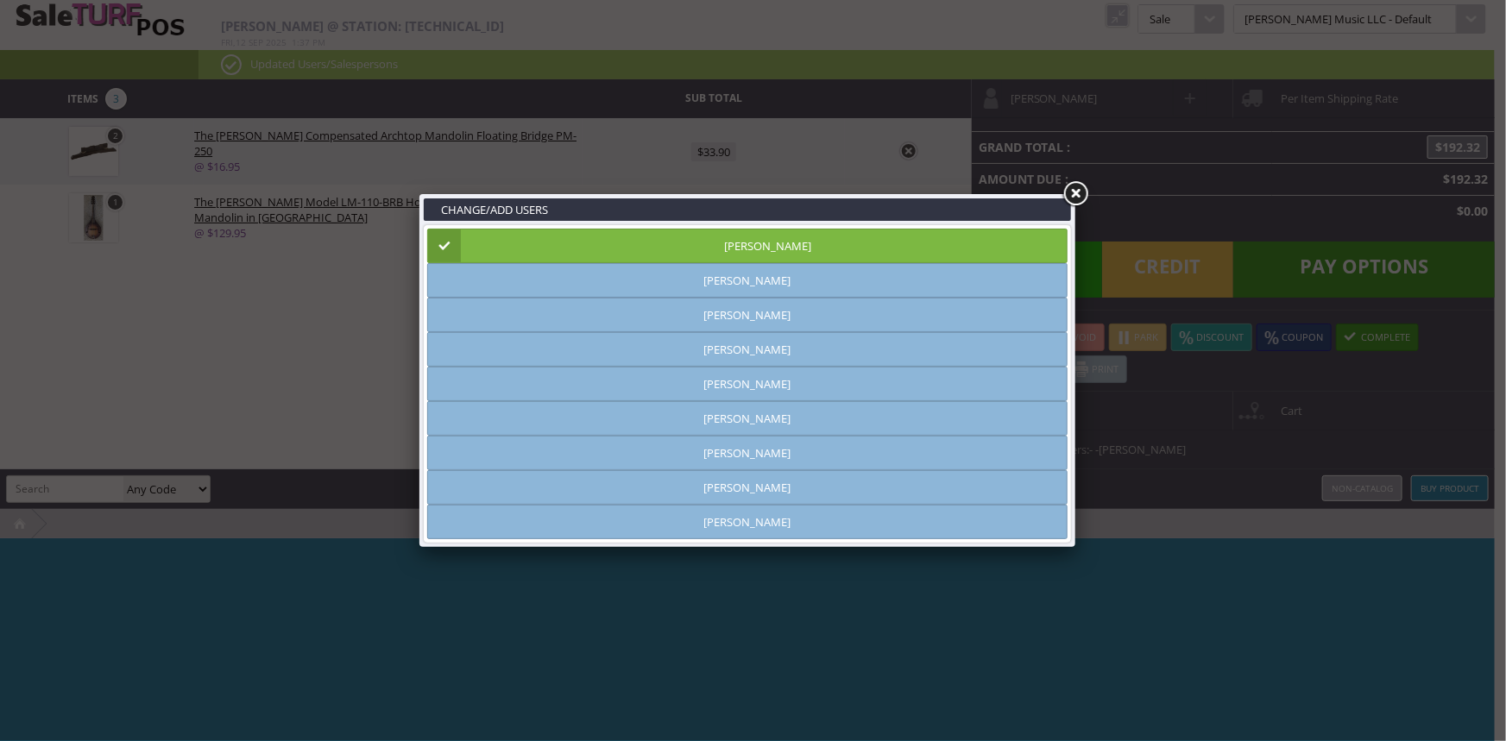
click at [1075, 189] on link at bounding box center [1074, 194] width 31 height 31
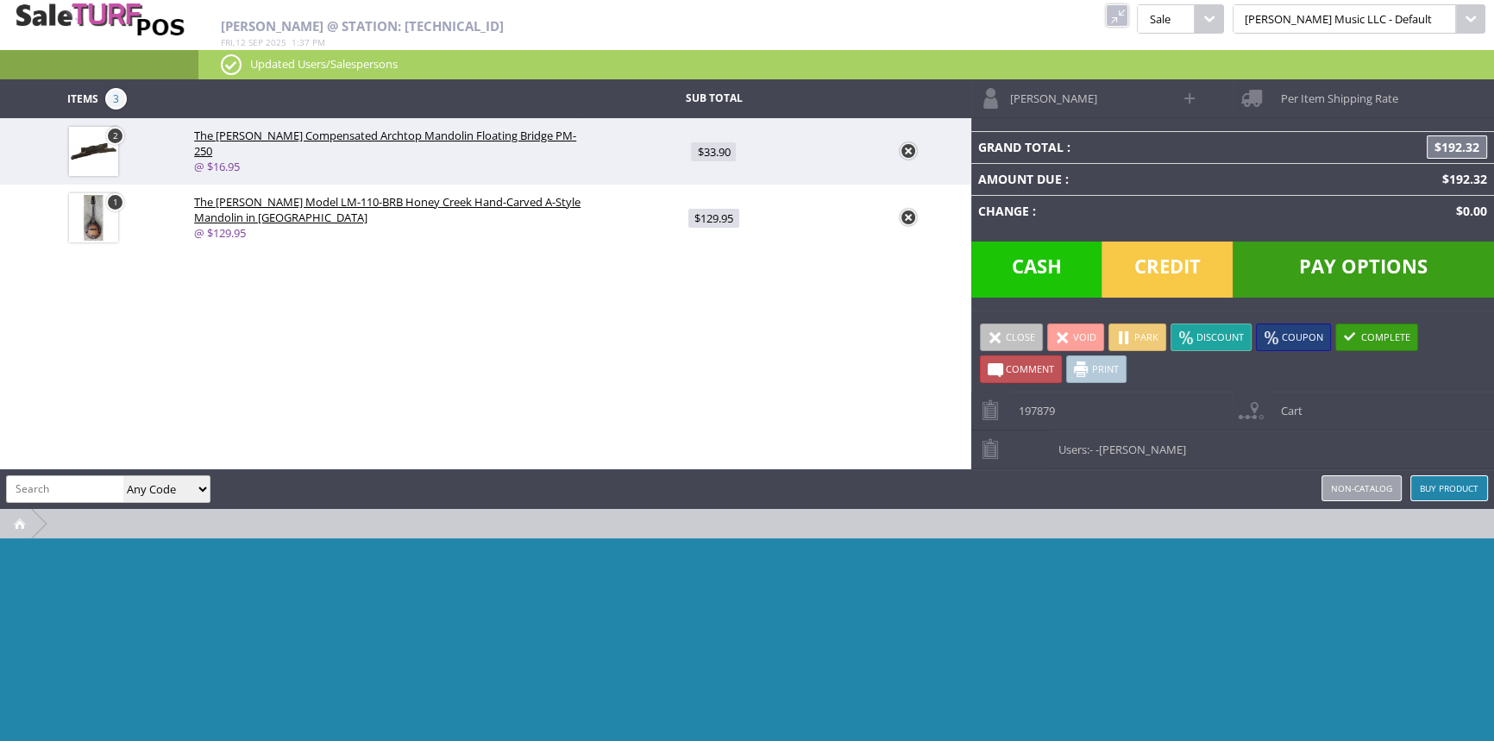
click at [1361, 252] on span "Pay Options" at bounding box center [1363, 270] width 261 height 56
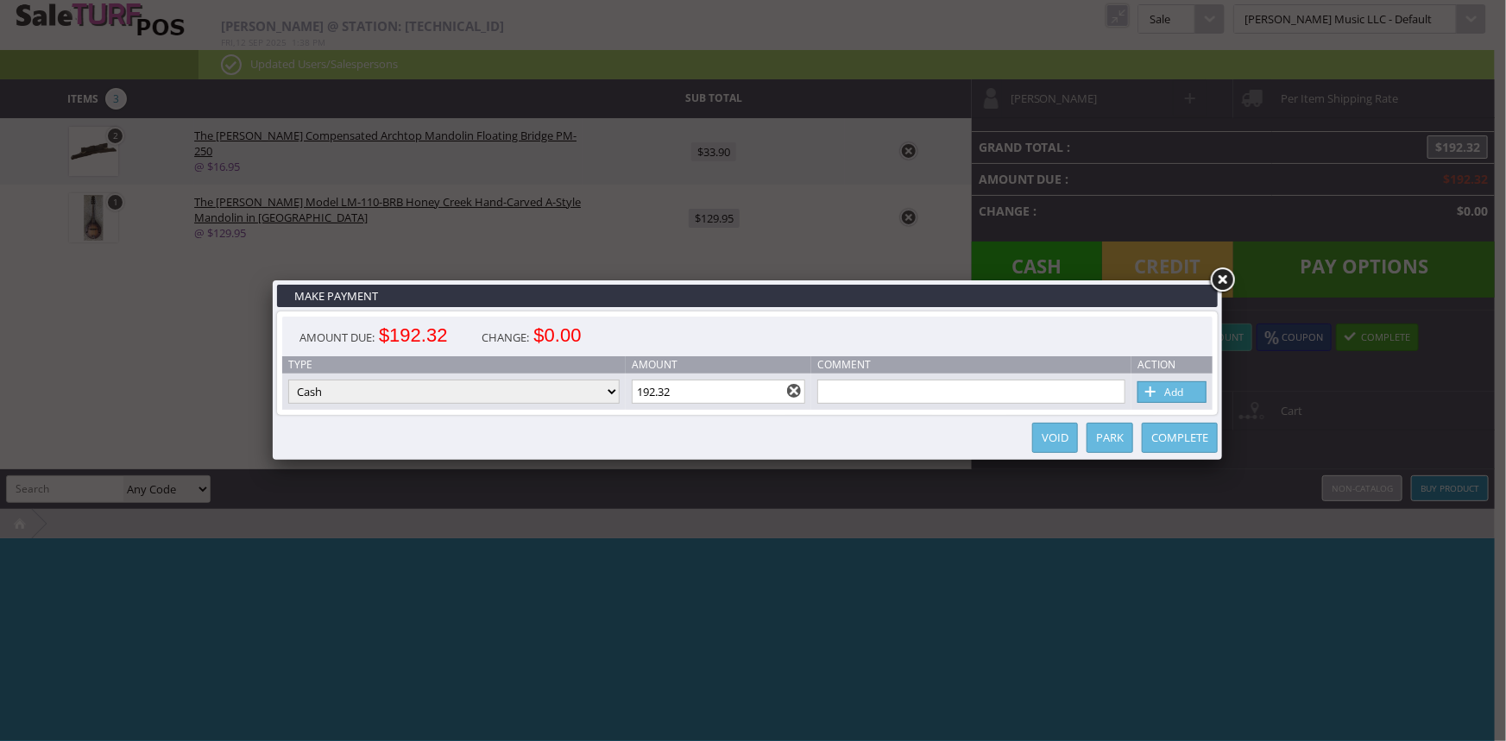
click at [588, 387] on select "Cash Credit Card Cheque or Money Order" at bounding box center [453, 392] width 331 height 24
paste input "74V33263NA9307441"
type input "74V33263NA9307441aypal"
click at [1190, 390] on link "Add" at bounding box center [1171, 392] width 69 height 22
type input "0"
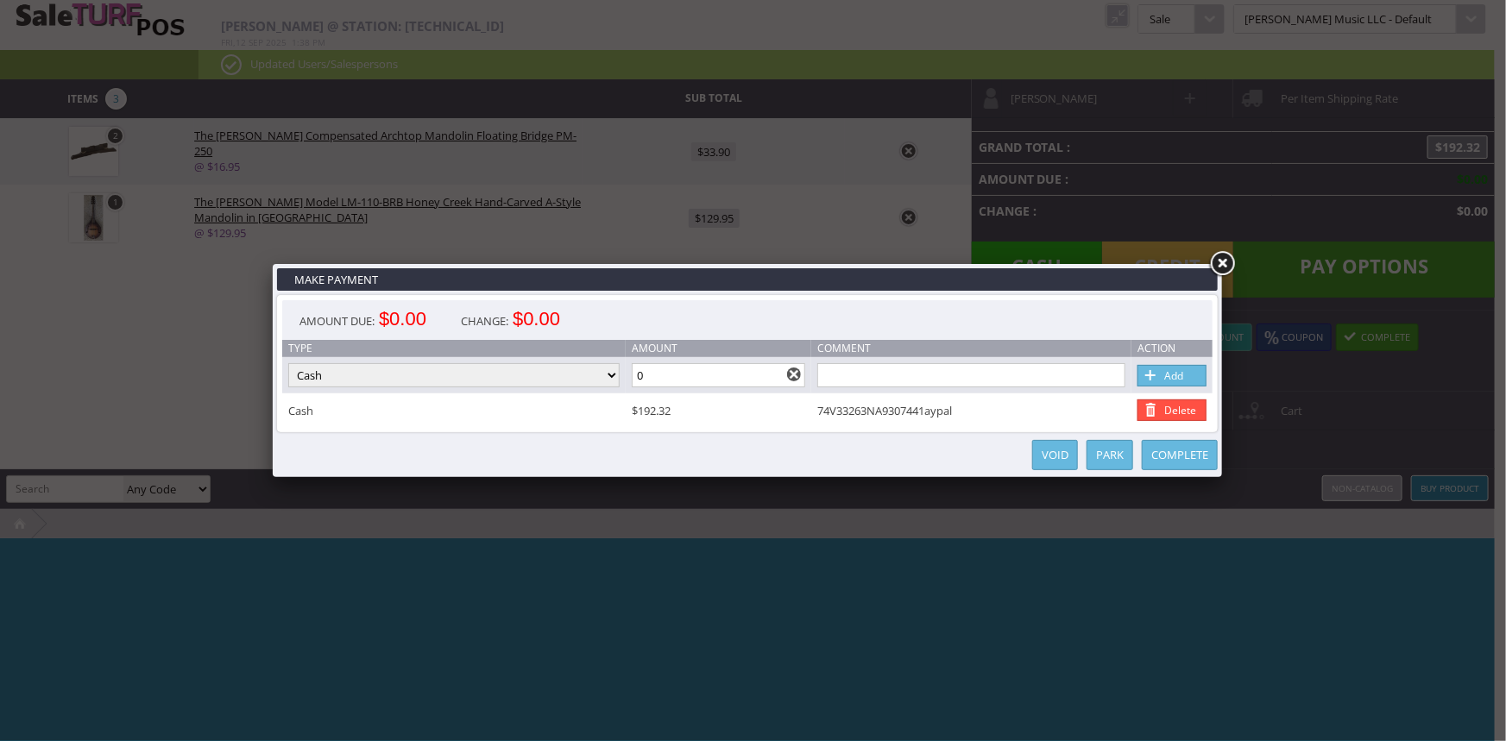
click at [1180, 450] on link "Complete" at bounding box center [1179, 455] width 76 height 30
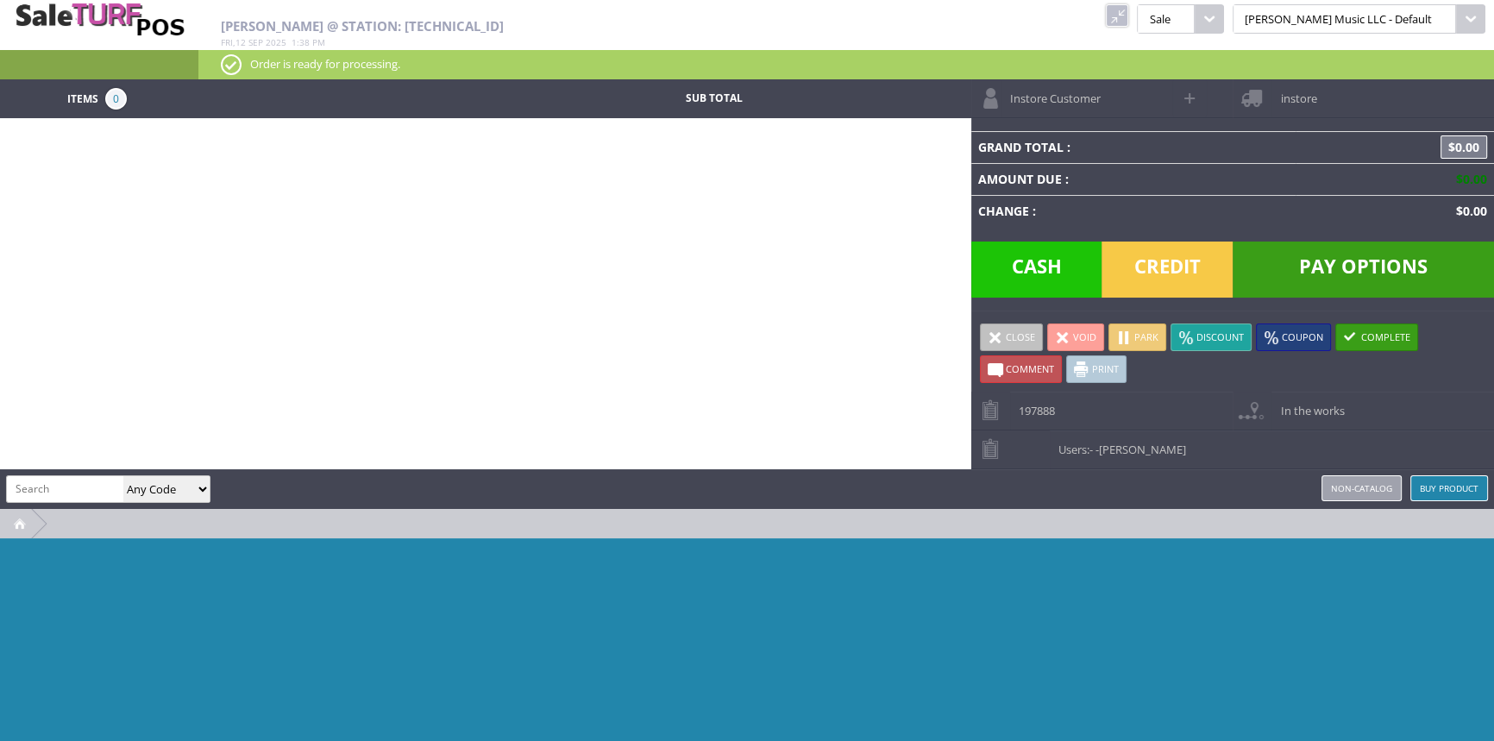
drag, startPoint x: 1171, startPoint y: 16, endPoint x: 1197, endPoint y: 43, distance: 37.2
click at [1128, 15] on link at bounding box center [1117, 15] width 22 height 22
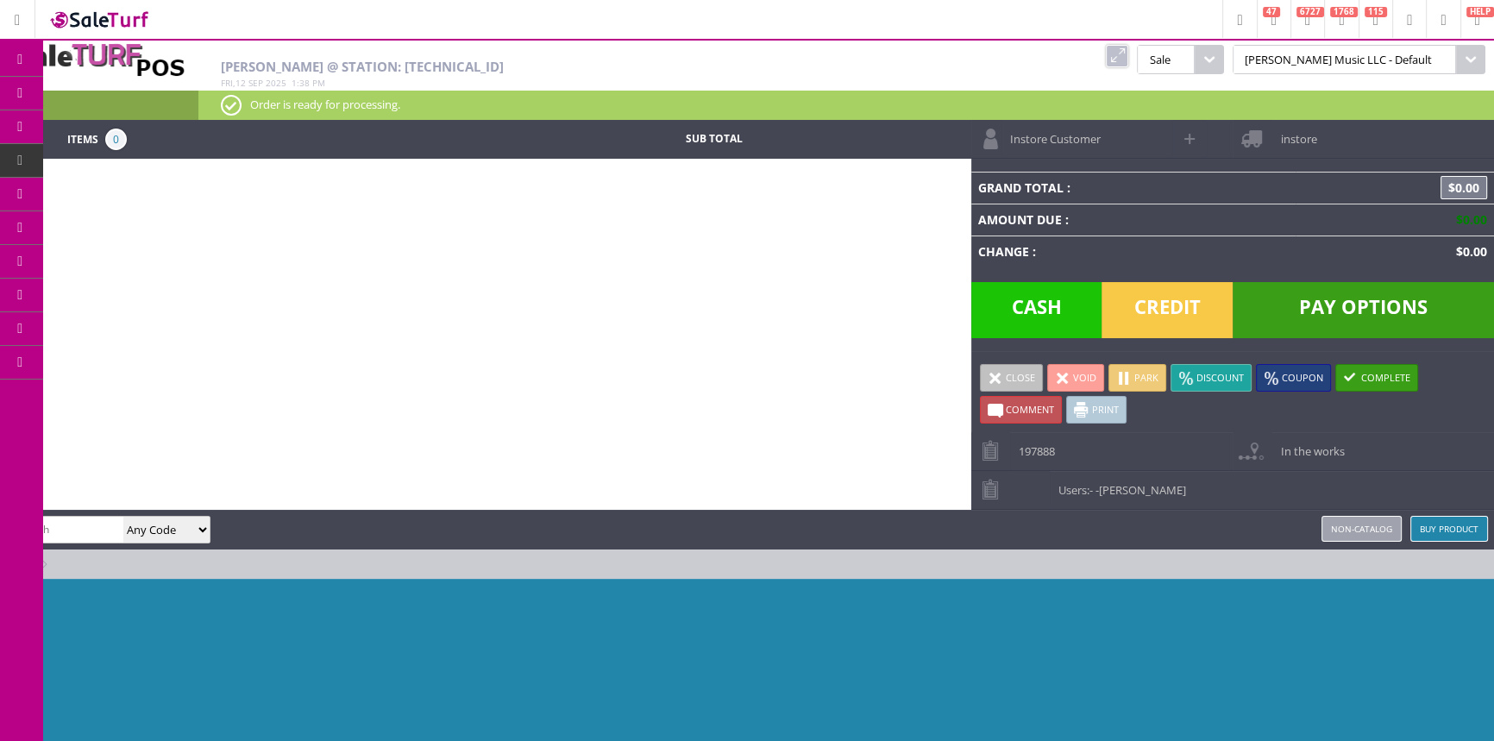
click at [169, 194] on link "Order List" at bounding box center [133, 196] width 181 height 35
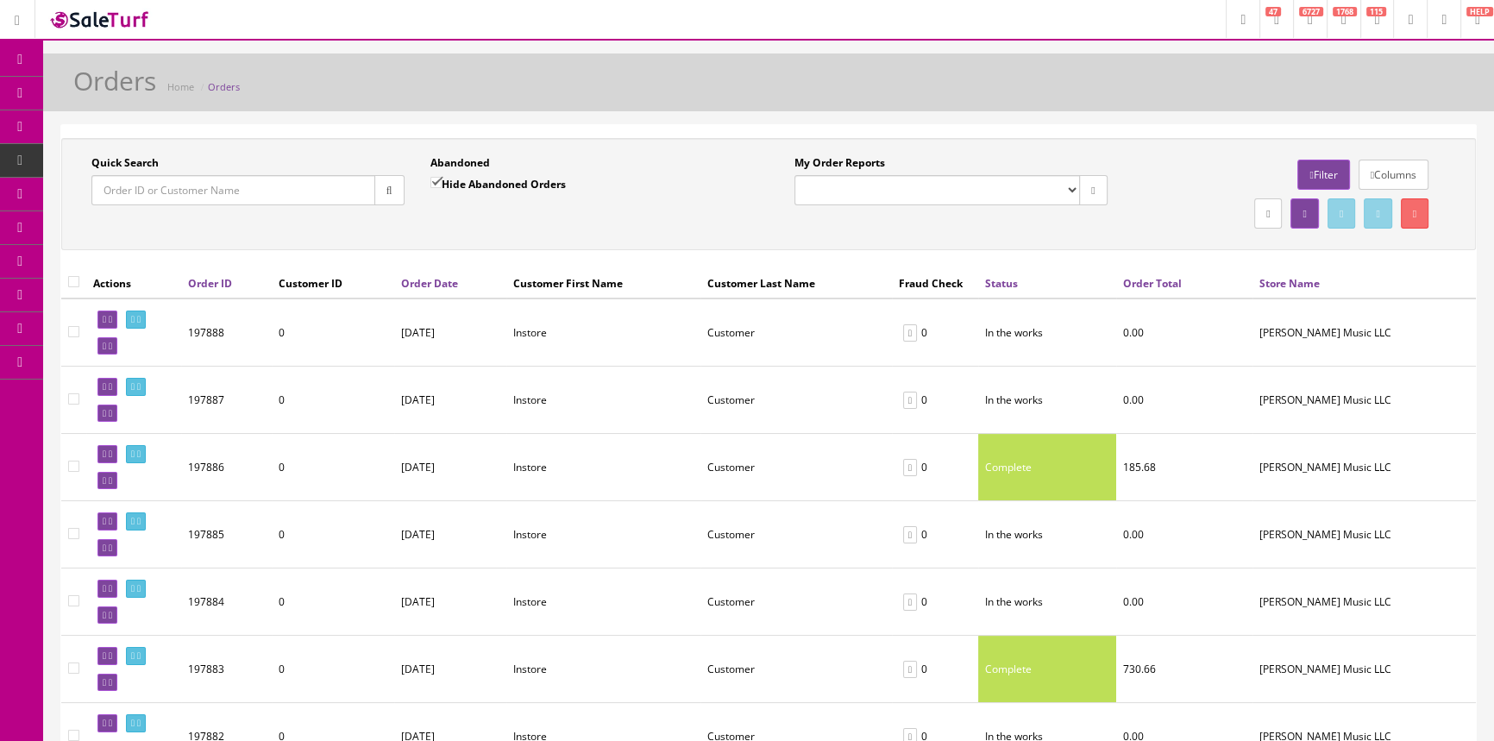
click at [321, 188] on input "Quick Search" at bounding box center [233, 190] width 284 height 30
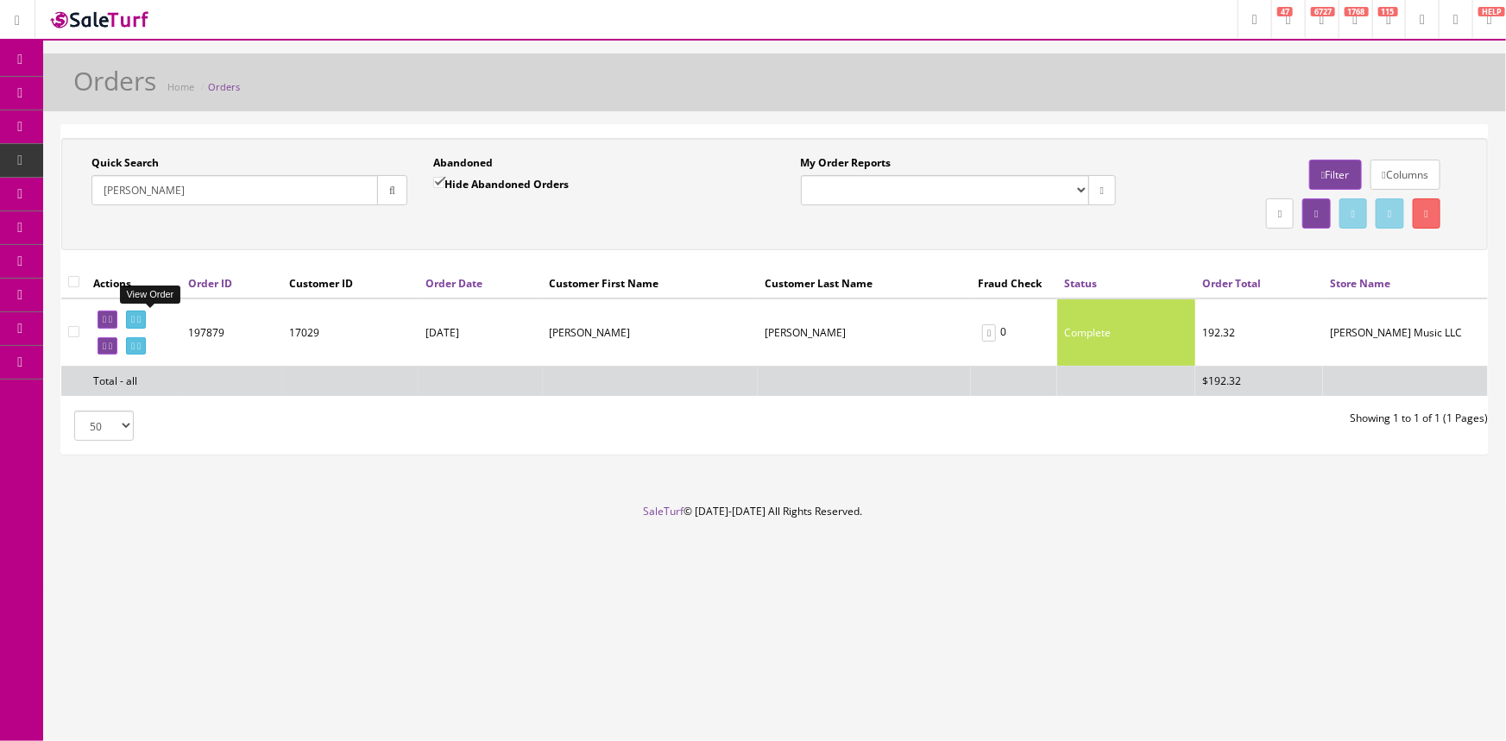
type input "[PERSON_NAME]"
click at [135, 323] on icon at bounding box center [132, 319] width 3 height 9
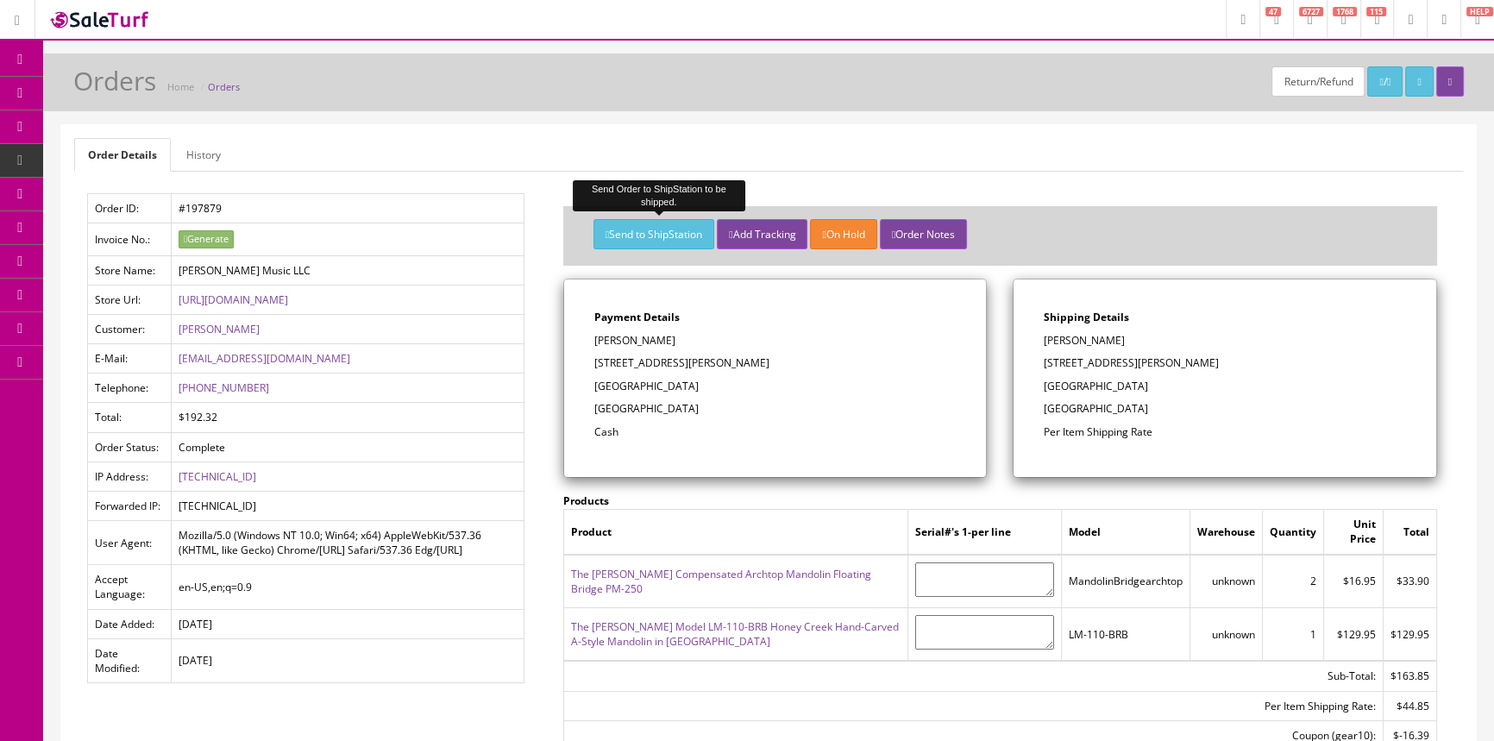
click at [631, 237] on button "Send to ShipStation" at bounding box center [654, 234] width 121 height 30
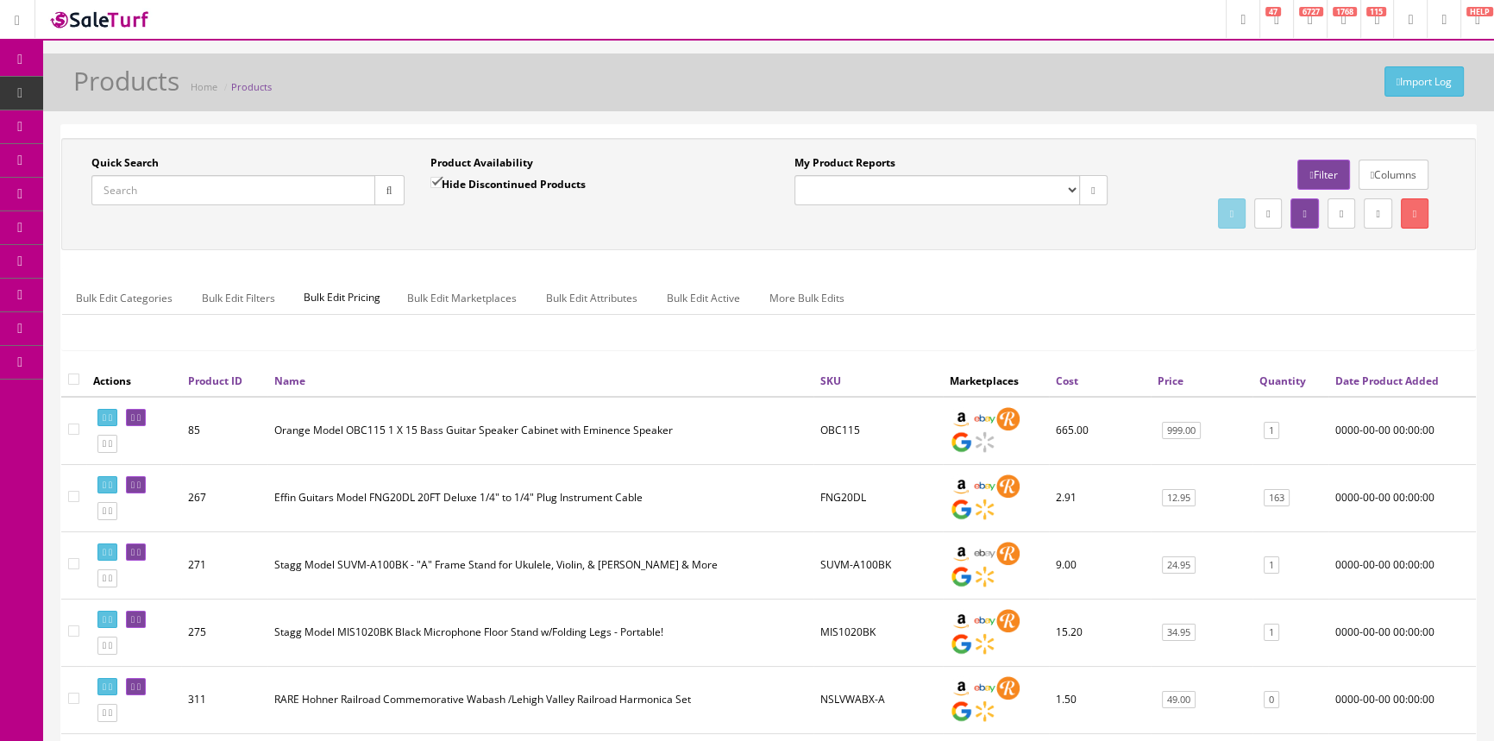
click at [266, 192] on input "Quick Search" at bounding box center [233, 190] width 284 height 30
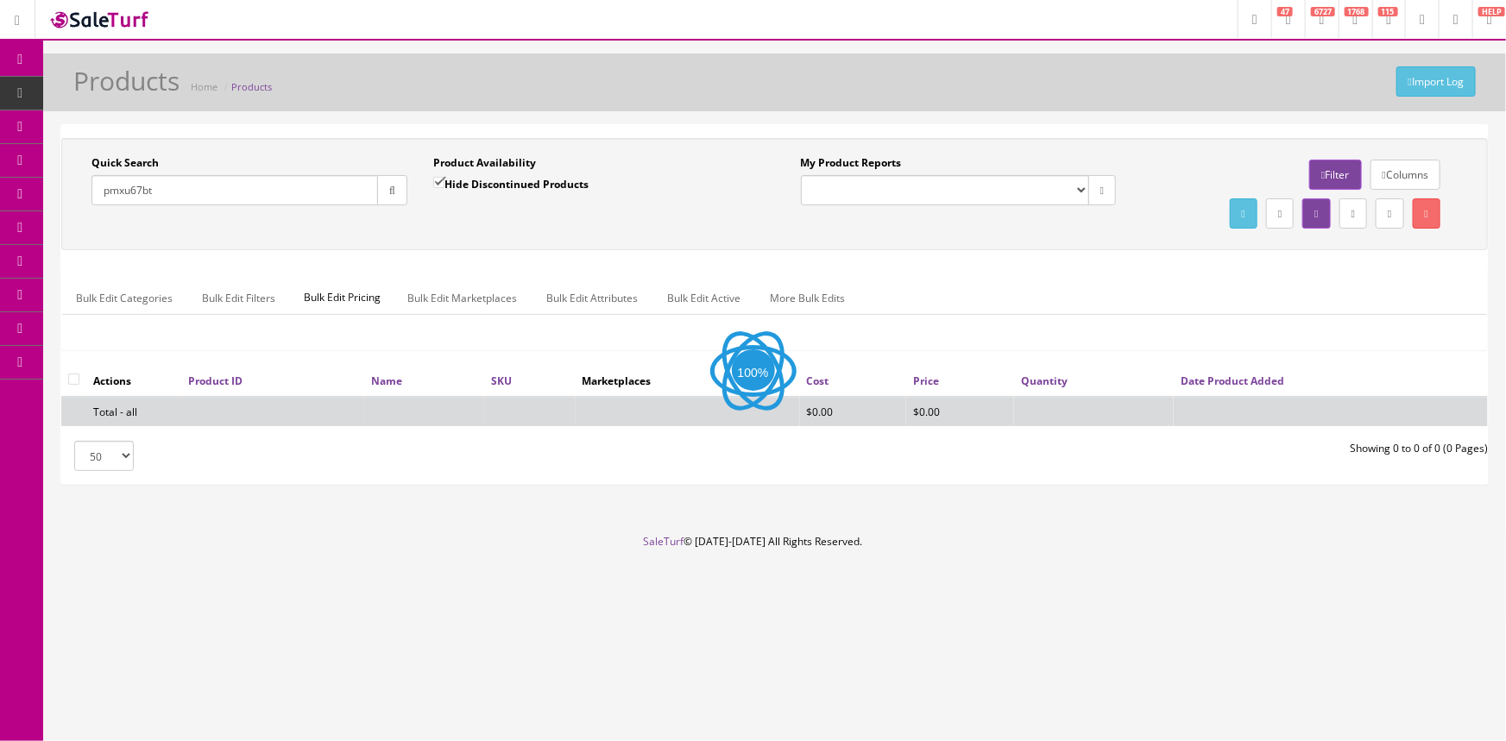
type input "pmxu67bt"
click at [437, 179] on input "Hide Discontinued Products" at bounding box center [438, 182] width 11 height 11
checkbox input "false"
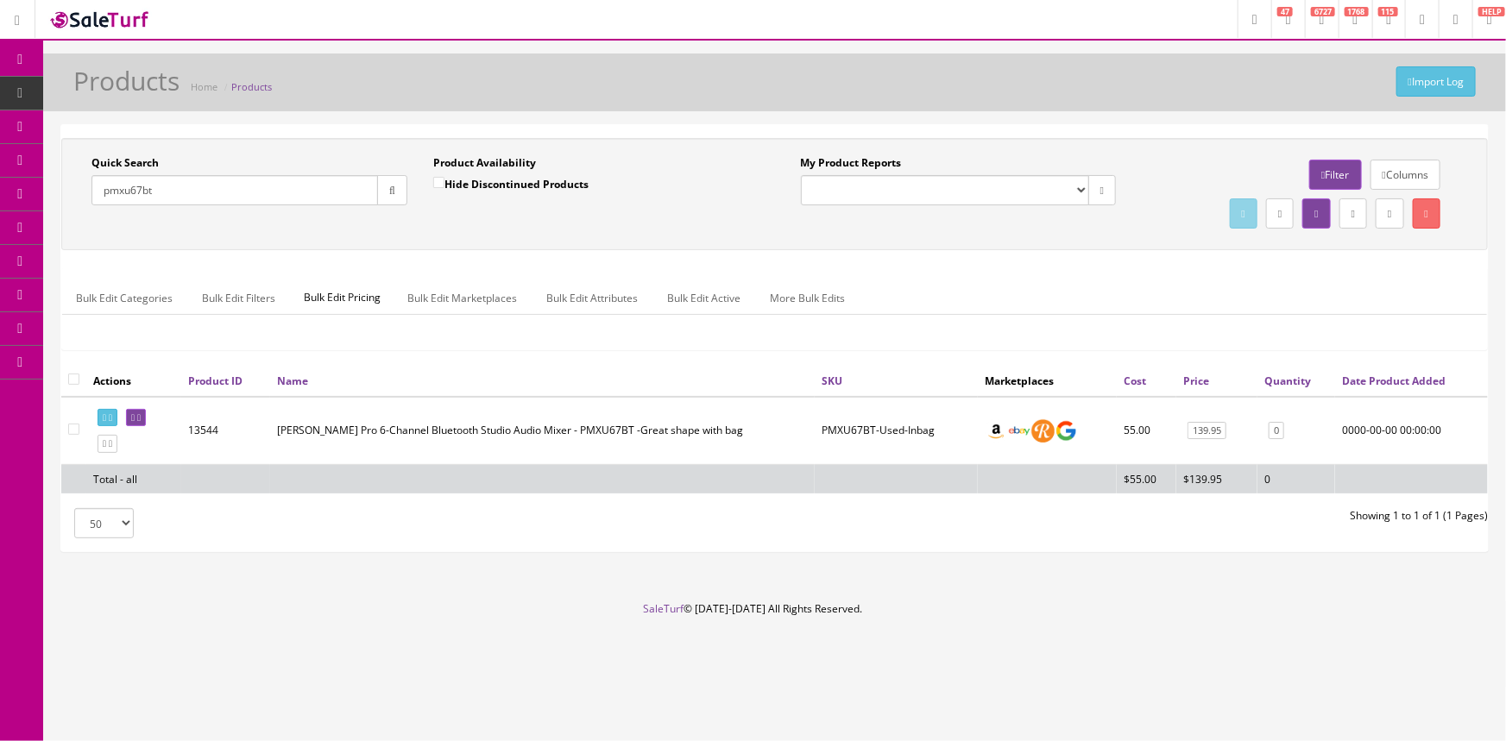
click at [135, 414] on icon at bounding box center [132, 417] width 3 height 9
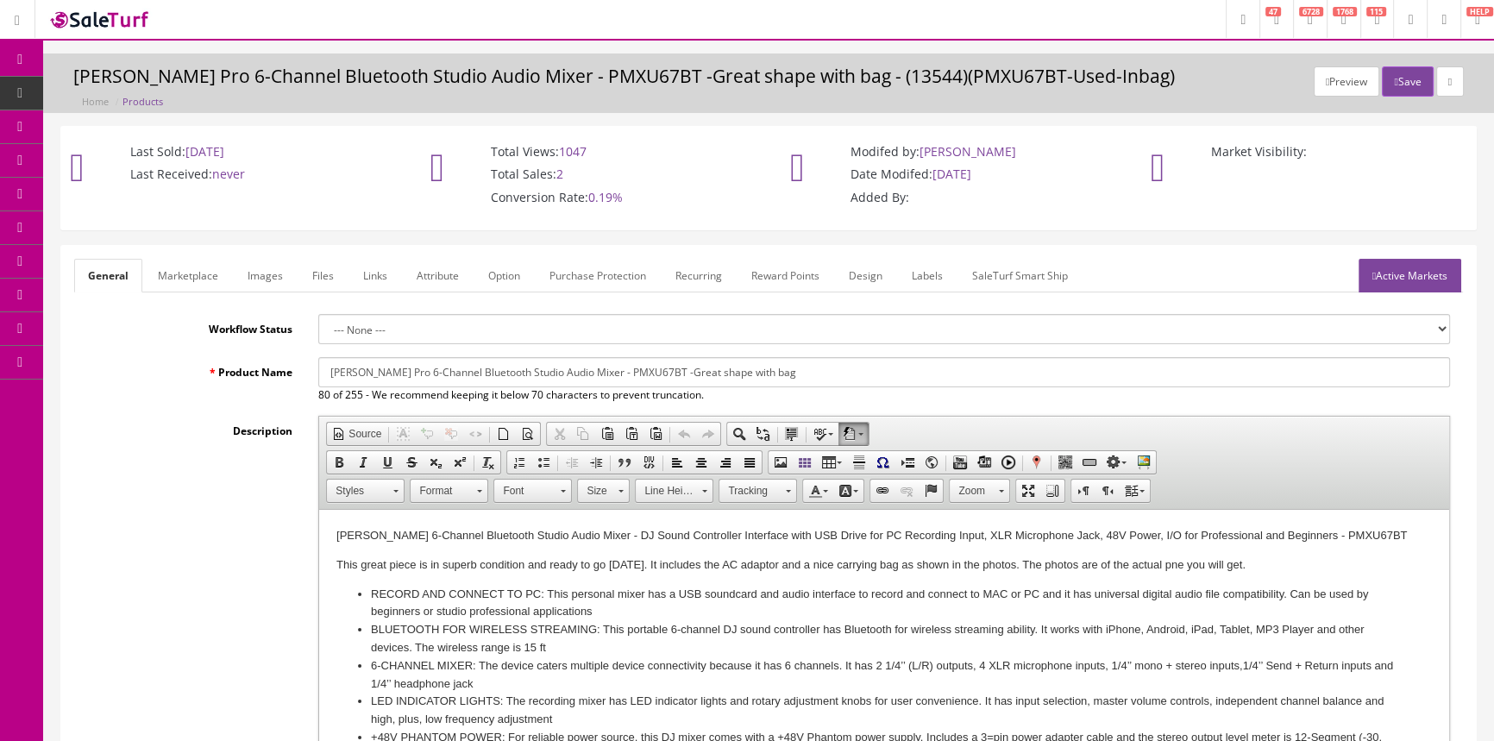
click at [255, 269] on link "Images" at bounding box center [265, 276] width 63 height 34
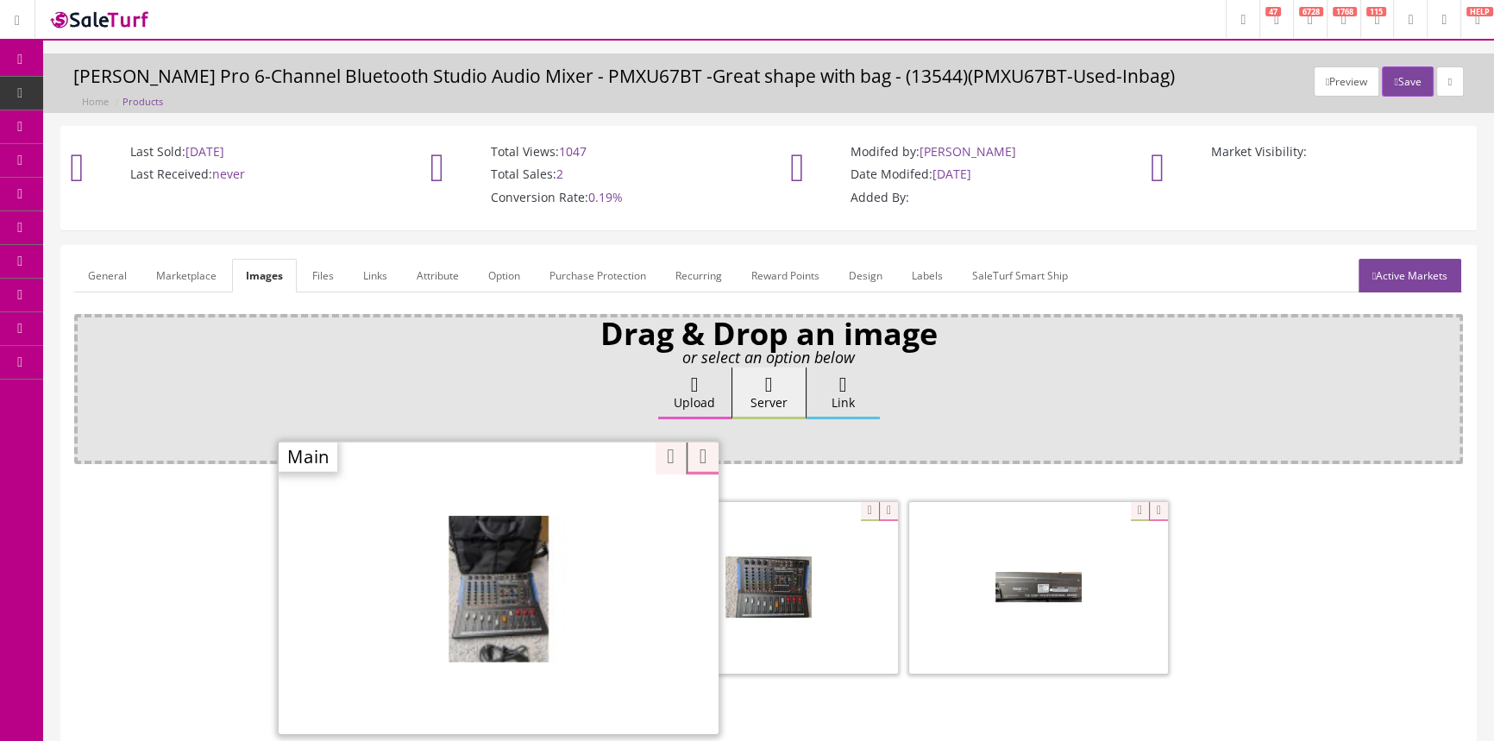
click at [582, 509] on div "Zoom" at bounding box center [499, 587] width 440 height 293
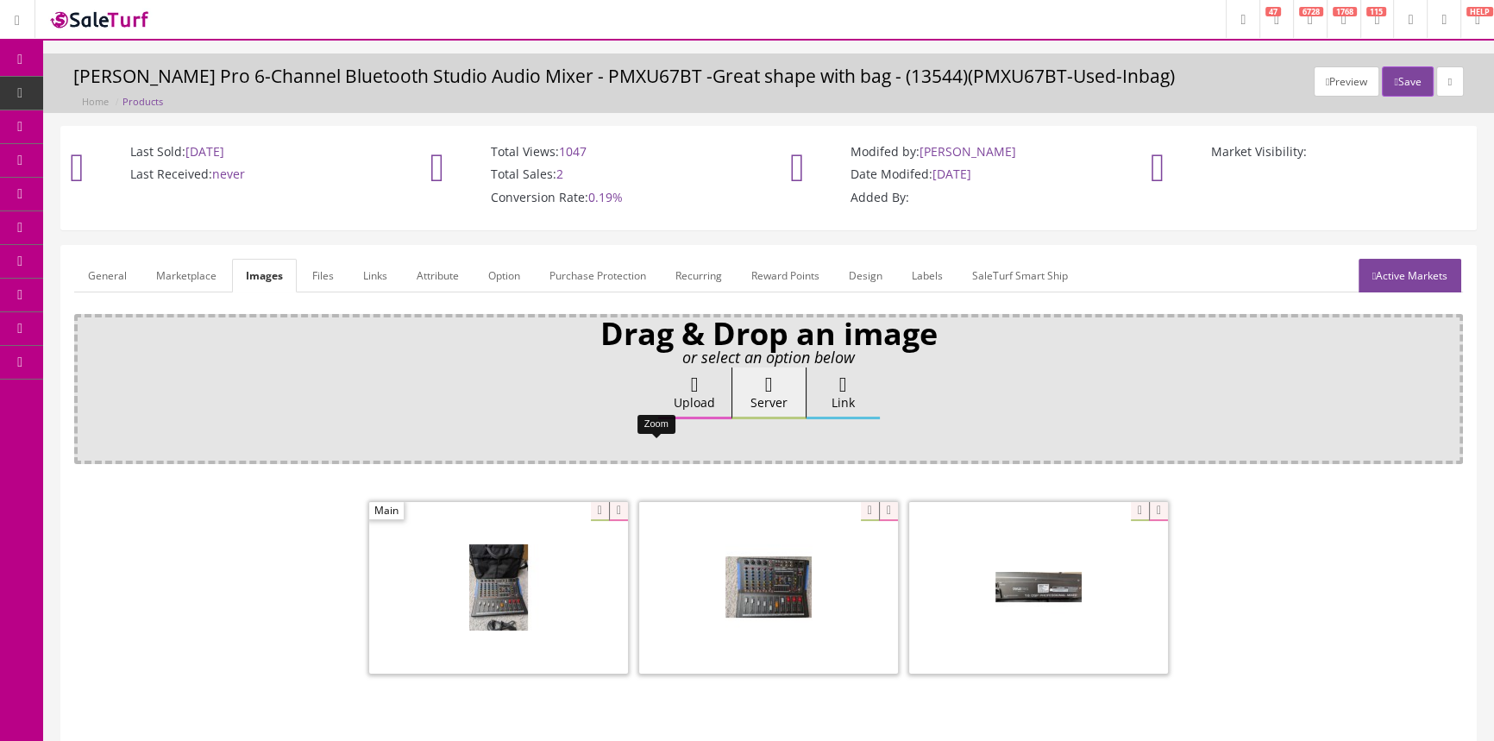
drag, startPoint x: 652, startPoint y: 457, endPoint x: 645, endPoint y: 443, distance: 16.2
click at [67, 165] on link "POS Console" at bounding box center [133, 161] width 181 height 34
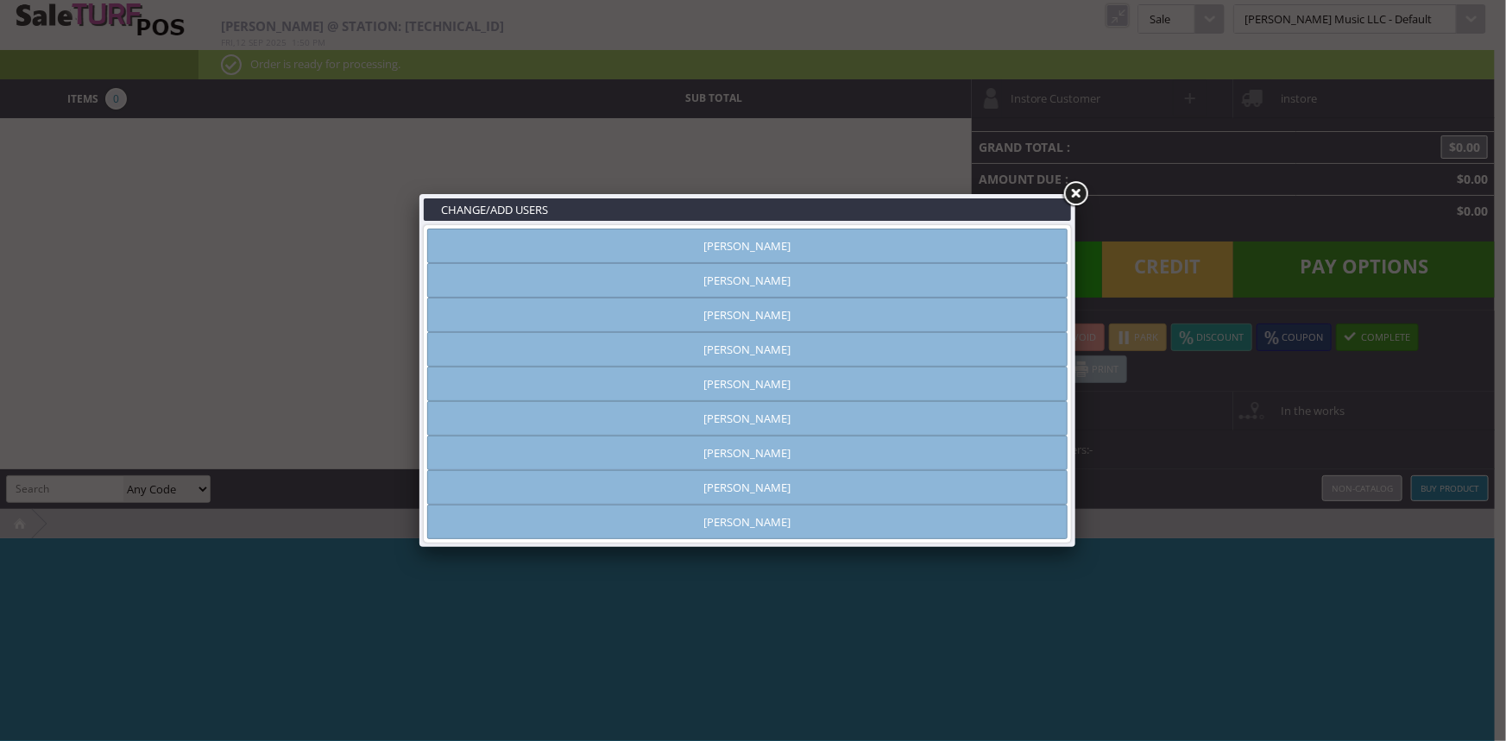
type input "[PERSON_NAME]"
click at [767, 476] on link "[PERSON_NAME]" at bounding box center [747, 487] width 640 height 35
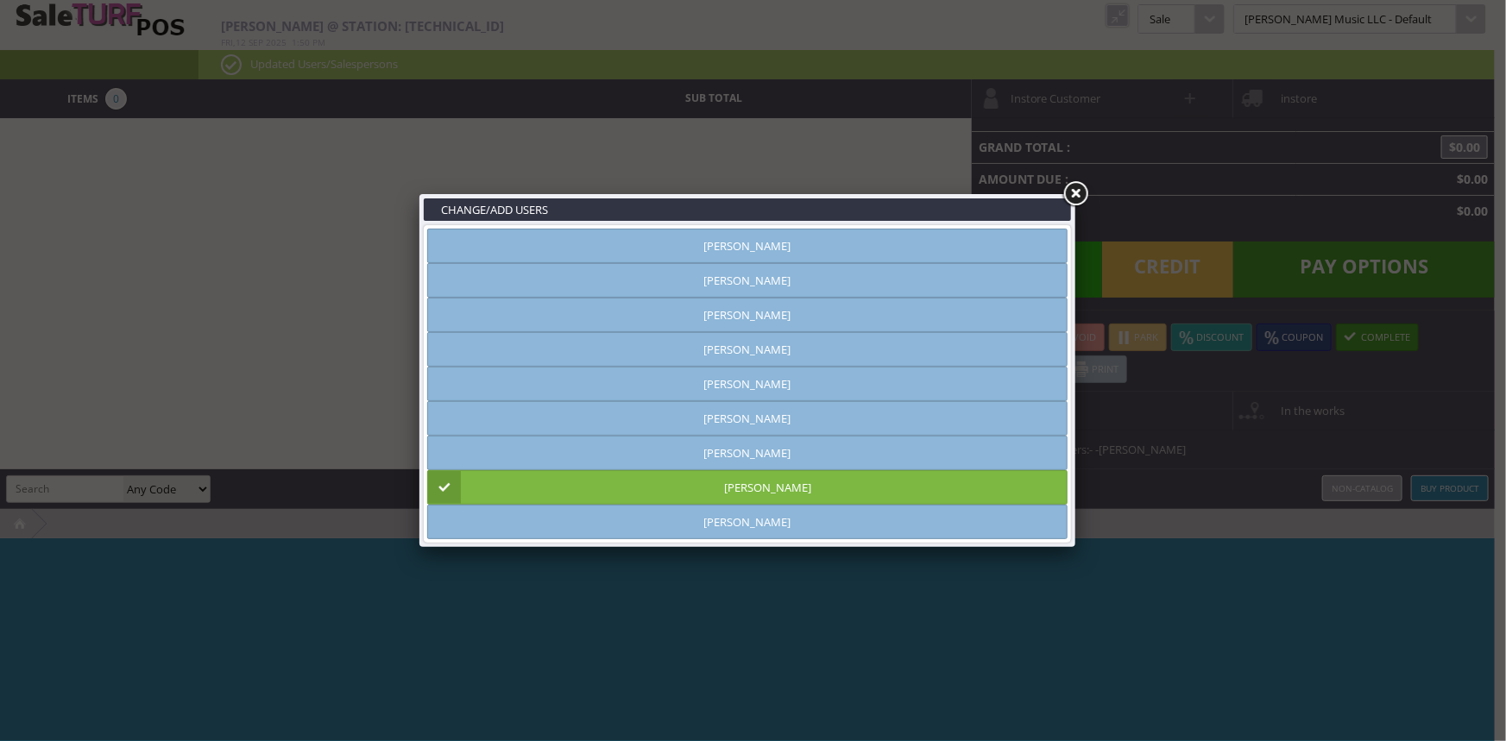
drag, startPoint x: 769, startPoint y: 251, endPoint x: 1165, endPoint y: 182, distance: 402.0
click at [772, 253] on link "[PERSON_NAME]" at bounding box center [747, 246] width 640 height 35
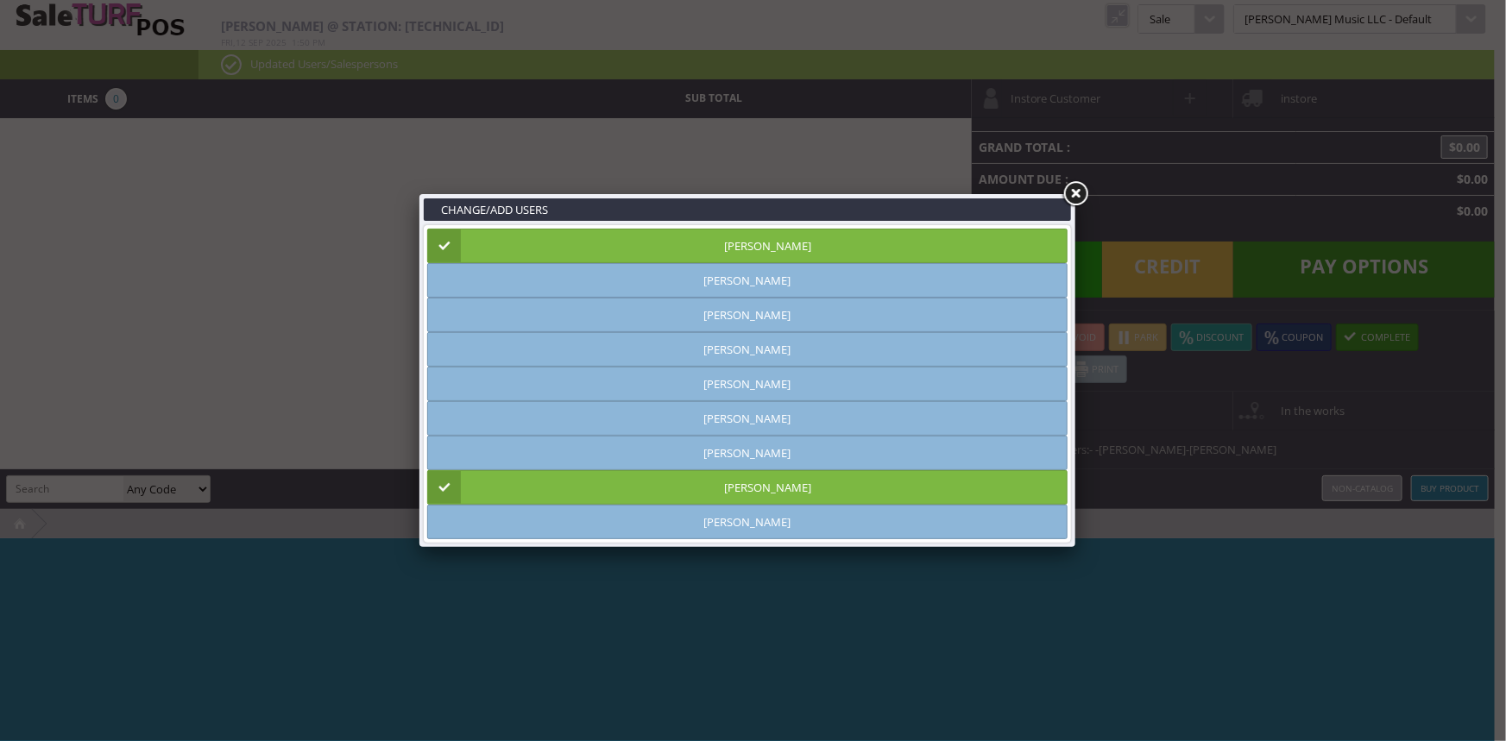
drag, startPoint x: 1066, startPoint y: 194, endPoint x: 1158, endPoint y: 123, distance: 116.8
click at [1066, 194] on link at bounding box center [1074, 194] width 31 height 31
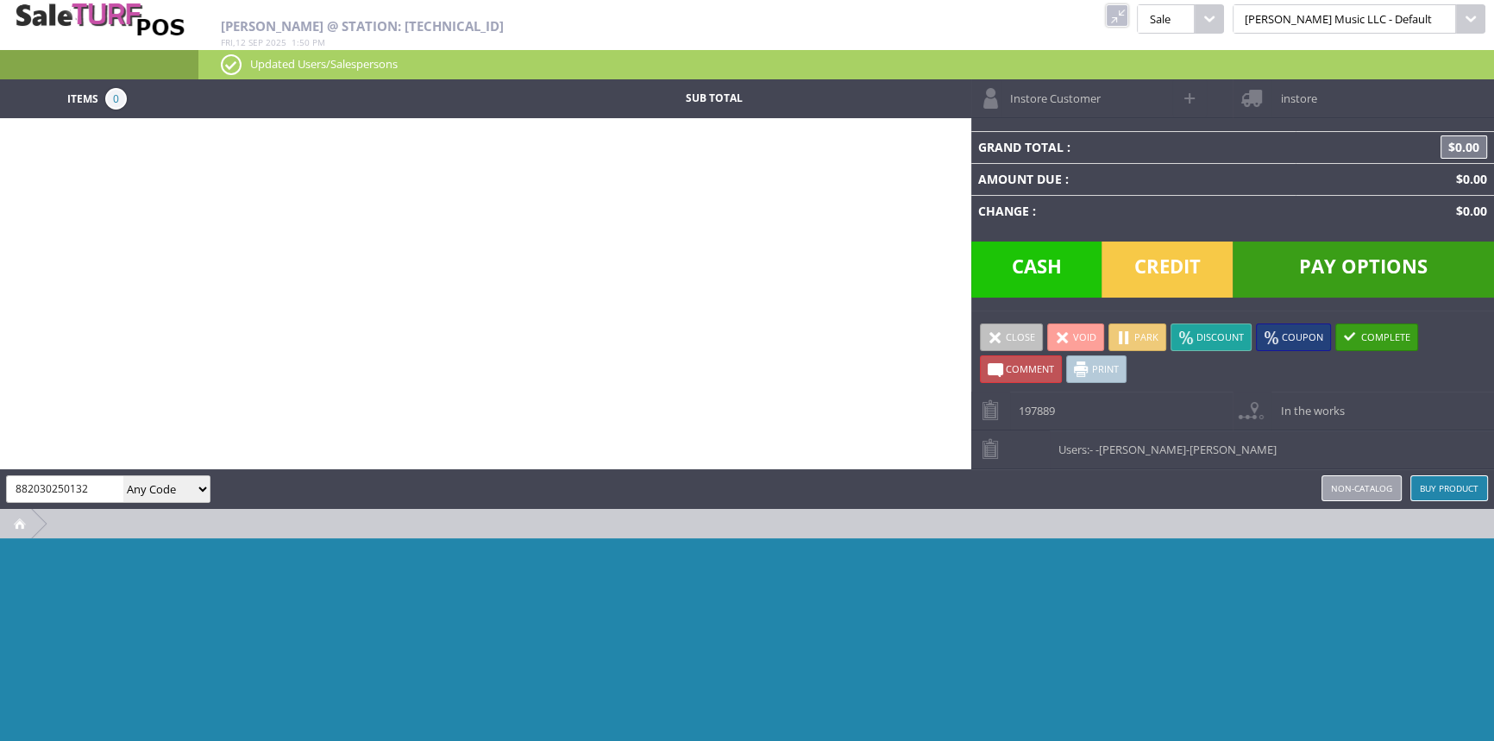
type input "882030250132"
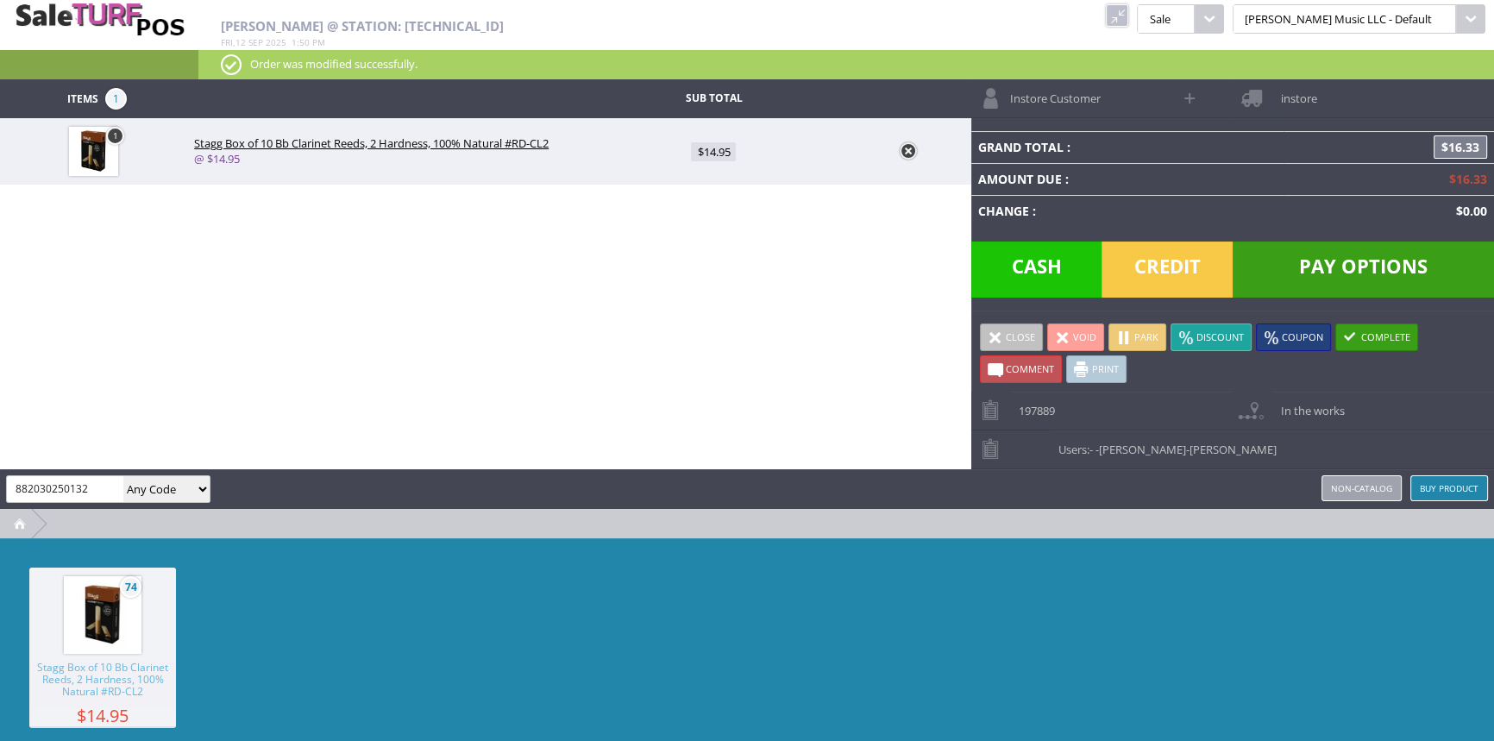
type input "882030250132"
click at [1204, 267] on span "Credit" at bounding box center [1167, 270] width 131 height 56
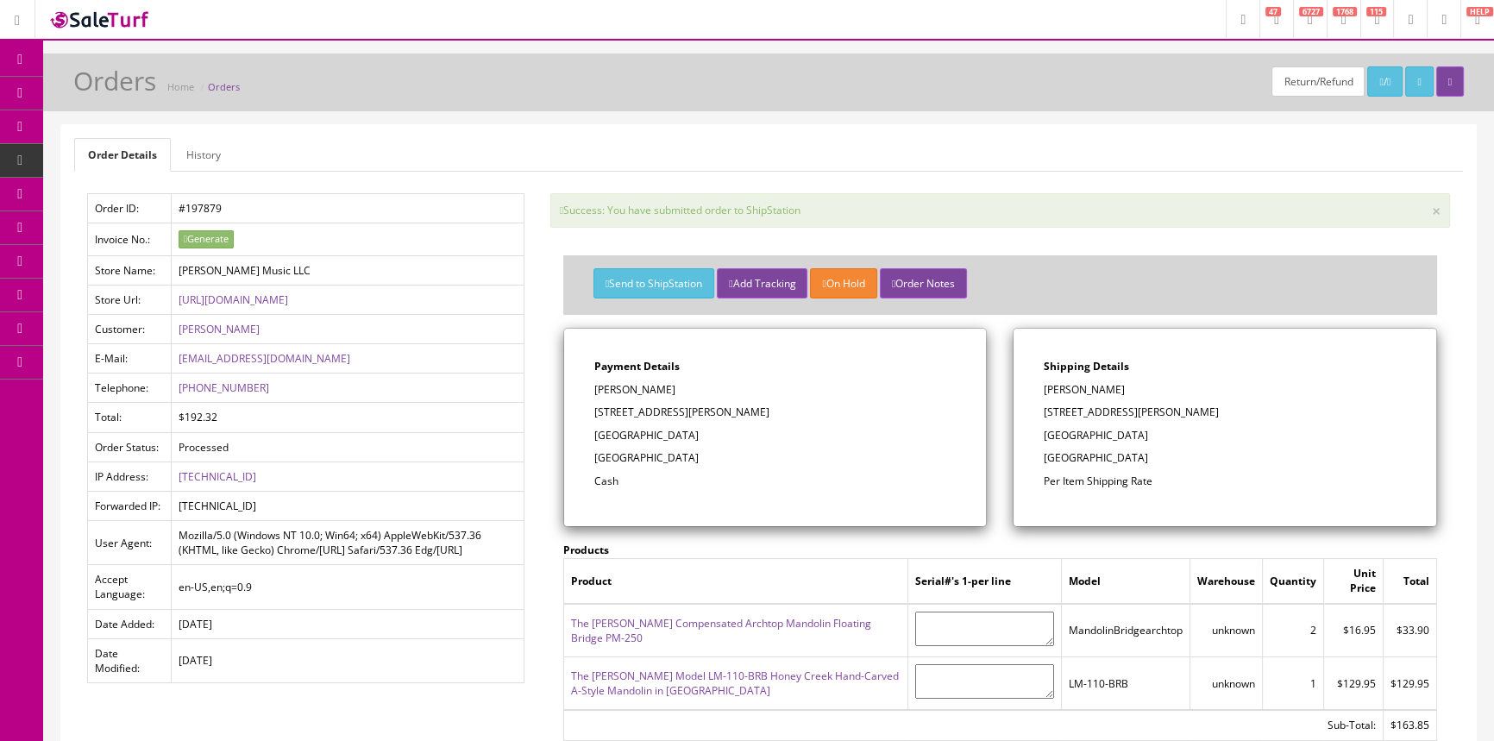
click at [136, 101] on link "Products" at bounding box center [133, 94] width 181 height 34
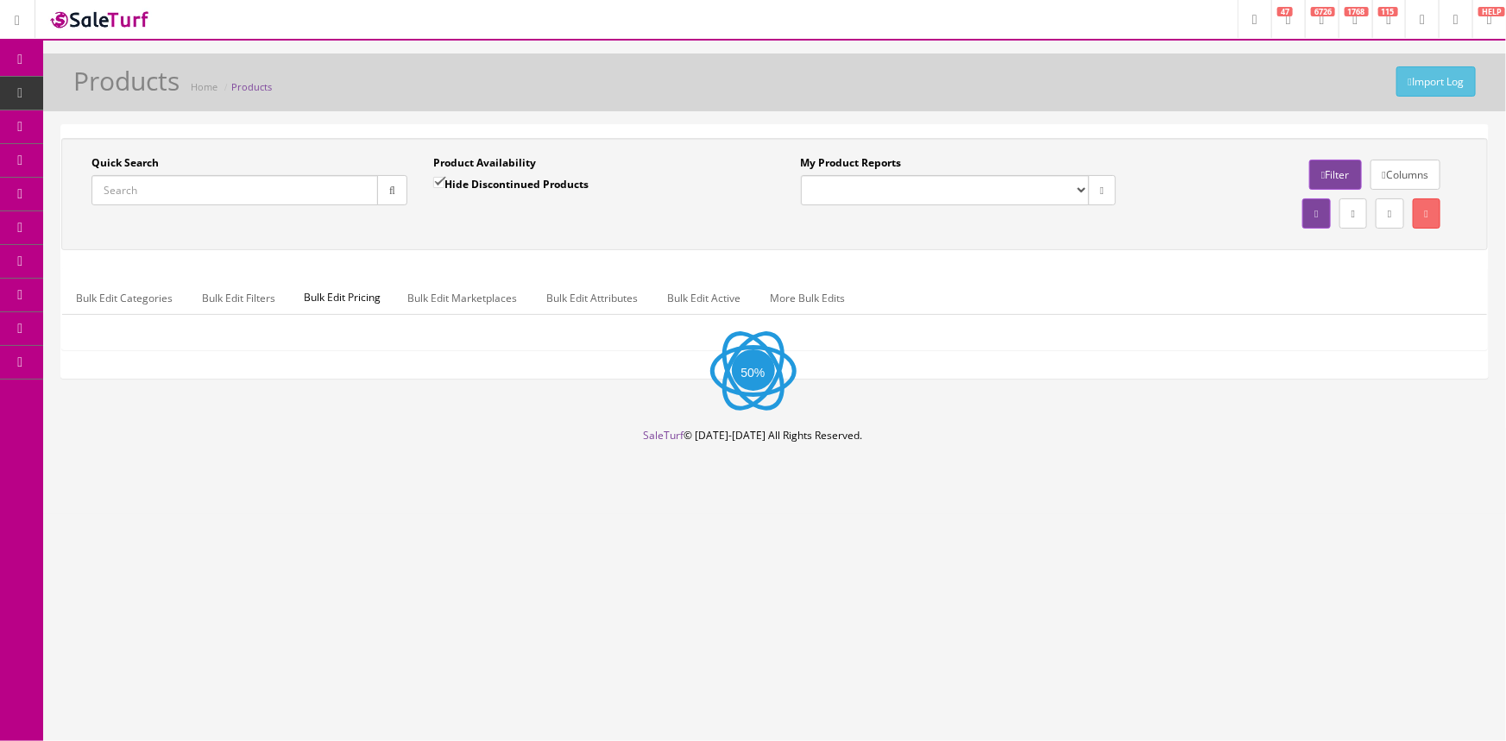
click at [195, 198] on input "Quick Search" at bounding box center [234, 190] width 286 height 30
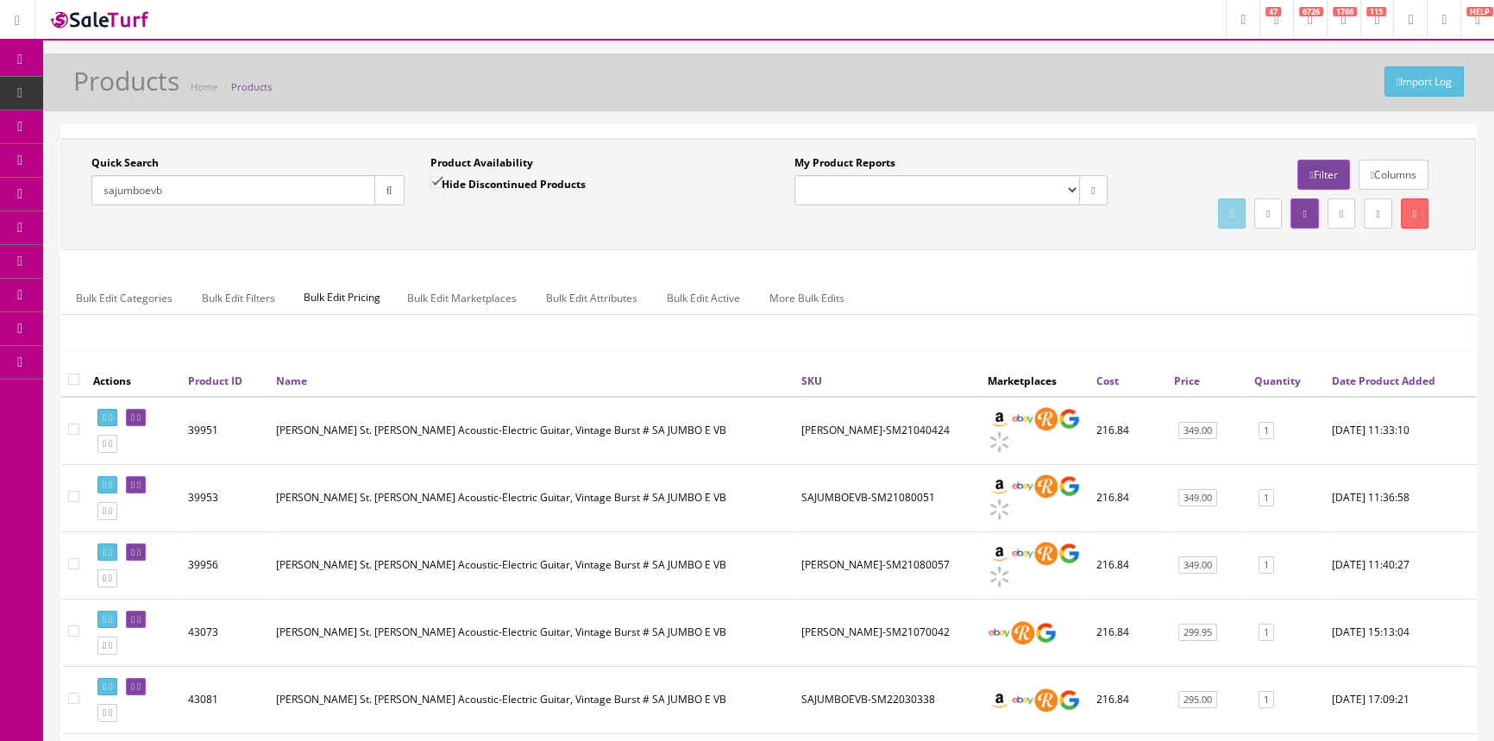
type input "sajumboevb"
click at [432, 183] on input "Hide Discontinued Products" at bounding box center [436, 182] width 11 height 11
checkbox input "false"
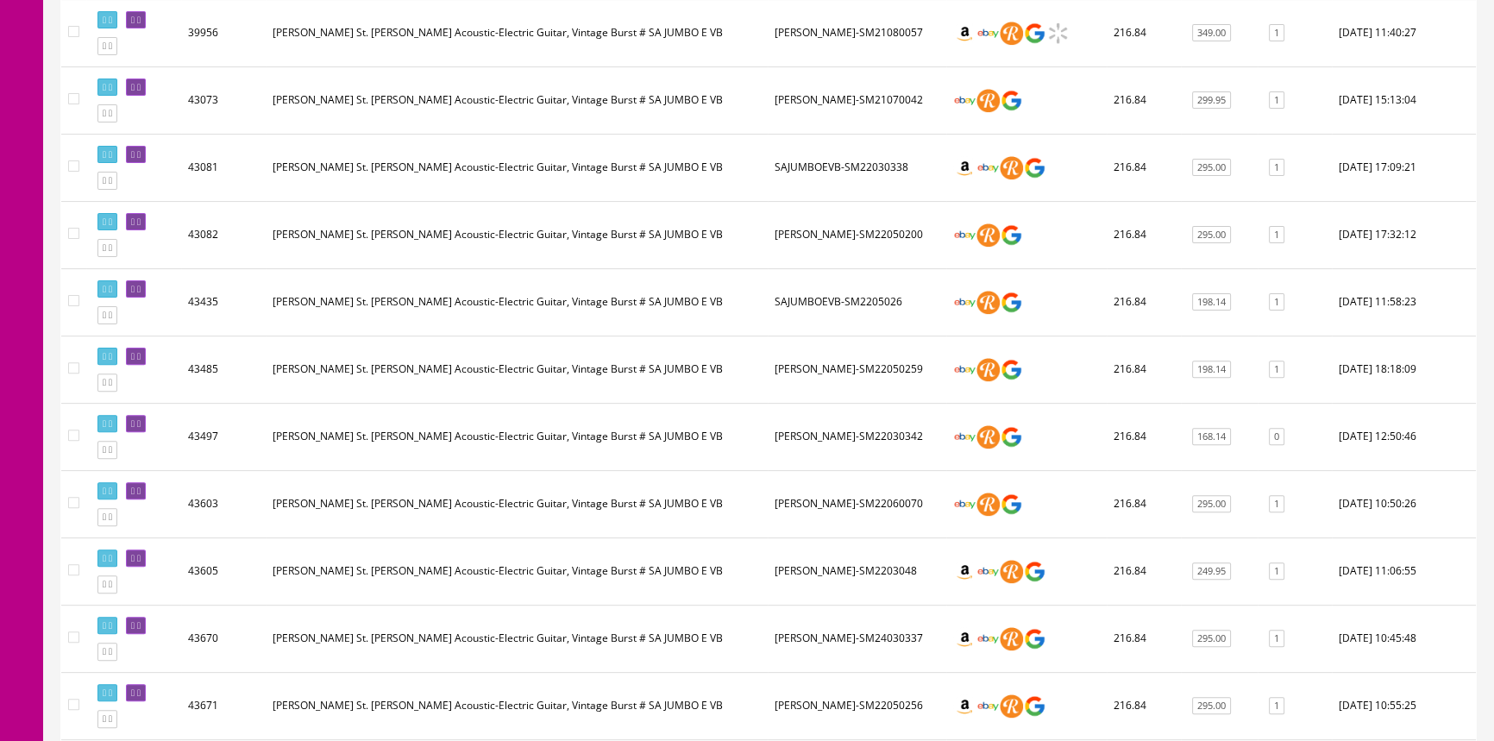
scroll to position [706, 0]
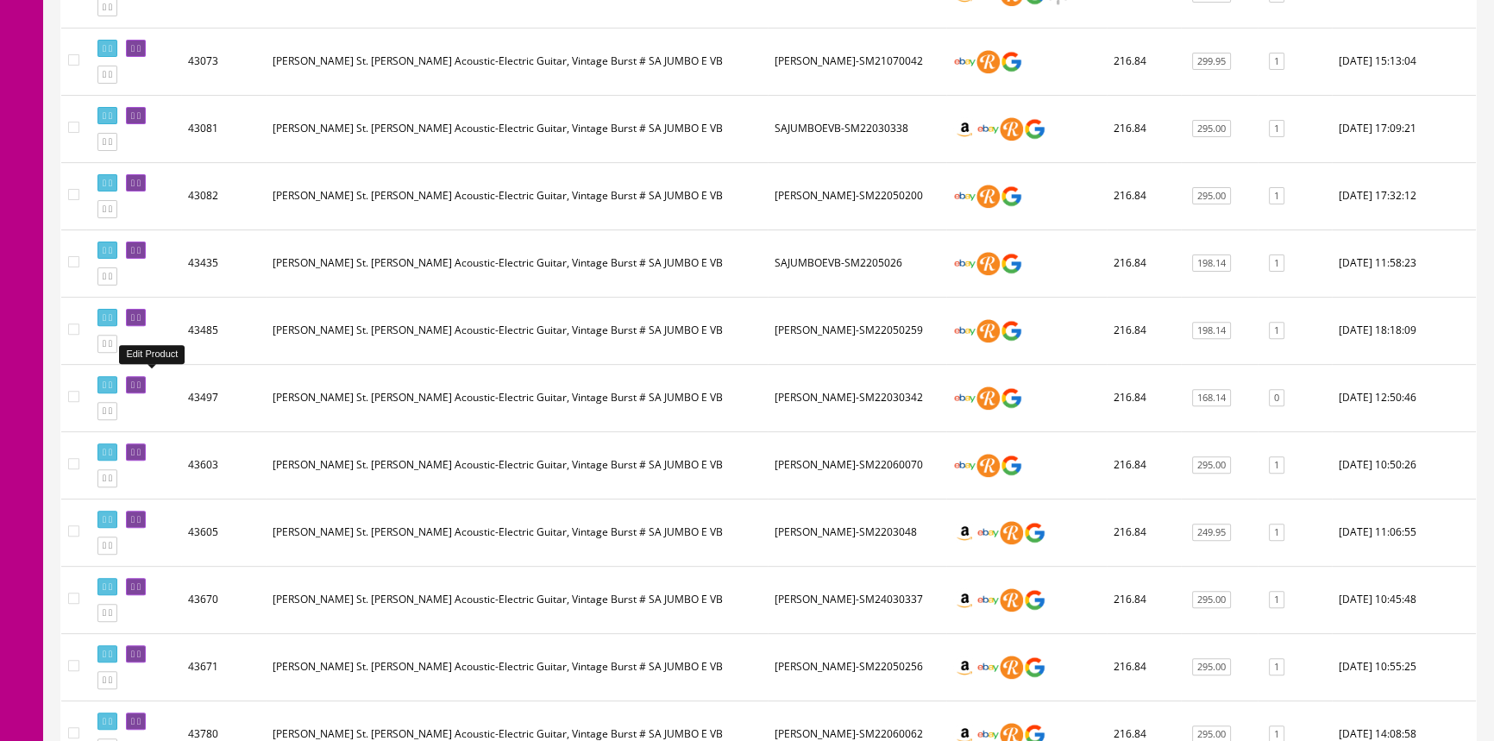
click at [146, 387] on link at bounding box center [136, 385] width 20 height 18
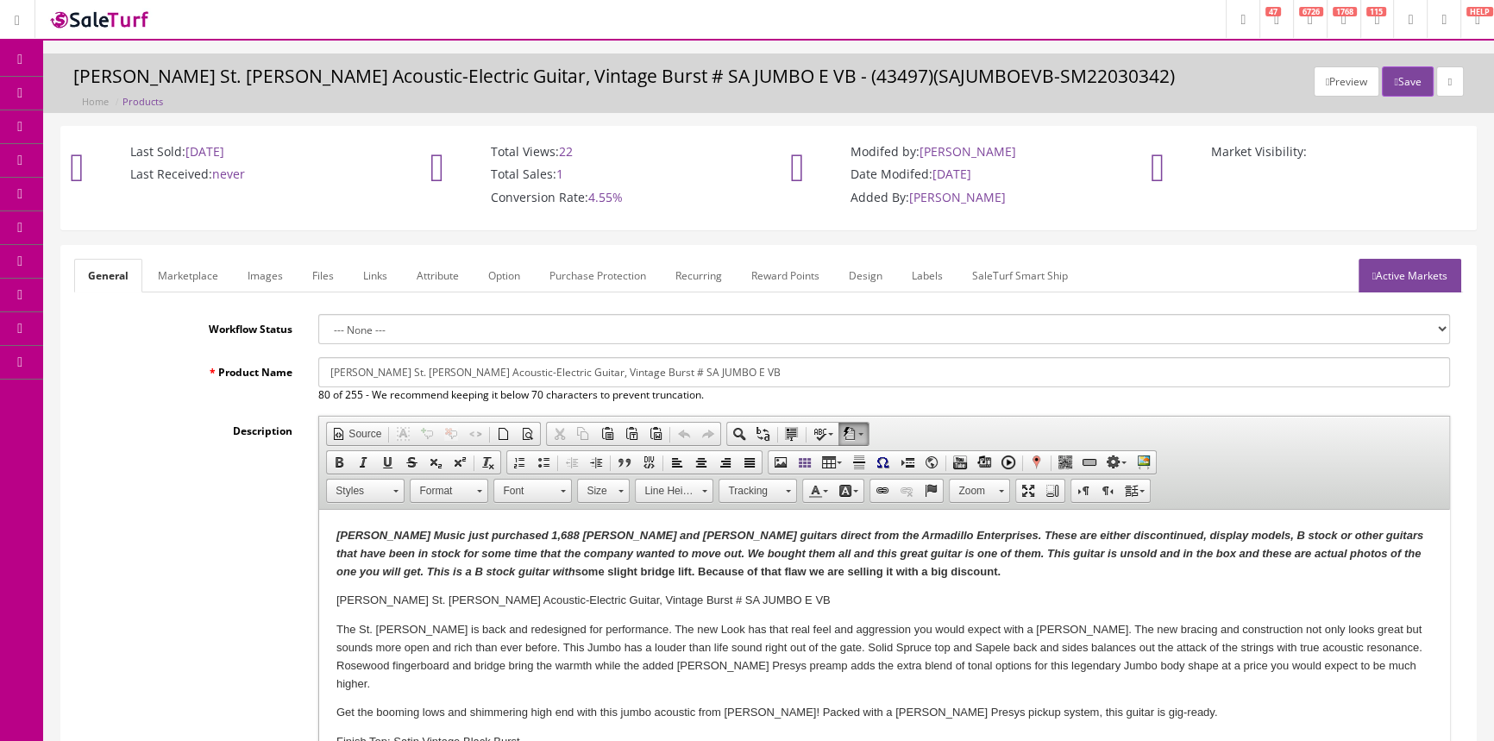
click at [78, 152] on link "POS Console" at bounding box center [133, 161] width 181 height 34
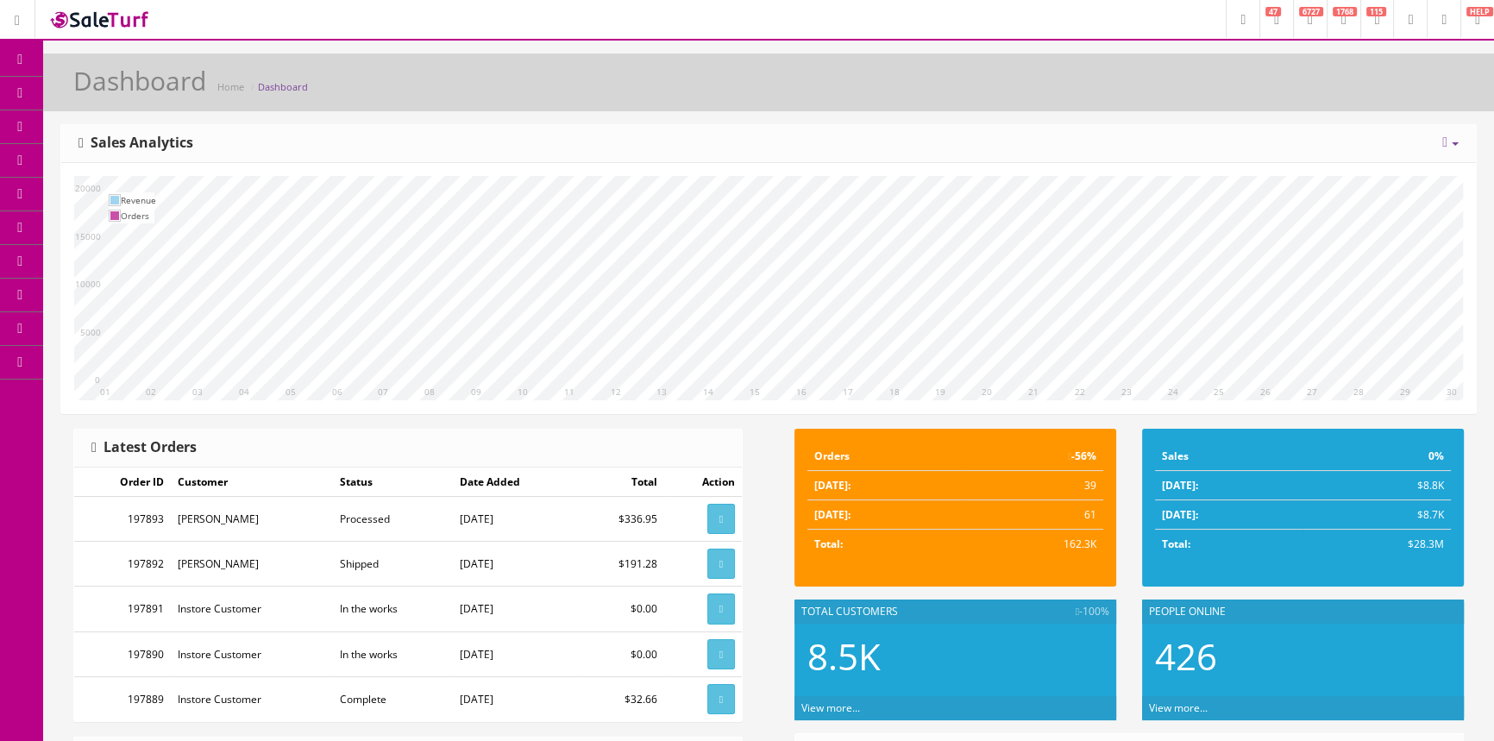
click at [100, 164] on icon at bounding box center [91, 160] width 18 height 14
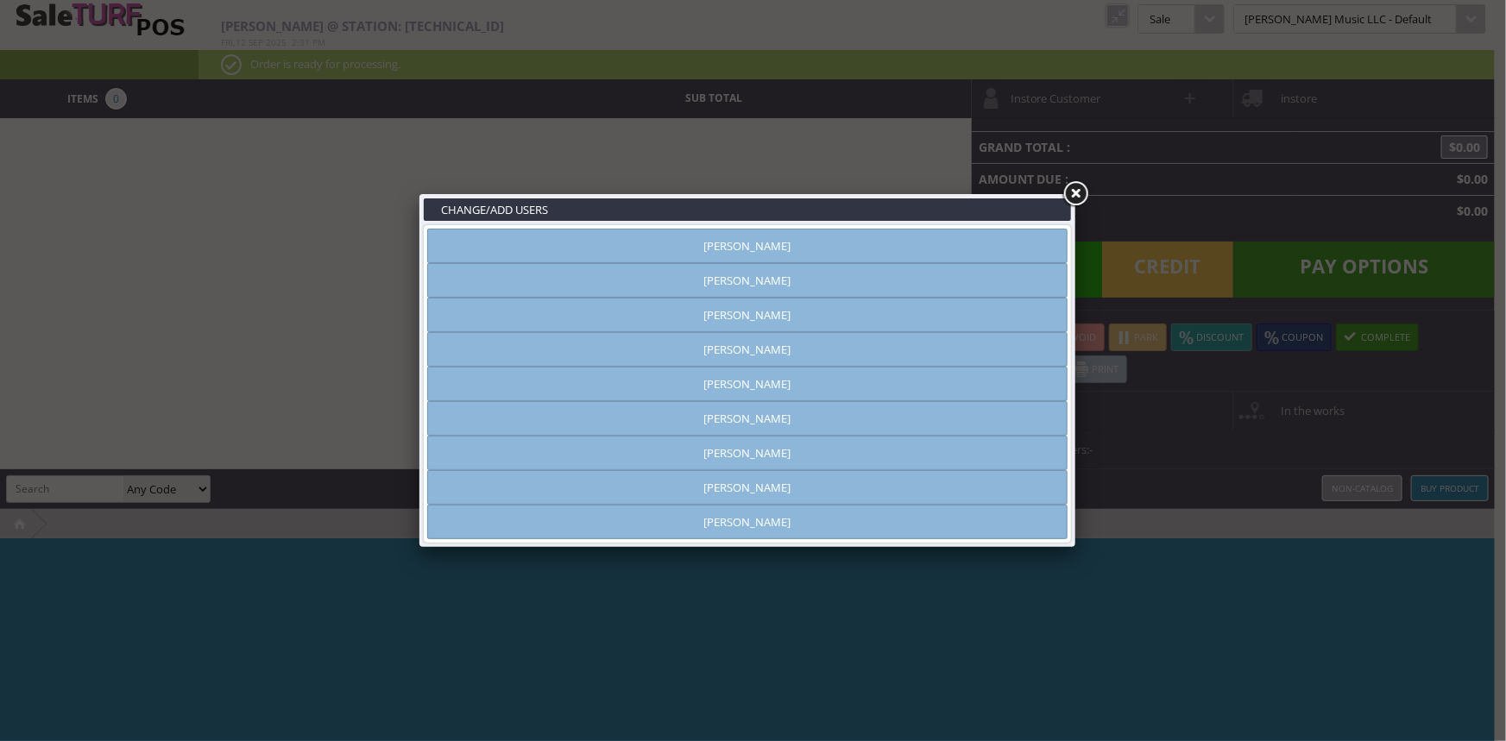
type input "[PERSON_NAME]"
click at [759, 492] on link "[PERSON_NAME]" at bounding box center [747, 487] width 640 height 35
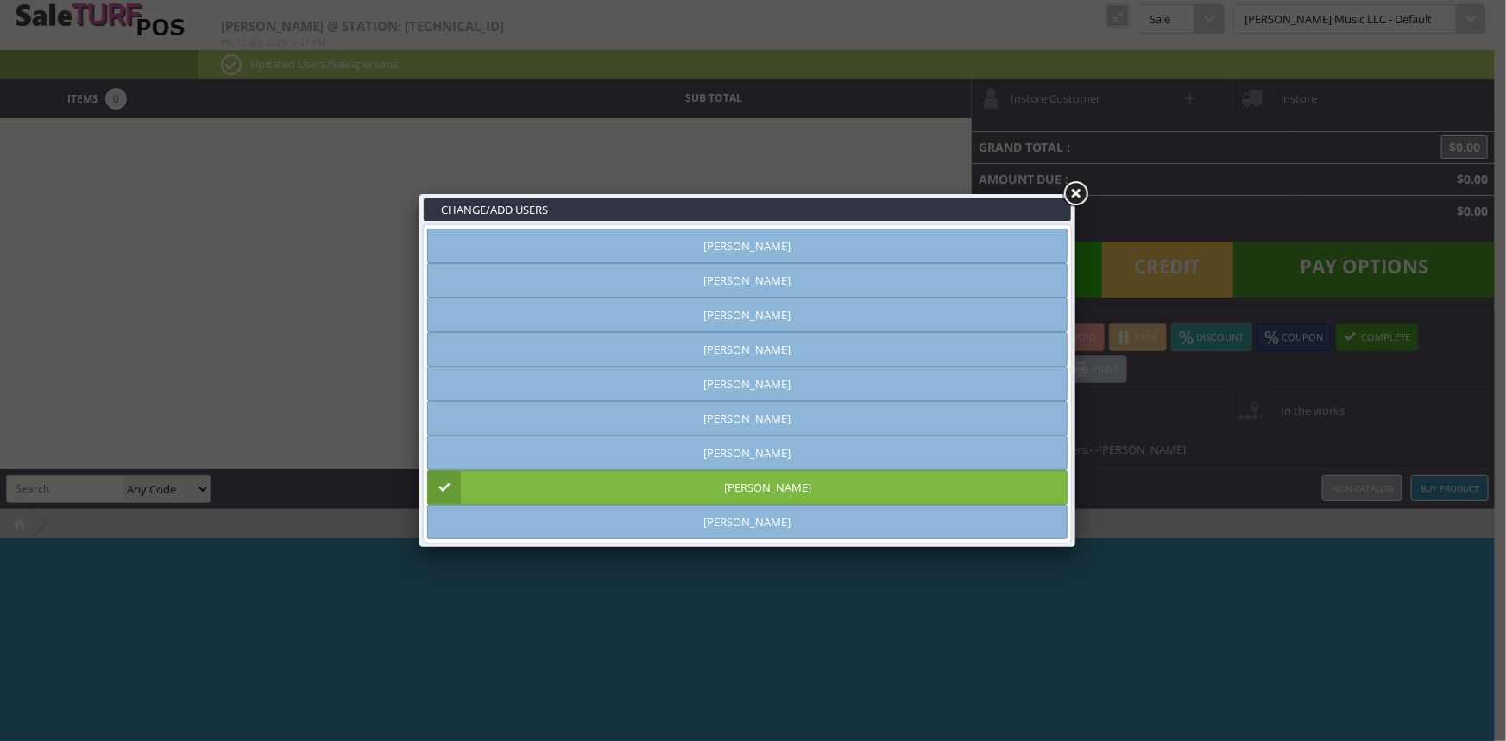
click at [1078, 201] on link at bounding box center [1074, 194] width 31 height 31
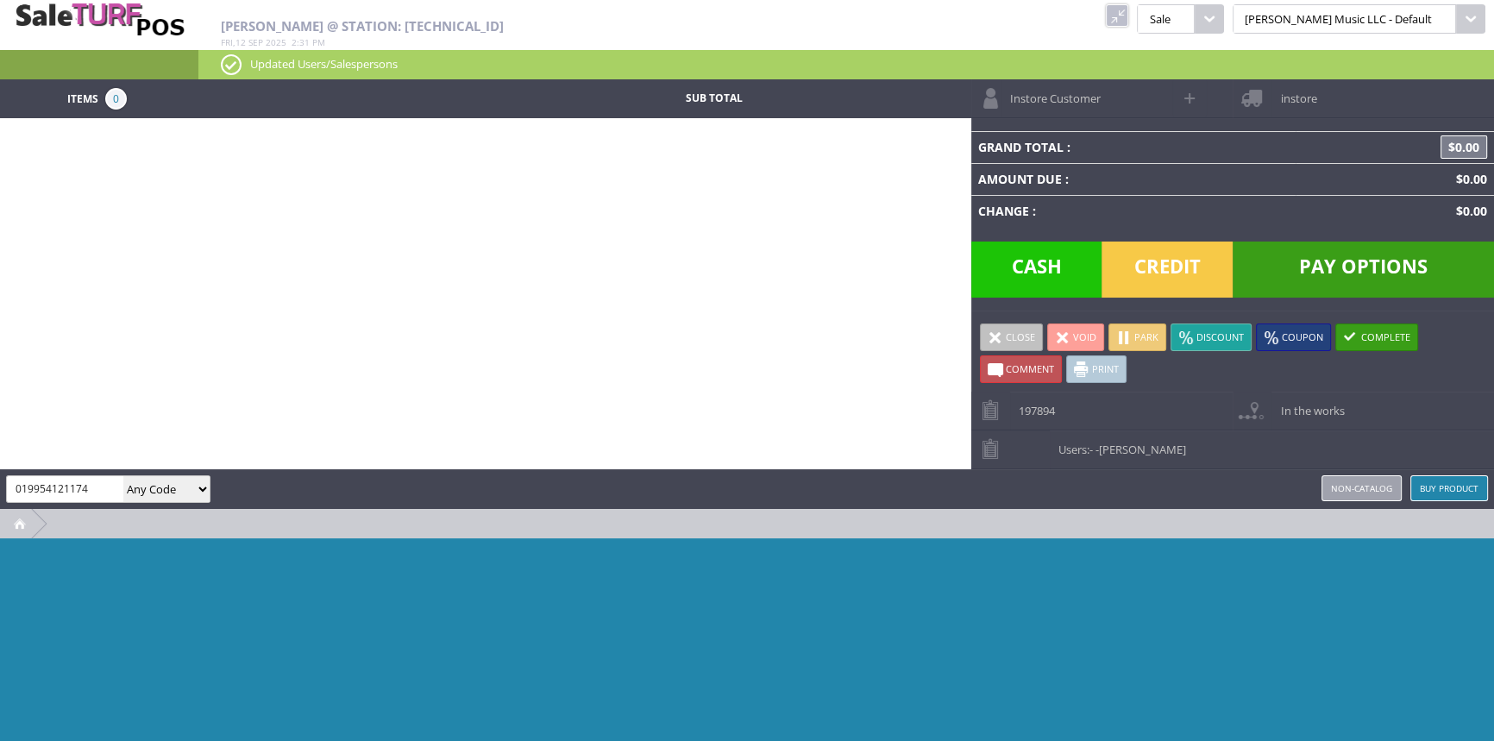
type input "019954121174"
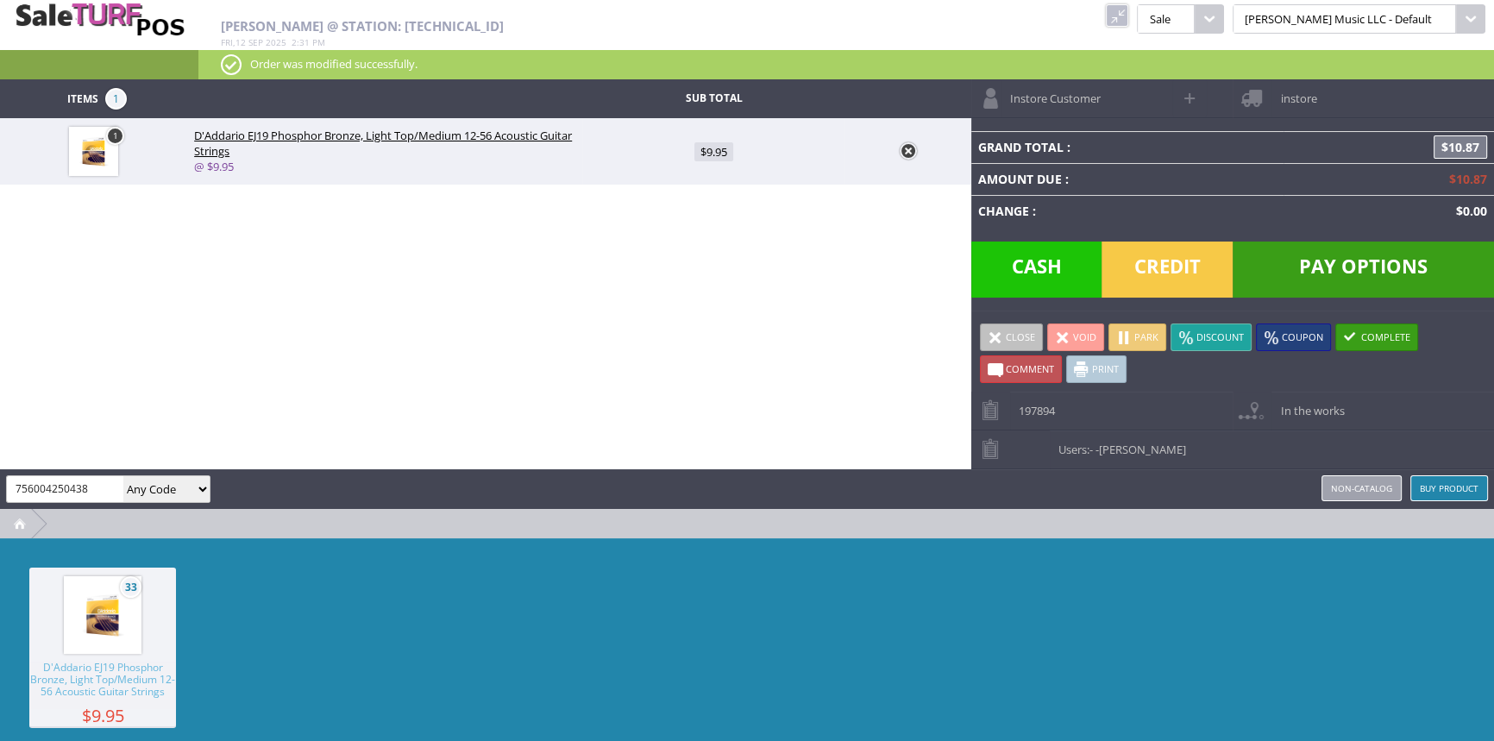
type input "756004250438"
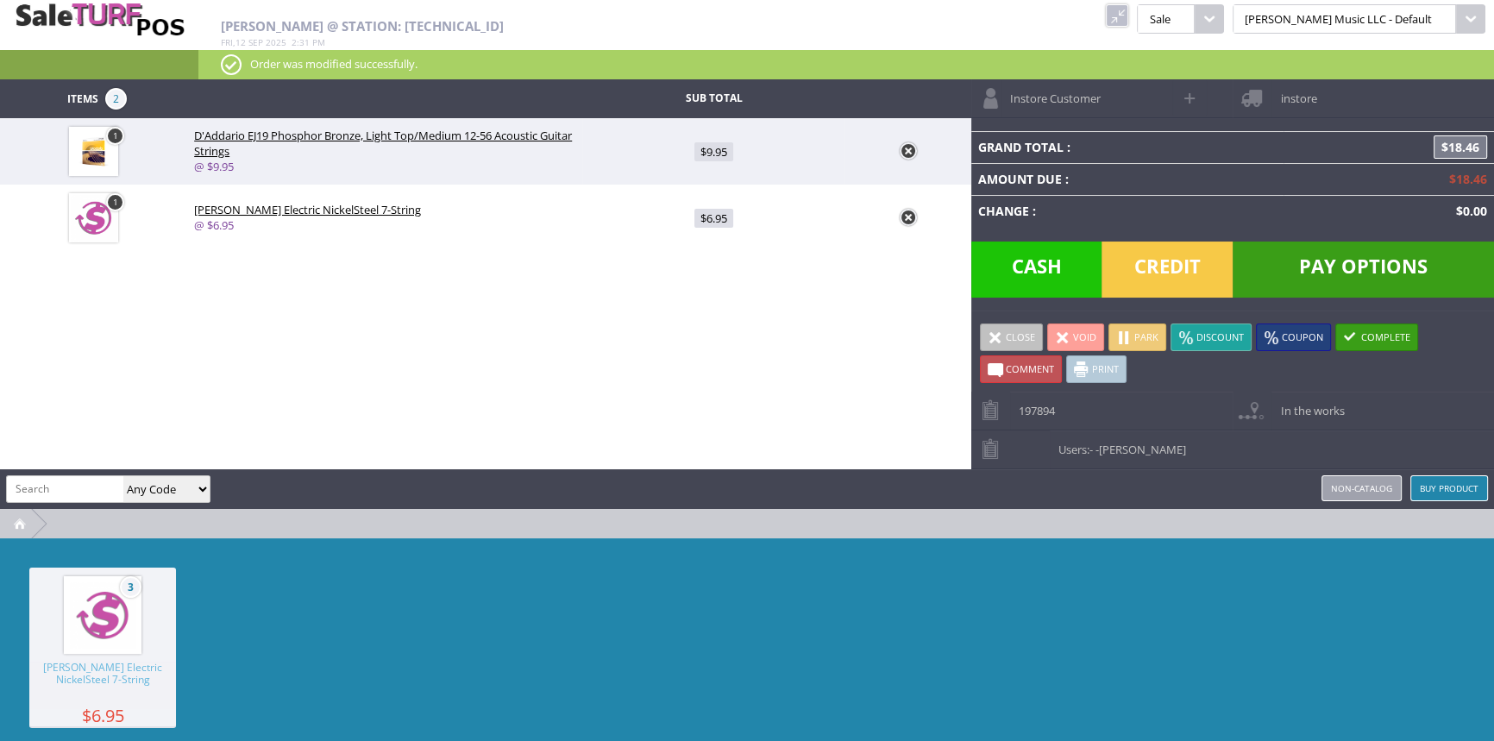
click at [1027, 258] on span "Cash" at bounding box center [1036, 270] width 131 height 56
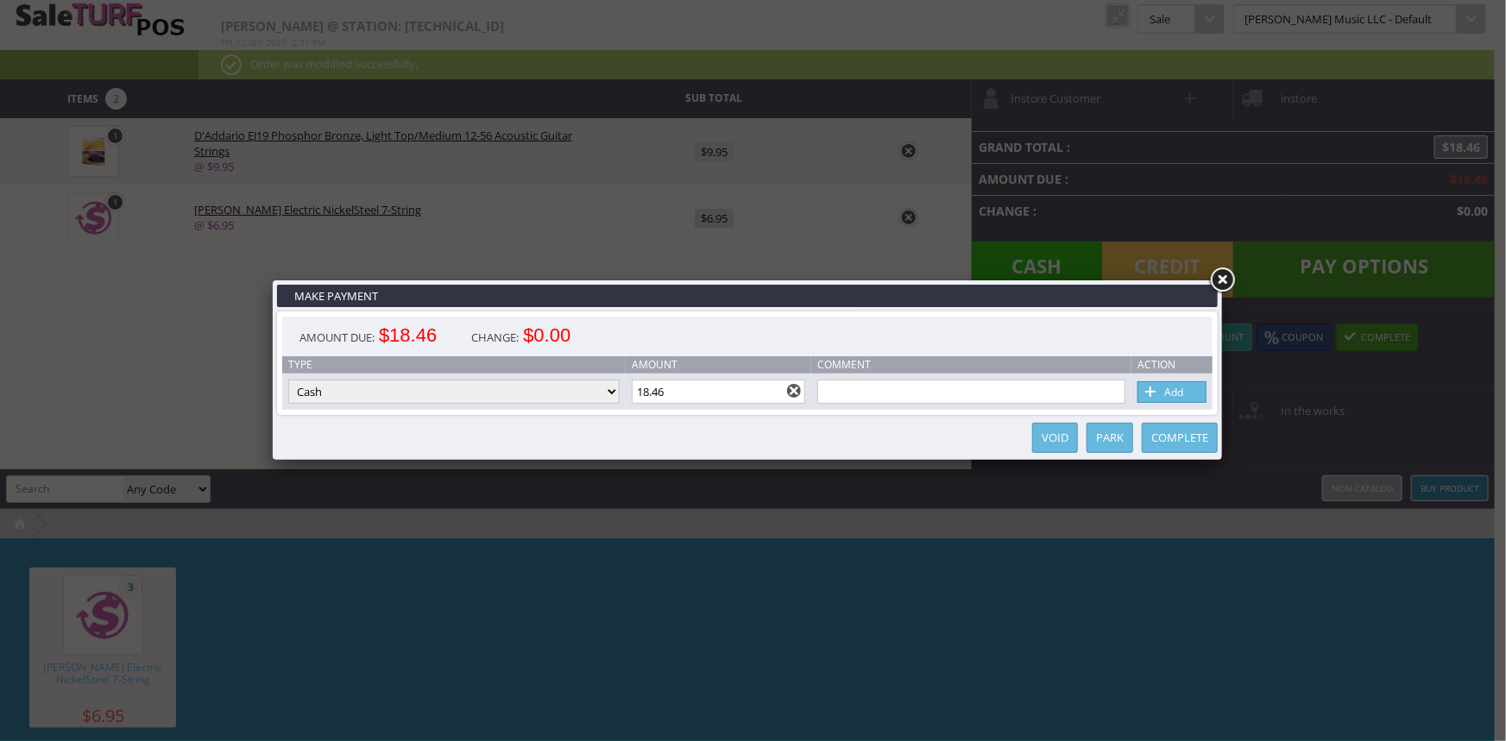
click at [733, 387] on input "18.46" at bounding box center [719, 392] width 174 height 24
click at [1194, 387] on link "Add" at bounding box center [1171, 392] width 69 height 22
type input "0"
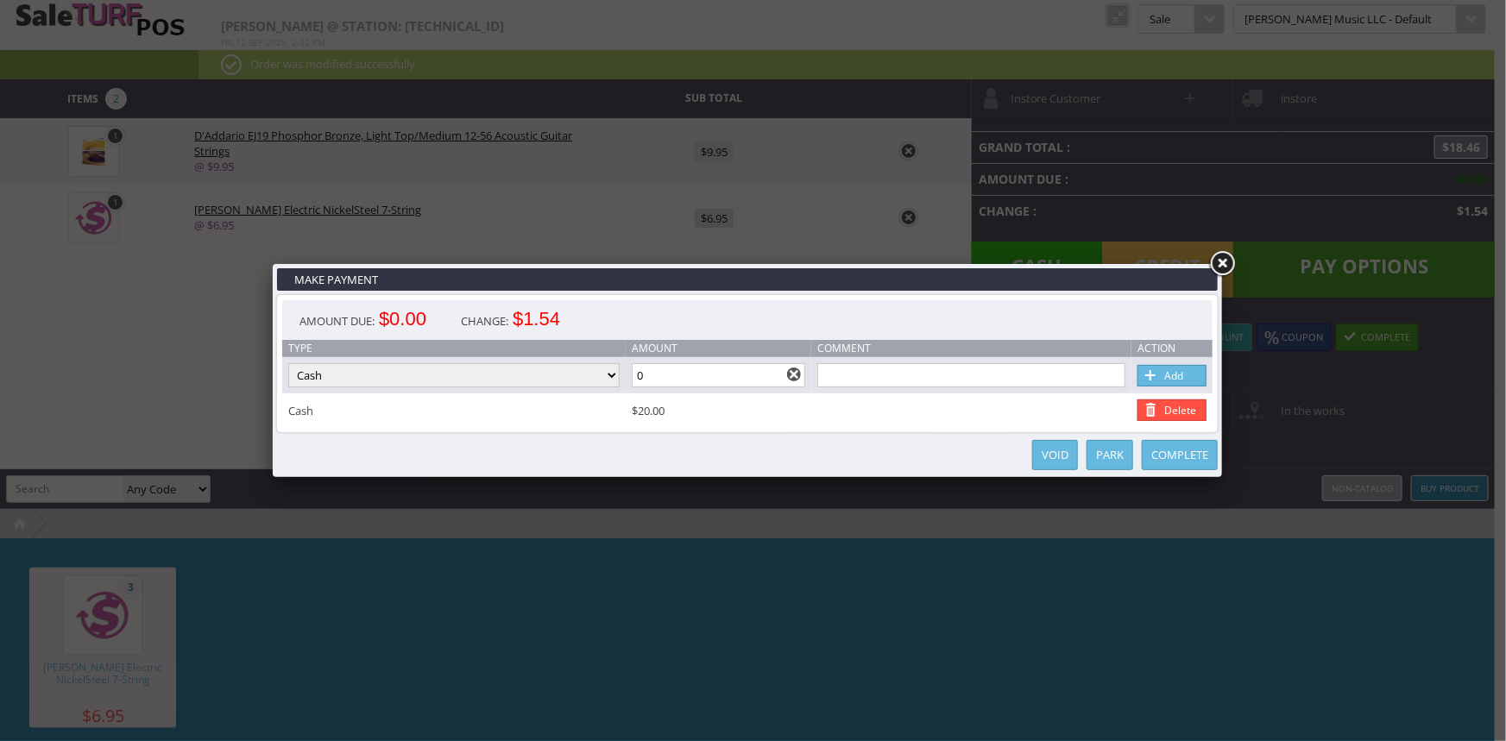
click at [1166, 459] on link "Complete" at bounding box center [1179, 455] width 76 height 30
